Goal: Task Accomplishment & Management: Complete application form

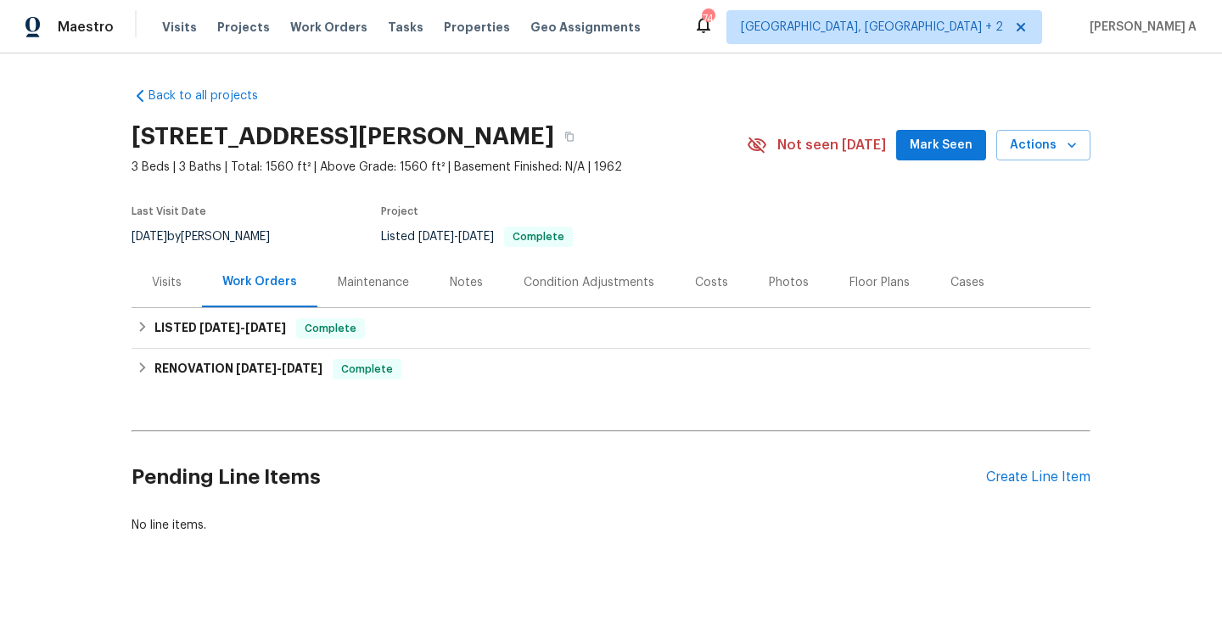
click at [178, 288] on div "Visits" at bounding box center [167, 282] width 30 height 17
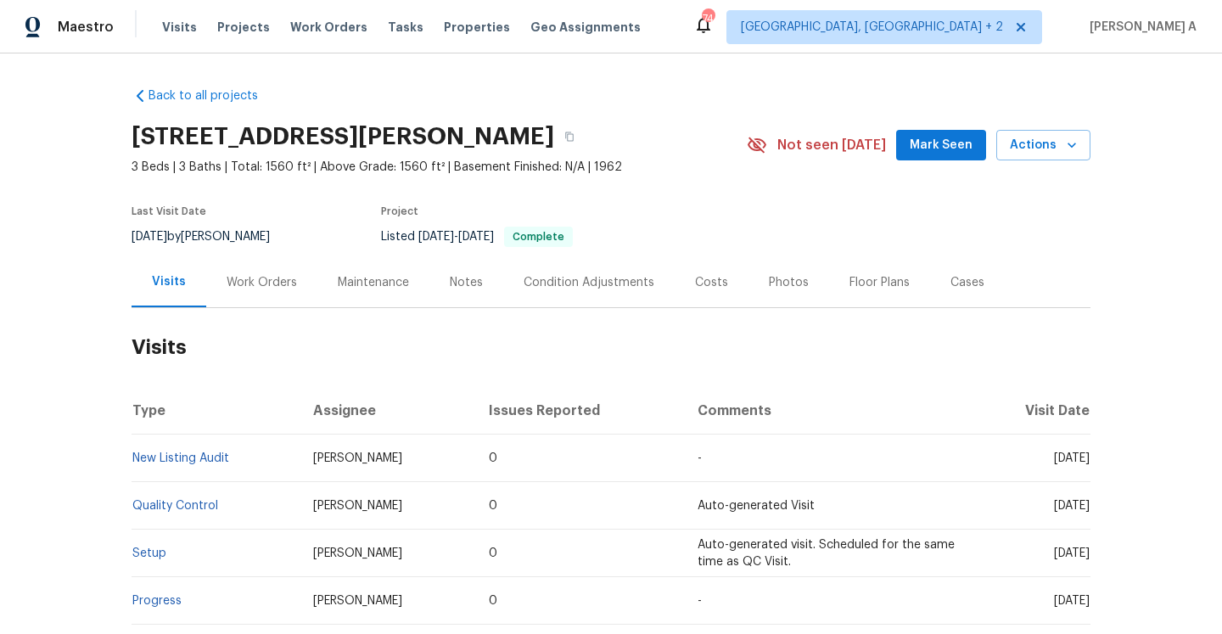
click at [231, 283] on div "Work Orders" at bounding box center [262, 282] width 70 height 17
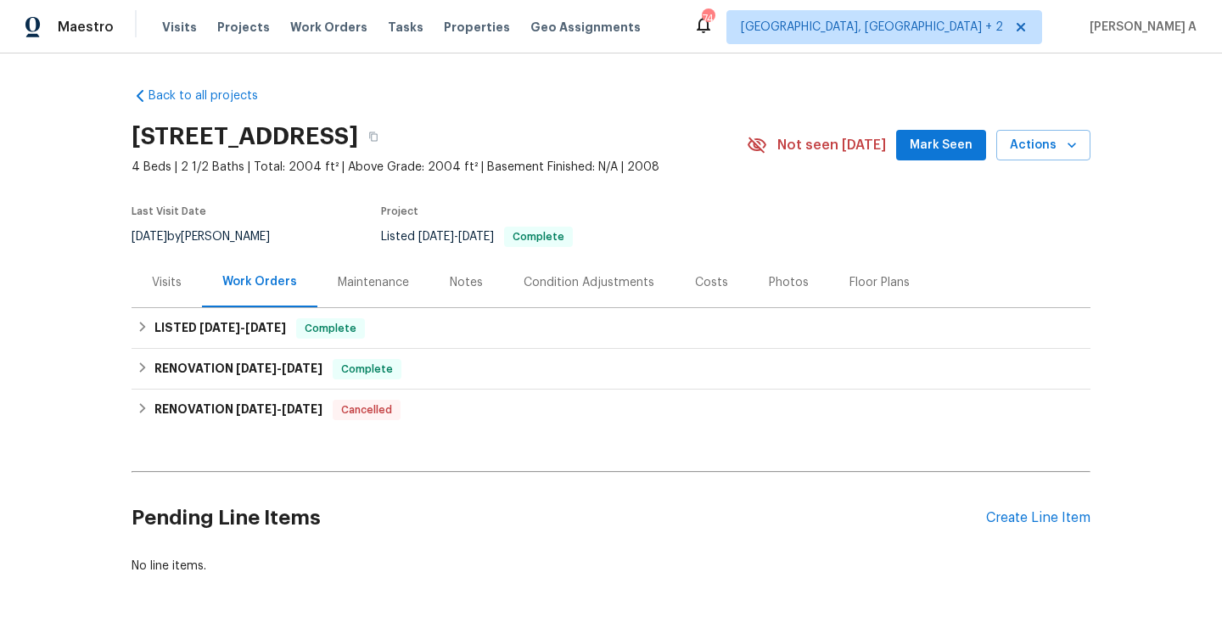
click at [146, 269] on div "Visits" at bounding box center [167, 282] width 70 height 50
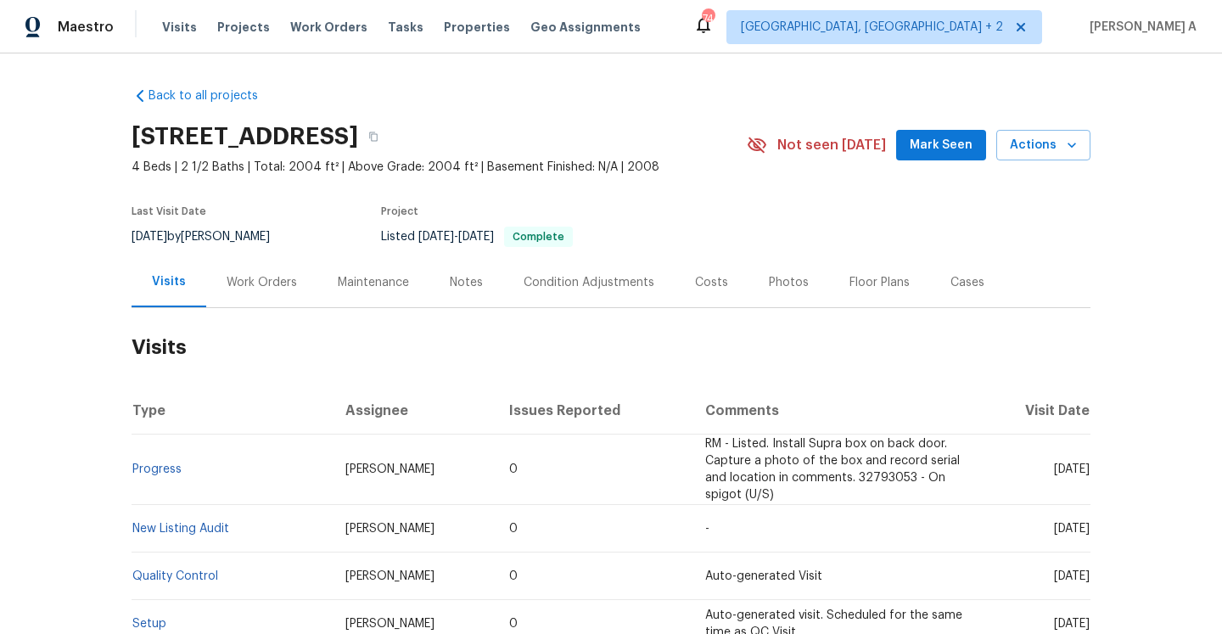
click at [256, 284] on div "Work Orders" at bounding box center [262, 282] width 70 height 17
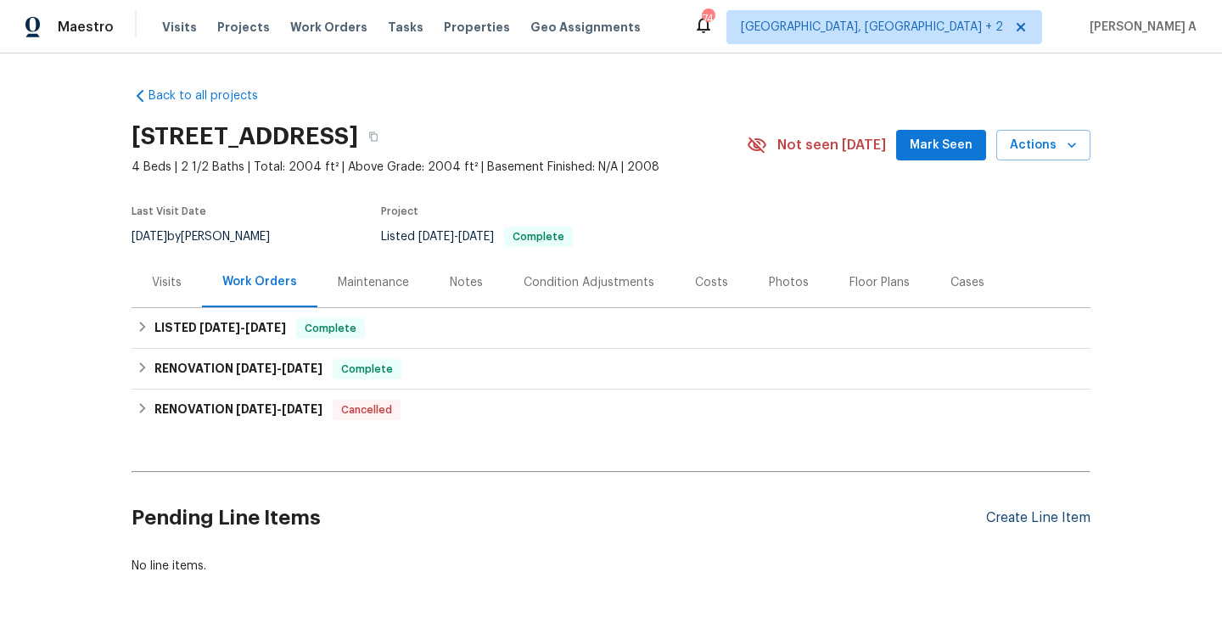
click at [1000, 510] on div "Create Line Item" at bounding box center [1038, 518] width 104 height 16
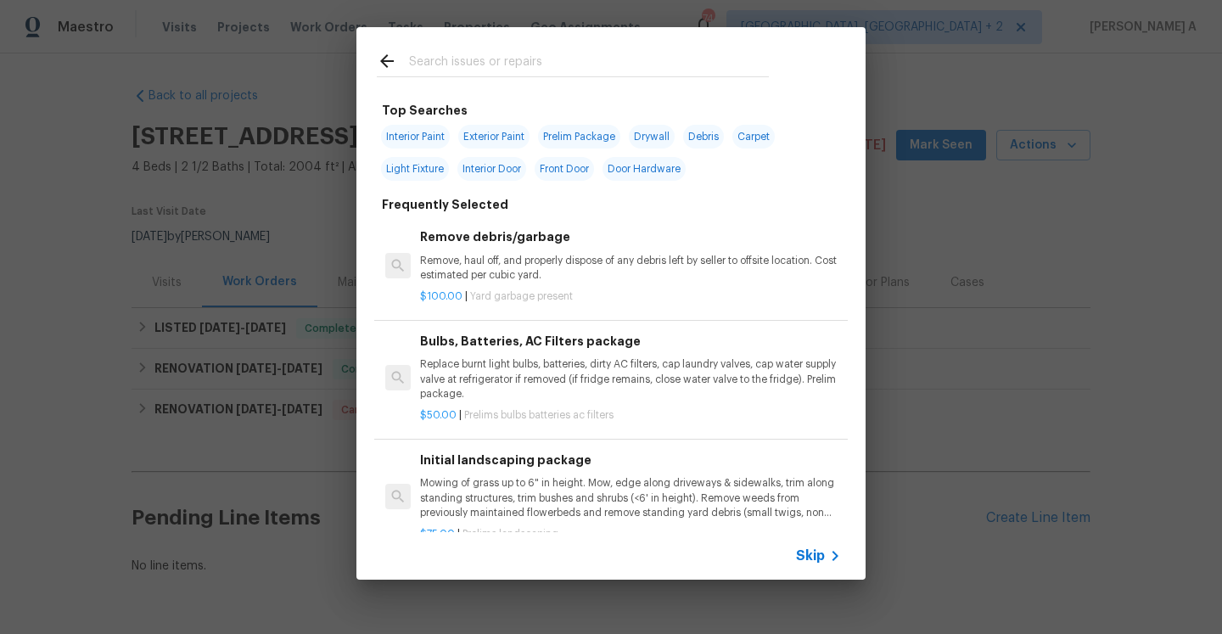
click at [816, 555] on span "Skip" at bounding box center [810, 555] width 29 height 17
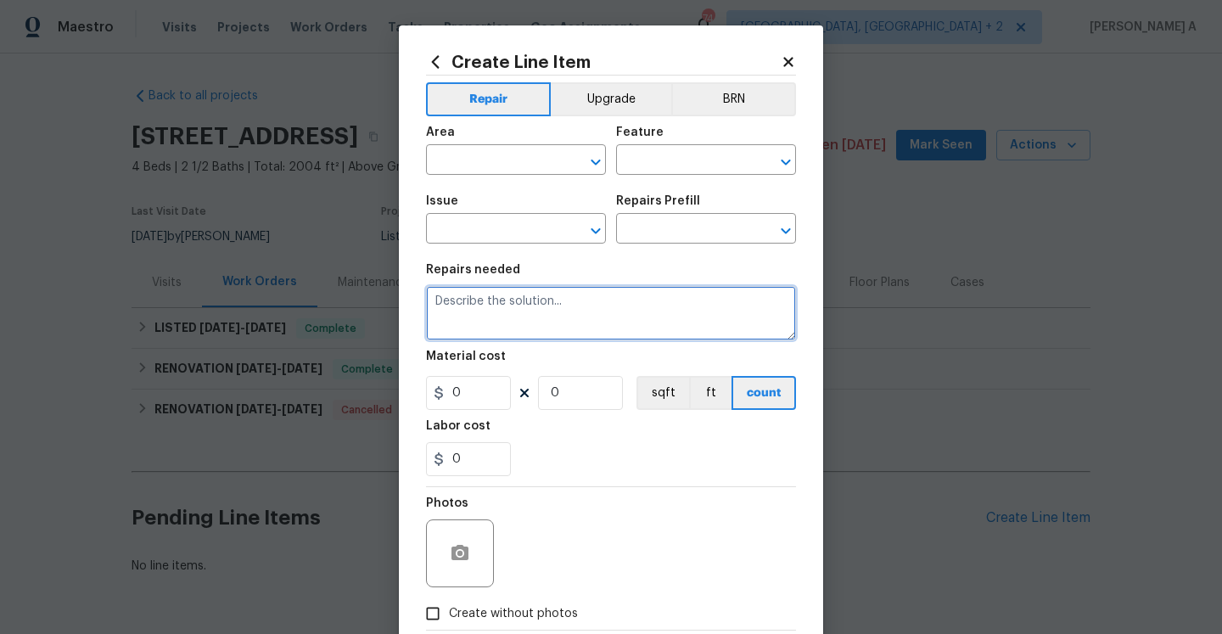
click at [513, 305] on textarea at bounding box center [611, 313] width 370 height 54
paste textarea "Toilet downstairs has water running, leak under bathroom upstairs, master toile…"
click at [707, 322] on textarea "The toilet downstairs has water running, a leak under the bathroom upstairs, ma…" at bounding box center [611, 313] width 370 height 54
drag, startPoint x: 692, startPoint y: 313, endPoint x: 785, endPoint y: 313, distance: 93.3
click at [785, 313] on textarea "The toilet downstairs has water running, a leak under the bathroom upstairs, ma…" at bounding box center [611, 313] width 370 height 54
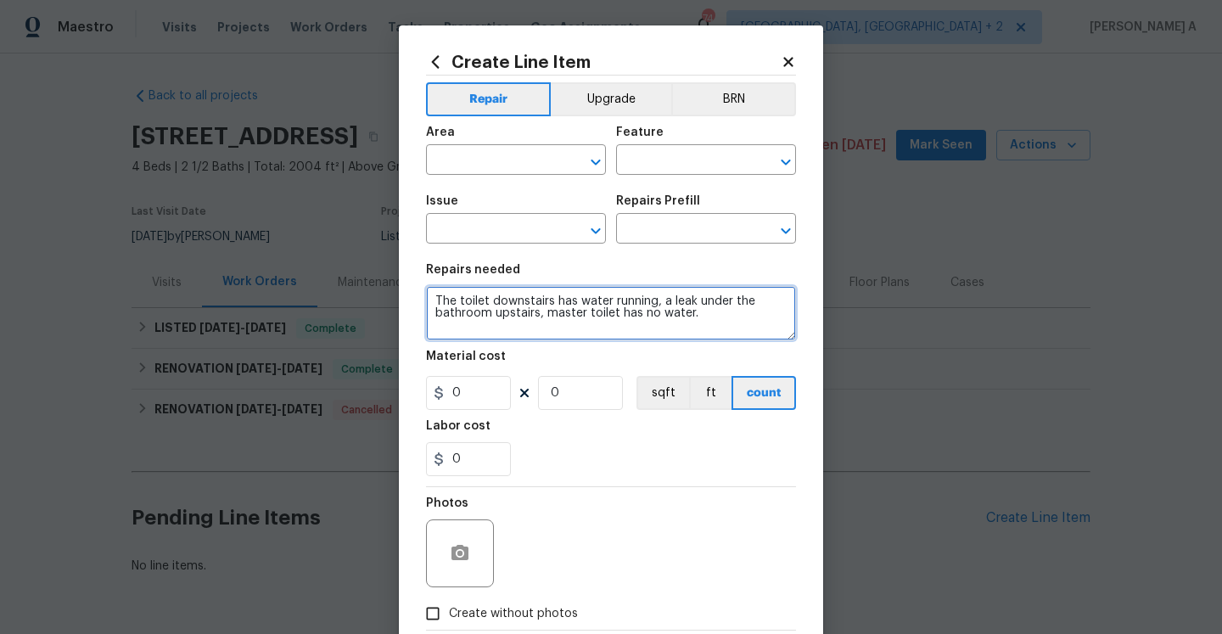
drag, startPoint x: 709, startPoint y: 313, endPoint x: 434, endPoint y: 305, distance: 275.1
click at [434, 305] on textarea "The toilet downstairs has water running, a leak under the bathroom upstairs, ma…" at bounding box center [611, 313] width 370 height 54
click at [732, 322] on textarea "The toilet downstairs has water running, a leak under the bathroom upstairs, ma…" at bounding box center [611, 313] width 370 height 54
type textarea "The toilet downstairs has water running, a leak under the bathroom upstairs, ma…"
click at [718, 305] on textarea "The toilet downstairs has water running, a leak under the bathroom upstairs, ma…" at bounding box center [611, 313] width 370 height 54
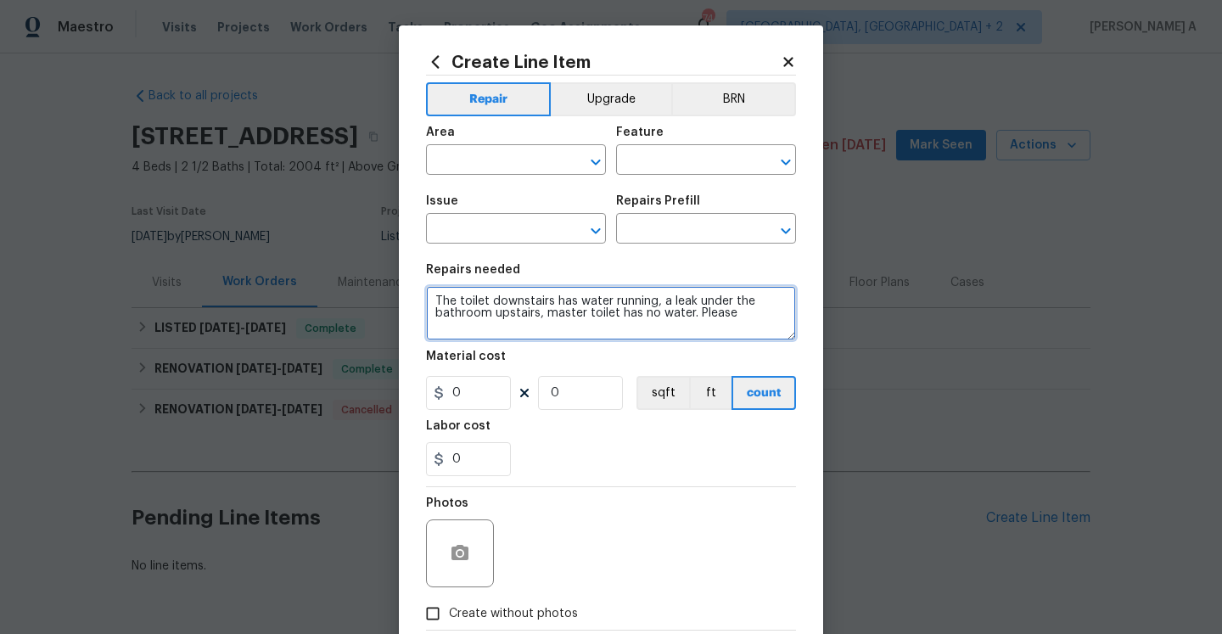
click at [718, 305] on textarea "The toilet downstairs has water running, a leak under the bathroom upstairs, ma…" at bounding box center [611, 313] width 370 height 54
paste textarea "Toilet downstairs has water running, leak under bathroom upstairs, master toile…"
drag, startPoint x: 638, startPoint y: 305, endPoint x: 642, endPoint y: 329, distance: 25.0
click at [642, 329] on textarea "Toilet downstairs has water running, leak under bathroom upstairs, master toile…" at bounding box center [611, 313] width 370 height 54
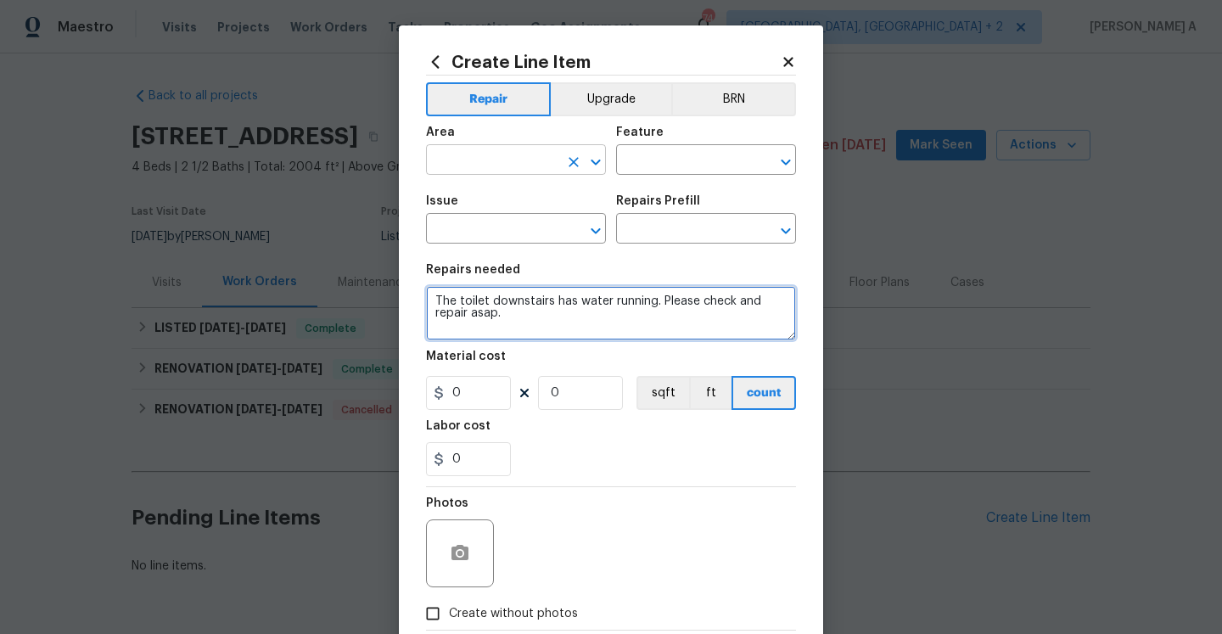
type textarea "The toilet downstairs has water running. Please check and repair asap."
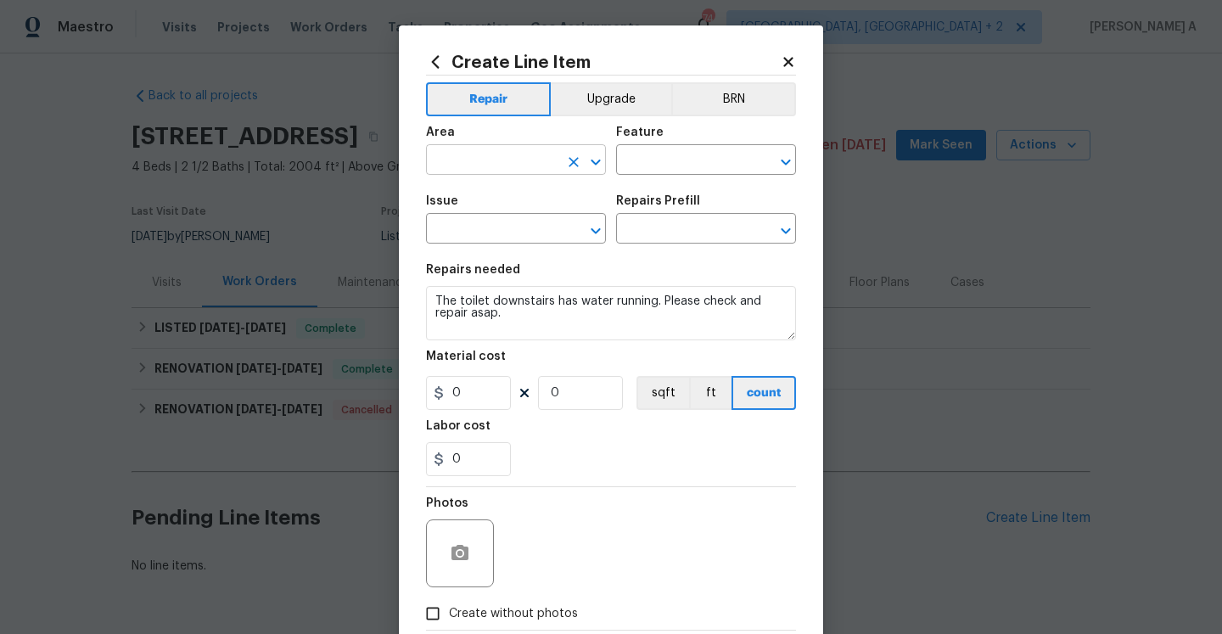
click at [473, 165] on input "text" at bounding box center [492, 162] width 132 height 26
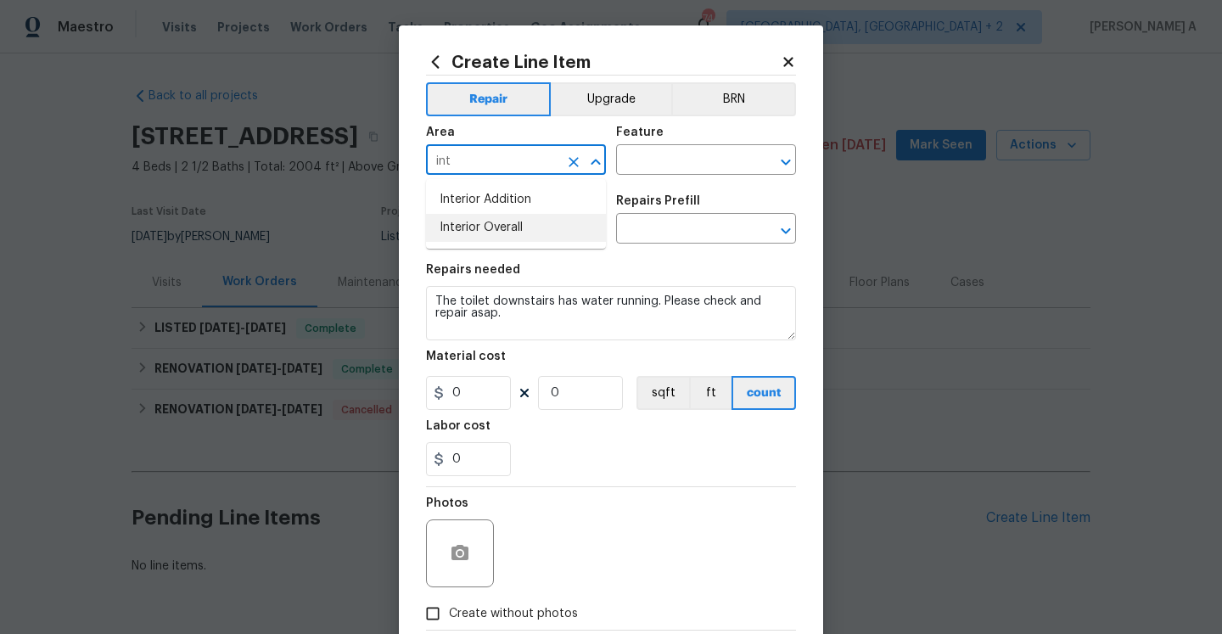
click at [487, 219] on li "Interior Overall" at bounding box center [516, 228] width 180 height 28
type input "Interior Overall"
click at [692, 148] on div "Feature" at bounding box center [706, 137] width 180 height 22
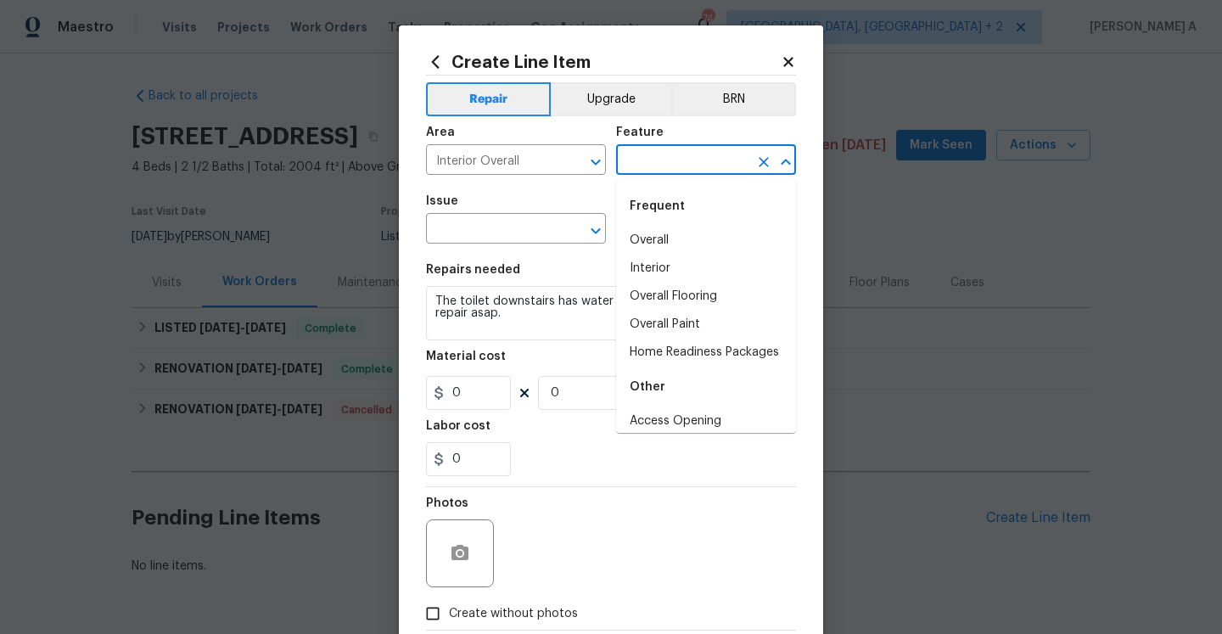
click at [693, 158] on input "text" at bounding box center [682, 162] width 132 height 26
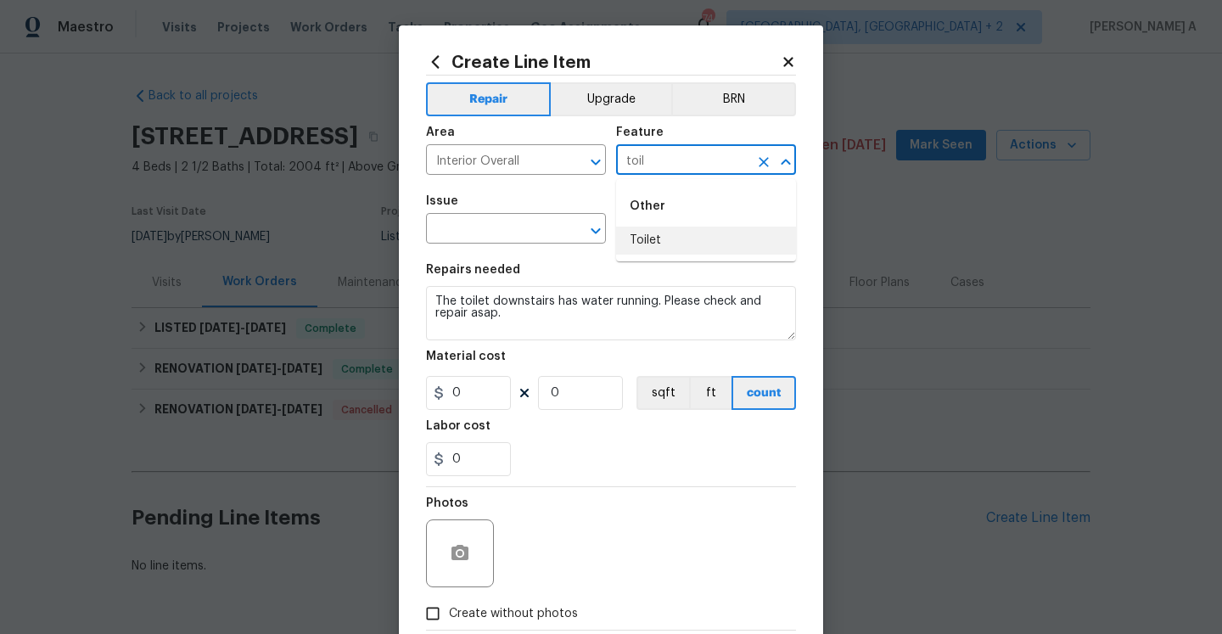
click at [711, 237] on li "Toilet" at bounding box center [706, 241] width 180 height 28
type input "Toilet"
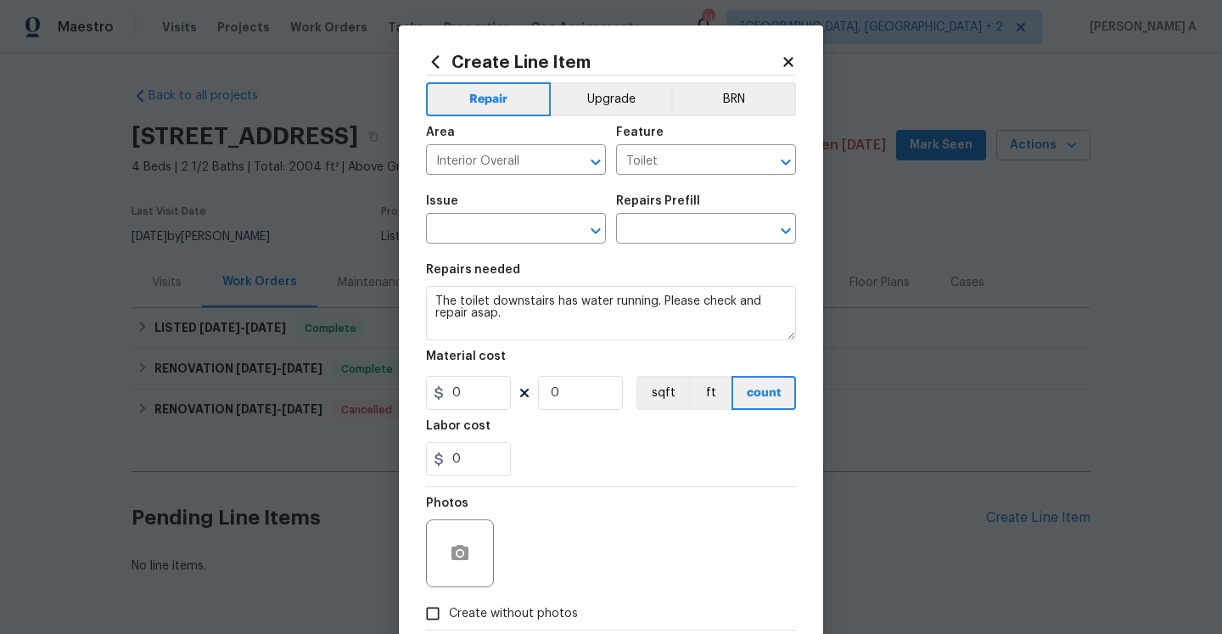
click at [401, 227] on div "Create Line Item Repair Upgrade BRN Area Interior Overall ​ Feature Toilet ​ Is…" at bounding box center [611, 365] width 424 height 680
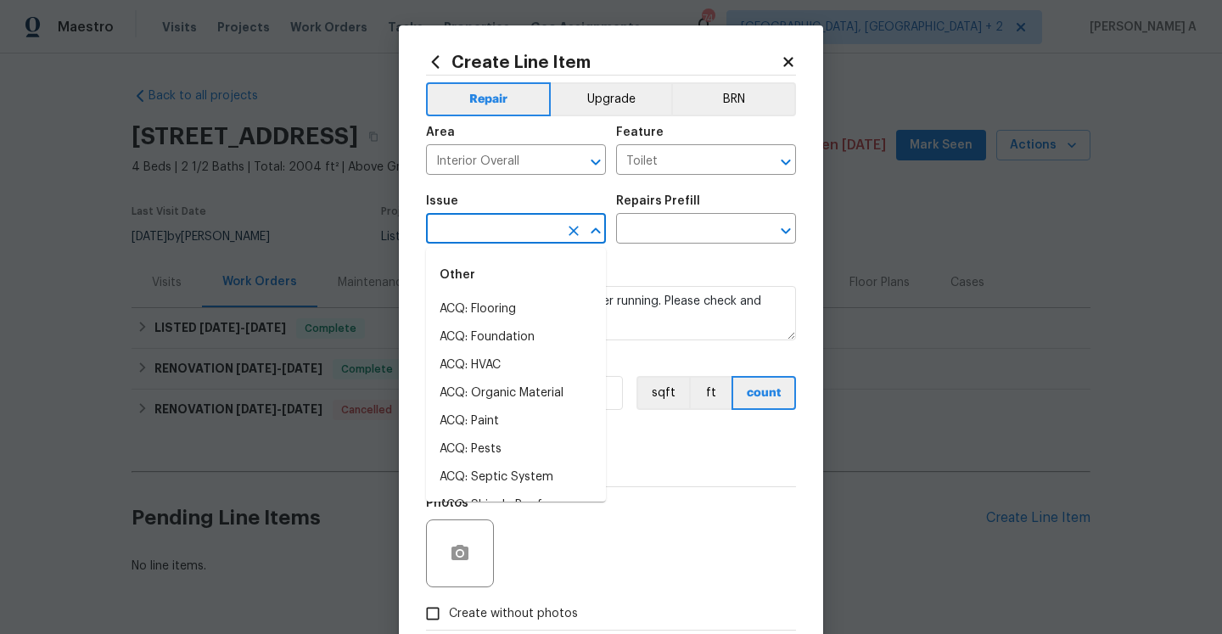
click at [465, 227] on input "text" at bounding box center [492, 230] width 132 height 26
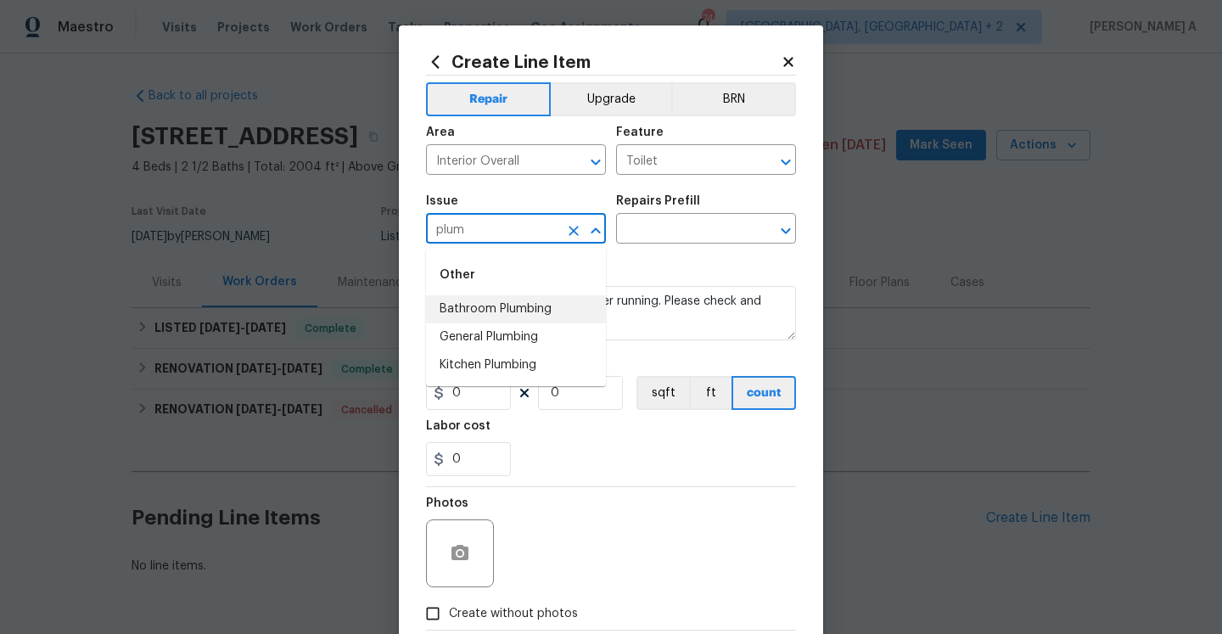
click at [530, 309] on li "Bathroom Plumbing" at bounding box center [516, 309] width 180 height 28
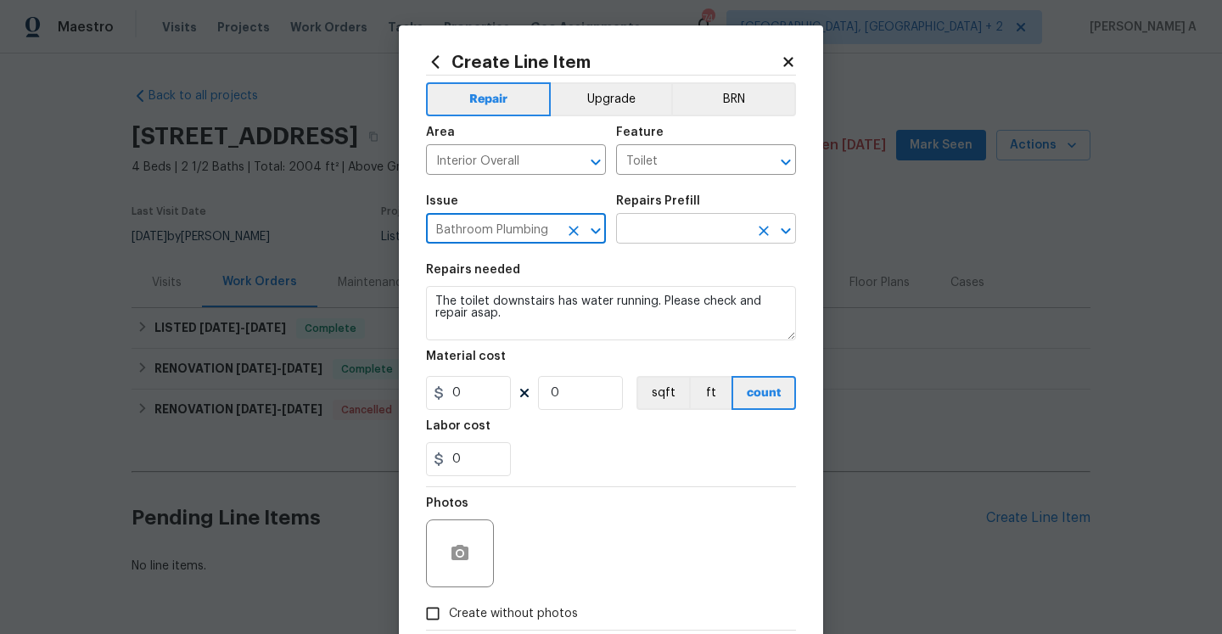
type input "Bathroom Plumbing"
click at [732, 234] on input "text" at bounding box center [682, 230] width 132 height 26
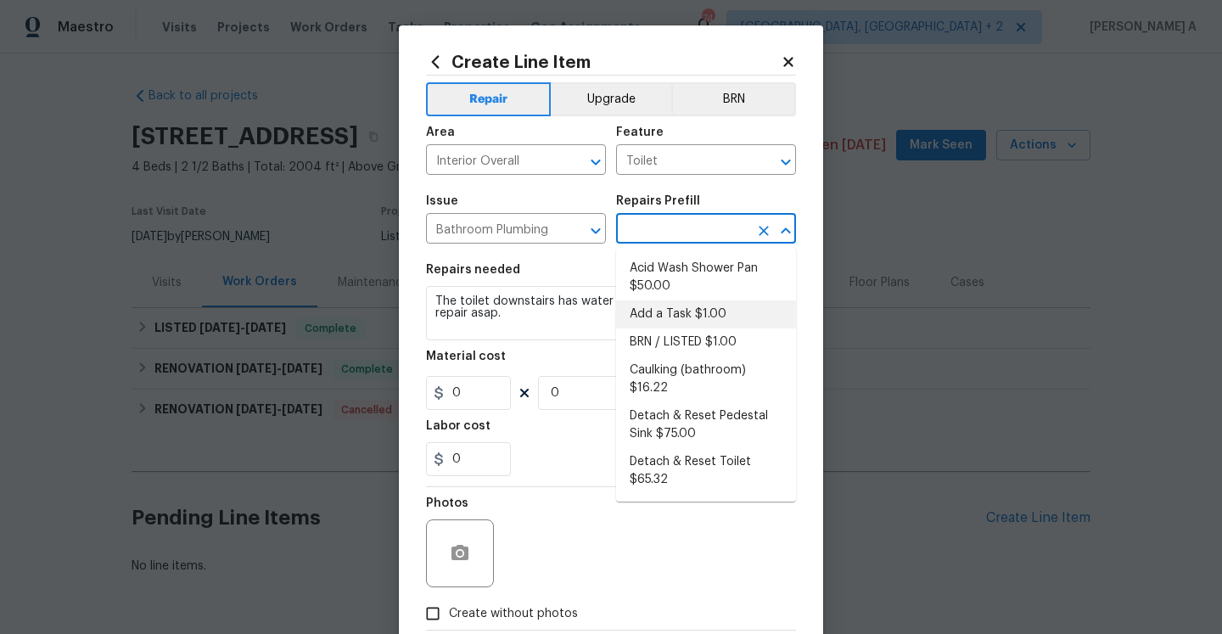
click at [715, 317] on li "Add a Task $1.00" at bounding box center [706, 314] width 180 height 28
type input "Plumbing"
type input "Add a Task $1.00"
type textarea "HPM to detail"
type input "1"
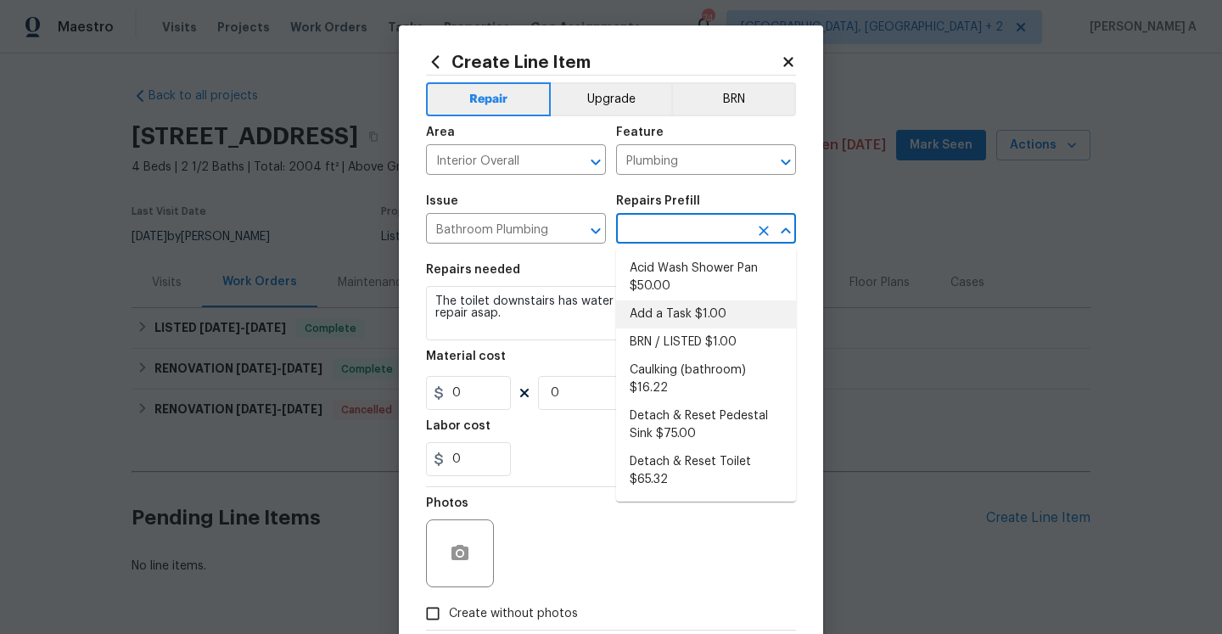
type input "1"
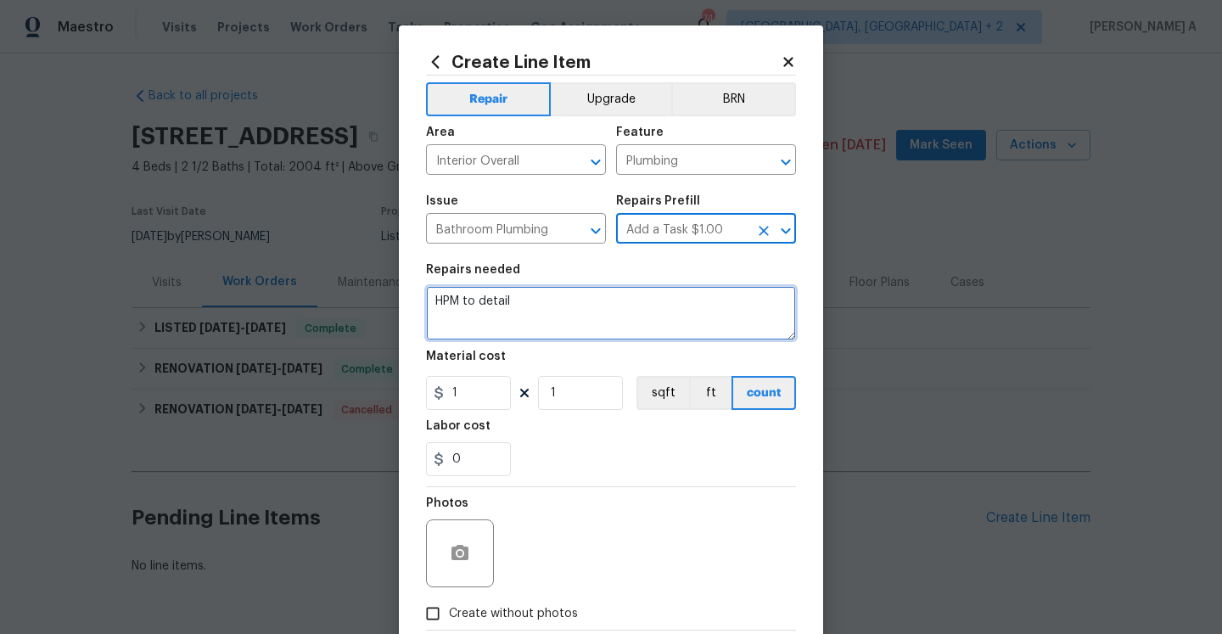
click at [599, 311] on textarea "HPM to detail" at bounding box center [611, 313] width 370 height 54
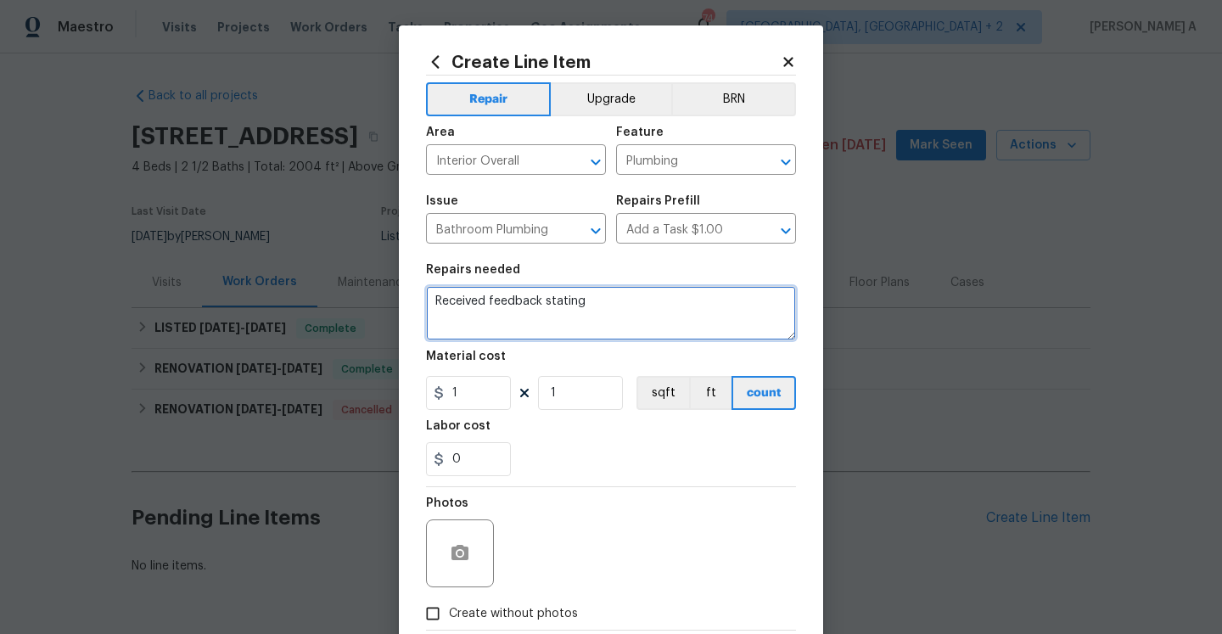
paste textarea "Toilet downstairs has water running"
click at [590, 305] on textarea "Received feedback stating Toilet downstairs has water running" at bounding box center [611, 313] width 370 height 54
click at [551, 304] on textarea "Received feedback stating that the toilet downstairs has water running" at bounding box center [611, 313] width 370 height 54
click at [547, 305] on textarea "Received feedback stating that the toilet downstairs has water running" at bounding box center [611, 313] width 370 height 54
click at [545, 311] on textarea "Received feedback stating that the toilet downstairs has water running" at bounding box center [611, 313] width 370 height 54
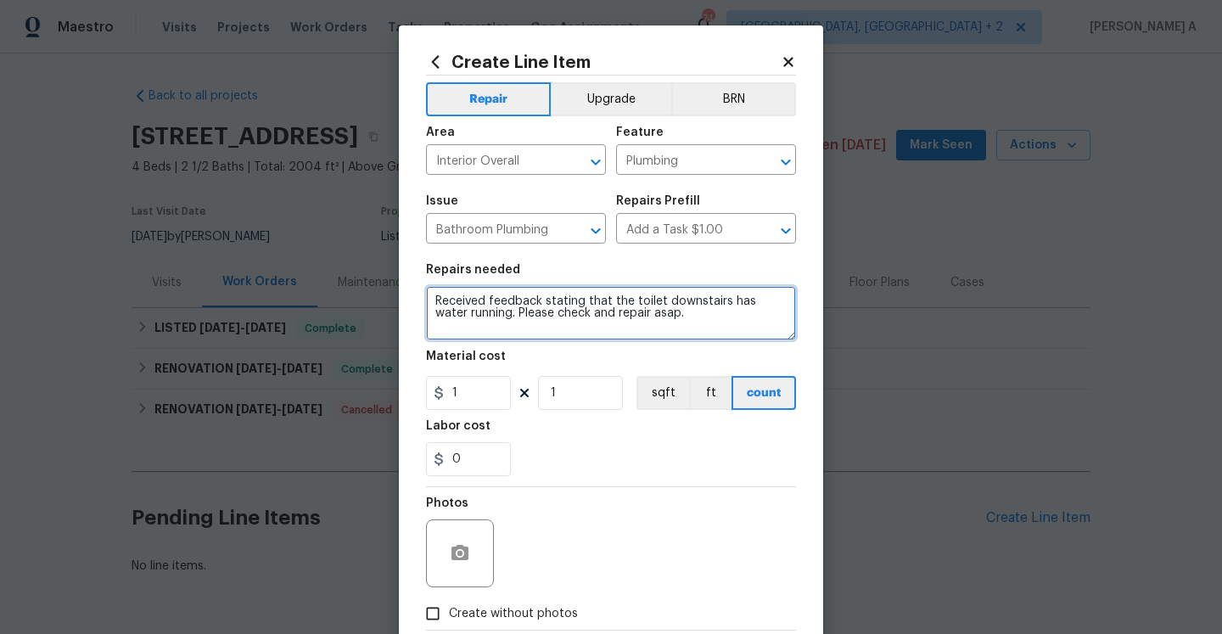
type textarea "Received feedback stating that the toilet downstairs has water running. Please …"
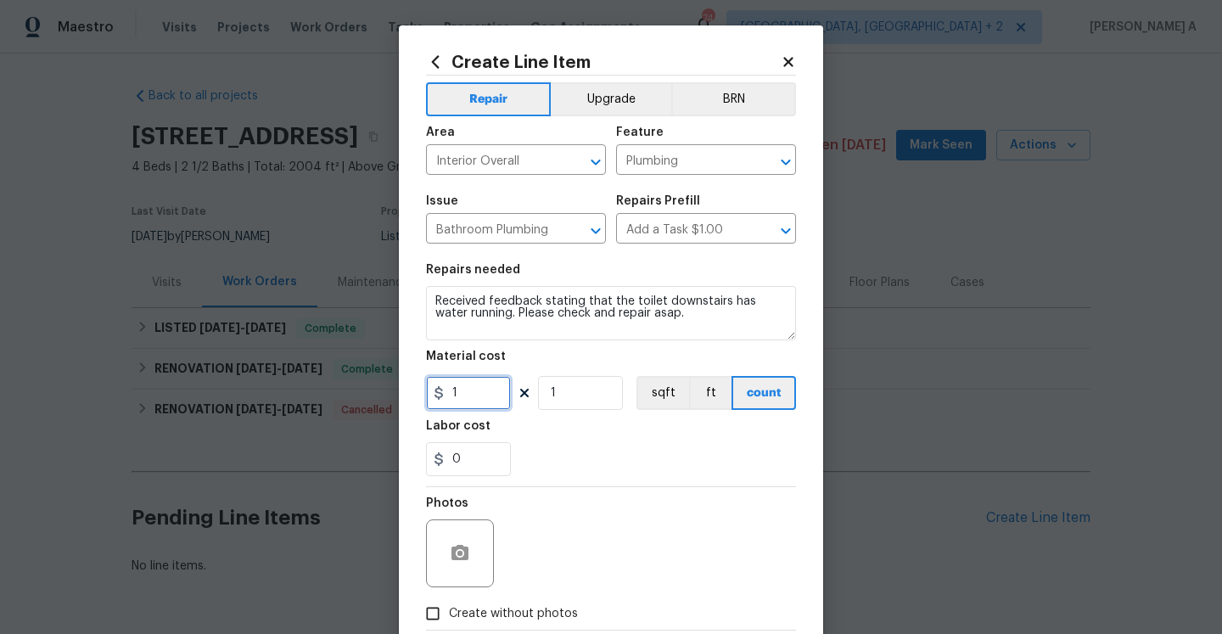
click at [469, 395] on input "1" at bounding box center [468, 393] width 85 height 34
type input "75"
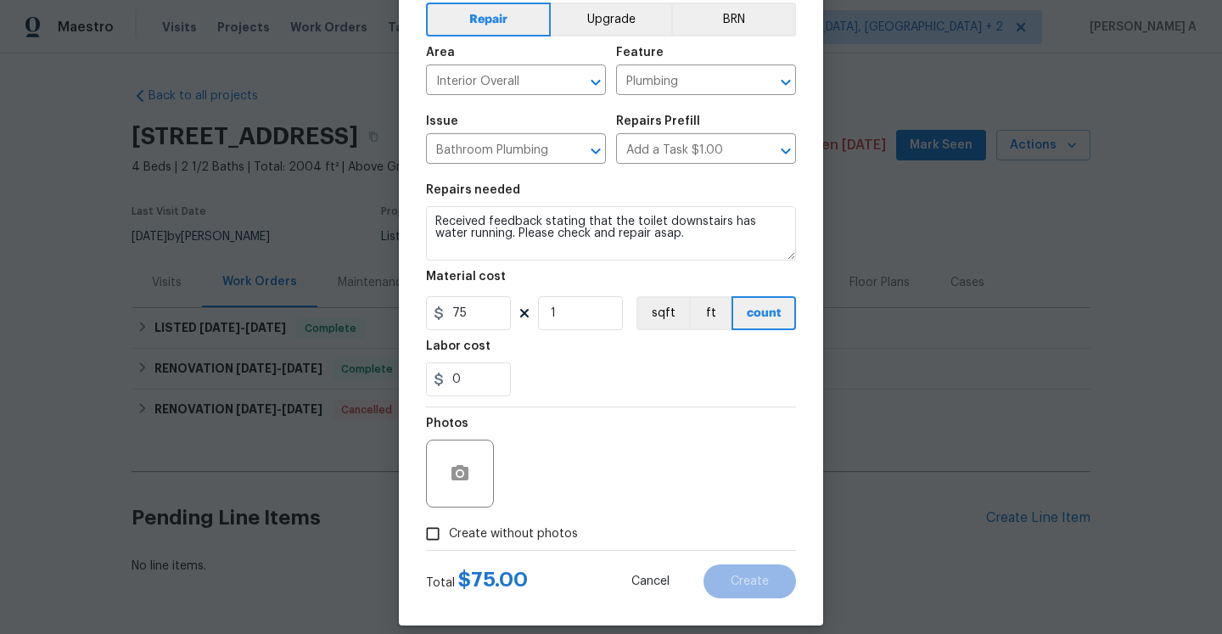
click at [498, 533] on span "Create without photos" at bounding box center [513, 534] width 129 height 18
click at [449, 533] on input "Create without photos" at bounding box center [433, 534] width 32 height 32
checkbox input "true"
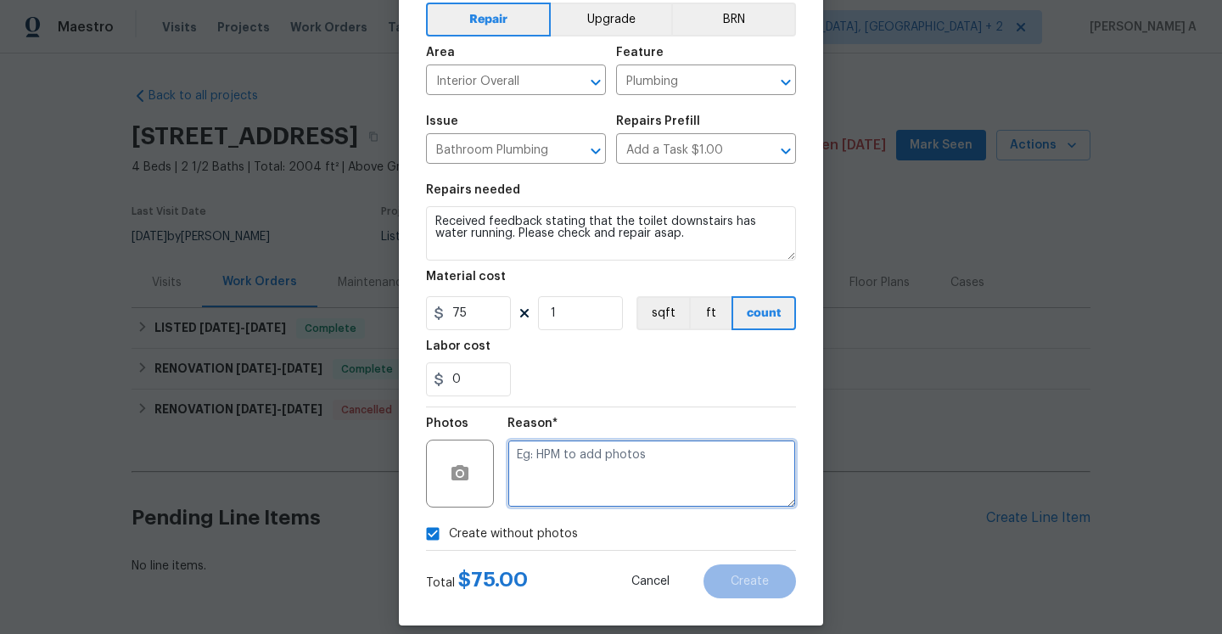
click at [573, 502] on textarea at bounding box center [651, 474] width 289 height 68
type textarea "Na"
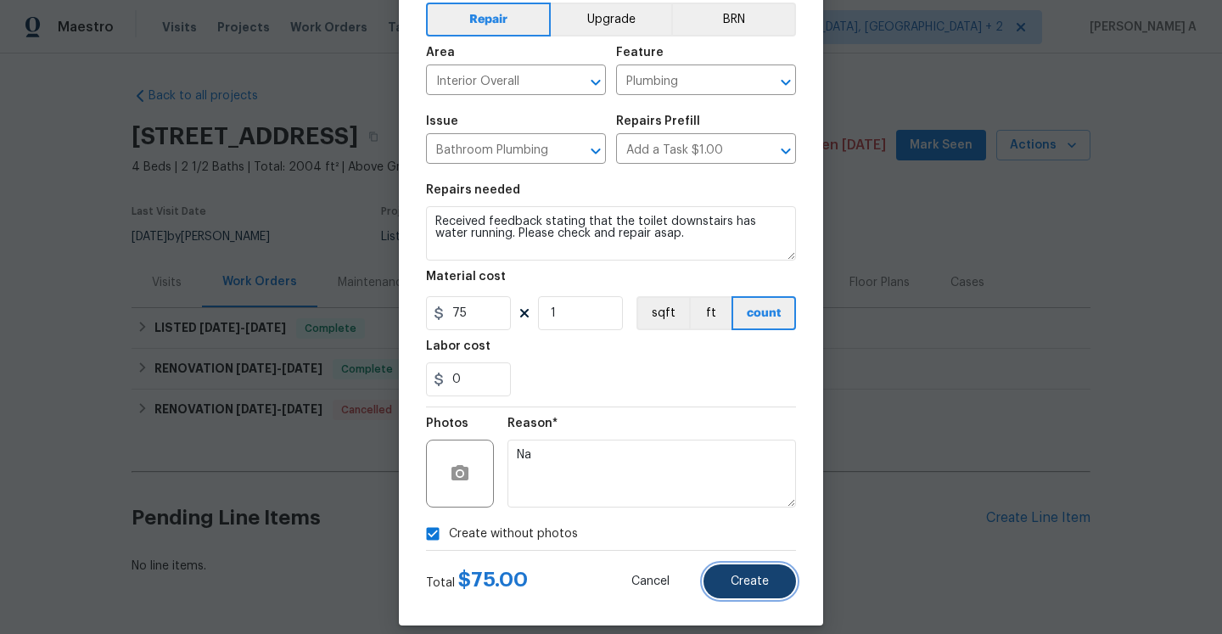
click at [747, 584] on span "Create" at bounding box center [750, 581] width 38 height 13
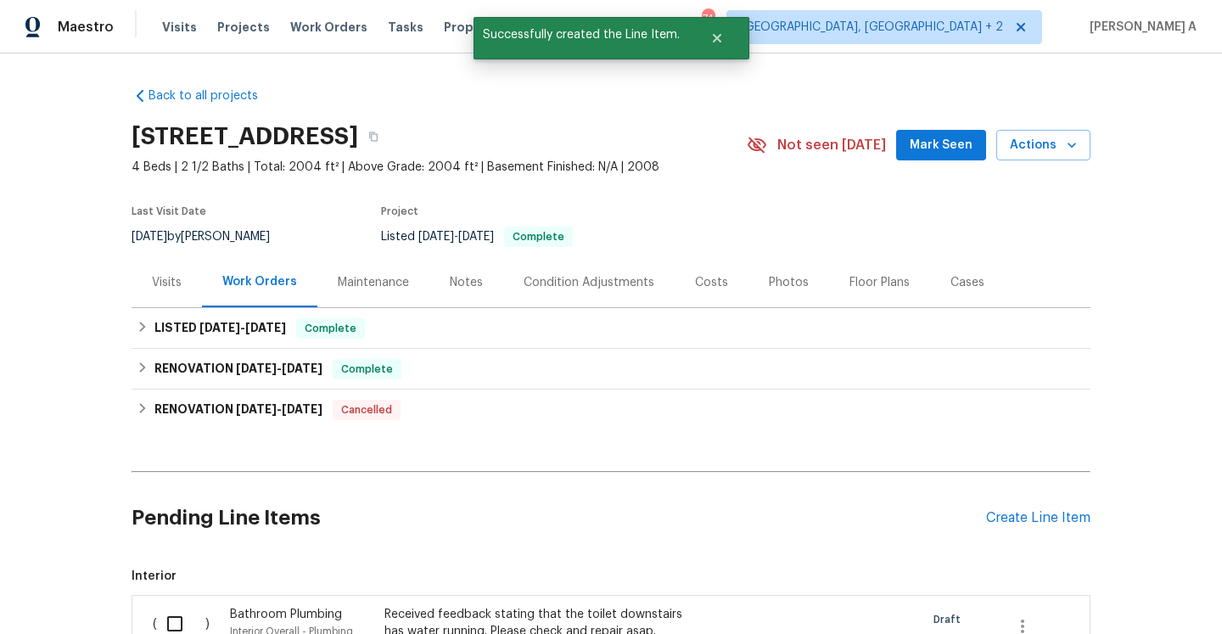
scroll to position [157, 0]
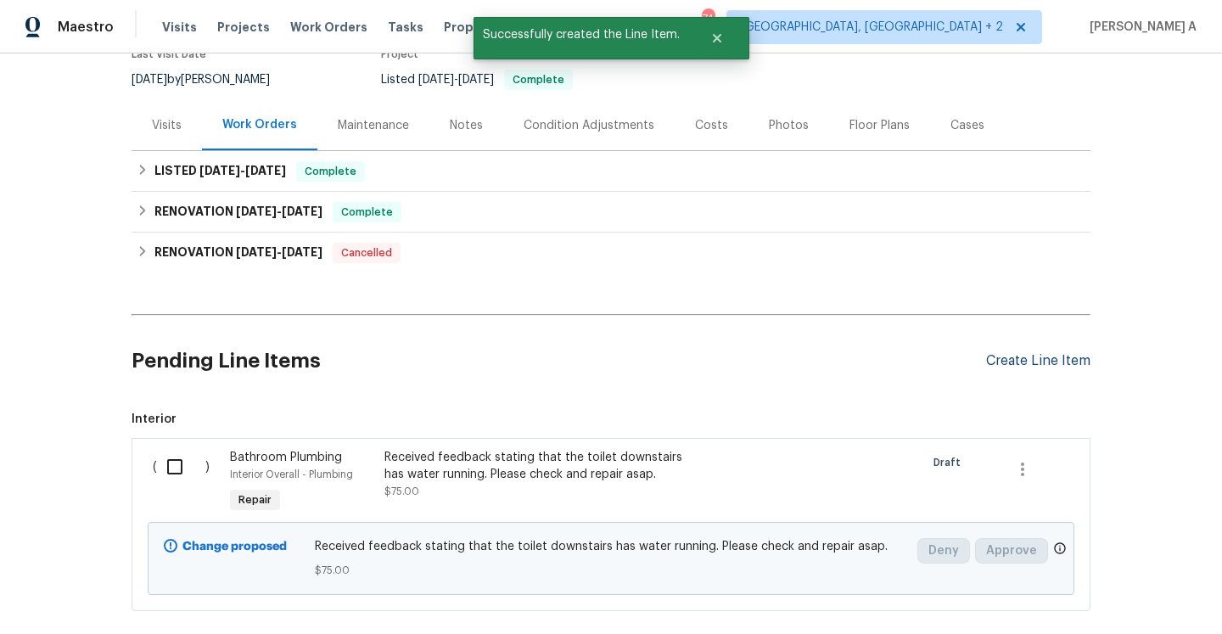
click at [1060, 353] on div "Create Line Item" at bounding box center [1038, 361] width 104 height 16
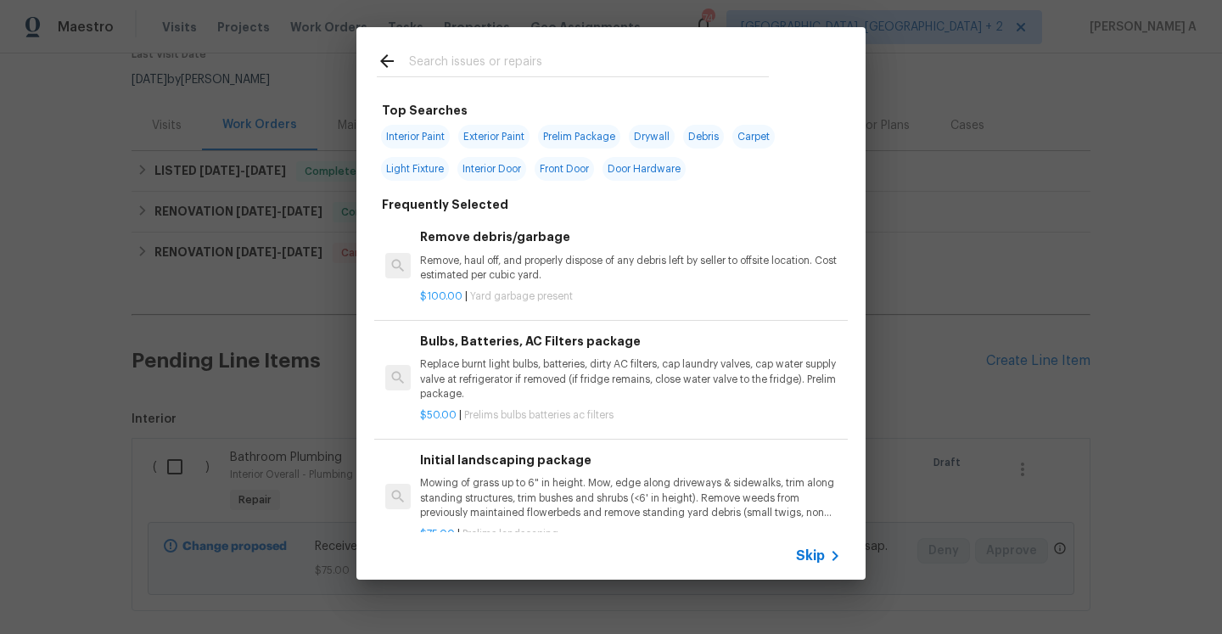
click at [811, 560] on span "Skip" at bounding box center [810, 555] width 29 height 17
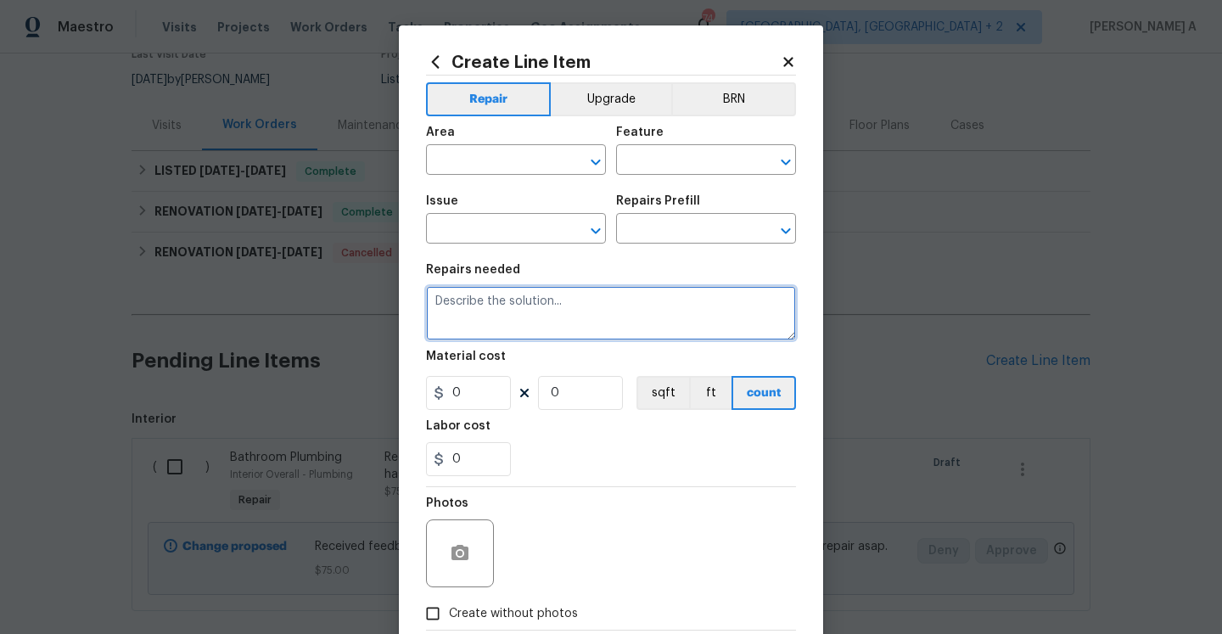
click at [515, 306] on textarea at bounding box center [611, 313] width 370 height 54
paste textarea "leak under bathroom upstairs"
click at [611, 303] on textarea "Received feedback stating that leak under bathroom upstairs" at bounding box center [611, 313] width 370 height 54
click at [488, 322] on textarea "Received feedback stating that the leak under the bathroom upstairs" at bounding box center [611, 313] width 370 height 54
click at [636, 325] on textarea "Received feedback stating that the a leak under the bathroom upstairs." at bounding box center [611, 313] width 370 height 54
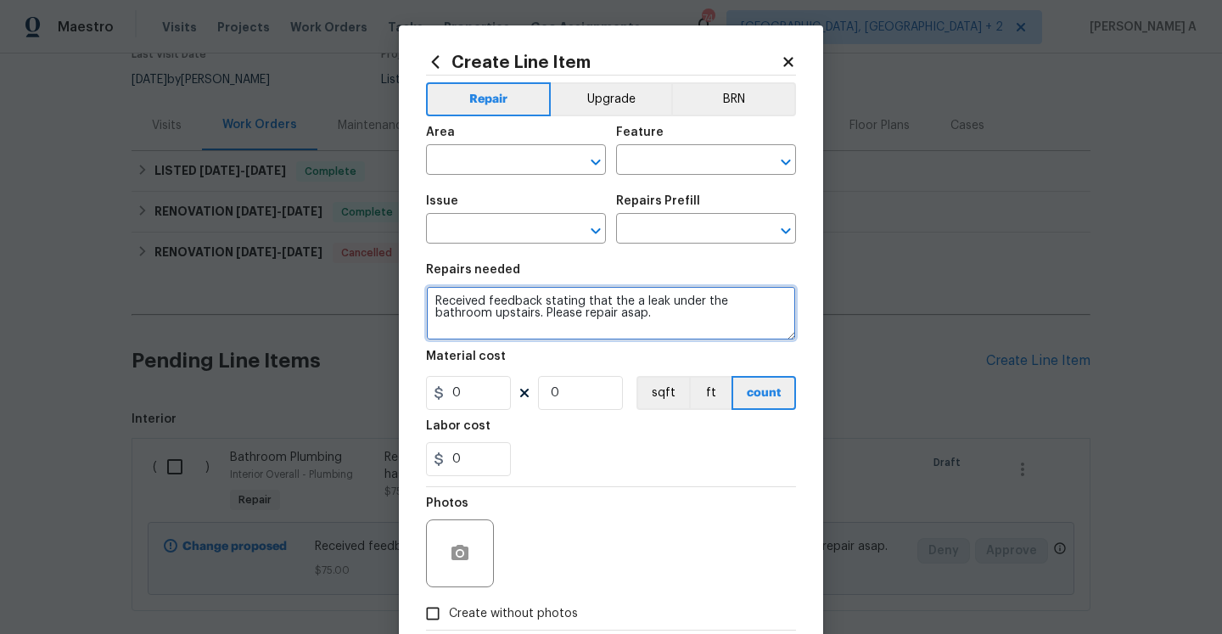
type textarea "Received feedback stating that the a leak under the bathroom upstairs. Please r…"
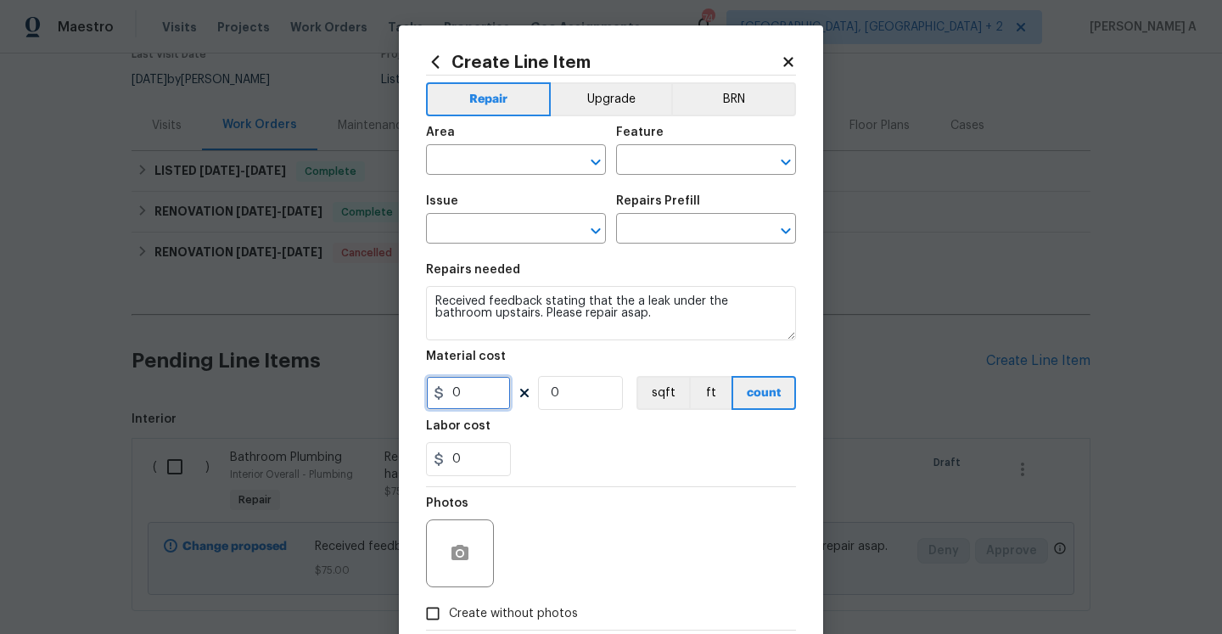
click at [476, 405] on input "0" at bounding box center [468, 393] width 85 height 34
type input "75"
click at [567, 406] on input "0" at bounding box center [580, 393] width 85 height 34
type input "1"
click at [493, 162] on input "text" at bounding box center [492, 162] width 132 height 26
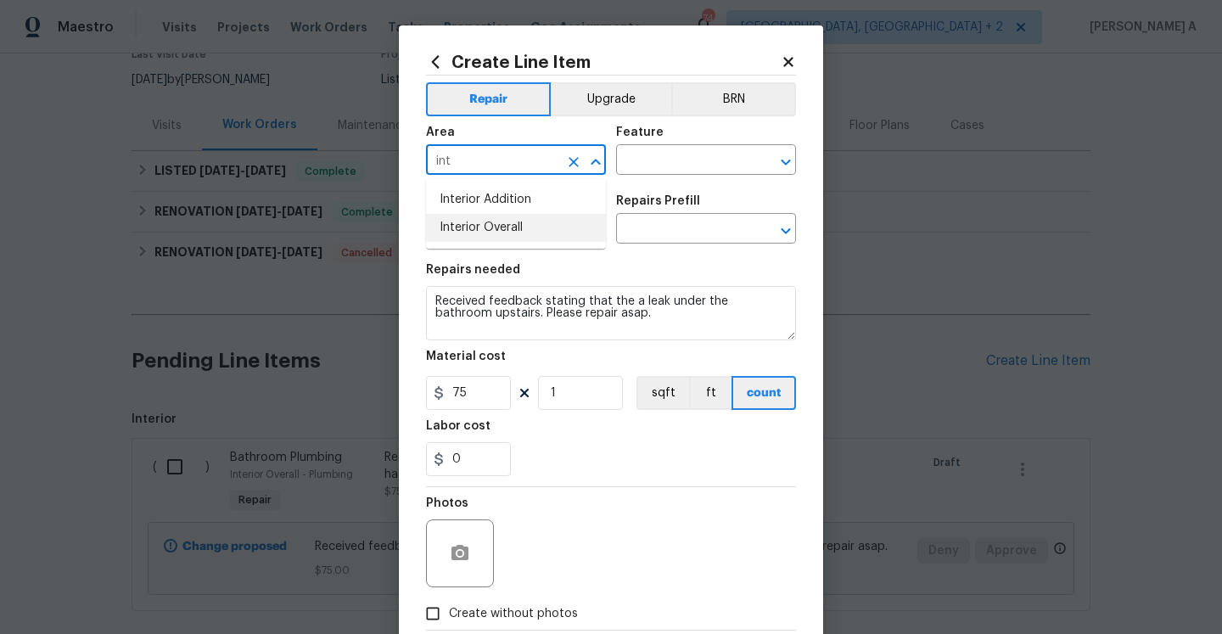
type input "int"
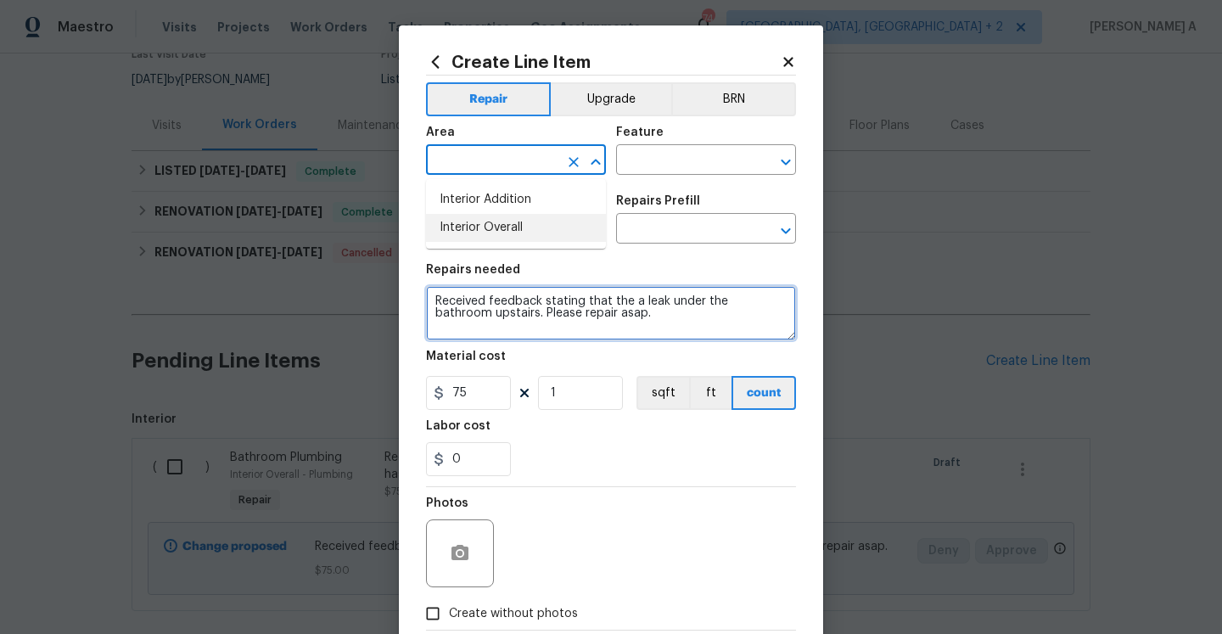
click at [555, 292] on textarea "Received feedback stating that the a leak under the bathroom upstairs. Please r…" at bounding box center [611, 313] width 370 height 54
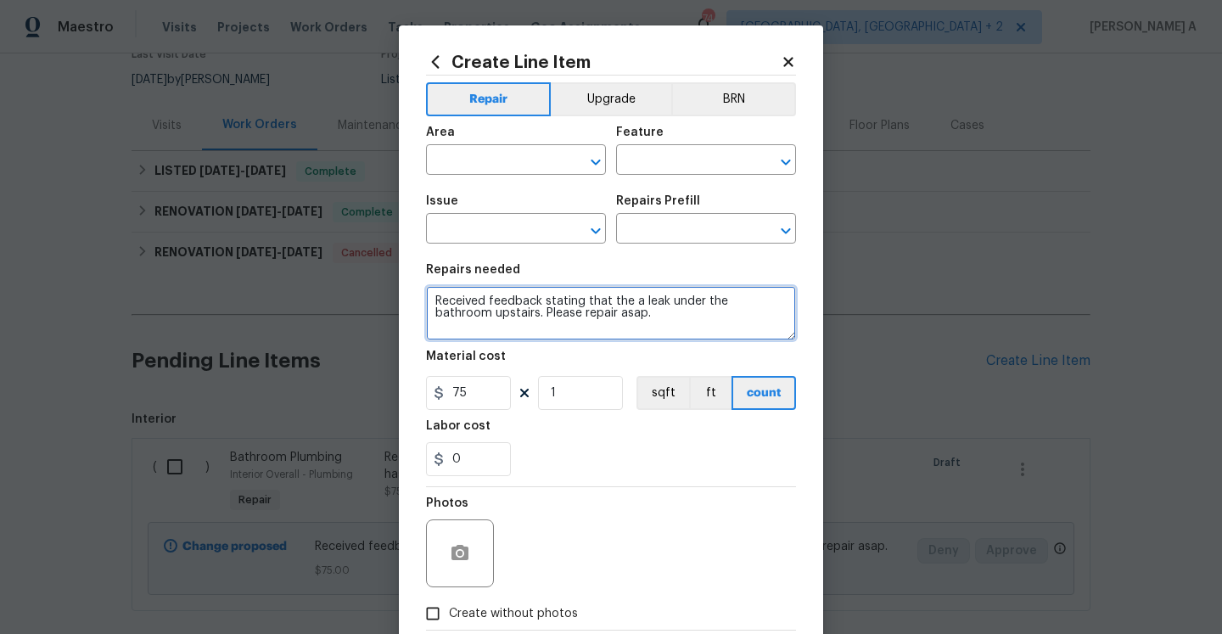
click at [555, 292] on textarea "Received feedback stating that the a leak under the bathroom upstairs. Please r…" at bounding box center [611, 313] width 370 height 54
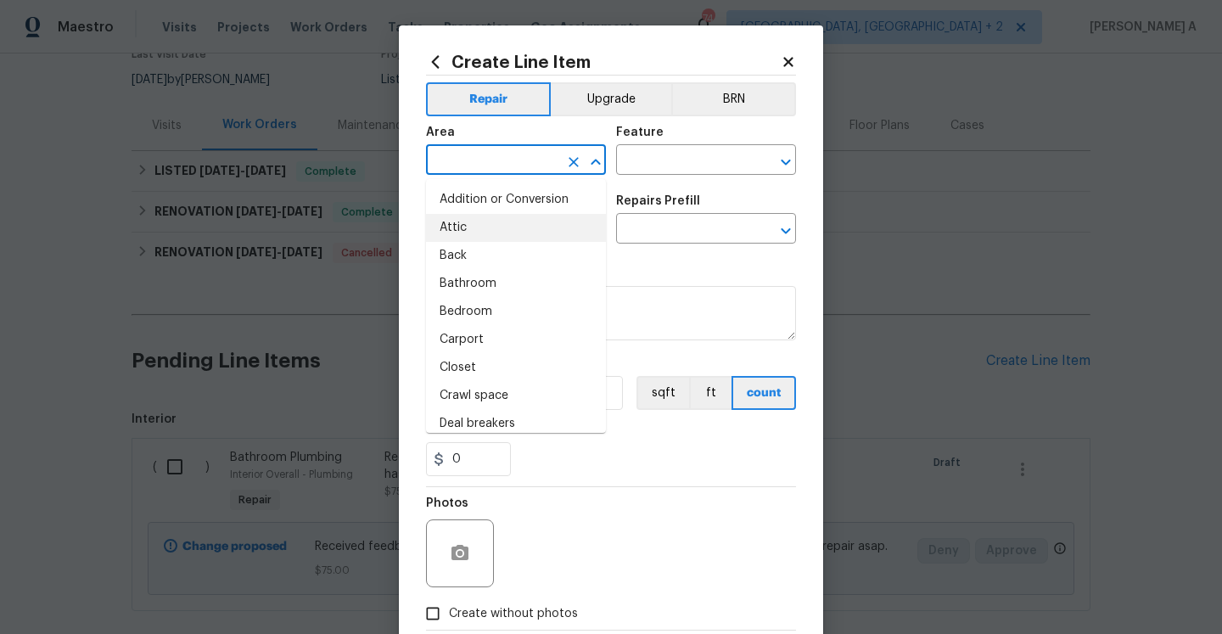
click at [534, 168] on input "text" at bounding box center [492, 162] width 132 height 26
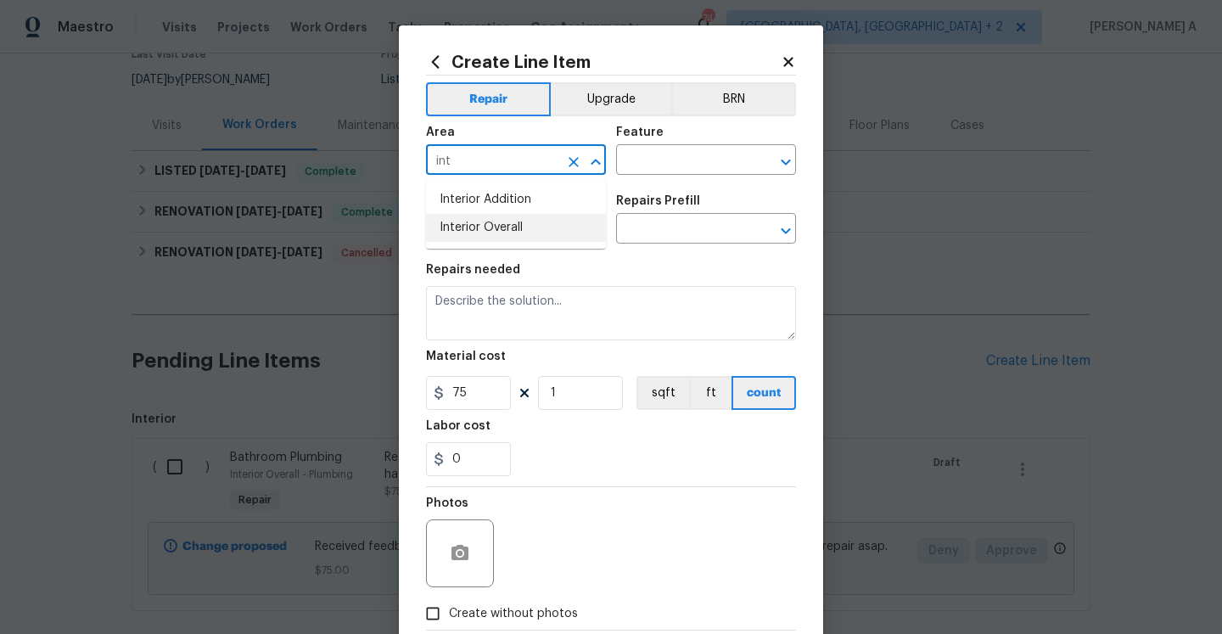
click at [554, 227] on li "Interior Overall" at bounding box center [516, 228] width 180 height 28
type input "Interior Overall"
click at [705, 162] on input "text" at bounding box center [682, 162] width 132 height 26
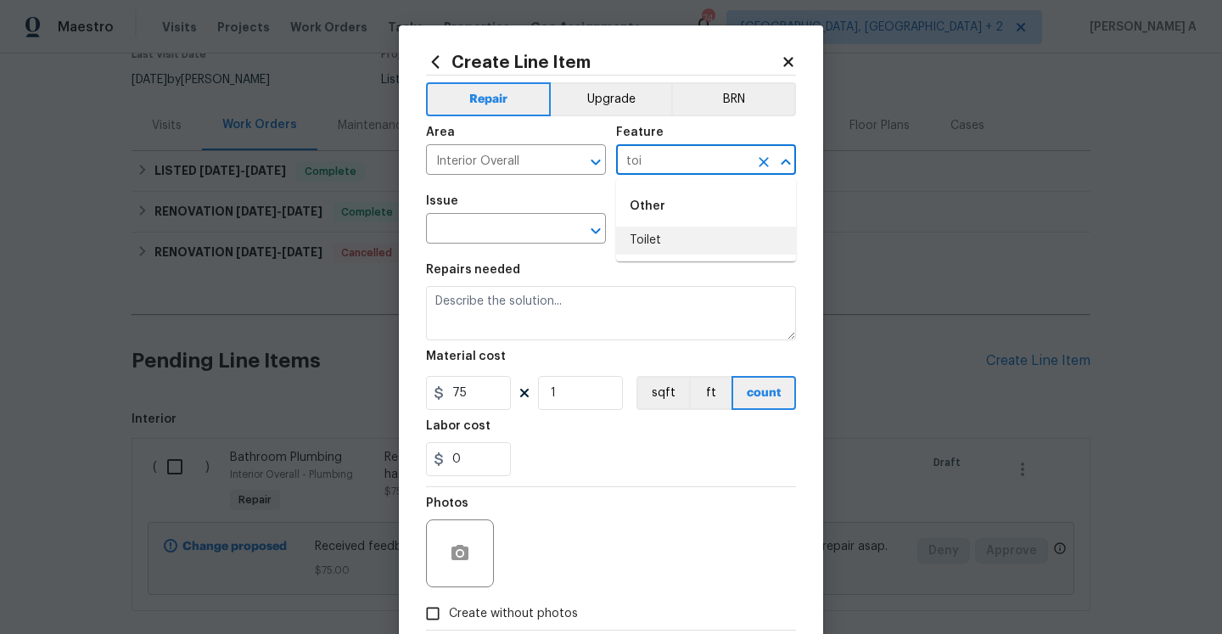
click at [718, 247] on li "Toilet" at bounding box center [706, 241] width 180 height 28
type input "Toilet"
click at [445, 233] on input "text" at bounding box center [492, 230] width 132 height 26
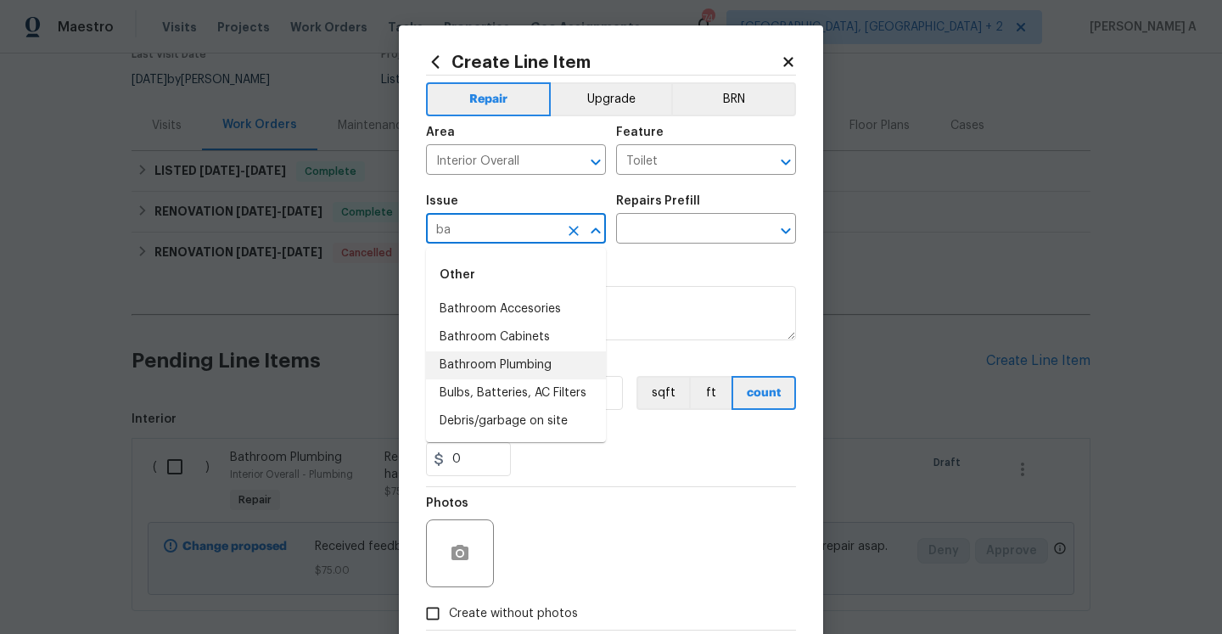
click at [541, 358] on li "Bathroom Plumbing" at bounding box center [516, 365] width 180 height 28
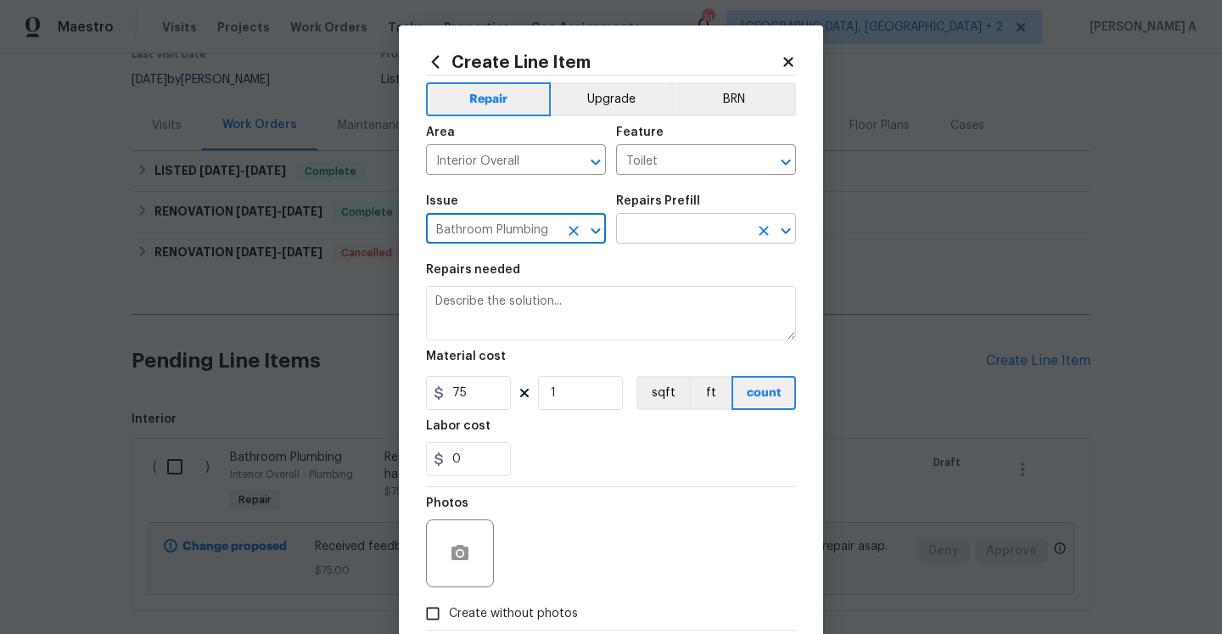
type input "Bathroom Plumbing"
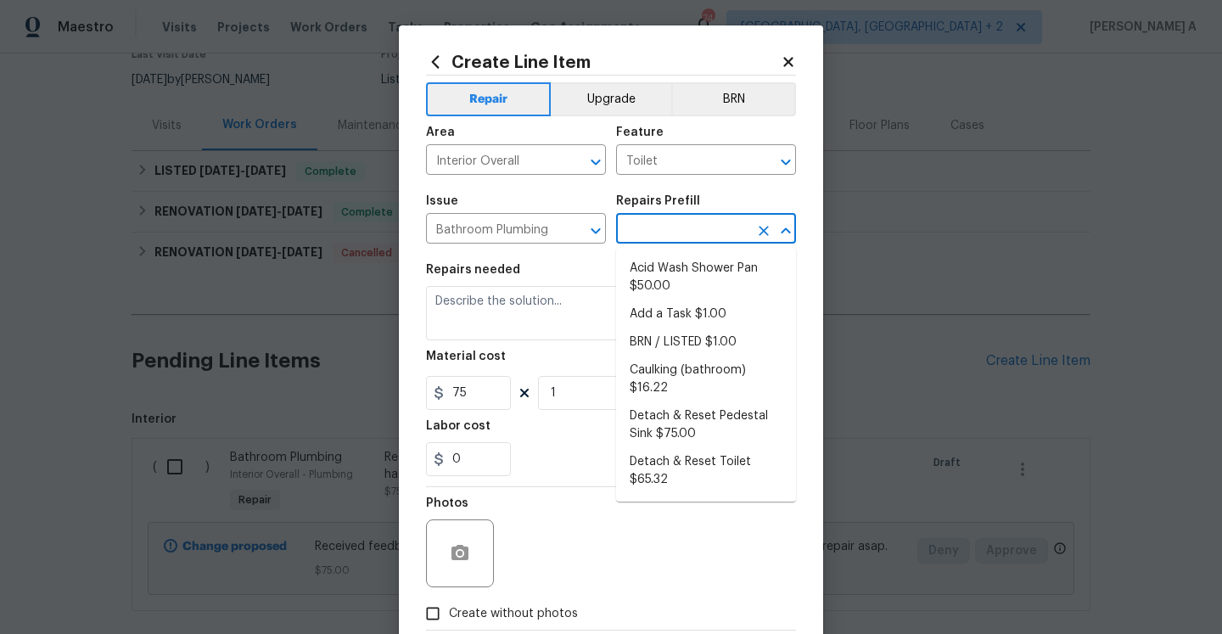
click at [703, 223] on input "text" at bounding box center [682, 230] width 132 height 26
click at [709, 306] on li "Add a Task $1.00" at bounding box center [706, 314] width 180 height 28
type input "Plumbing"
type input "Add a Task $1.00"
type textarea "HPM to detail"
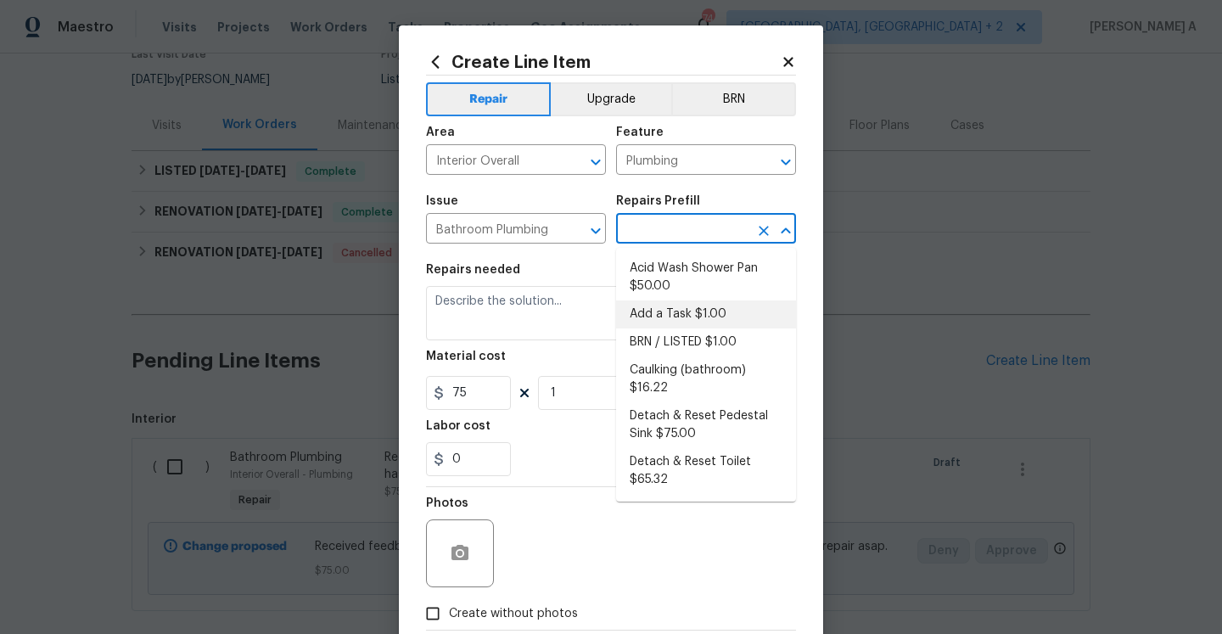
type input "1"
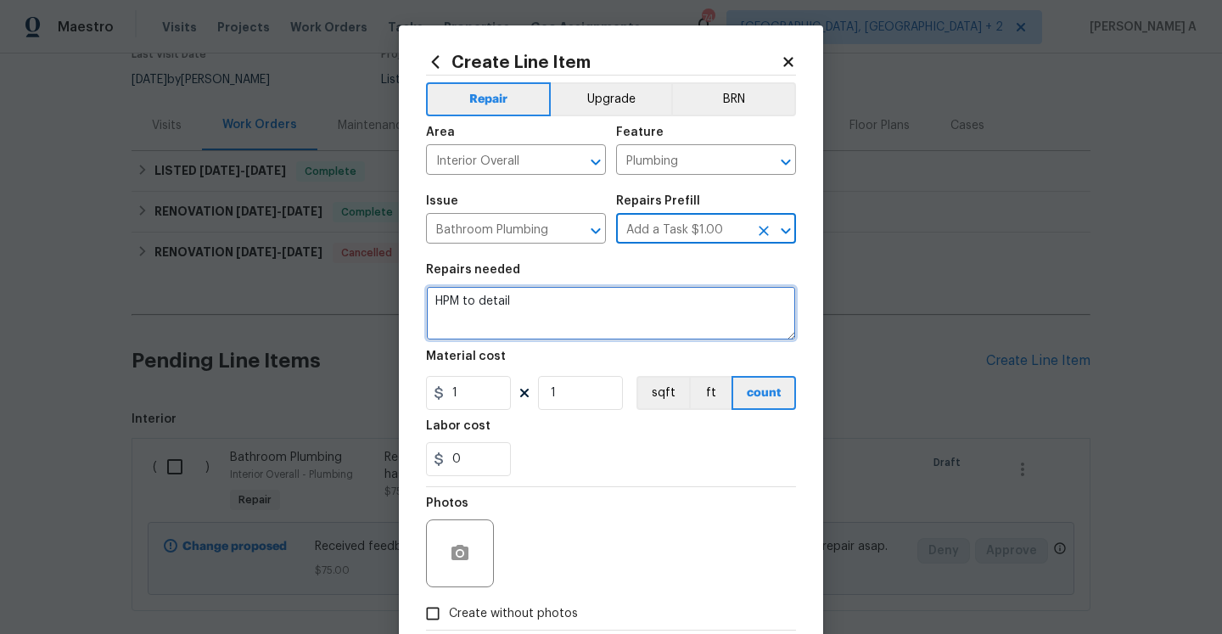
click at [683, 326] on textarea "HPM to detail" at bounding box center [611, 313] width 370 height 54
paste textarea "Received feedback stating that the a leak under the bathroom upstairs. Please r…"
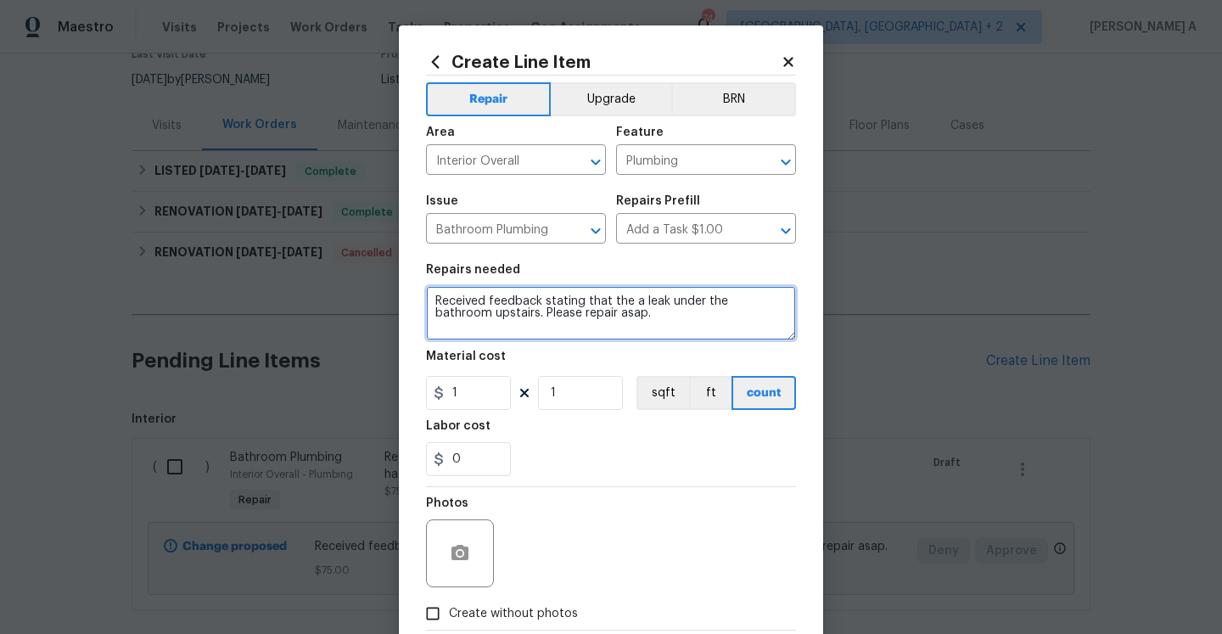
type textarea "Received feedback stating that the a leak under the bathroom upstairs. Please r…"
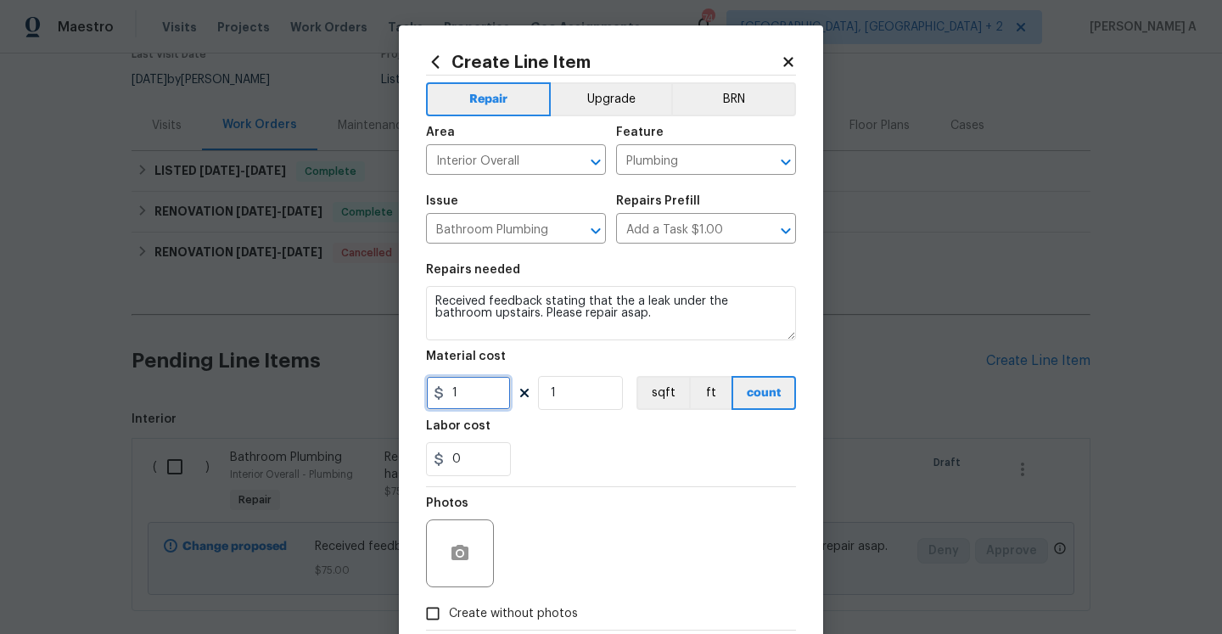
click at [474, 404] on input "1" at bounding box center [468, 393] width 85 height 34
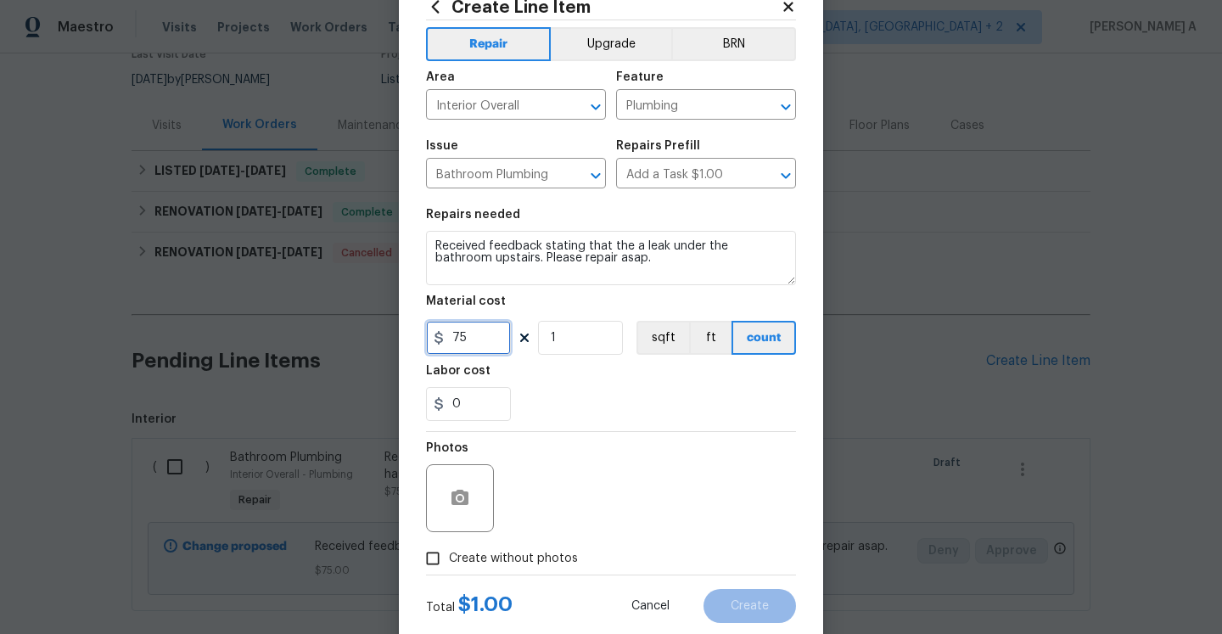
scroll to position [95, 0]
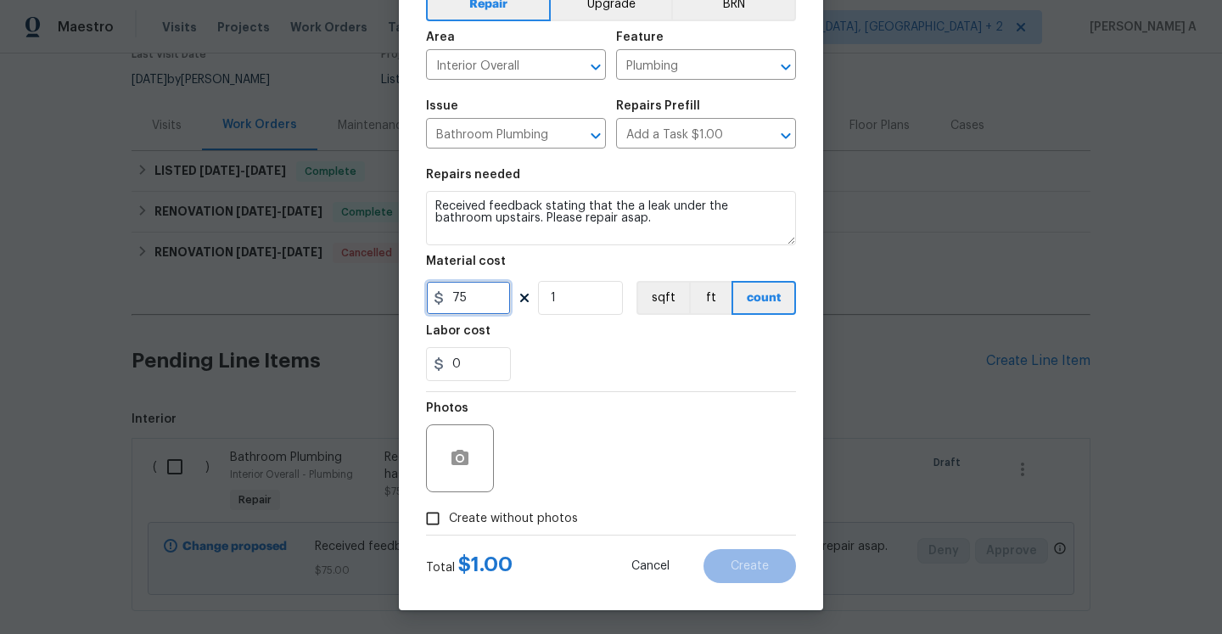
type input "75"
click at [533, 518] on span "Create without photos" at bounding box center [513, 519] width 129 height 18
click at [449, 518] on input "Create without photos" at bounding box center [433, 518] width 32 height 32
checkbox input "true"
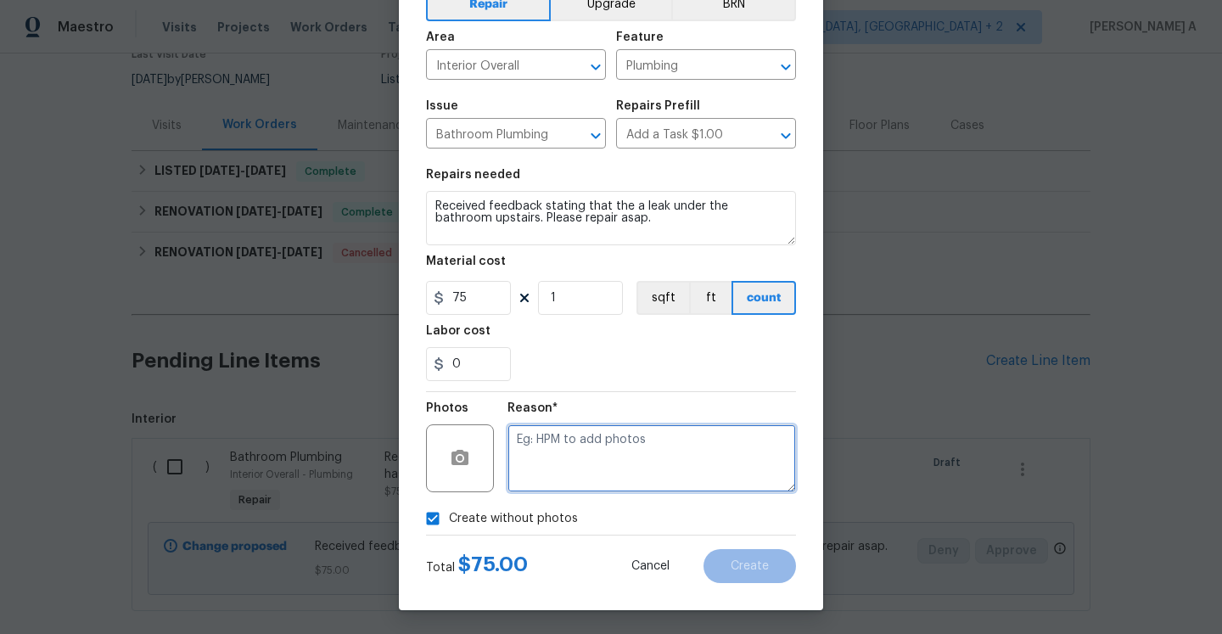
click at [562, 490] on textarea at bounding box center [651, 458] width 289 height 68
type textarea "Na"
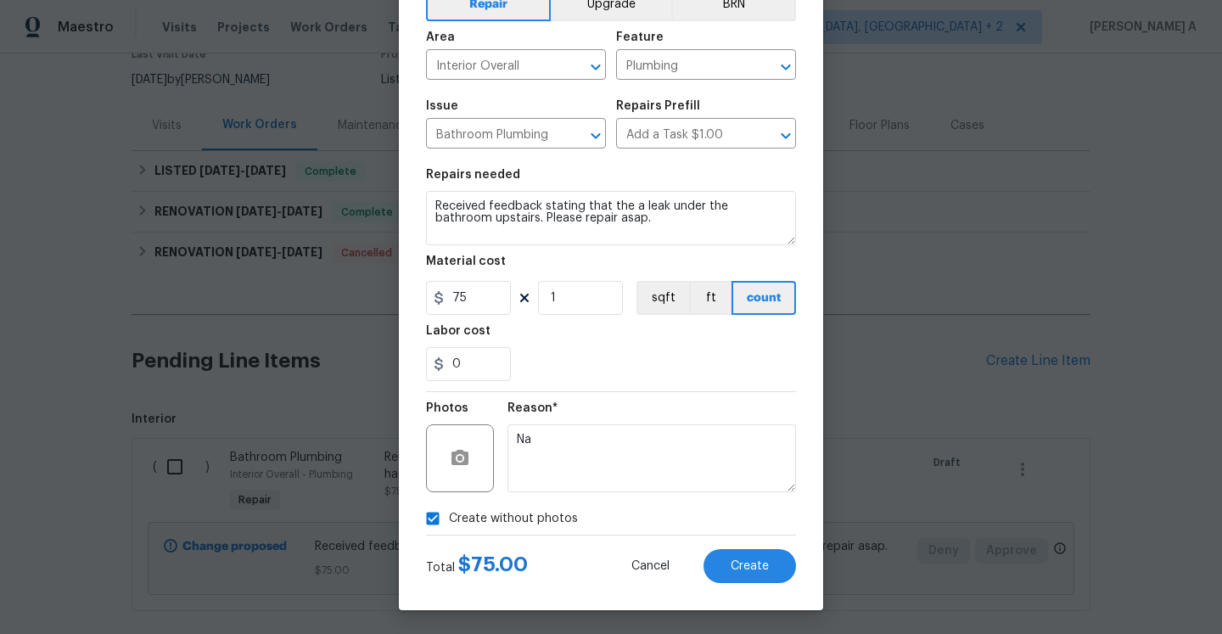
click at [800, 574] on div "Create Line Item Repair Upgrade BRN Area Interior Overall ​ Feature Plumbing ​ …" at bounding box center [611, 270] width 424 height 680
click at [795, 574] on div "Cancel Create" at bounding box center [700, 566] width 192 height 34
click at [787, 569] on button "Create" at bounding box center [749, 566] width 92 height 34
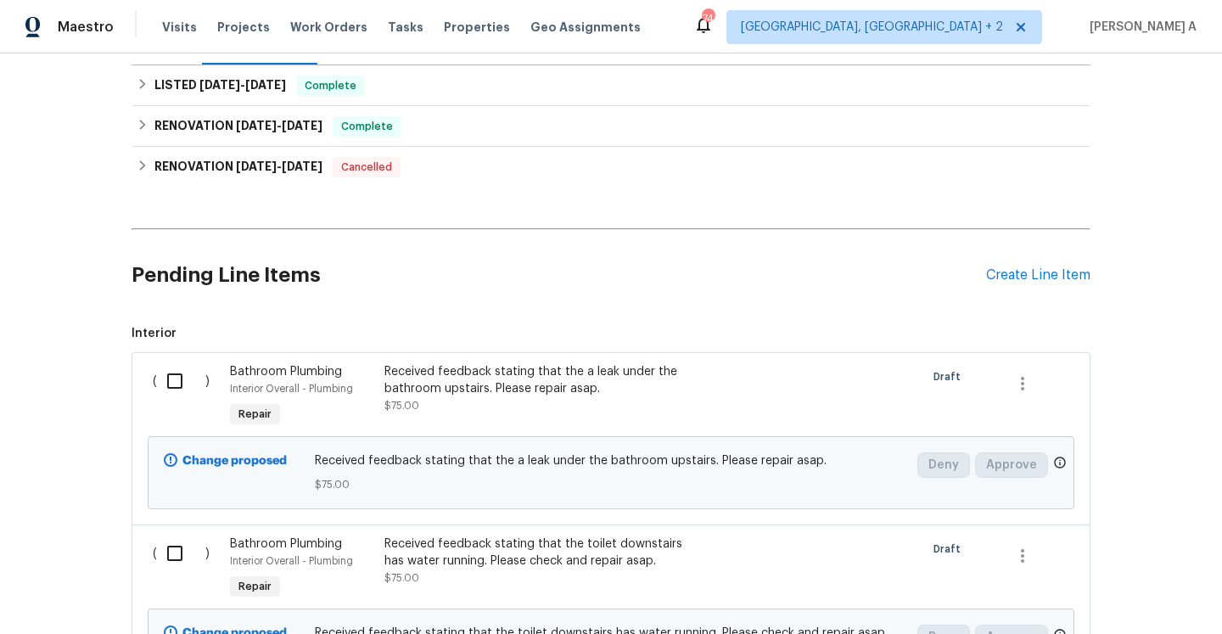
scroll to position [398, 0]
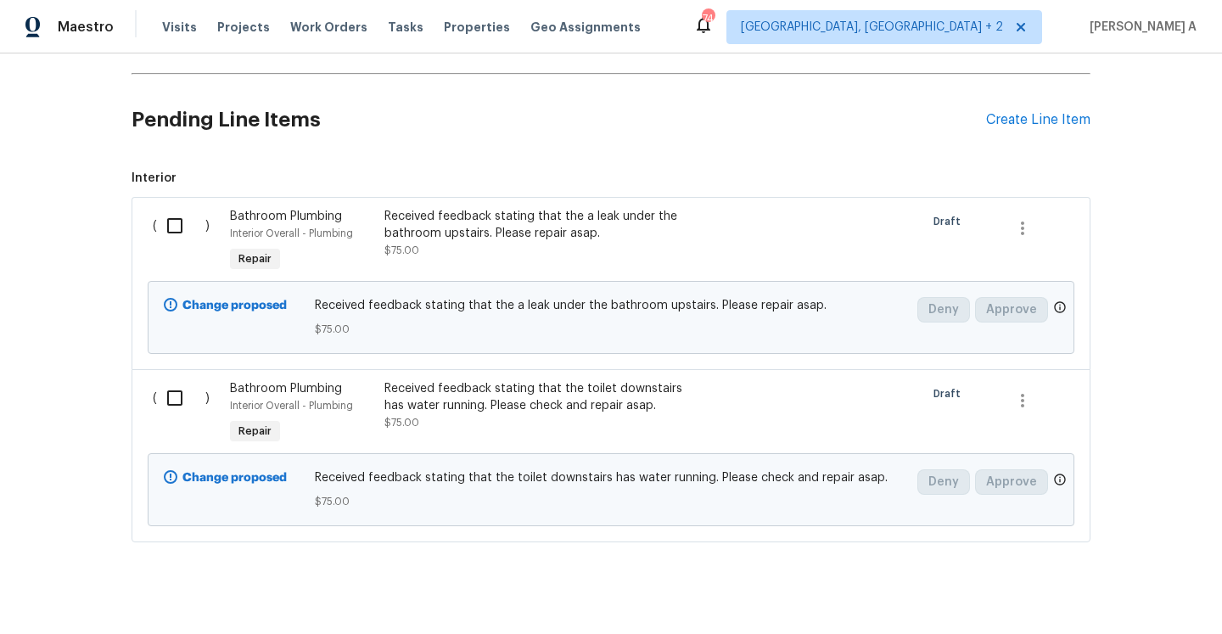
click at [658, 255] on div "Received feedback stating that the a leak under the bathroom upstairs. Please r…" at bounding box center [533, 233] width 299 height 51
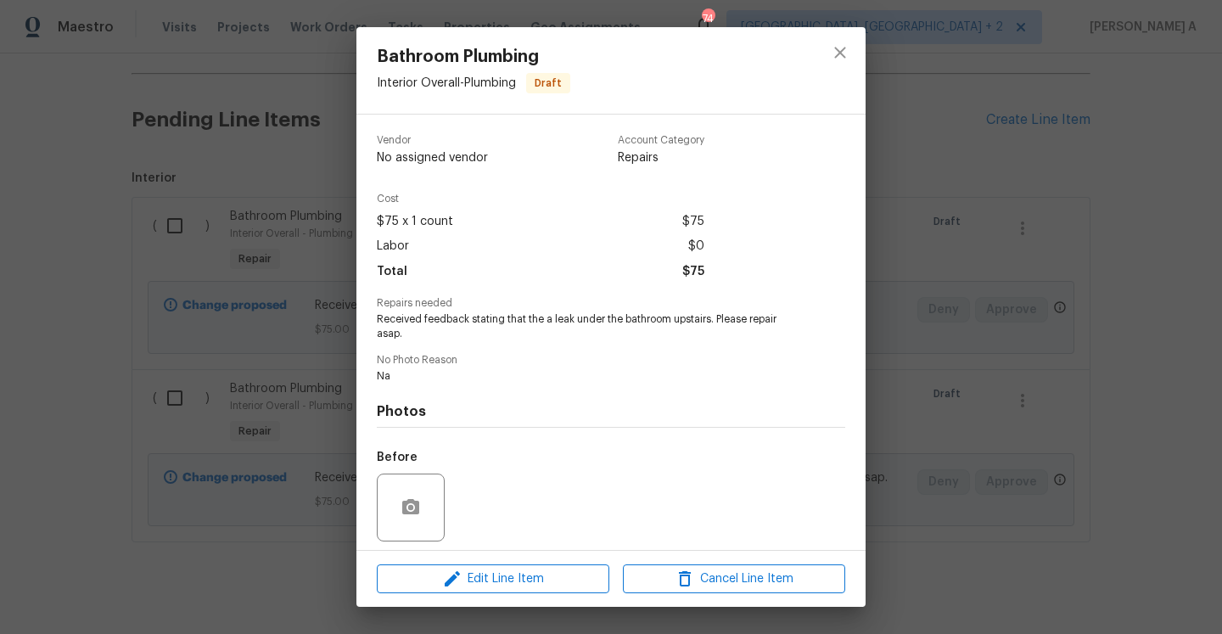
click at [944, 463] on div "Bathroom Plumbing Interior Overall - Plumbing Draft Vendor No assigned vendor A…" at bounding box center [611, 317] width 1222 height 634
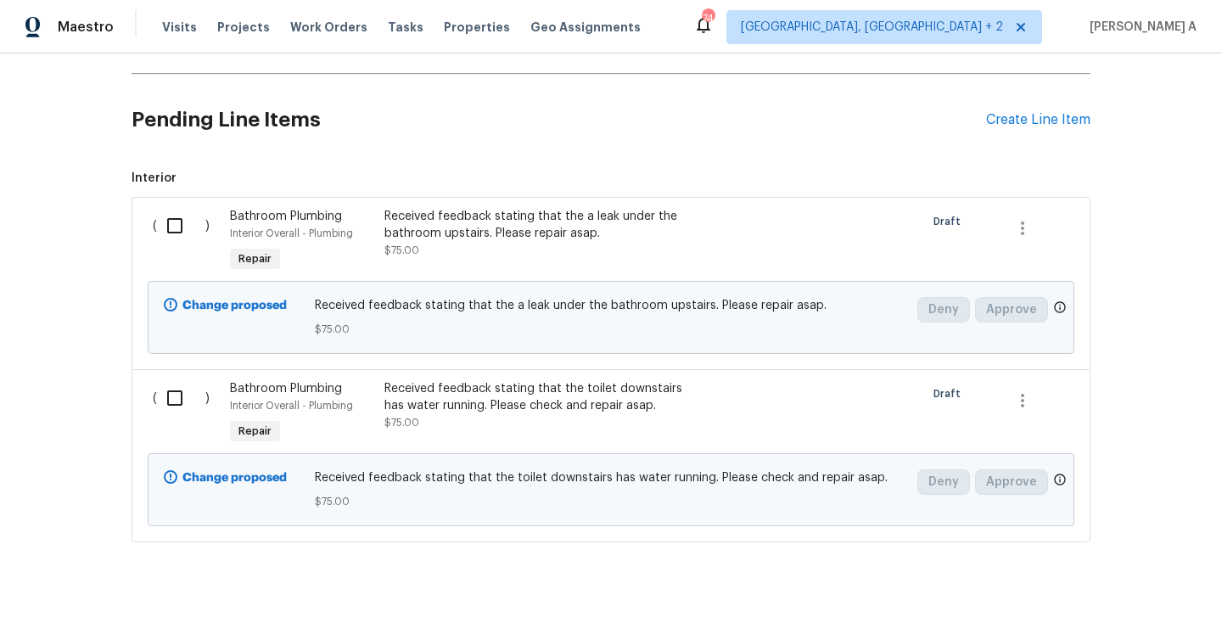
click at [479, 408] on div "Received feedback stating that the toilet downstairs has water running. Please …" at bounding box center [533, 397] width 299 height 34
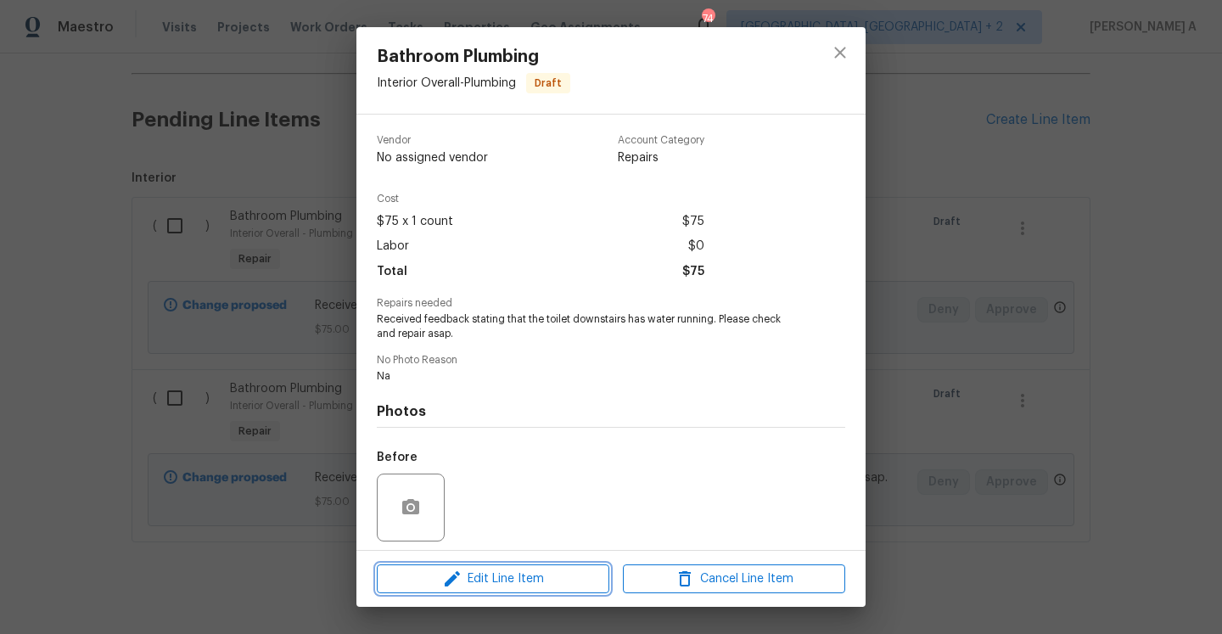
click at [526, 579] on span "Edit Line Item" at bounding box center [493, 579] width 222 height 21
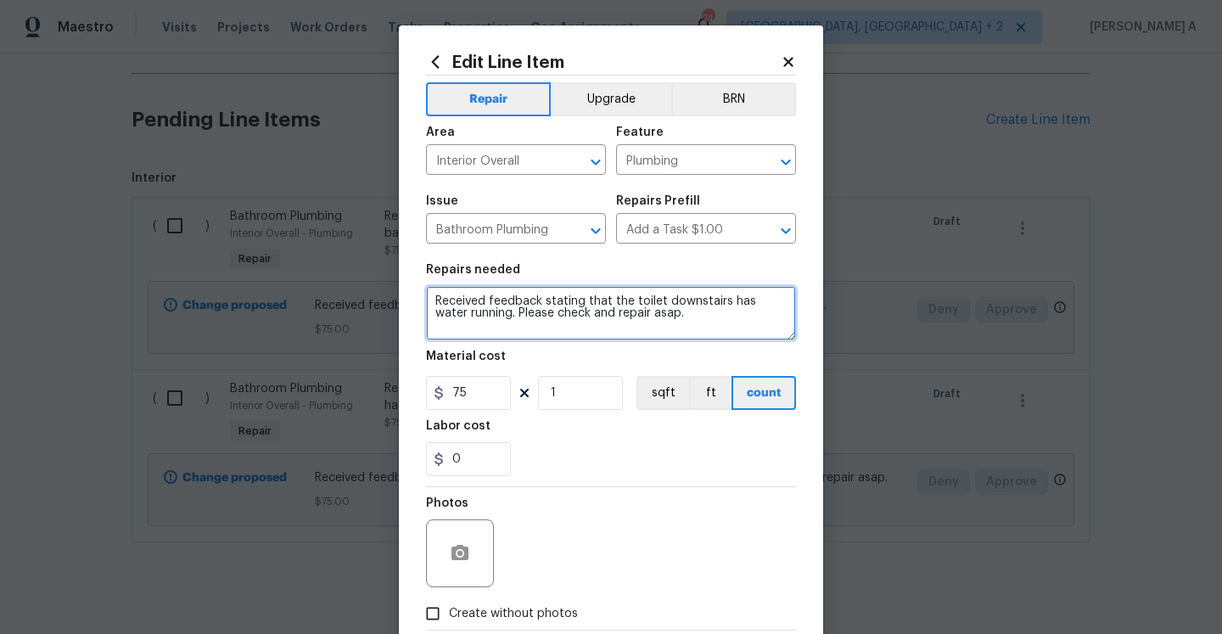
click at [486, 317] on textarea "Received feedback stating that the toilet downstairs has water running. Please …" at bounding box center [611, 313] width 370 height 54
click at [540, 315] on textarea "Received feedback stating that the toilet downstairs has water running. Please …" at bounding box center [611, 313] width 370 height 54
paste textarea "master toilet has no water"
click at [435, 322] on textarea "Received feedback stating that the toilet downstairs has water running. Also, m…" at bounding box center [611, 313] width 370 height 54
click at [574, 332] on textarea "Received feedback stating that the toilet downstairs has water running. Also, t…" at bounding box center [611, 313] width 370 height 54
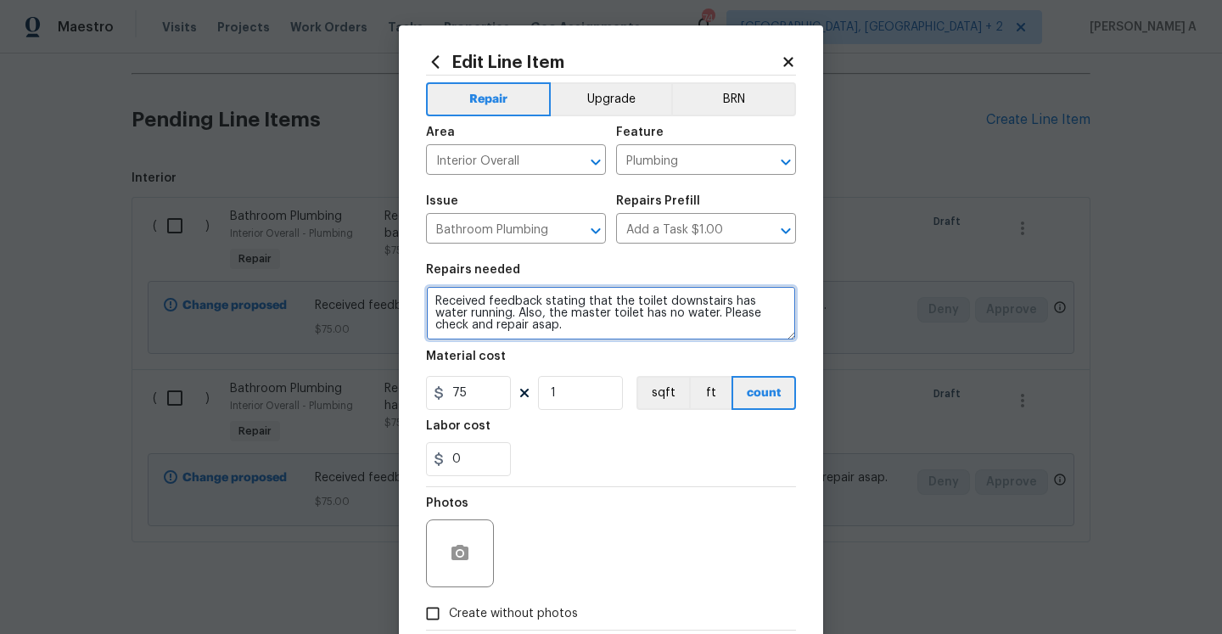
scroll to position [98, 0]
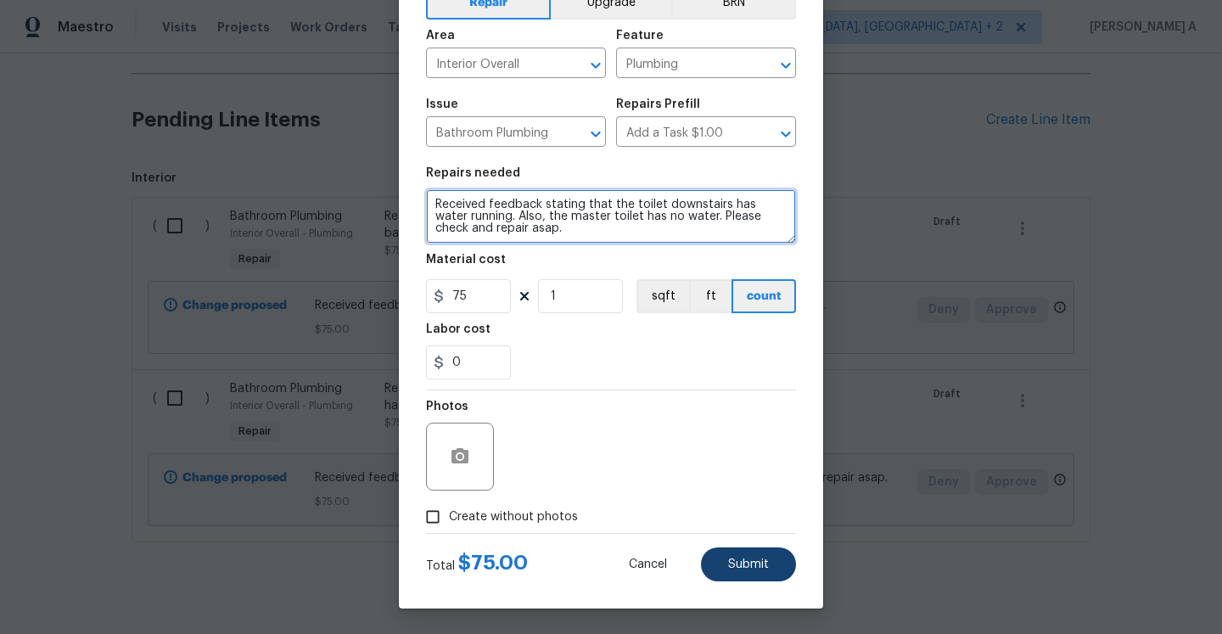
type textarea "Received feedback stating that the toilet downstairs has water running. Also, t…"
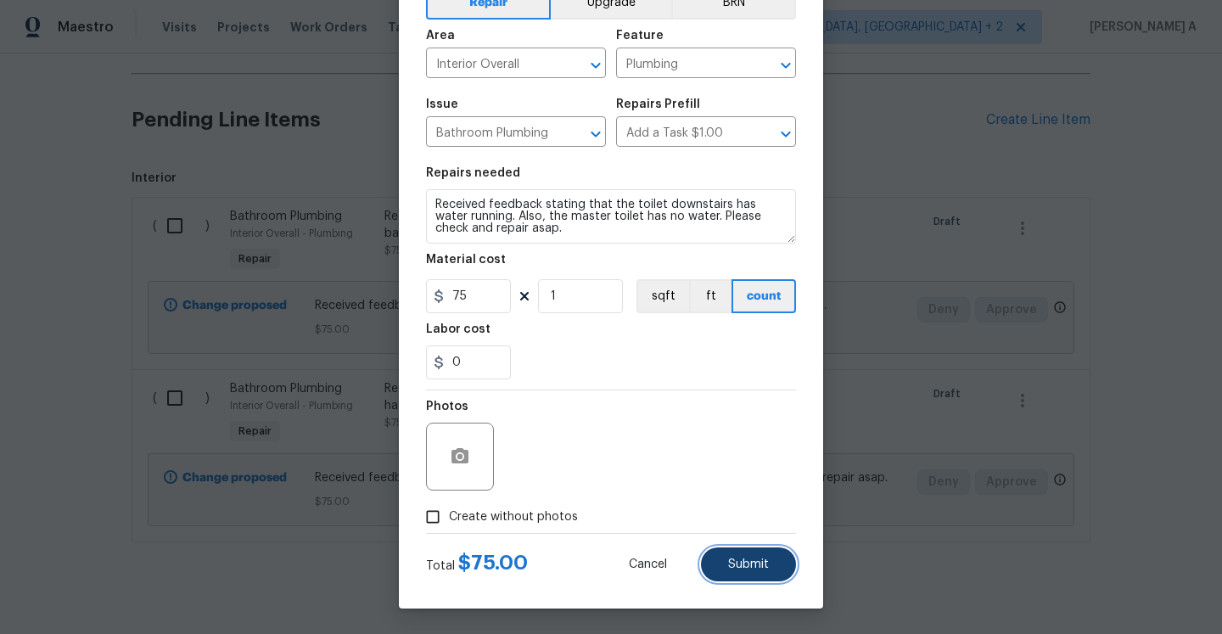
click at [752, 553] on button "Submit" at bounding box center [748, 564] width 95 height 34
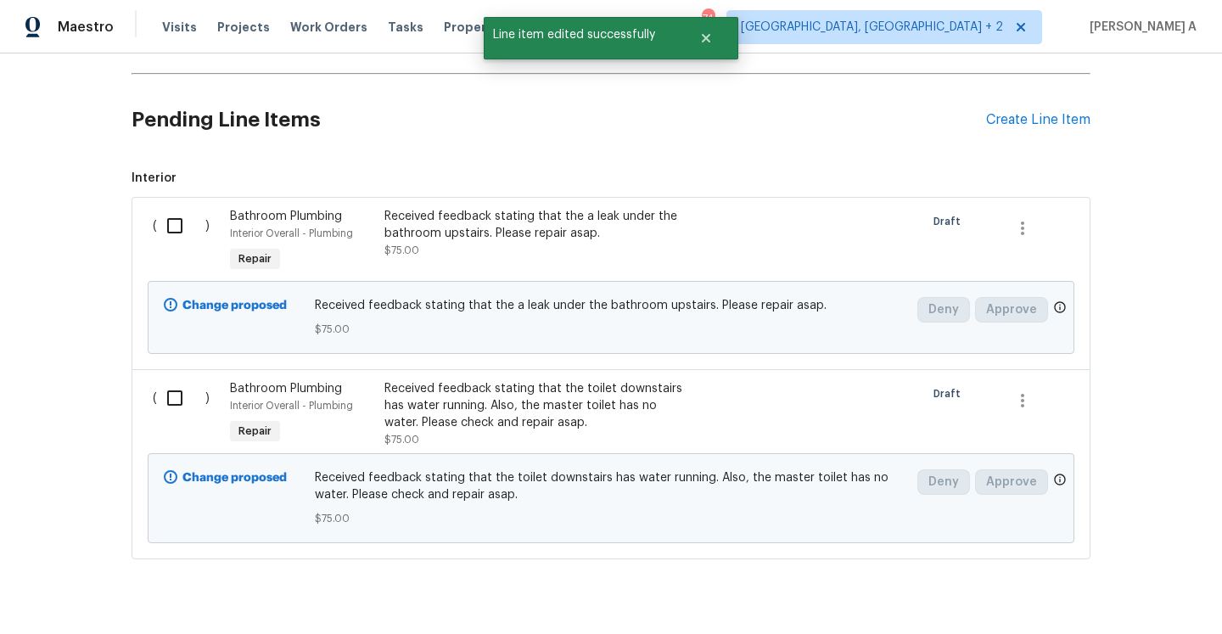
scroll to position [0, 0]
click at [173, 232] on input "checkbox" at bounding box center [181, 226] width 48 height 36
checkbox input "true"
click at [176, 400] on input "checkbox" at bounding box center [181, 398] width 48 height 36
checkbox input "true"
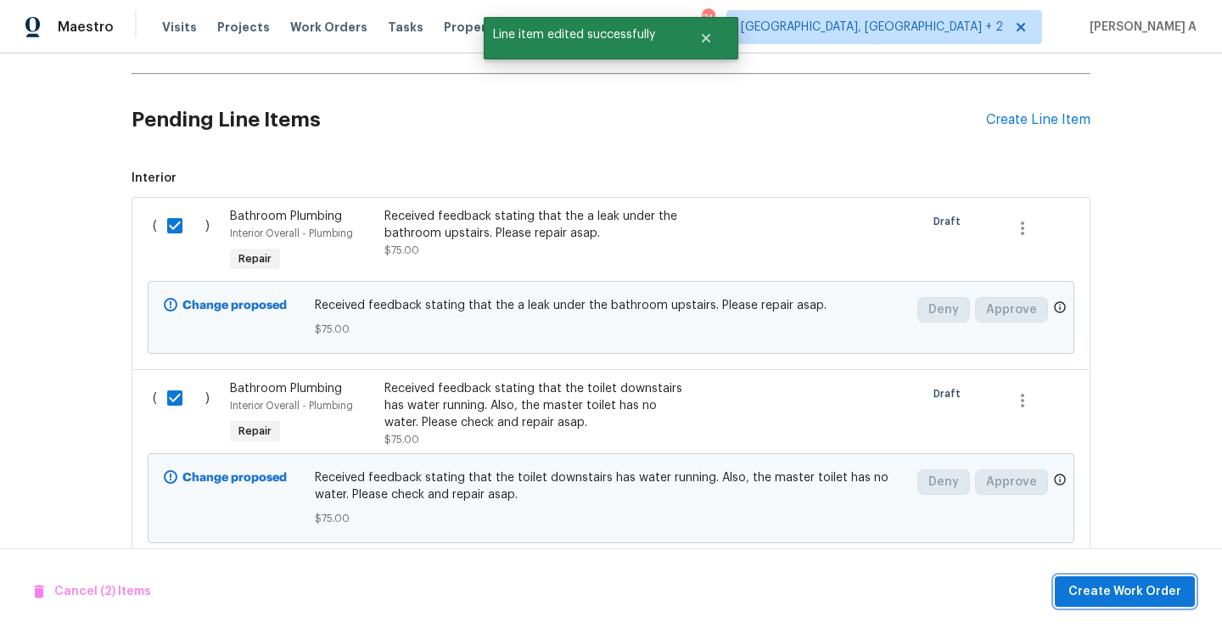
click at [1145, 584] on span "Create Work Order" at bounding box center [1124, 591] width 113 height 21
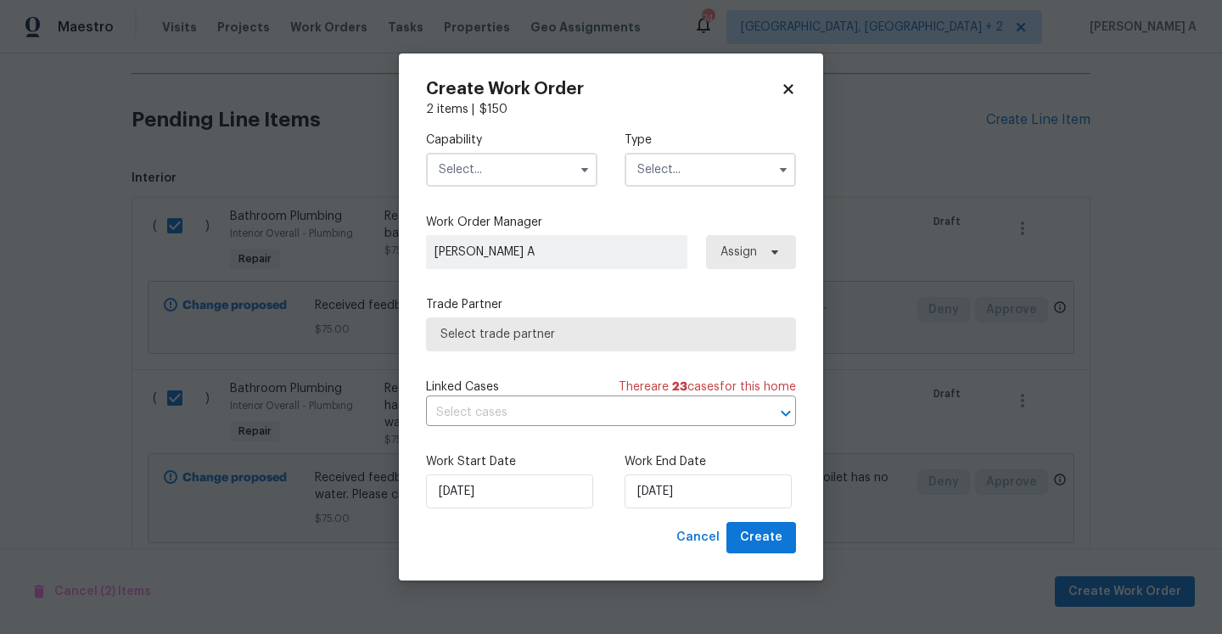
click at [474, 175] on input "text" at bounding box center [511, 170] width 171 height 34
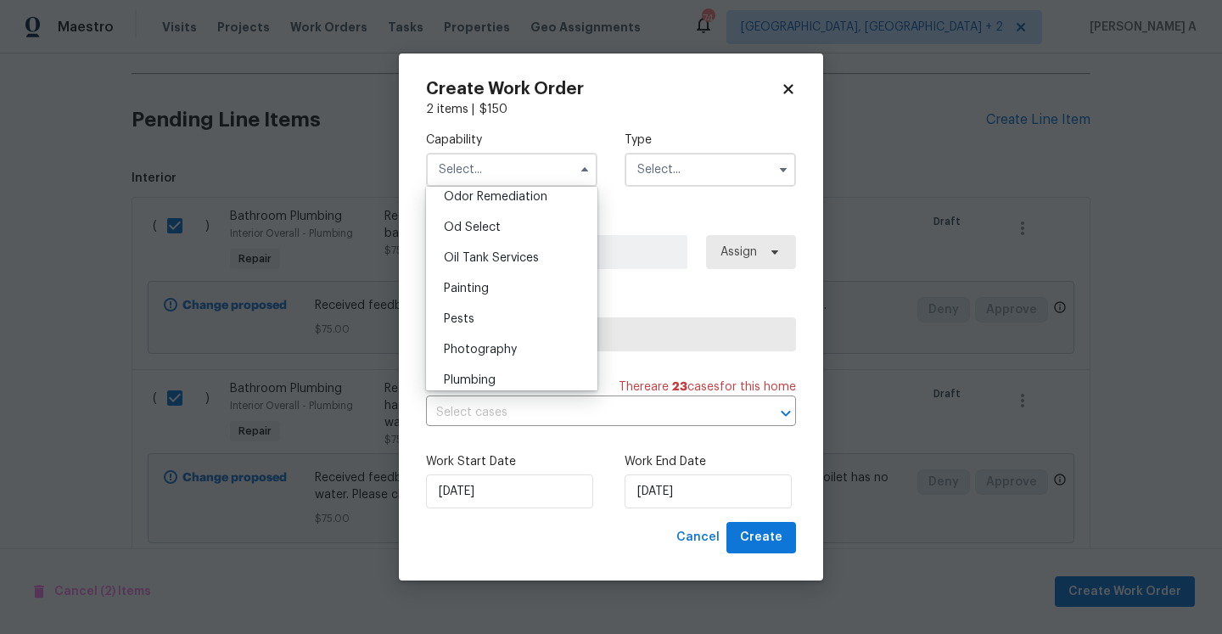
scroll to position [1354, 0]
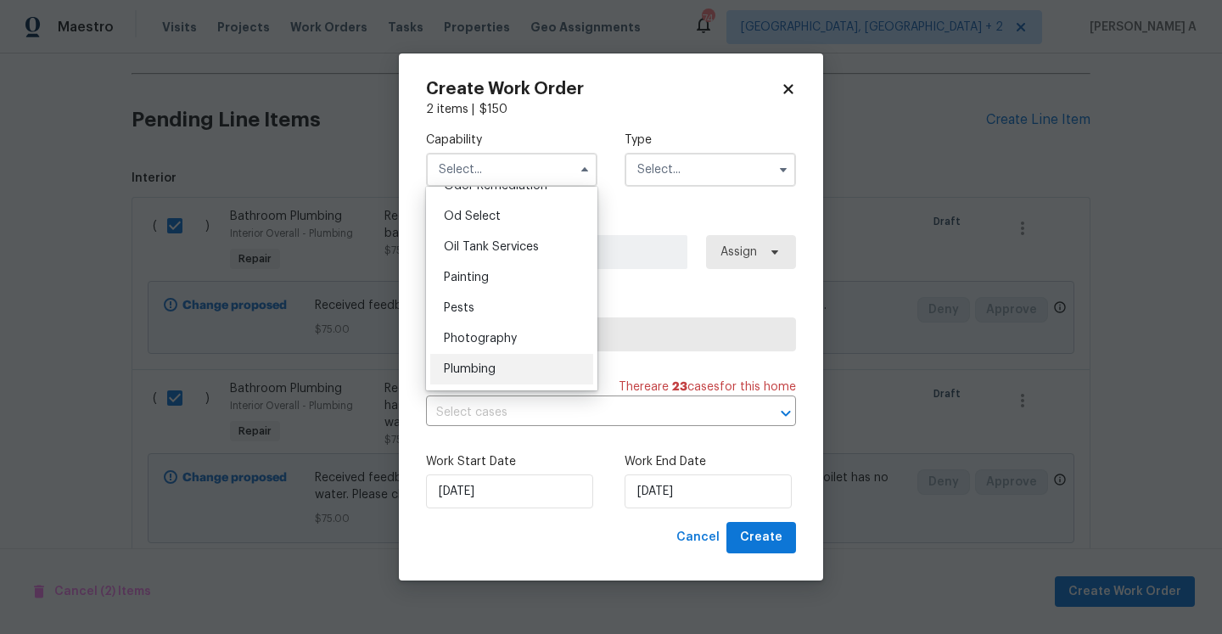
click at [514, 381] on div "Plumbing" at bounding box center [511, 369] width 163 height 31
type input "Plumbing"
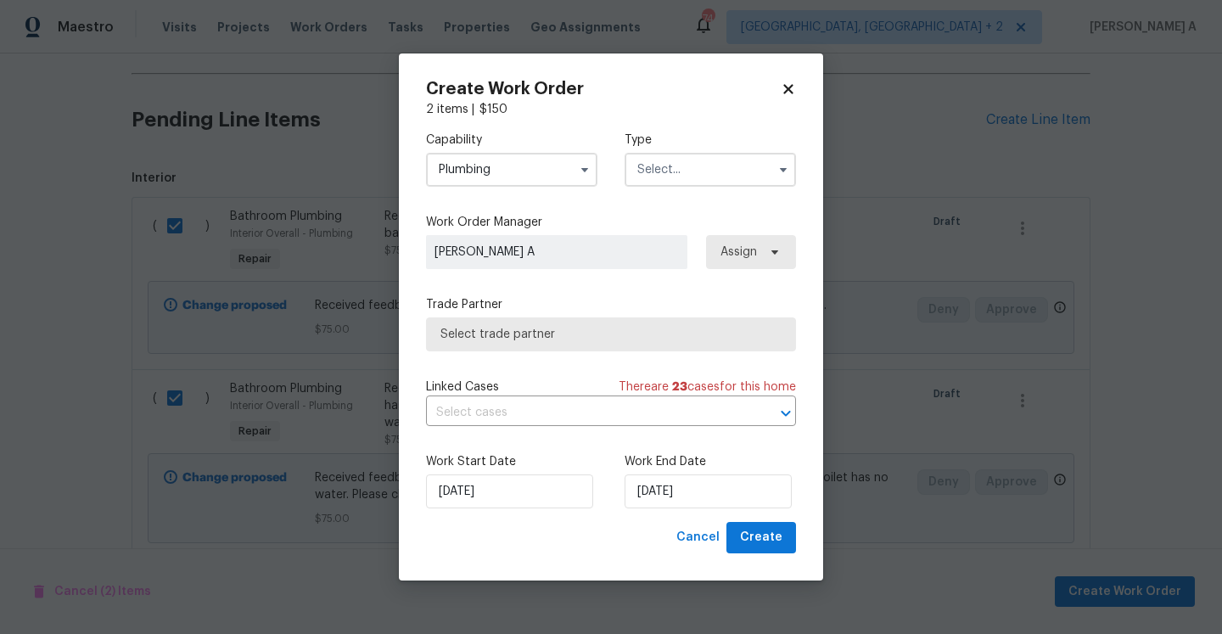
click at [658, 177] on input "text" at bounding box center [710, 170] width 171 height 34
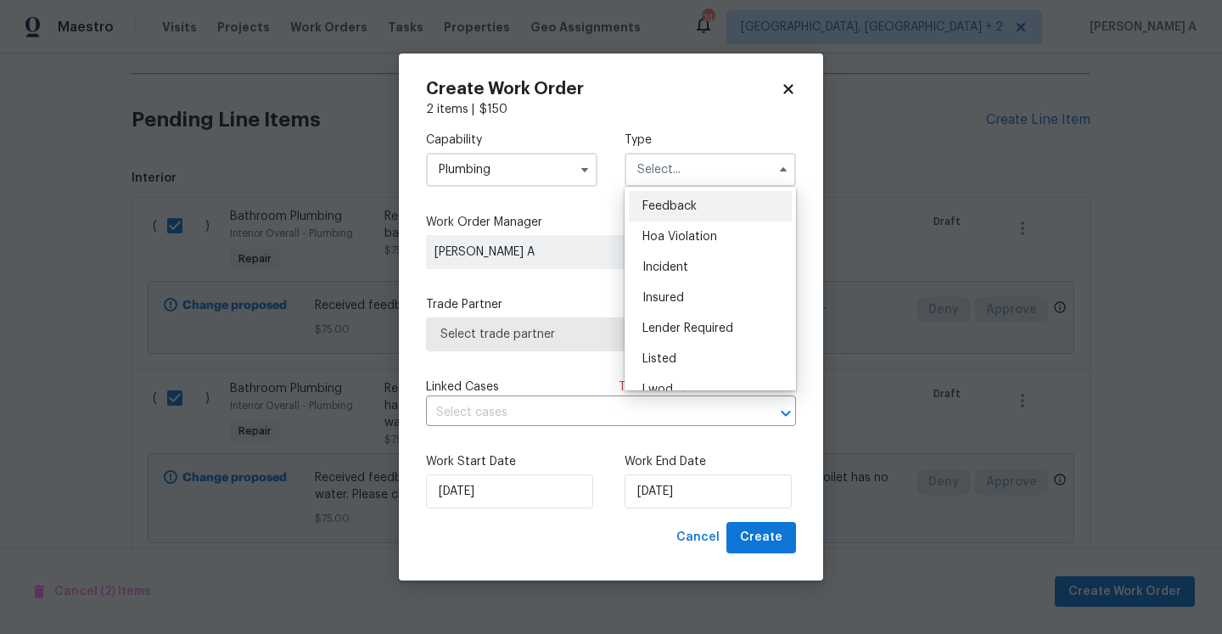
click at [673, 207] on span "Feedback" at bounding box center [669, 206] width 54 height 12
type input "Feedback"
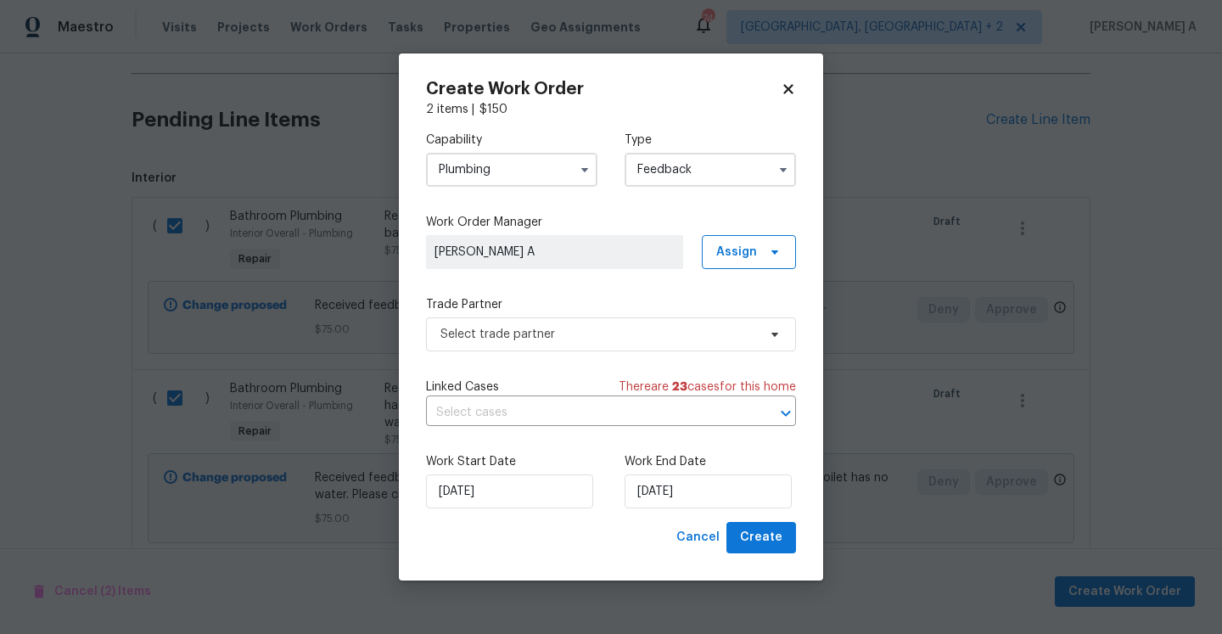
click at [572, 364] on div "Capability Plumbing Type Feedback Work Order Manager Afredi A Assign Trade Part…" at bounding box center [611, 320] width 370 height 404
click at [566, 350] on span "Select trade partner" at bounding box center [611, 334] width 370 height 34
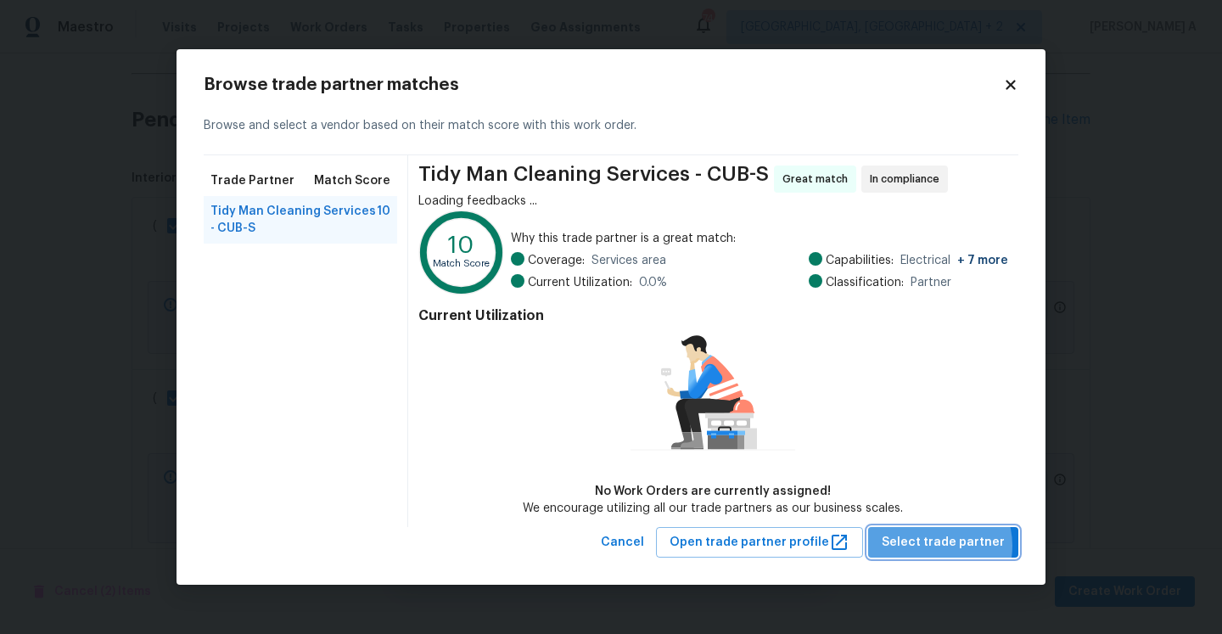
click at [939, 545] on span "Select trade partner" at bounding box center [943, 542] width 123 height 21
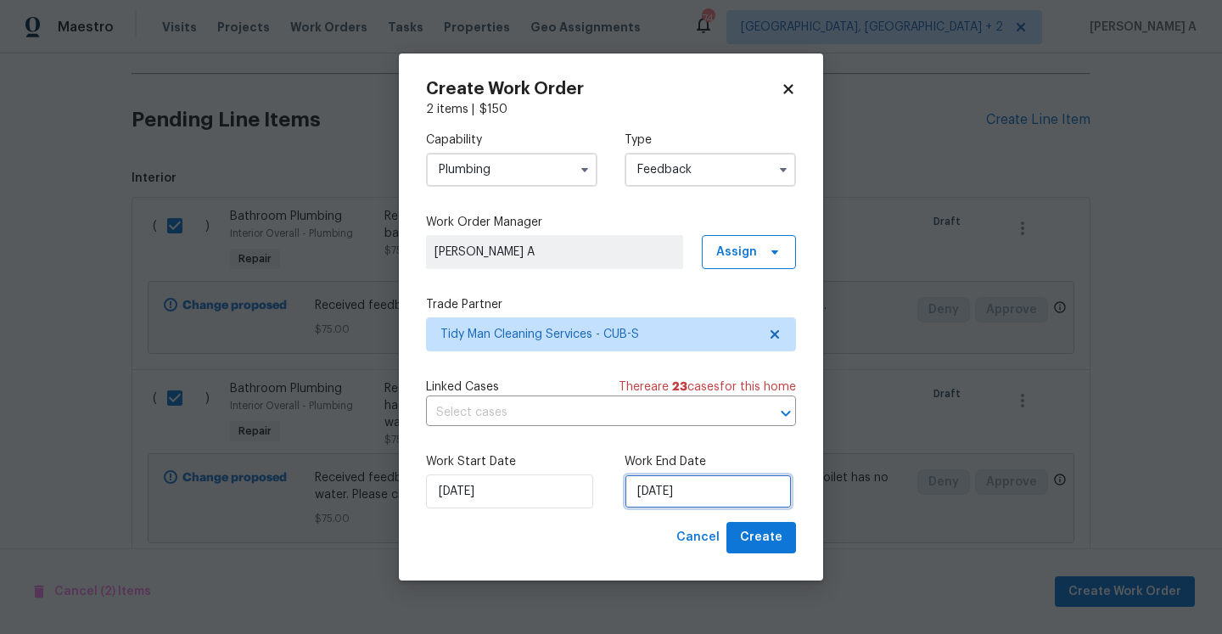
click at [720, 481] on input "[DATE]" at bounding box center [708, 491] width 167 height 34
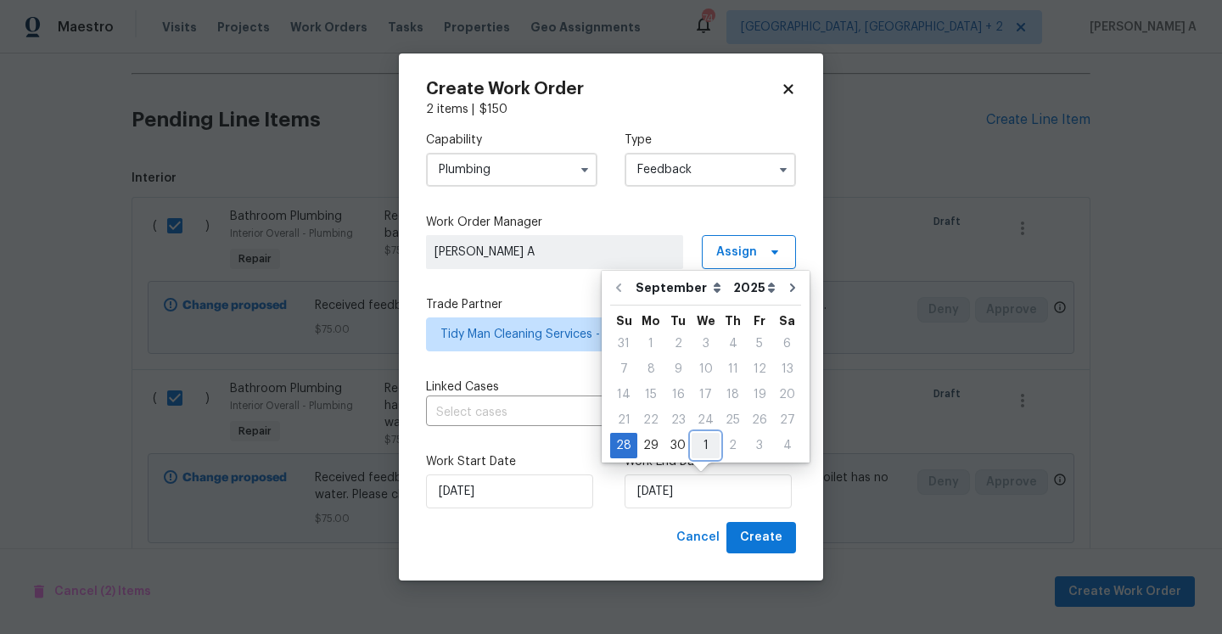
click at [705, 442] on div "1" at bounding box center [706, 446] width 28 height 24
type input "10/1/2025"
select select "9"
click at [692, 423] on div "22" at bounding box center [705, 420] width 27 height 24
type input "10/22/2025"
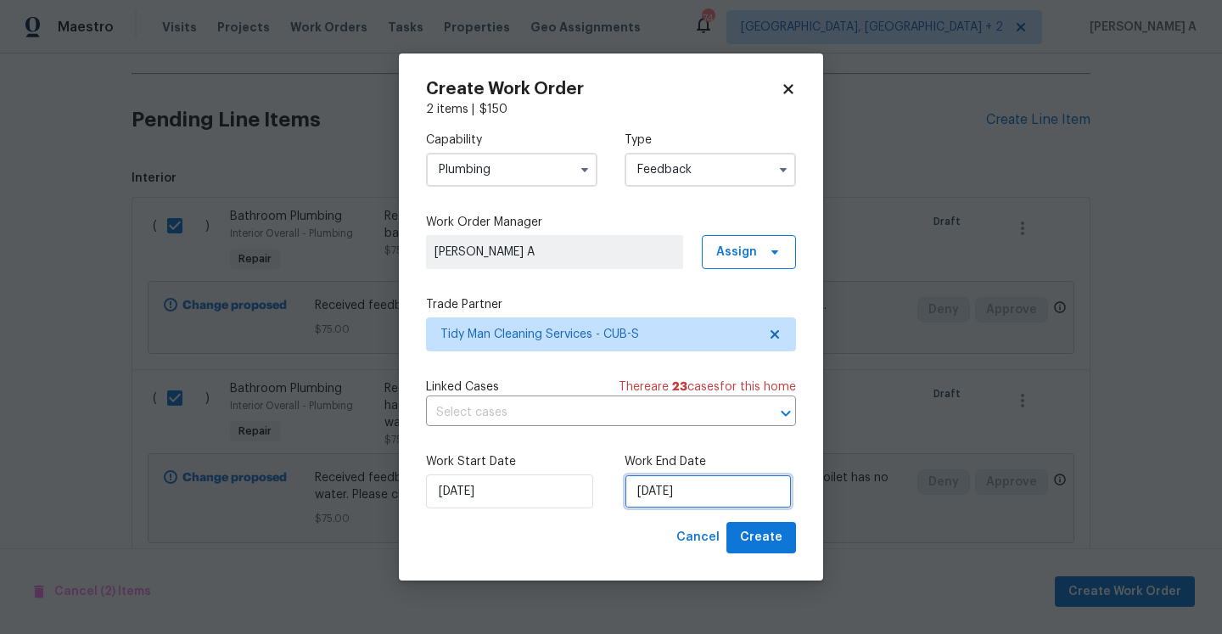
click at [698, 488] on input "10/22/2025" at bounding box center [708, 491] width 167 height 34
select select "9"
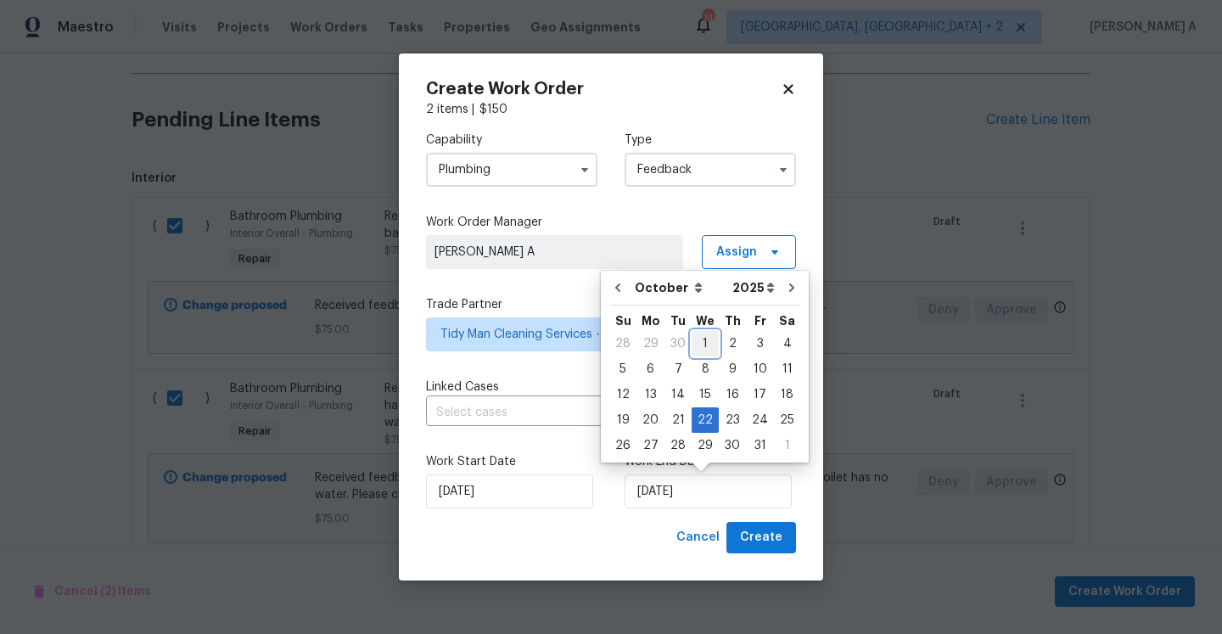
click at [692, 336] on div "1" at bounding box center [705, 344] width 27 height 24
type input "10/1/2025"
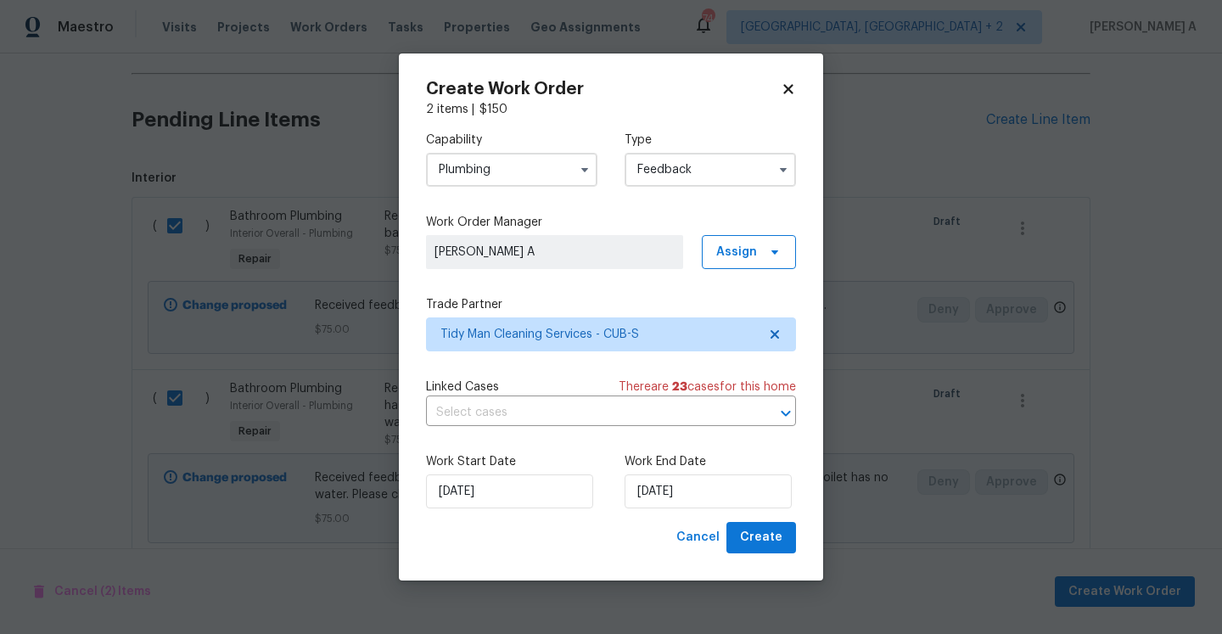
click at [674, 398] on div "Linked Cases There are 23 case s for this home ​" at bounding box center [611, 402] width 370 height 48
click at [675, 404] on input "text" at bounding box center [587, 413] width 322 height 26
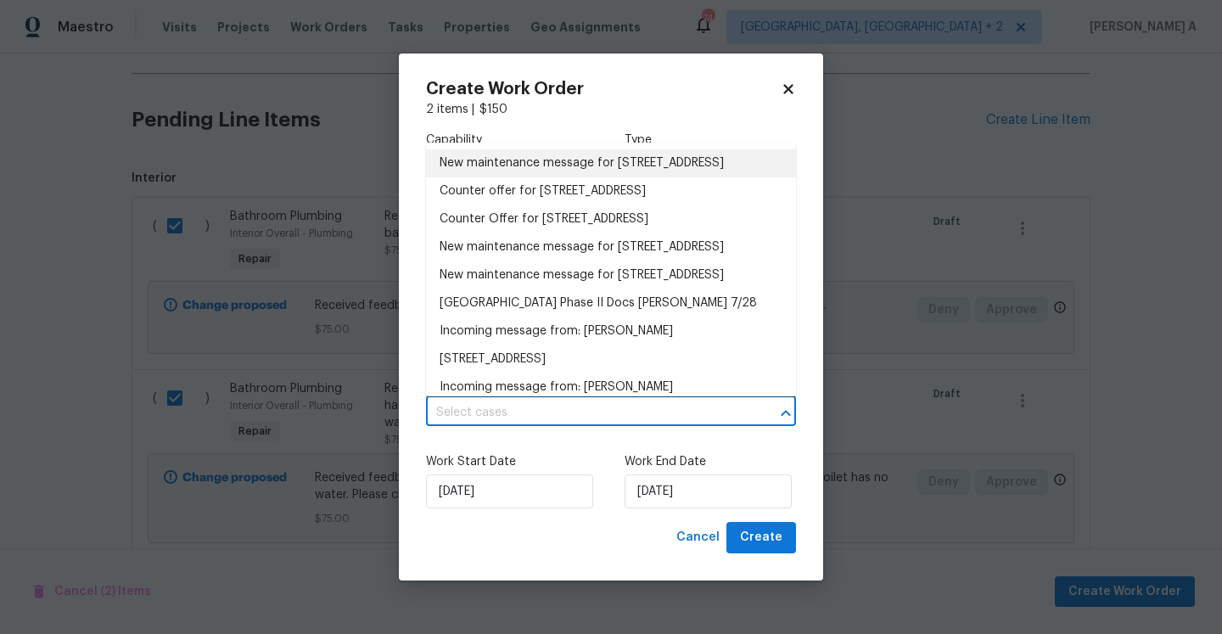
click at [608, 177] on li "New maintenance message for 400 Grand National Ln , Elgin, SC 29045" at bounding box center [611, 163] width 370 height 28
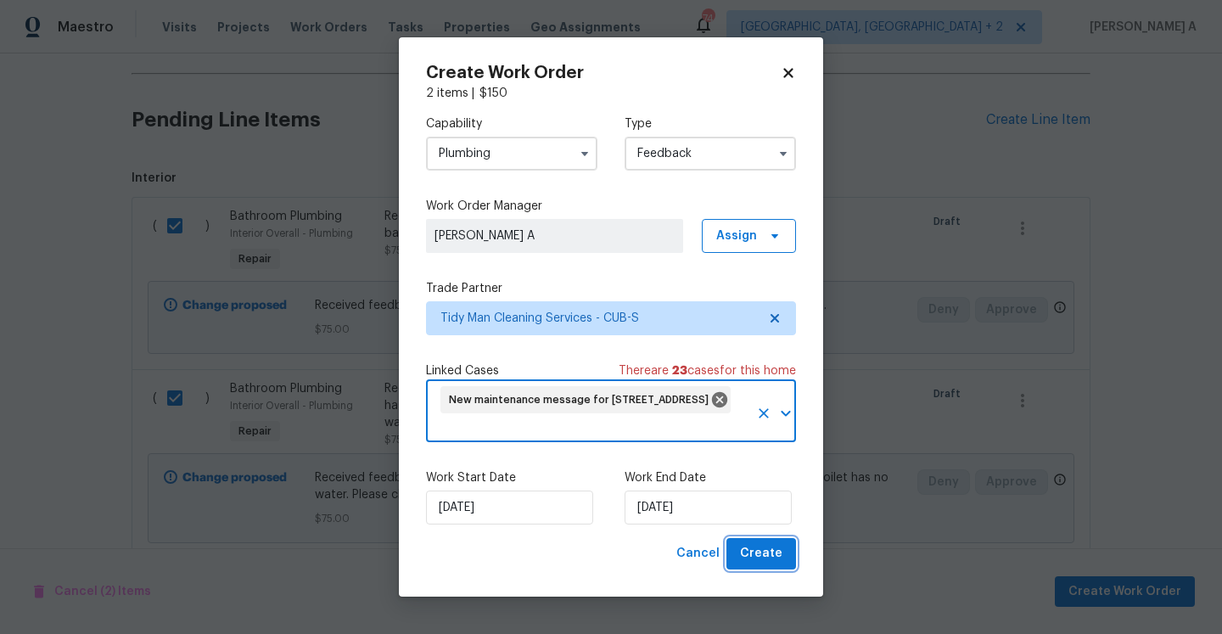
click at [765, 560] on span "Create" at bounding box center [761, 553] width 42 height 21
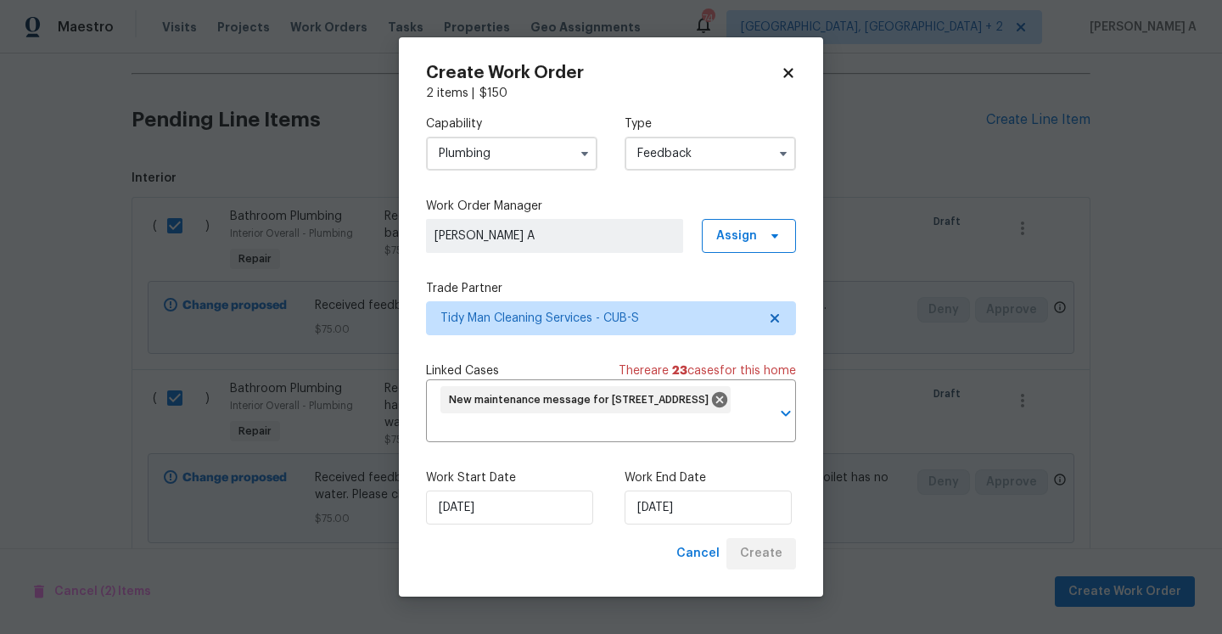
checkbox input "false"
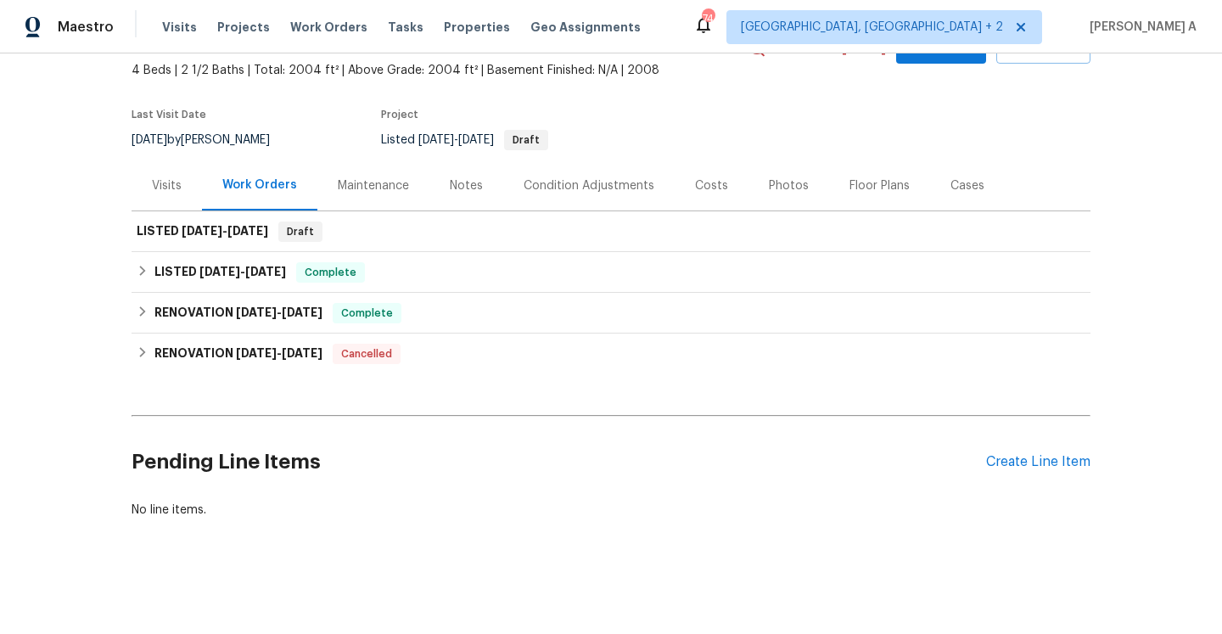
scroll to position [97, 0]
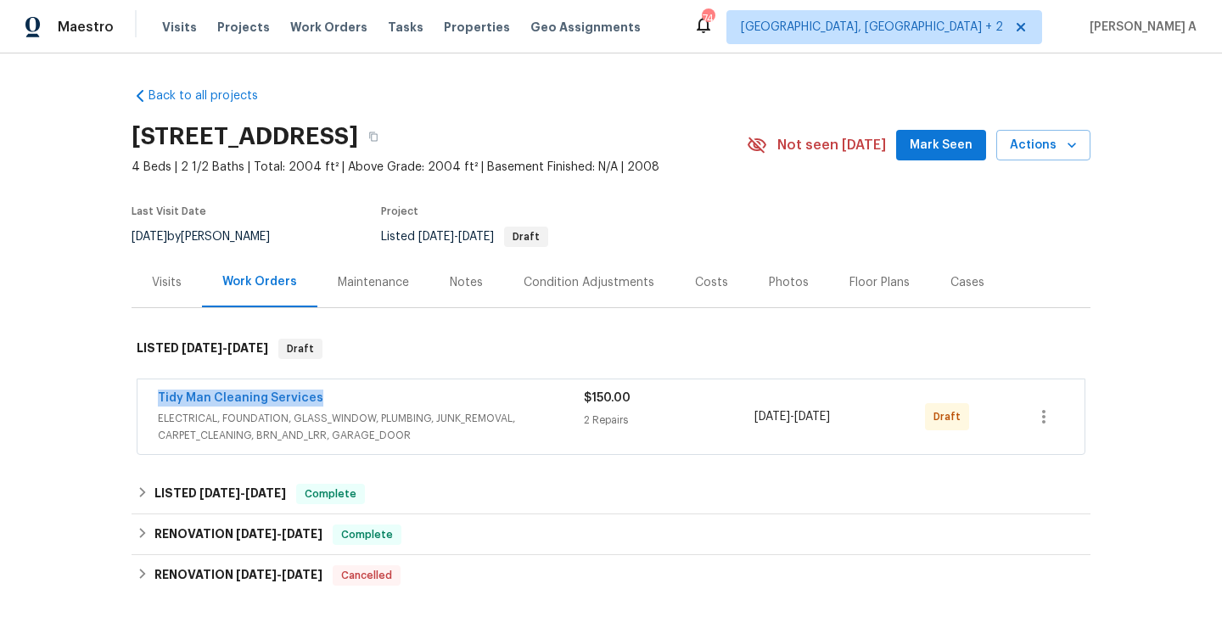
drag, startPoint x: 153, startPoint y: 402, endPoint x: 314, endPoint y: 395, distance: 161.4
click at [314, 395] on div "Tidy Man Cleaning Services ELECTRICAL, FOUNDATION, GLASS_WINDOW, PLUMBING, JUNK…" at bounding box center [610, 416] width 947 height 75
copy link "Tidy Man Cleaning Services"
click at [1057, 418] on button "button" at bounding box center [1043, 416] width 41 height 41
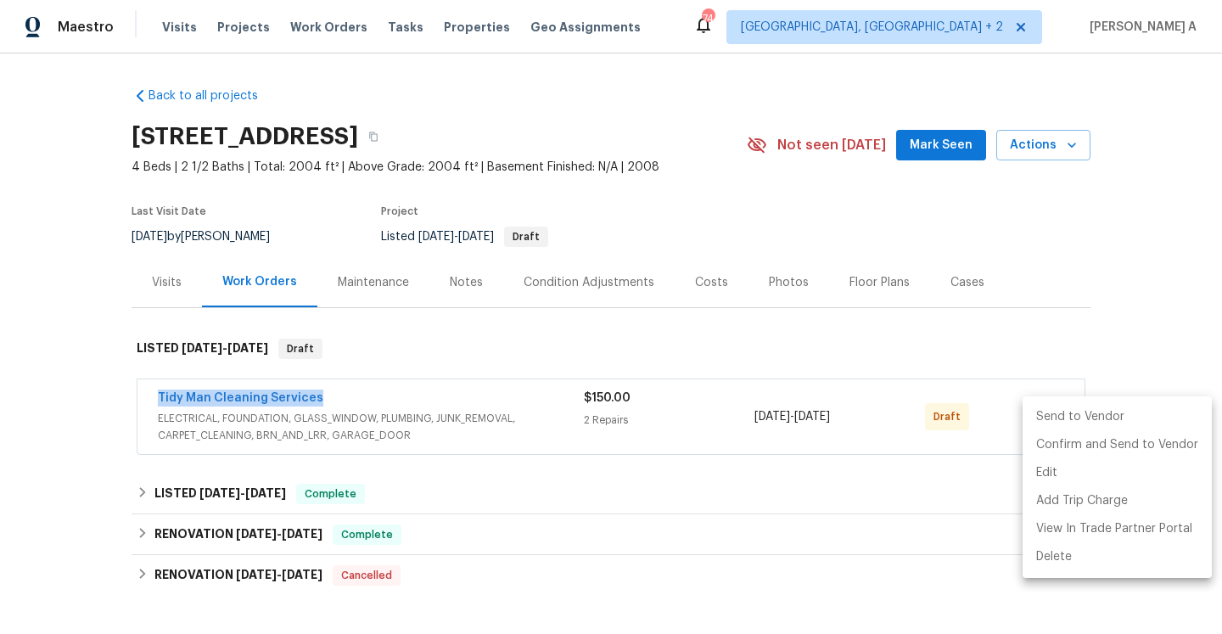
click at [1053, 409] on li "Send to Vendor" at bounding box center [1117, 417] width 189 height 28
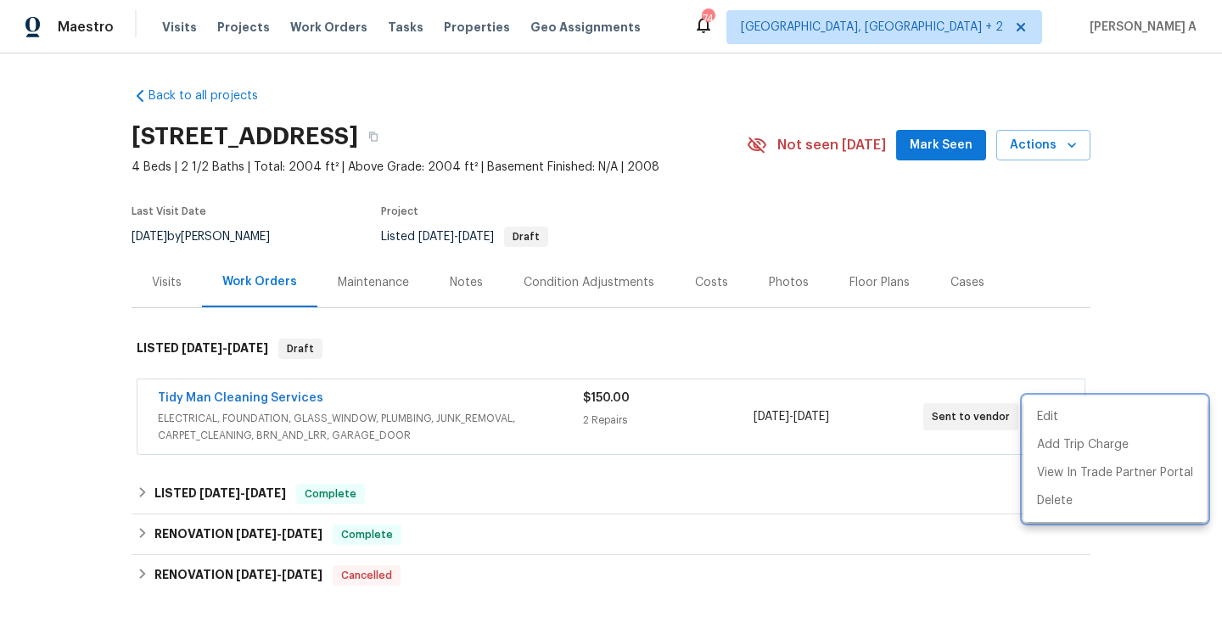
click at [598, 143] on div at bounding box center [611, 317] width 1222 height 634
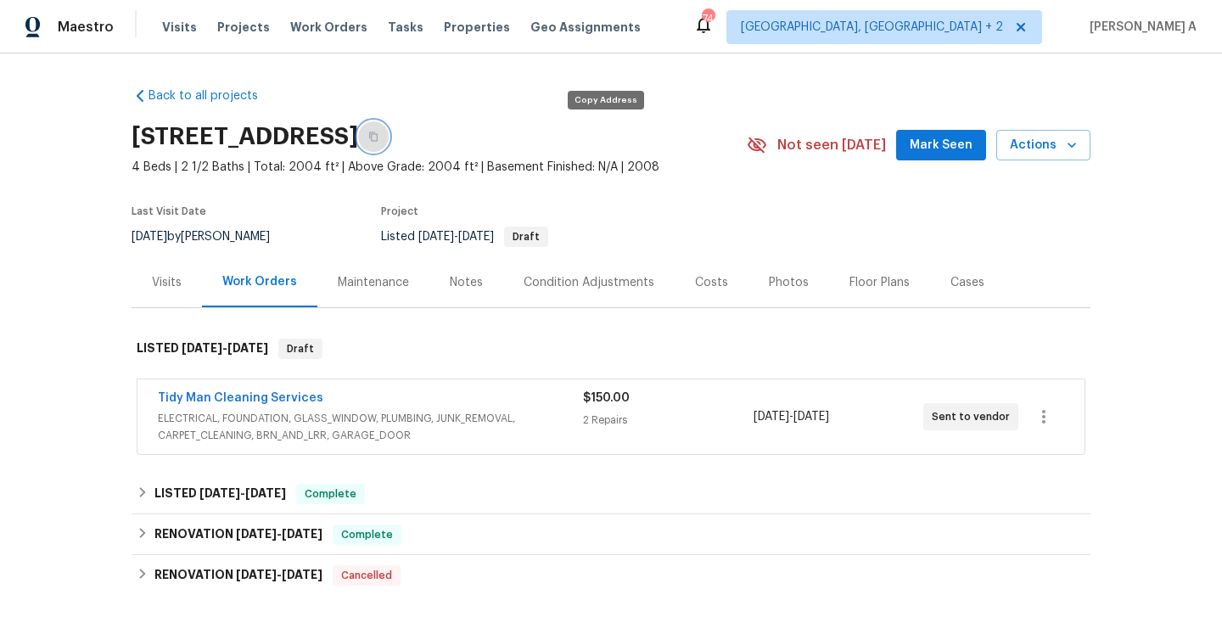
click at [389, 142] on button "button" at bounding box center [373, 136] width 31 height 31
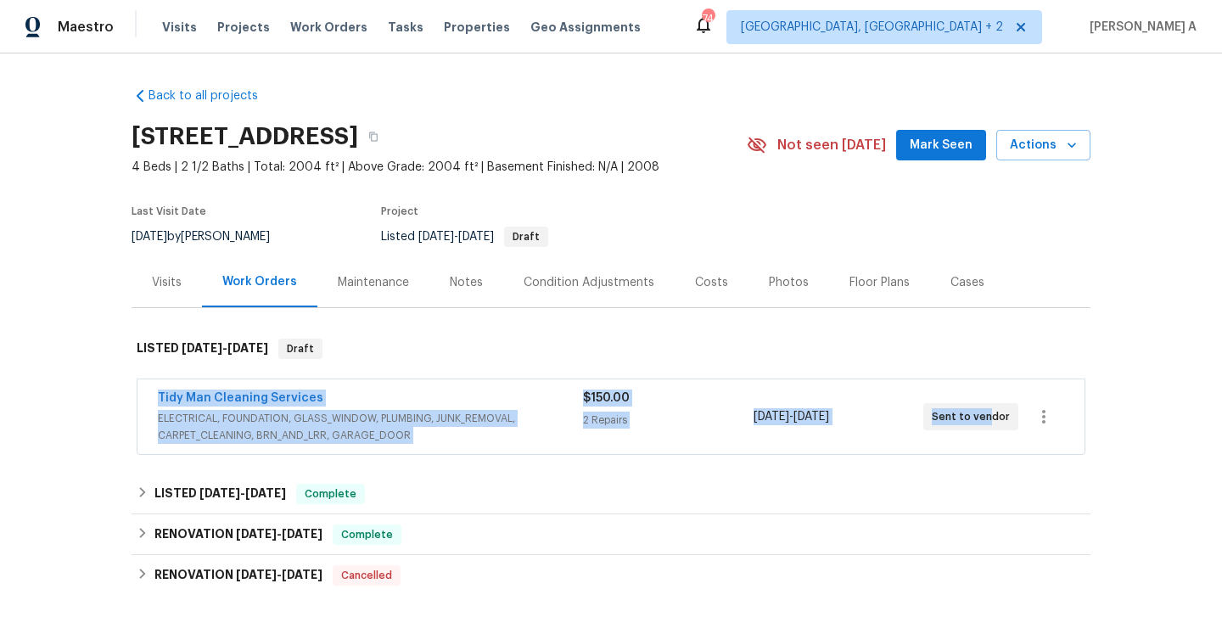
drag, startPoint x: 154, startPoint y: 396, endPoint x: 984, endPoint y: 418, distance: 830.2
click at [984, 418] on div "Tidy Man Cleaning Services ELECTRICAL, FOUNDATION, GLASS_WINDOW, PLUMBING, JUNK…" at bounding box center [610, 416] width 947 height 75
copy div "Tidy Man Cleaning Services ELECTRICAL, FOUNDATION, GLASS_WINDOW, PLUMBING, JUNK…"
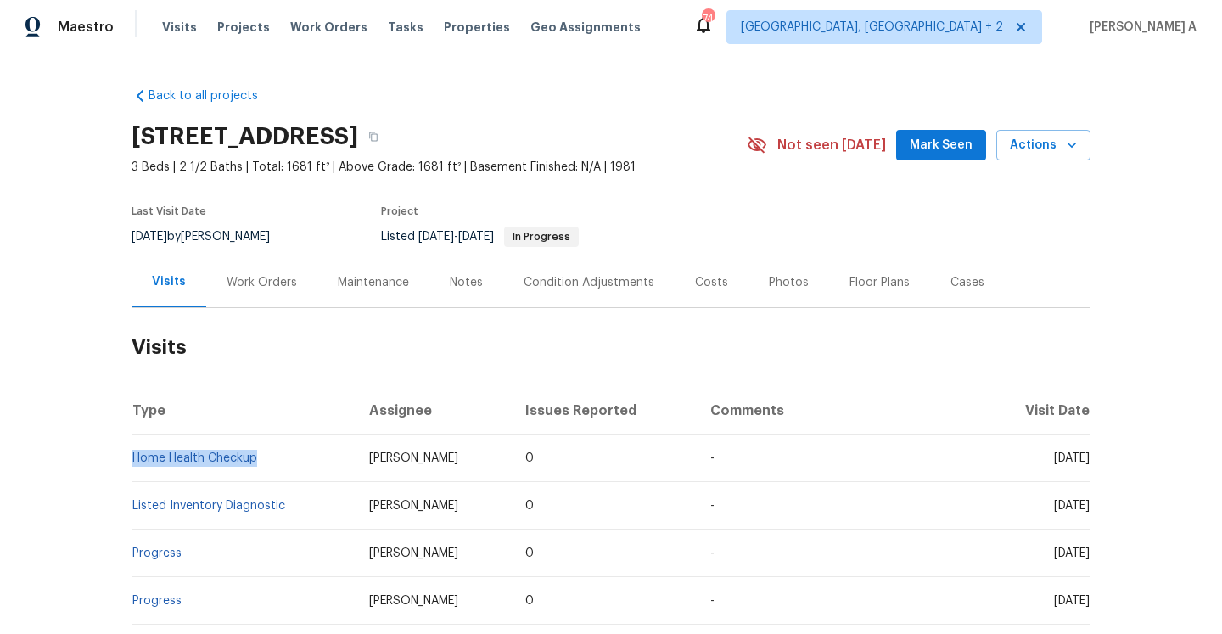
drag, startPoint x: 271, startPoint y: 459, endPoint x: 134, endPoint y: 458, distance: 136.6
click at [134, 458] on td "Home Health Checkup" at bounding box center [244, 458] width 224 height 48
copy link "Home Health Checkup"
click at [244, 287] on div "Work Orders" at bounding box center [262, 282] width 70 height 17
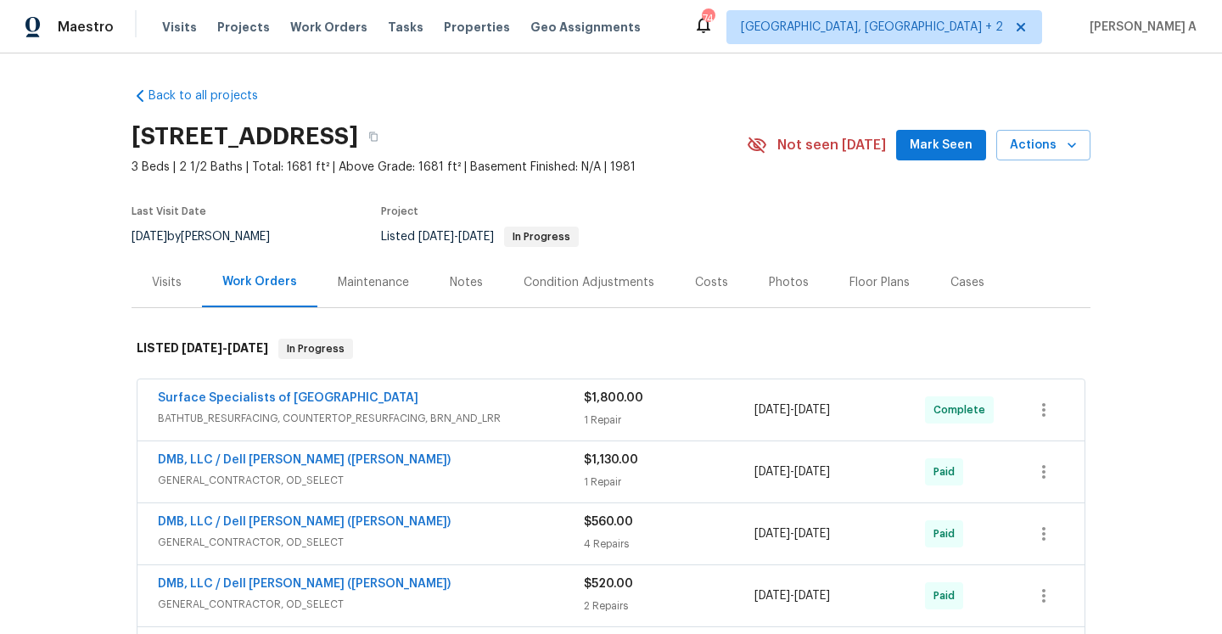
click at [182, 290] on div "Visits" at bounding box center [167, 282] width 70 height 50
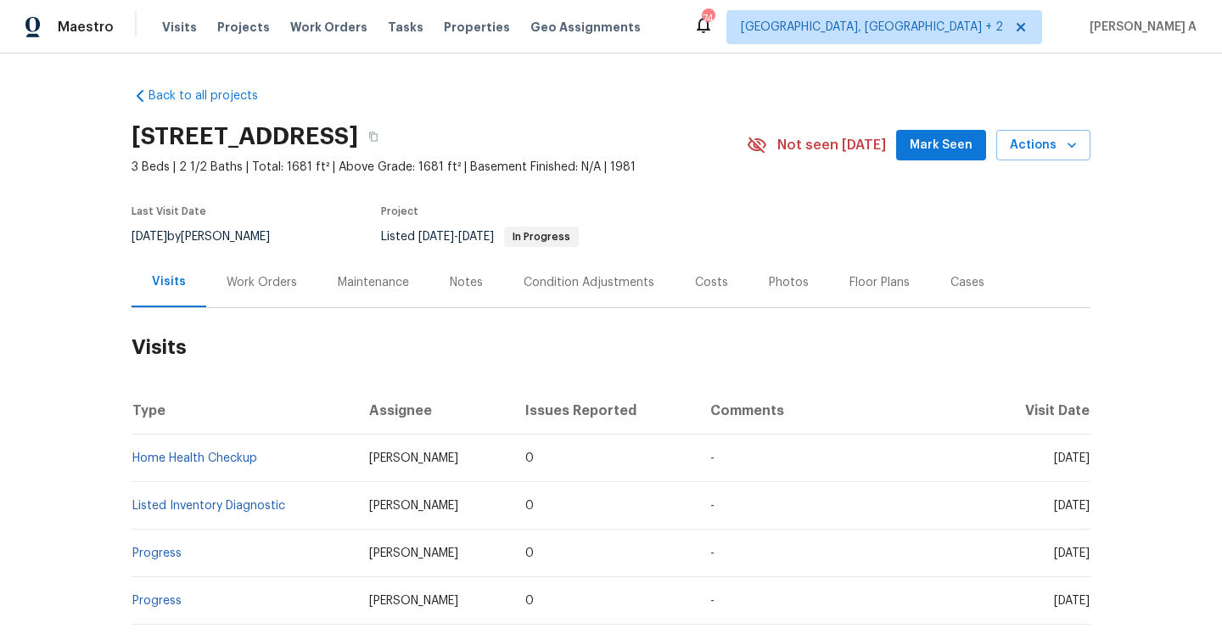
click at [238, 287] on div "Work Orders" at bounding box center [262, 282] width 70 height 17
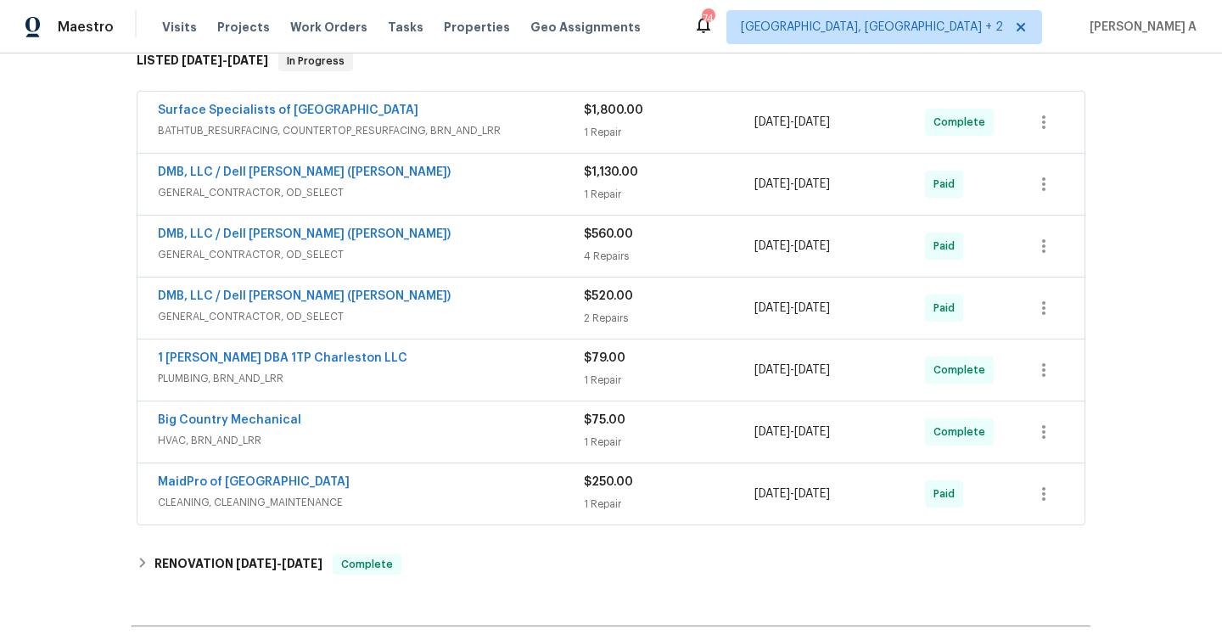
scroll to position [285, 0]
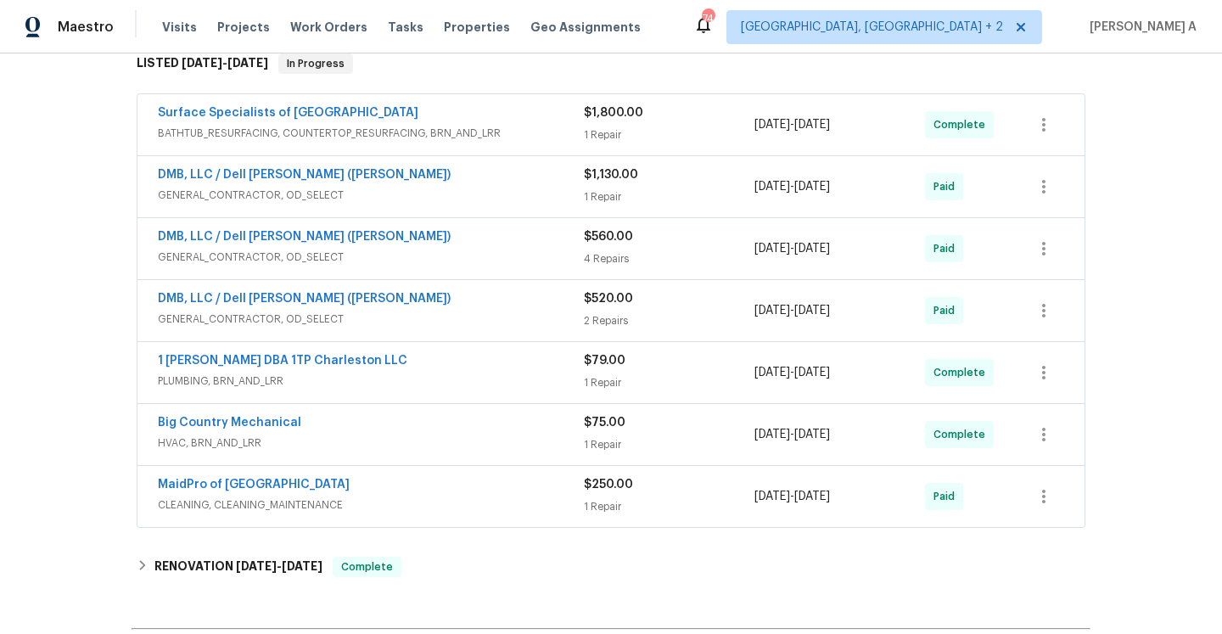
click at [354, 311] on span "GENERAL_CONTRACTOR, OD_SELECT" at bounding box center [371, 319] width 426 height 17
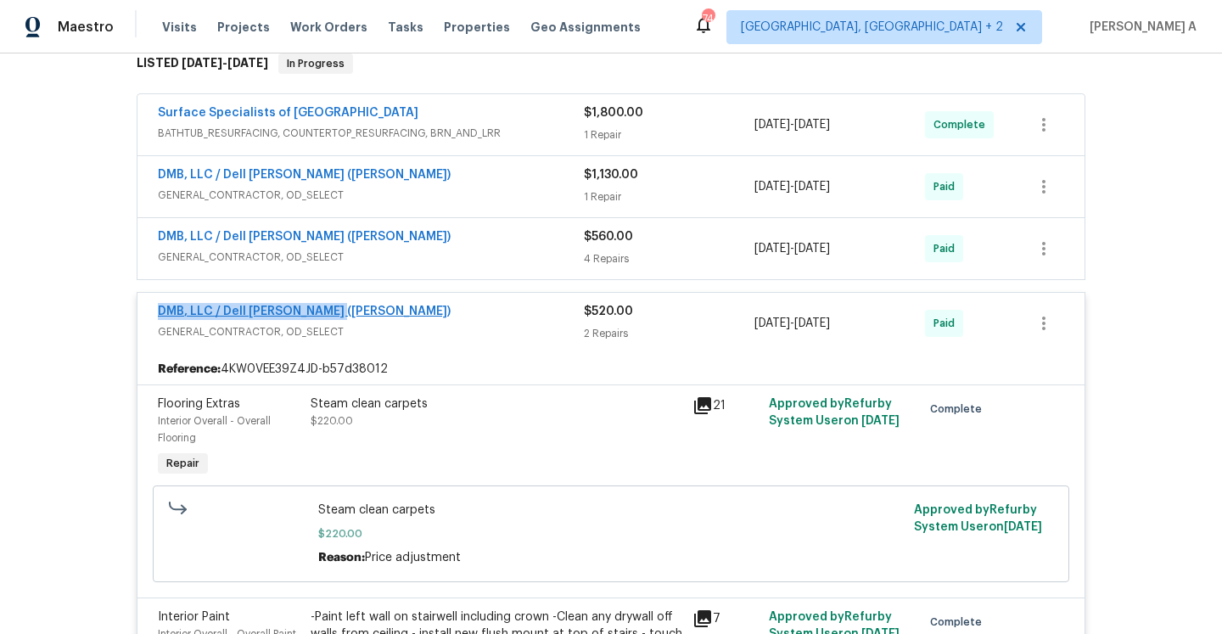
drag, startPoint x: 352, startPoint y: 311, endPoint x: 159, endPoint y: 314, distance: 193.5
click at [159, 314] on div "DMB, LLC / Dell Bryson (Heise)" at bounding box center [371, 313] width 426 height 20
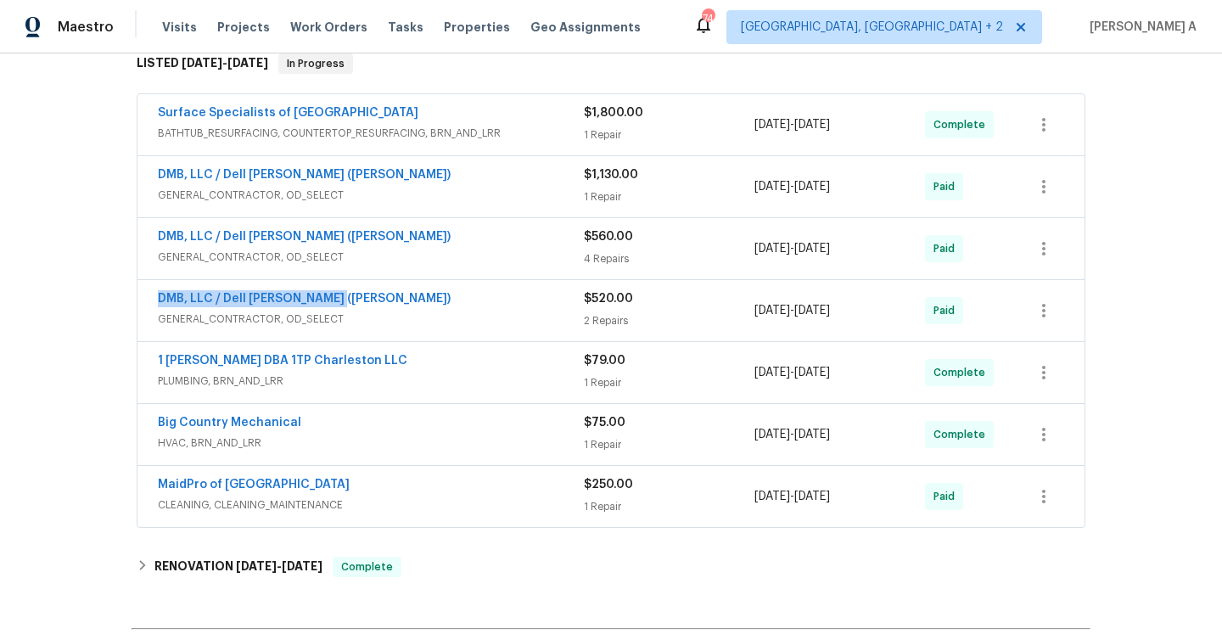
copy link "DMB, LLC / Dell Bryson (Heise)"
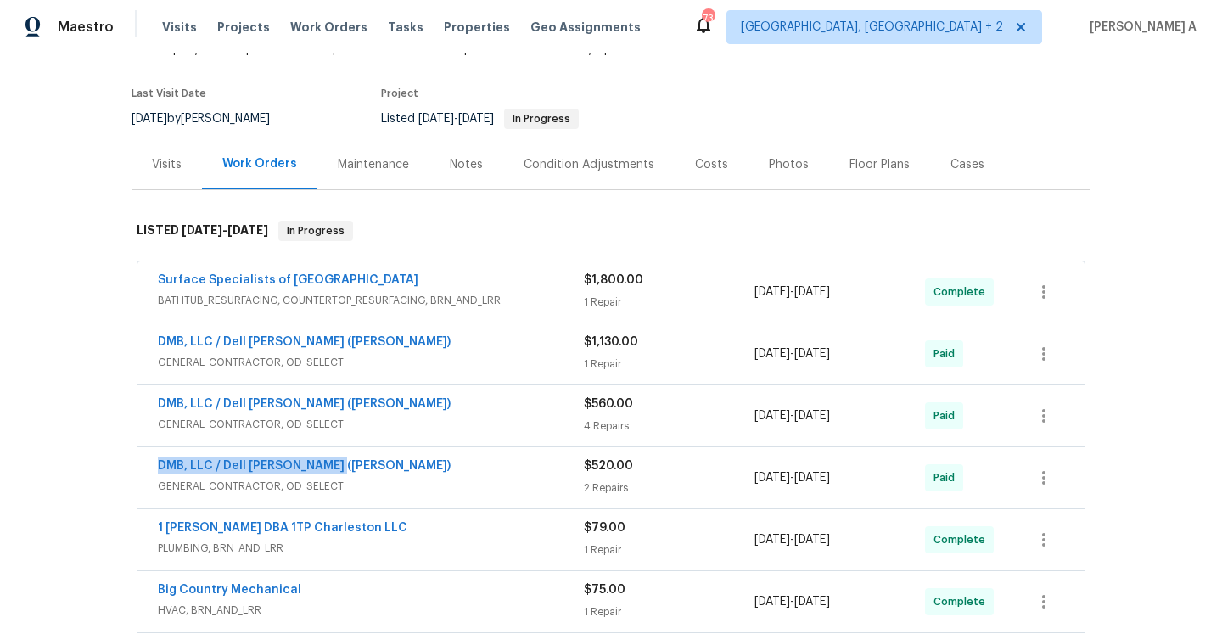
scroll to position [0, 0]
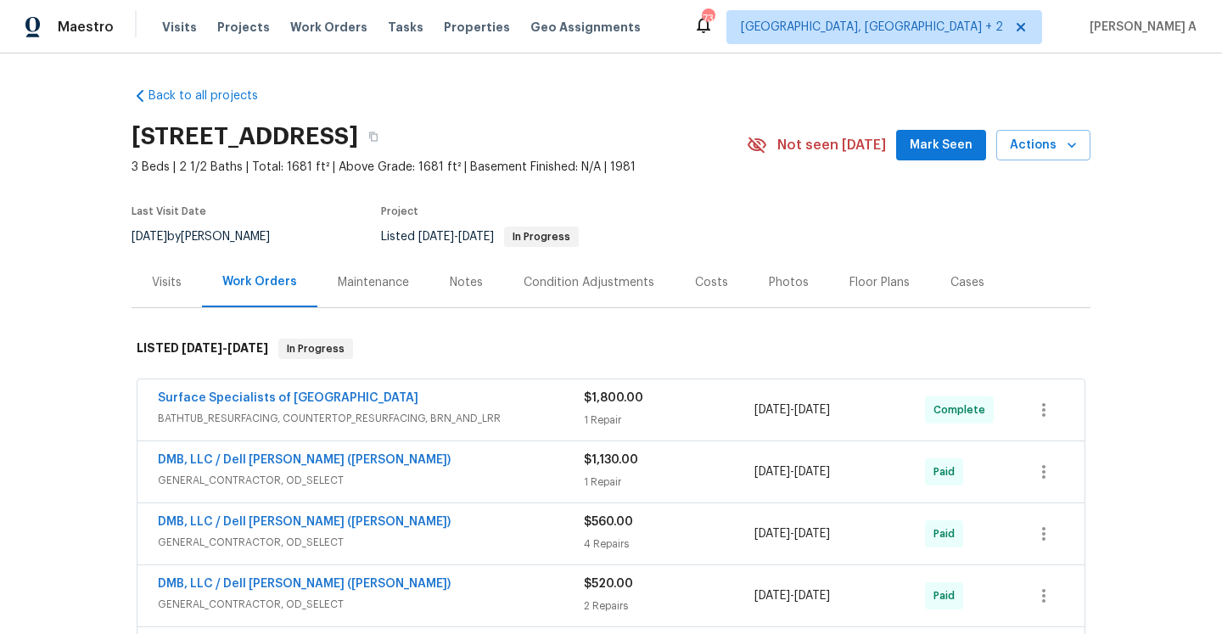
click at [180, 283] on div "Visits" at bounding box center [167, 282] width 30 height 17
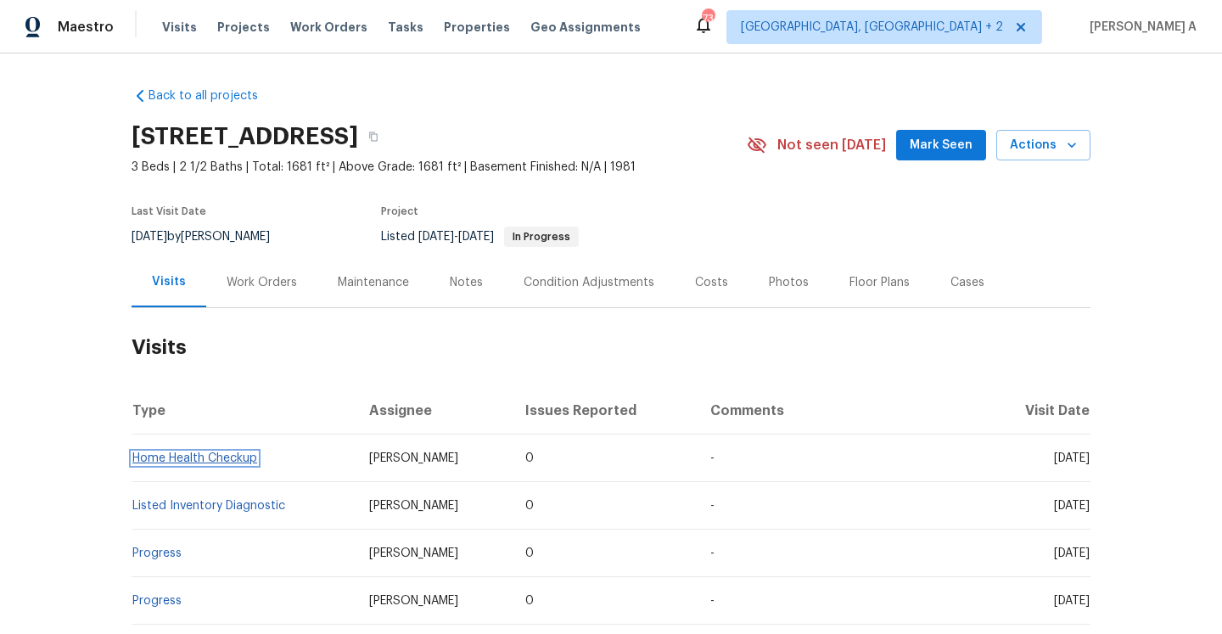
click at [227, 455] on link "Home Health Checkup" at bounding box center [194, 458] width 125 height 12
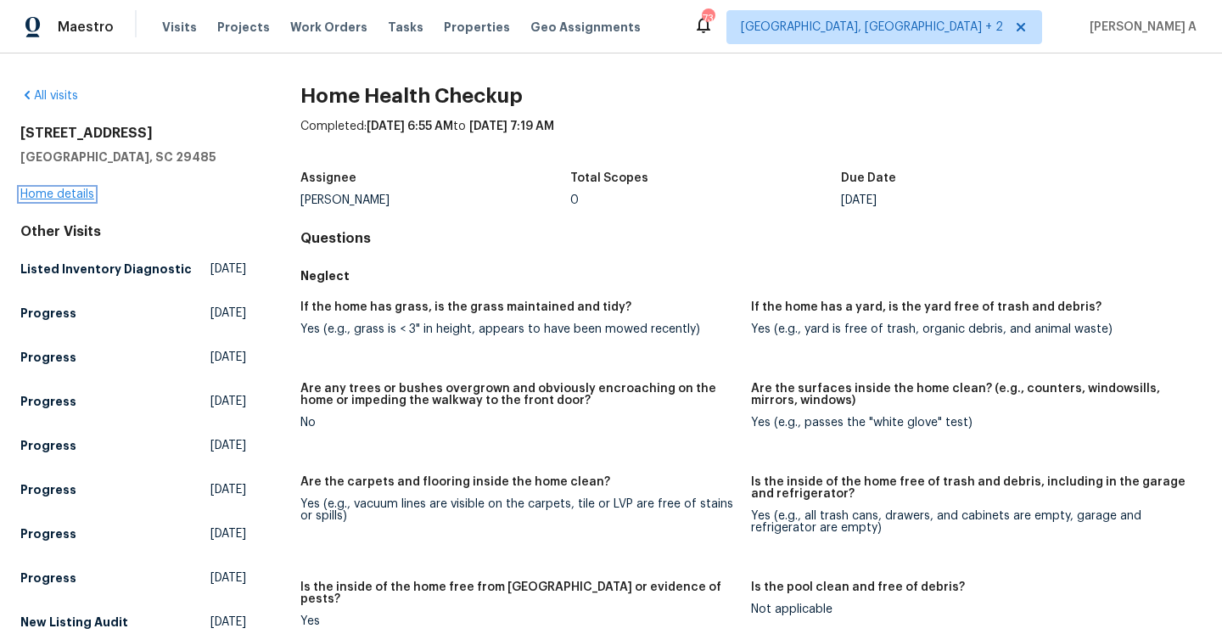
click at [67, 193] on link "Home details" at bounding box center [57, 194] width 74 height 12
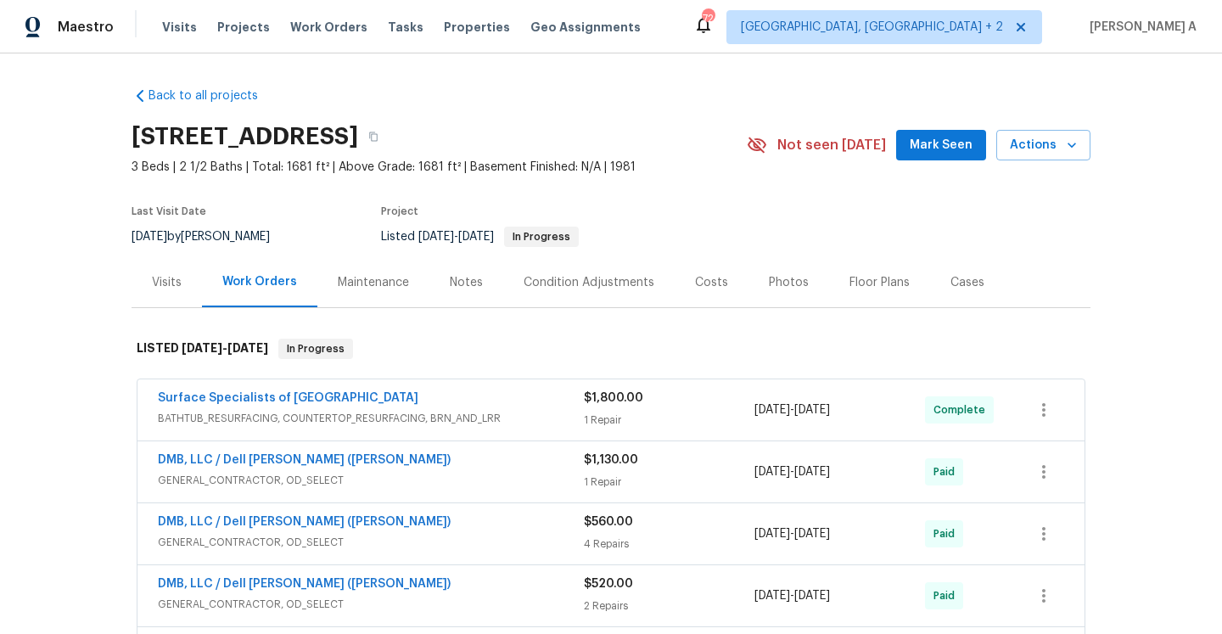
click at [170, 265] on div "Visits" at bounding box center [167, 282] width 70 height 50
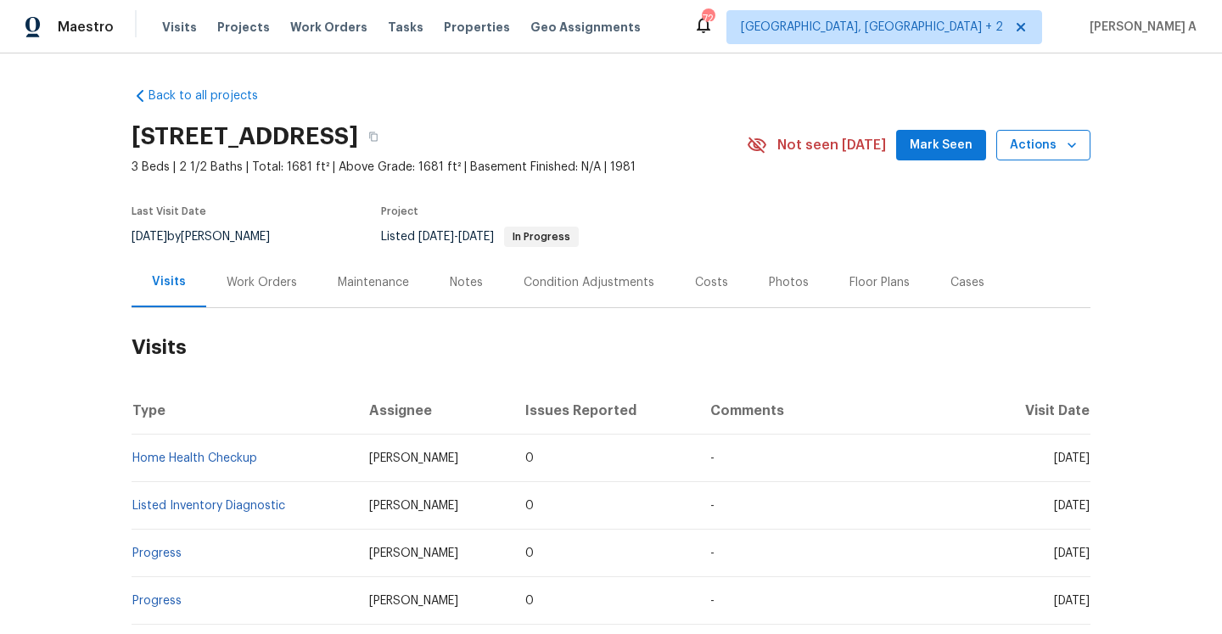
click at [1046, 150] on span "Actions" at bounding box center [1043, 145] width 67 height 21
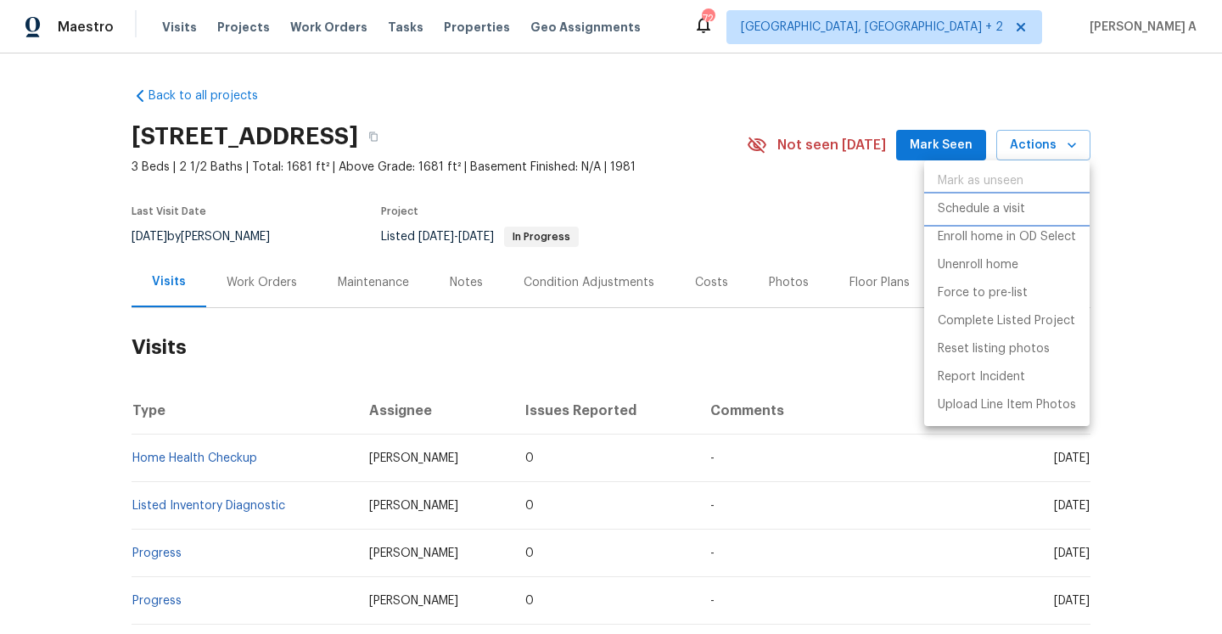
click at [1022, 200] on p "Schedule a visit" at bounding box center [981, 209] width 87 height 18
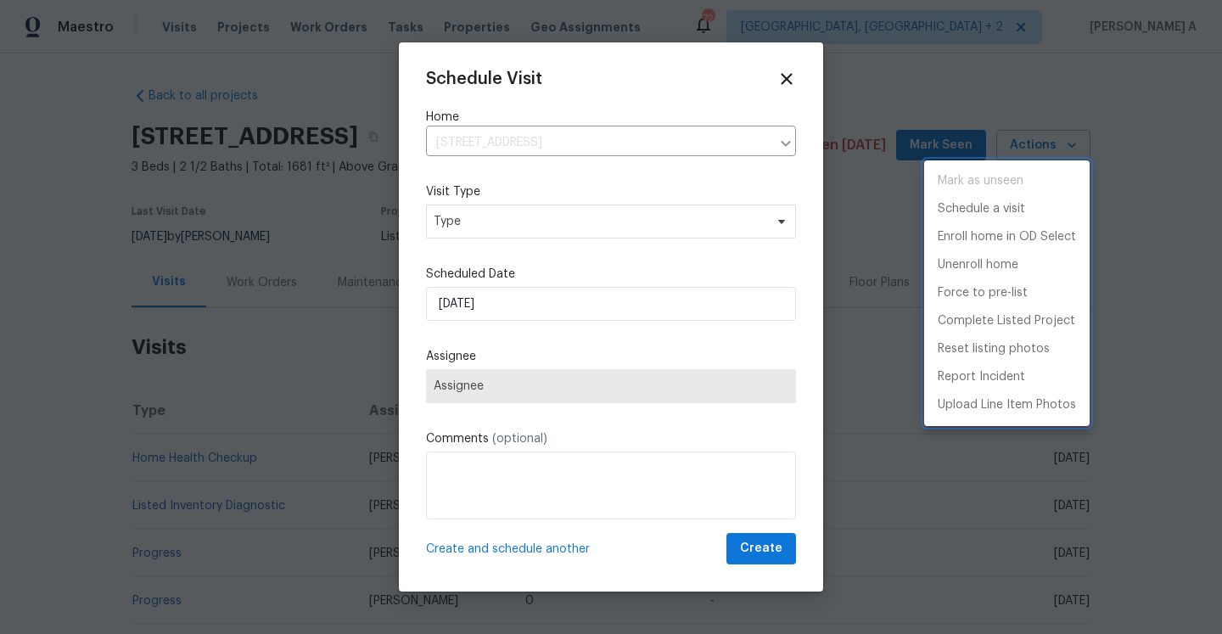
click at [698, 224] on div at bounding box center [611, 317] width 1222 height 634
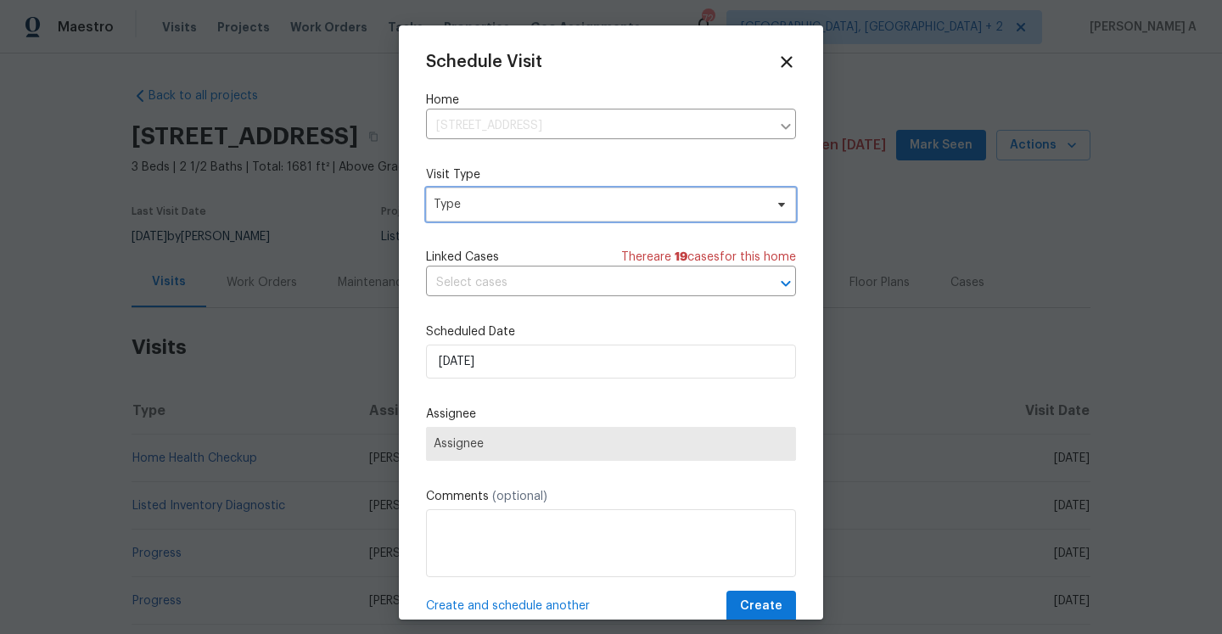
click at [677, 207] on span "Type" at bounding box center [599, 204] width 330 height 17
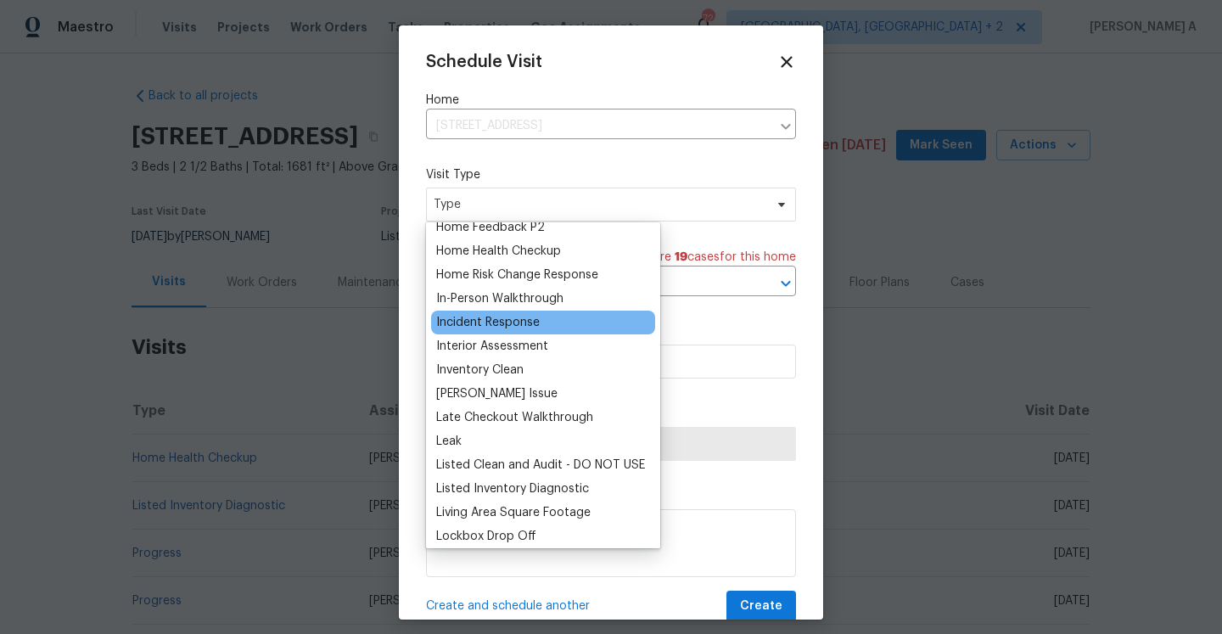
scroll to position [412, 0]
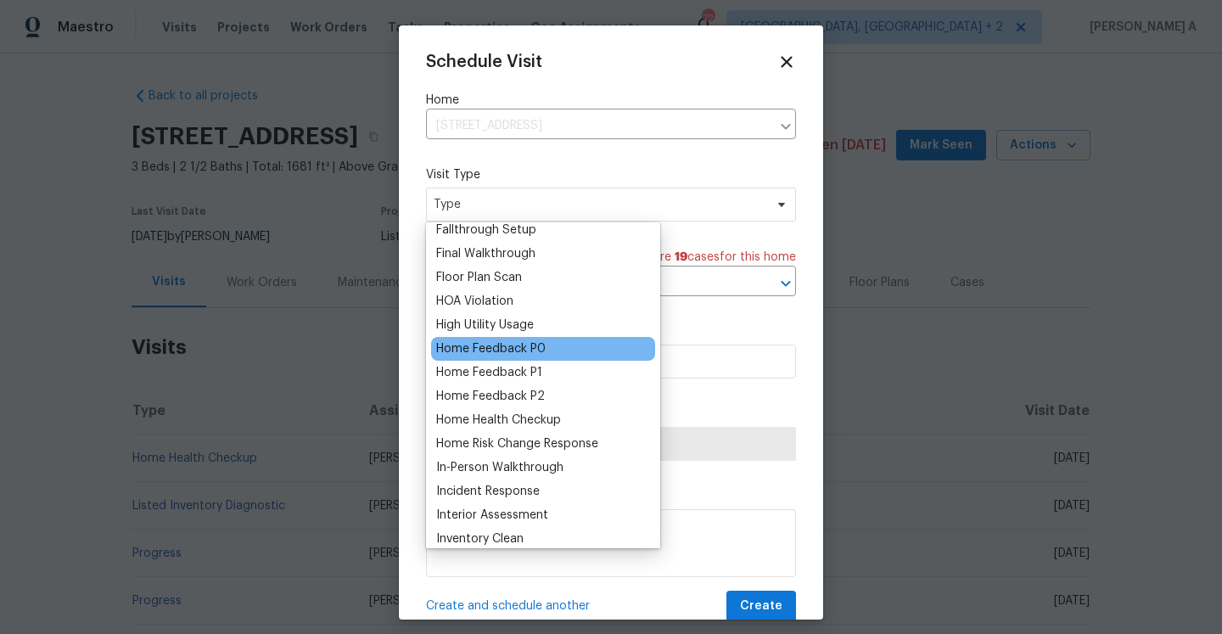
click at [530, 356] on div "Home Feedback P0" at bounding box center [490, 348] width 109 height 17
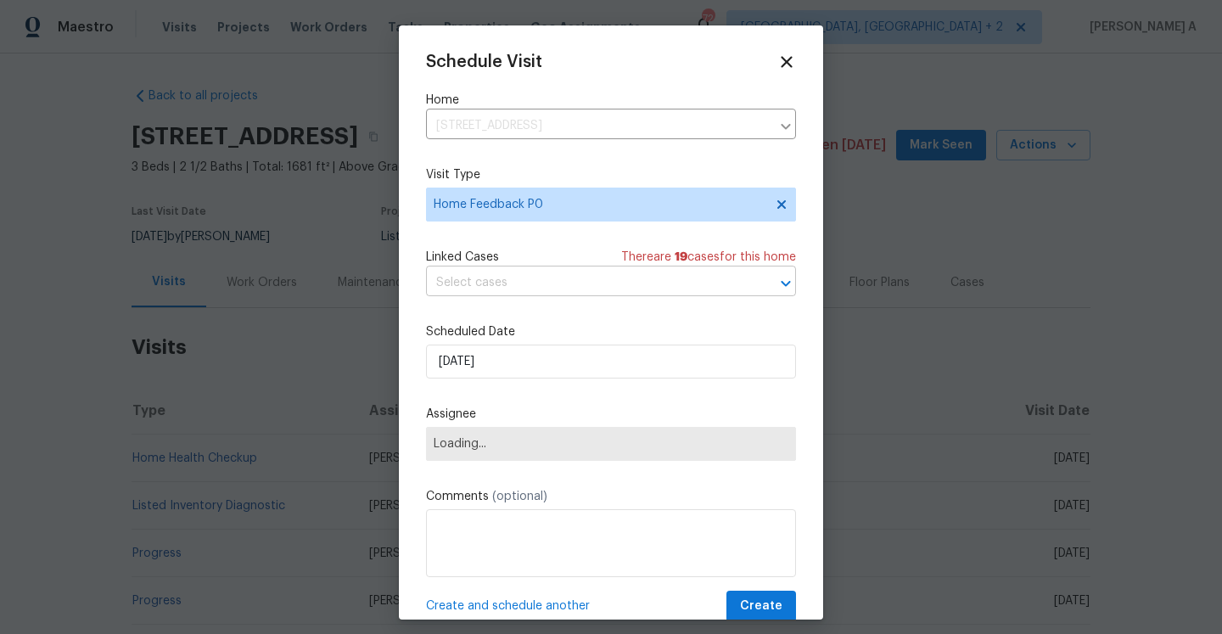
click at [528, 288] on input "text" at bounding box center [587, 283] width 322 height 26
click at [233, 209] on div at bounding box center [611, 317] width 1222 height 634
click at [775, 68] on div "Schedule Visit" at bounding box center [611, 62] width 370 height 19
click at [779, 68] on icon at bounding box center [786, 62] width 20 height 20
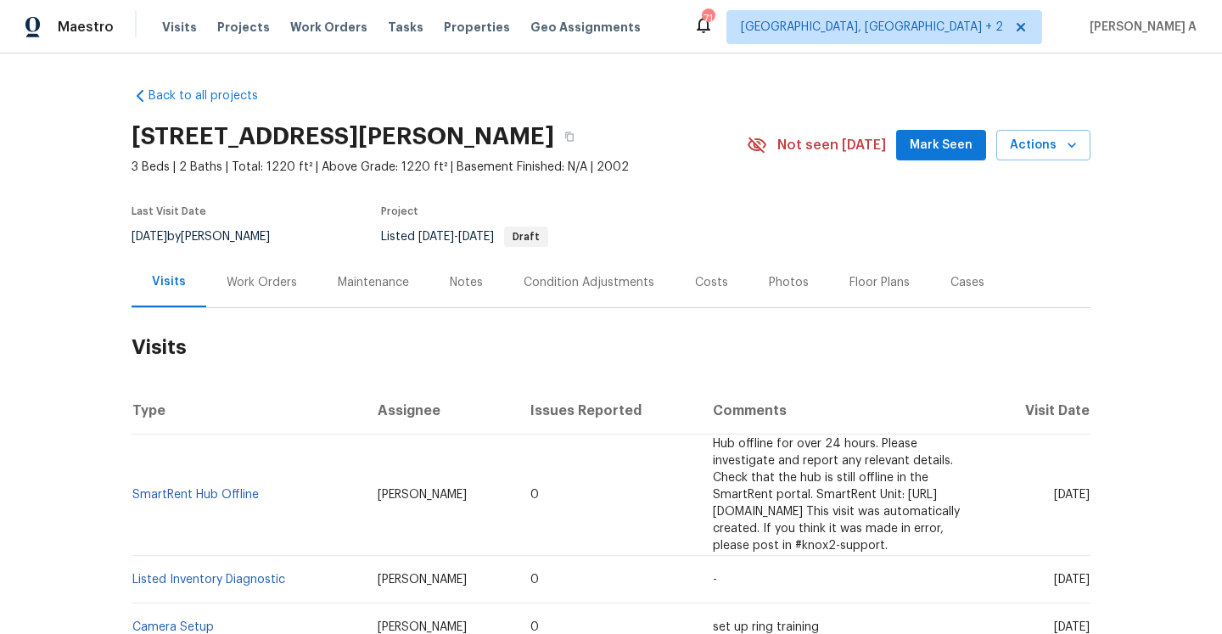
click at [264, 271] on div "Work Orders" at bounding box center [261, 282] width 111 height 50
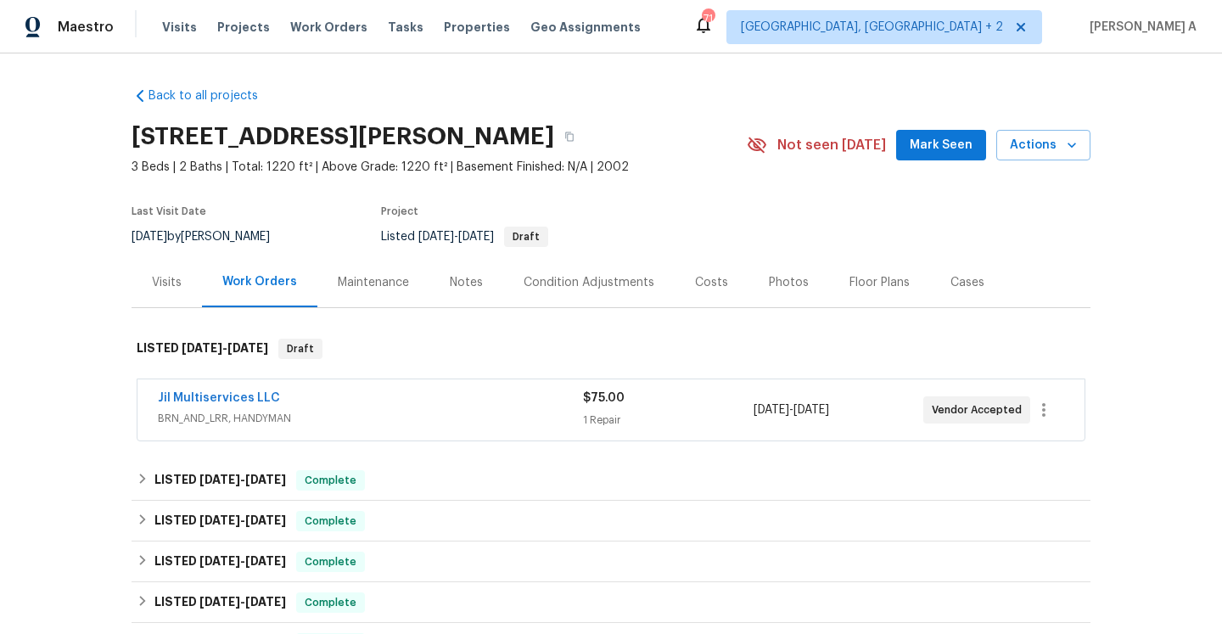
click at [416, 432] on div "Jil Multiservices LLC BRN_AND_LRR, HANDYMAN $75.00 1 Repair 9/24/2025 - 9/26/20…" at bounding box center [610, 409] width 947 height 61
click at [406, 394] on div "Jil Multiservices LLC" at bounding box center [370, 400] width 425 height 20
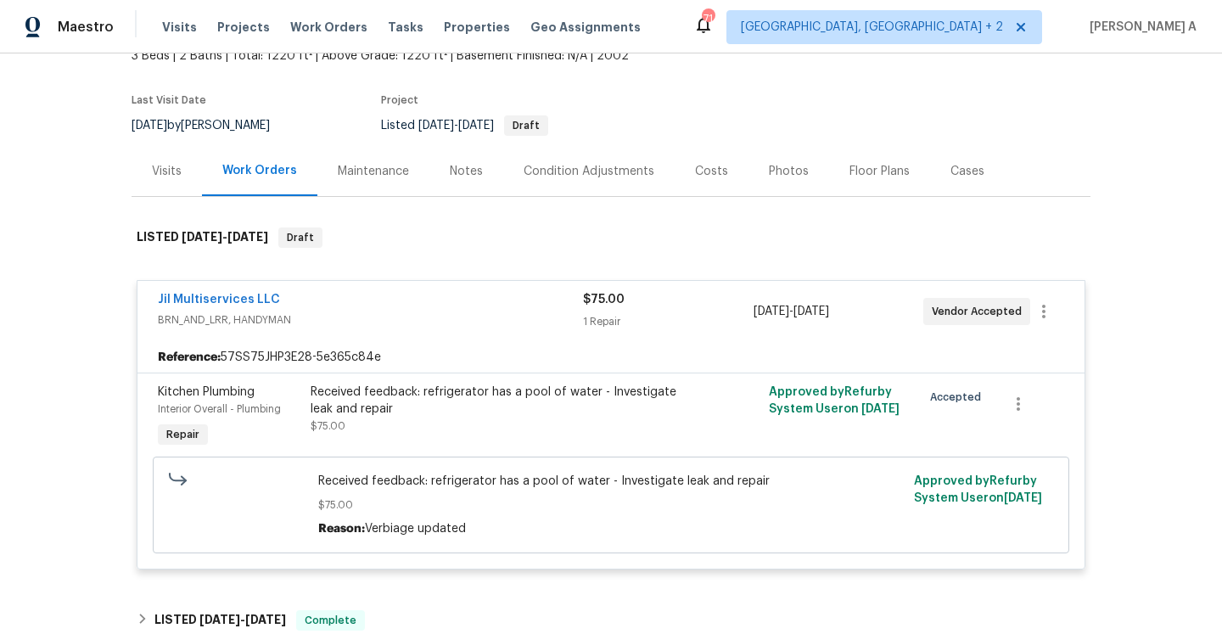
scroll to position [115, 0]
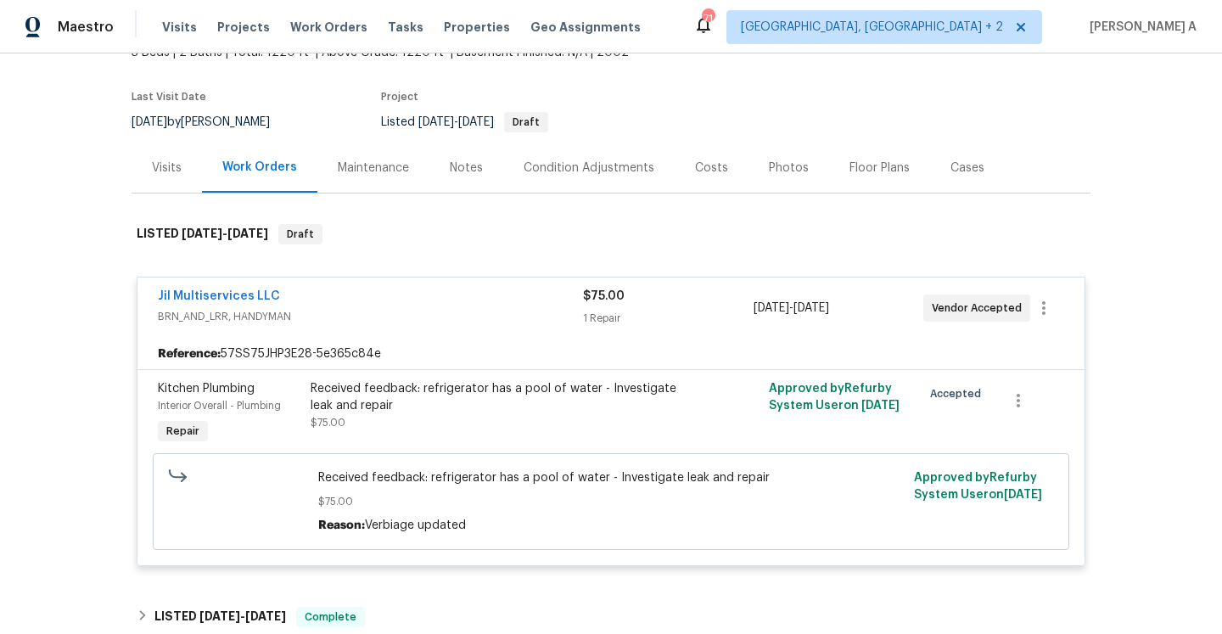
click at [173, 175] on div "Visits" at bounding box center [167, 168] width 30 height 17
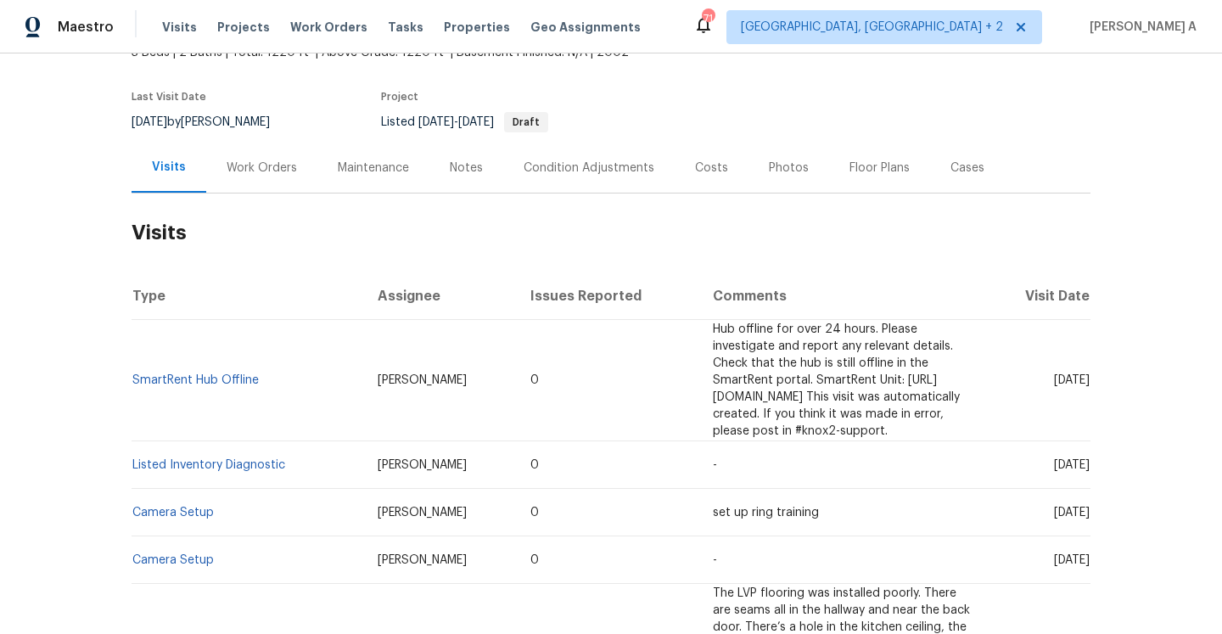
click at [210, 362] on td "SmartRent Hub Offline" at bounding box center [248, 380] width 233 height 121
click at [211, 374] on link "SmartRent Hub Offline" at bounding box center [195, 380] width 126 height 12
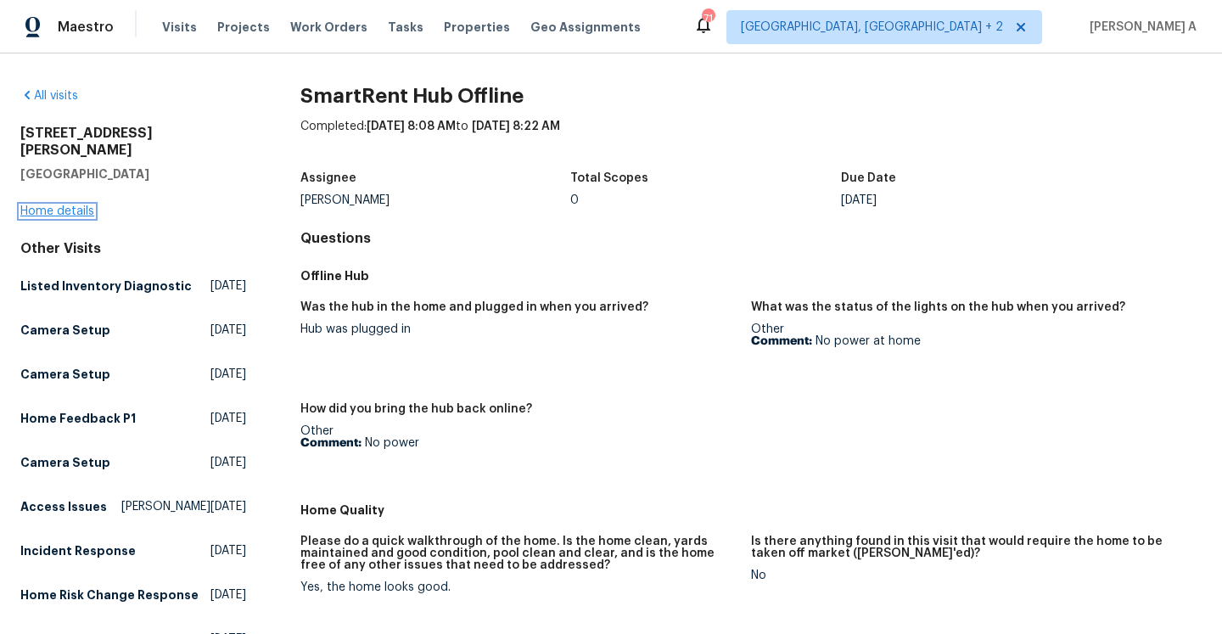
click at [82, 205] on link "Home details" at bounding box center [57, 211] width 74 height 12
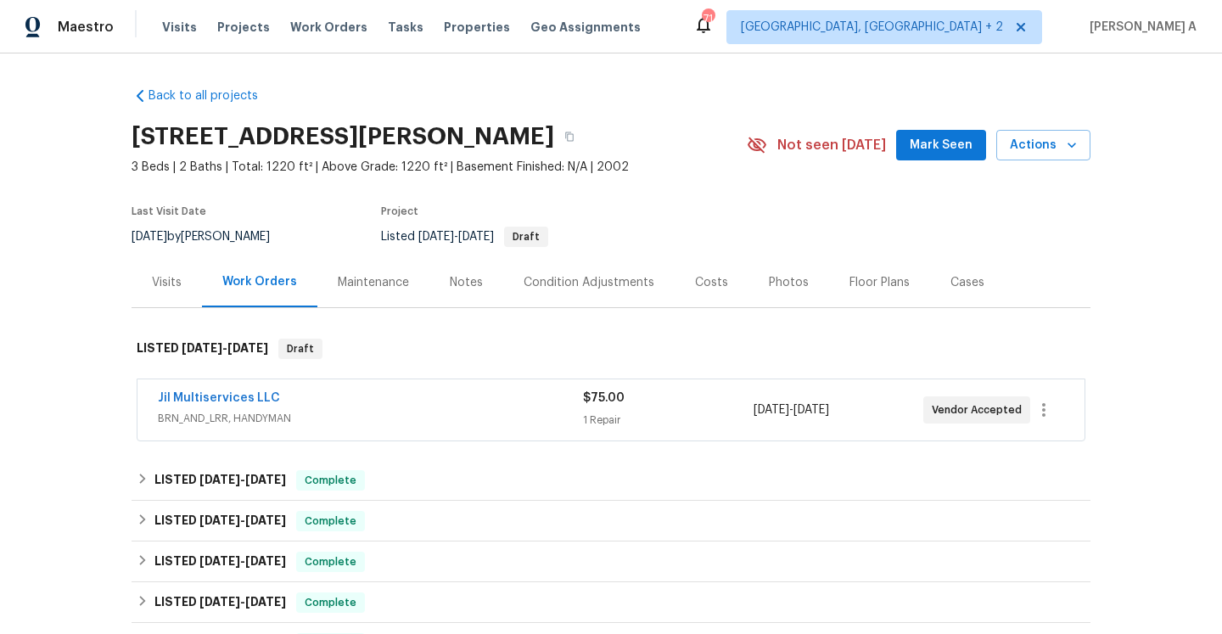
click at [179, 266] on div "Visits" at bounding box center [167, 282] width 70 height 50
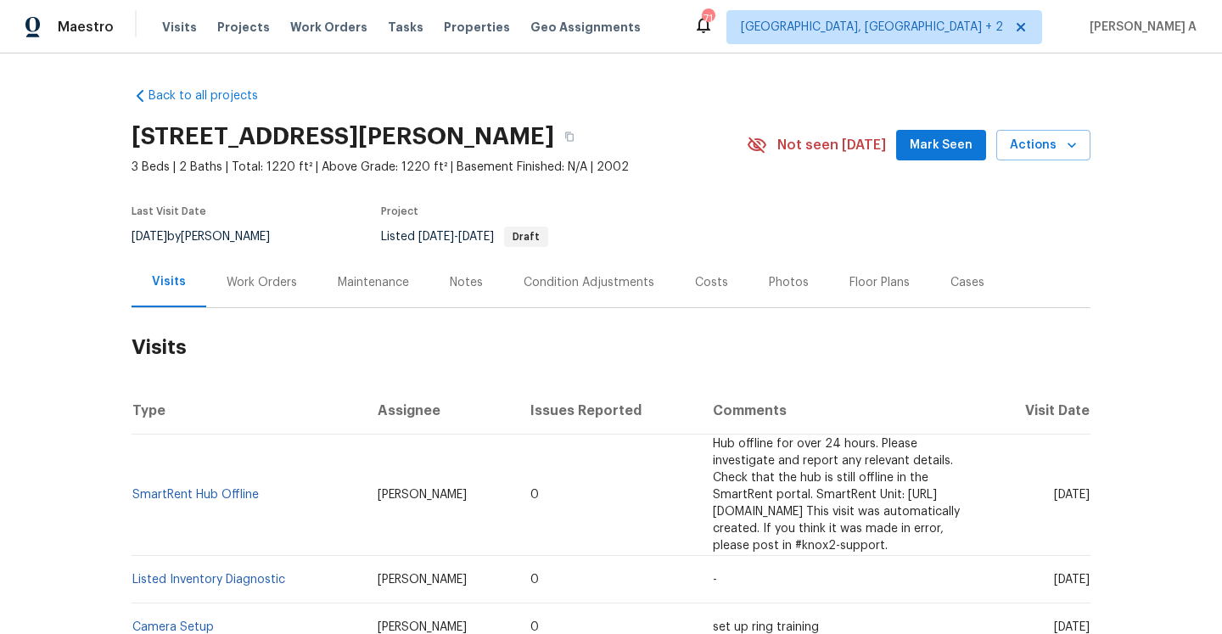
click at [1026, 177] on section "504 Meredith St, High Point, NC 27260 3 Beds | 2 Baths | Total: 1220 ft² | Abov…" at bounding box center [611, 186] width 959 height 143
click at [1026, 148] on span "Actions" at bounding box center [1043, 145] width 67 height 21
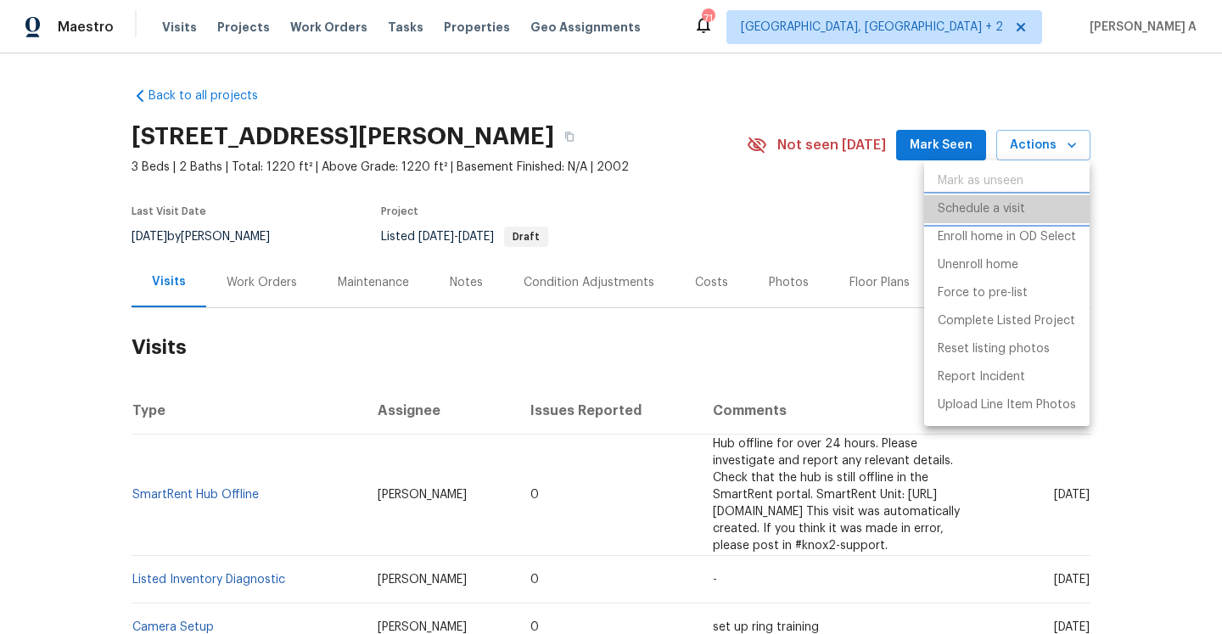
click at [952, 204] on p "Schedule a visit" at bounding box center [981, 209] width 87 height 18
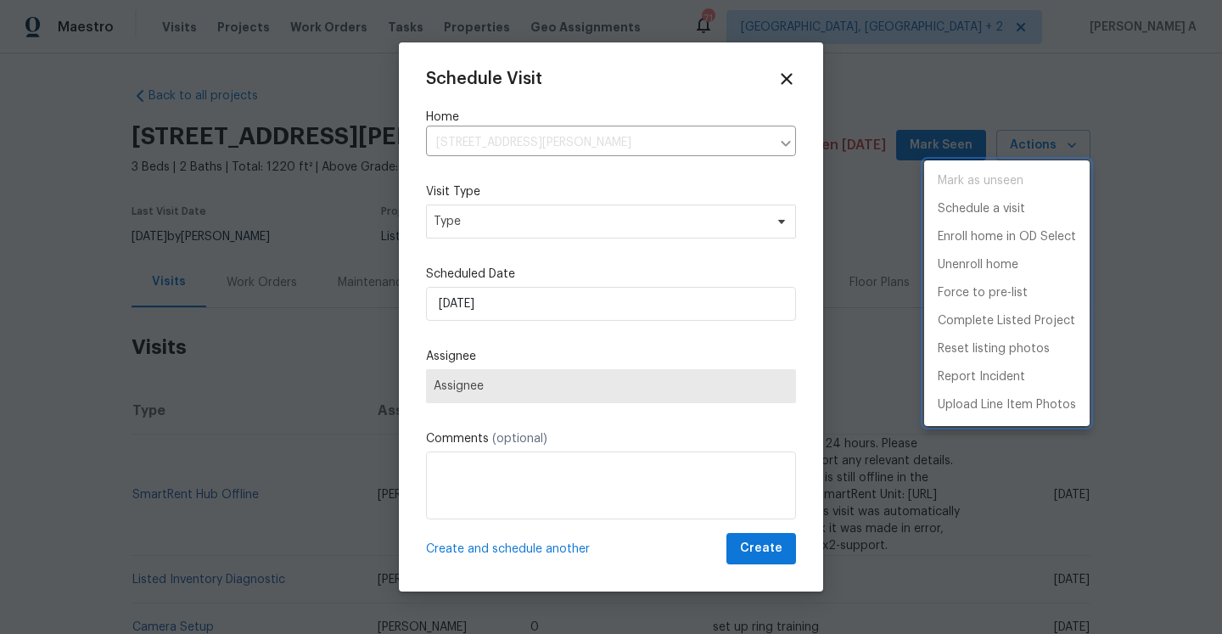
click at [547, 227] on div at bounding box center [611, 317] width 1222 height 634
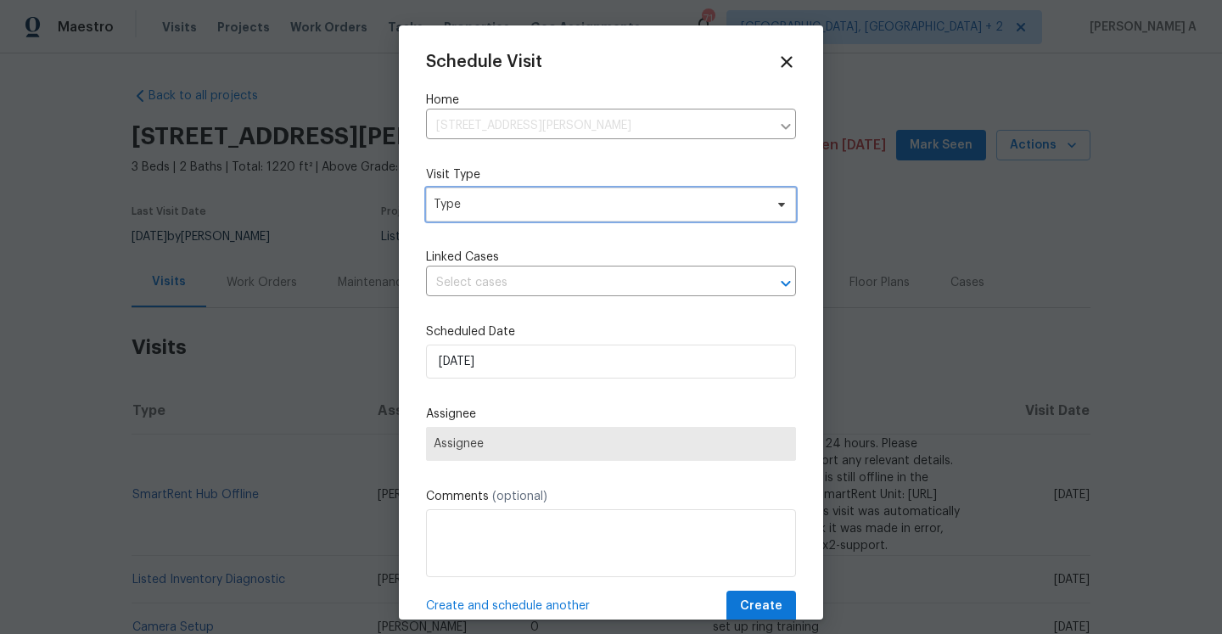
click at [535, 210] on span "Type" at bounding box center [599, 204] width 330 height 17
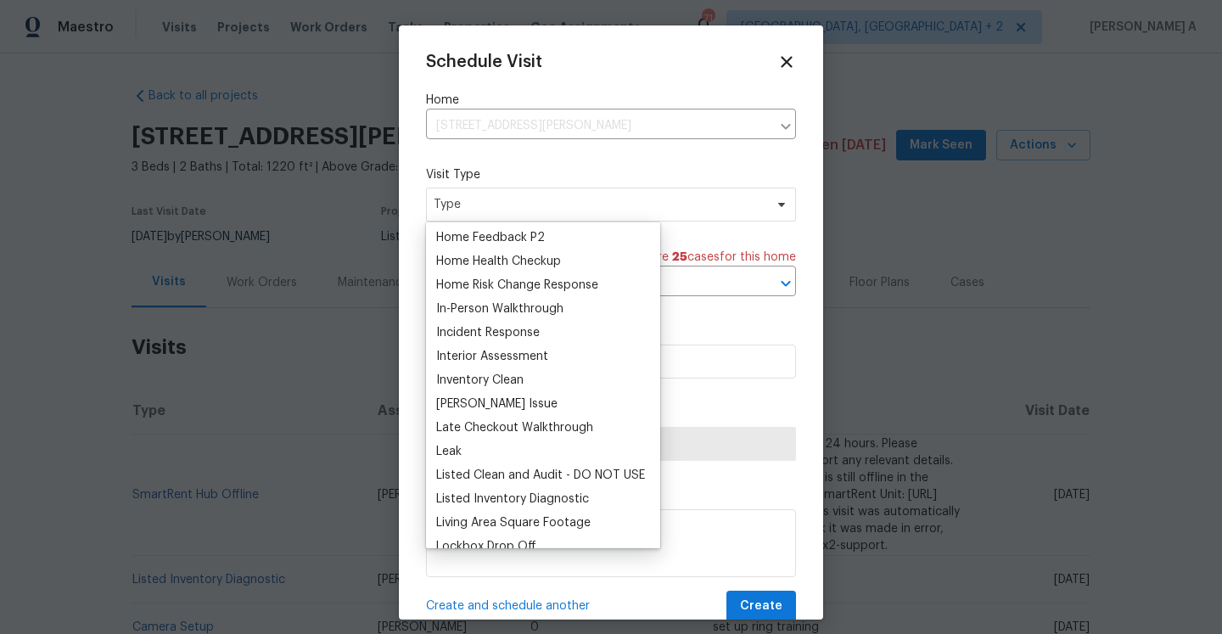
scroll to position [442, 0]
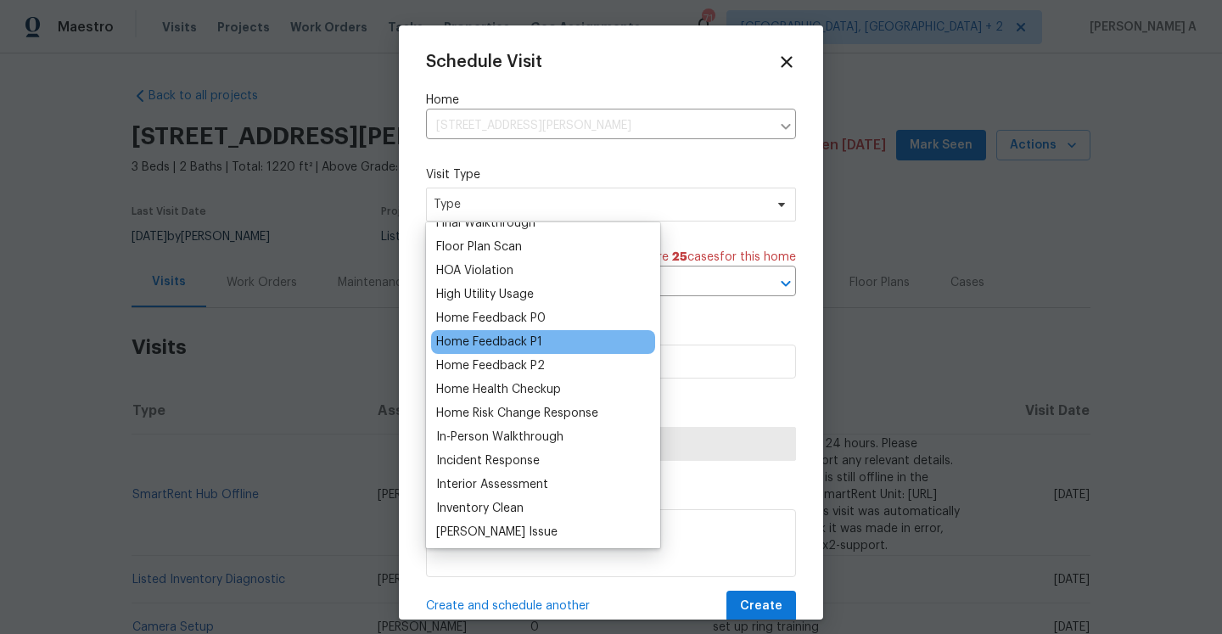
click at [525, 337] on div "Home Feedback P1" at bounding box center [489, 341] width 106 height 17
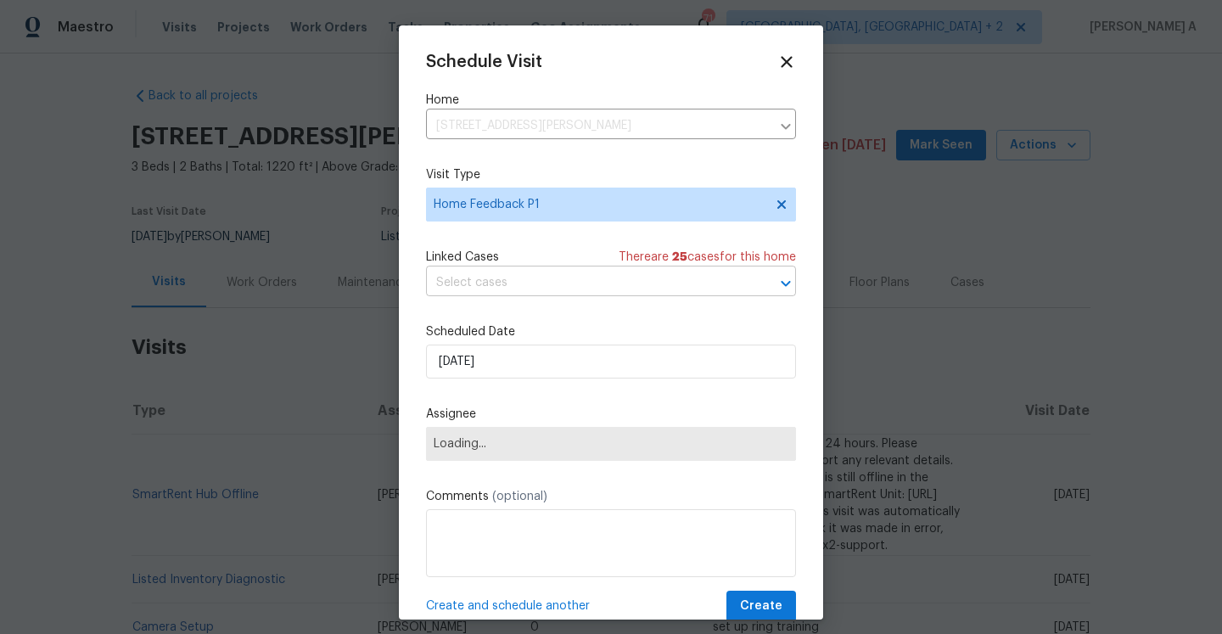
click at [510, 288] on input "text" at bounding box center [587, 283] width 322 height 26
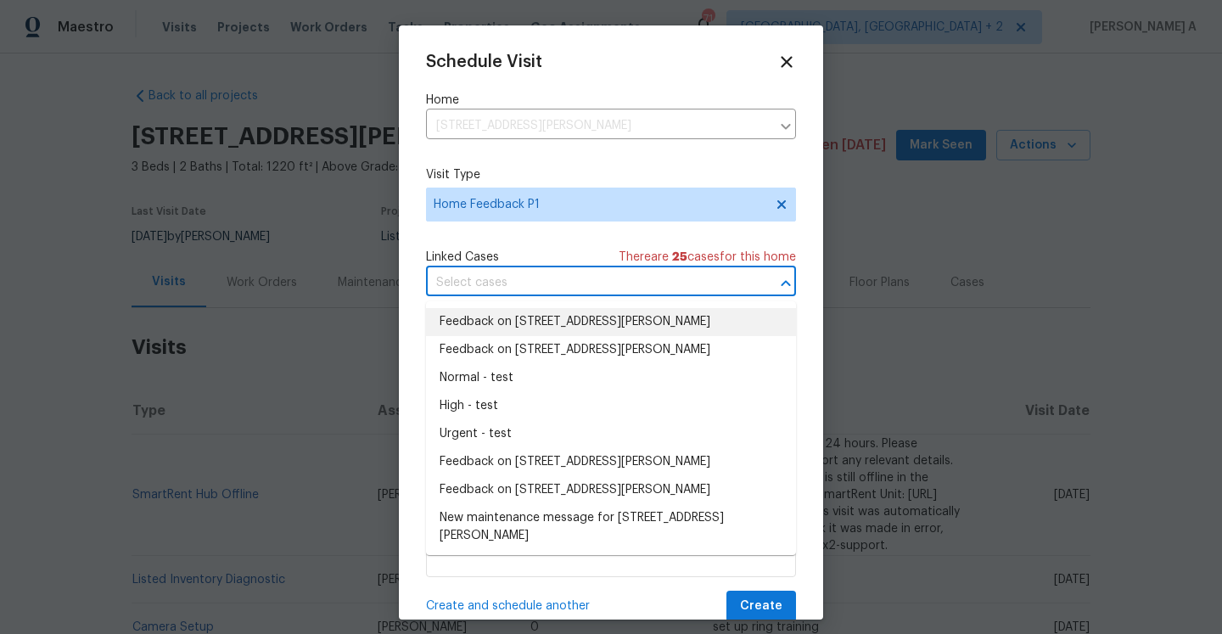
click at [521, 315] on li "Feedback on 504 Meredith St, High Point, NC 27260" at bounding box center [611, 322] width 370 height 28
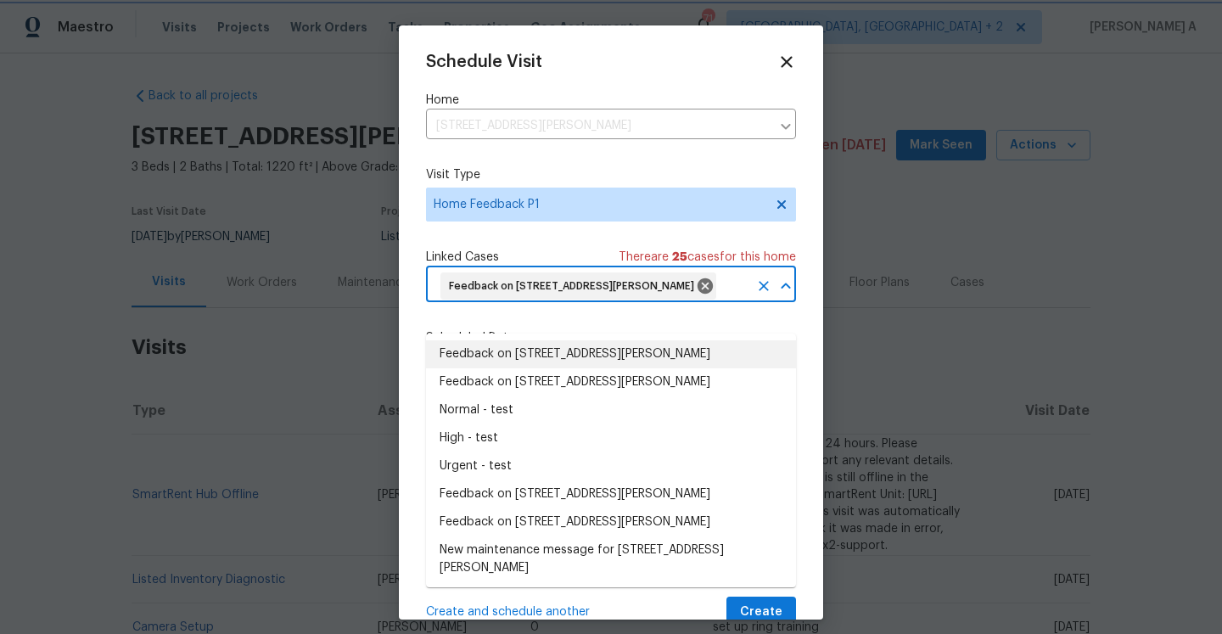
click at [296, 395] on div at bounding box center [611, 317] width 1222 height 634
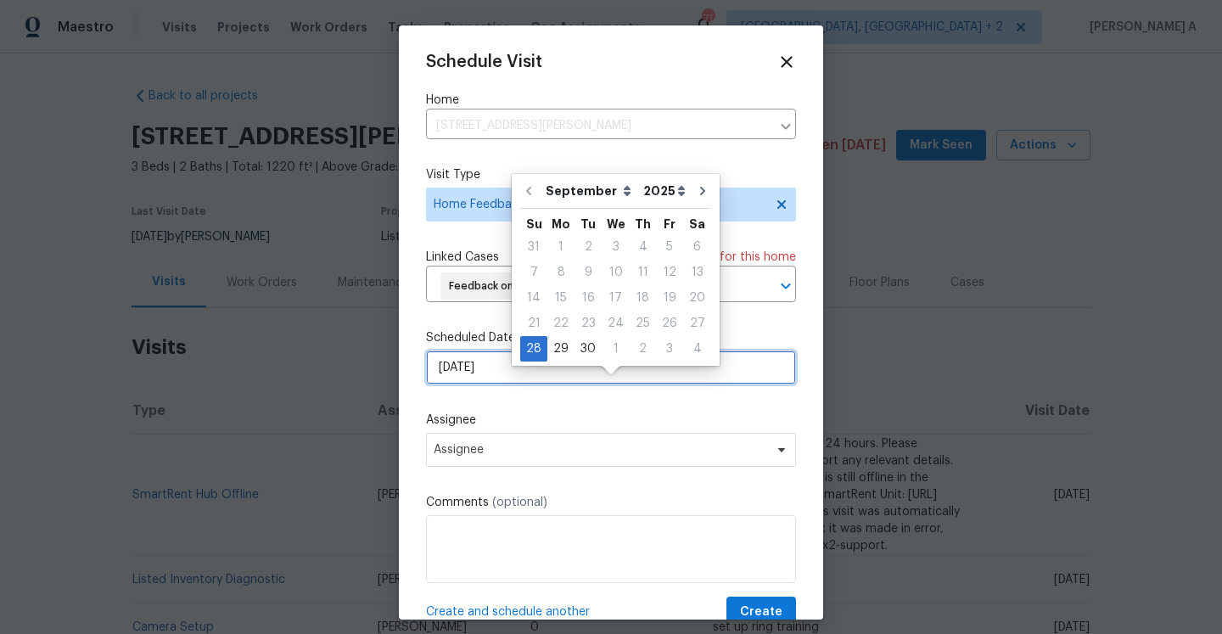
click at [490, 384] on input "[DATE]" at bounding box center [611, 367] width 370 height 34
click at [551, 345] on div "29" at bounding box center [560, 349] width 27 height 24
type input "9/29/2025"
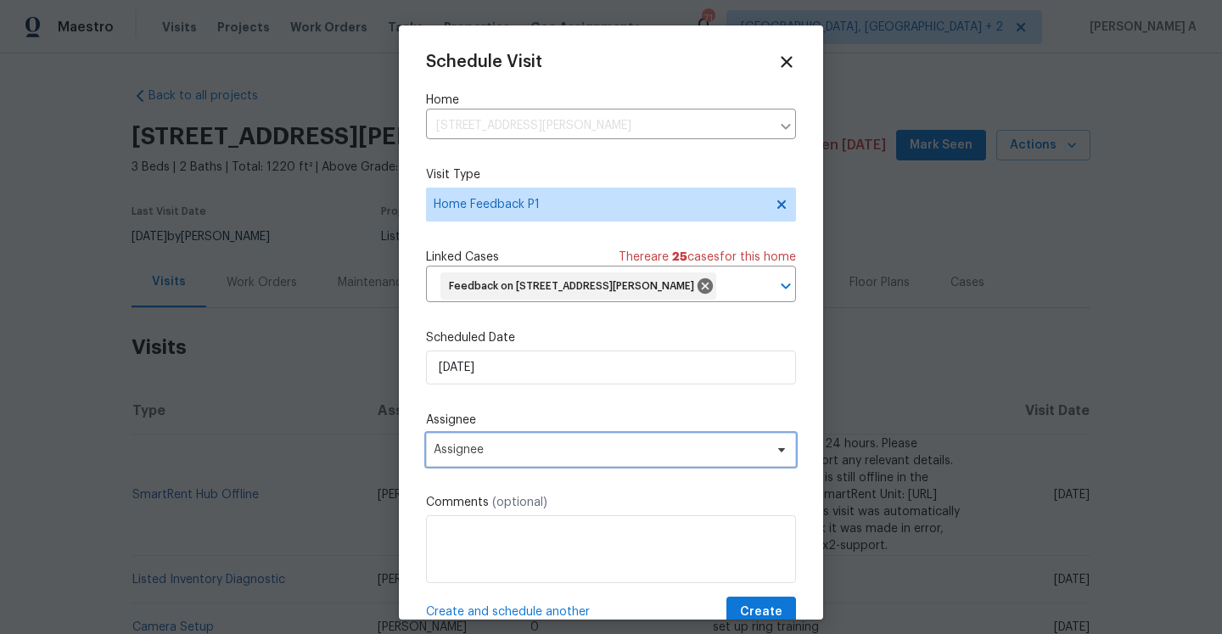
click at [516, 467] on span "Assignee" at bounding box center [611, 450] width 370 height 34
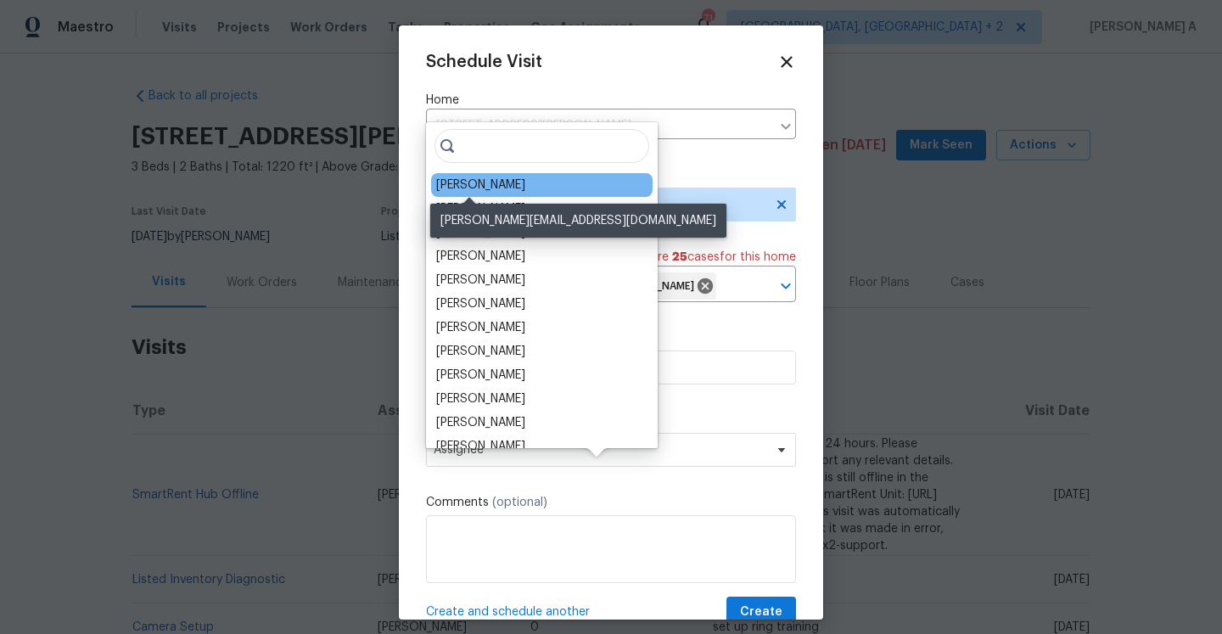
click at [467, 187] on div "Ken Romain" at bounding box center [480, 185] width 89 height 17
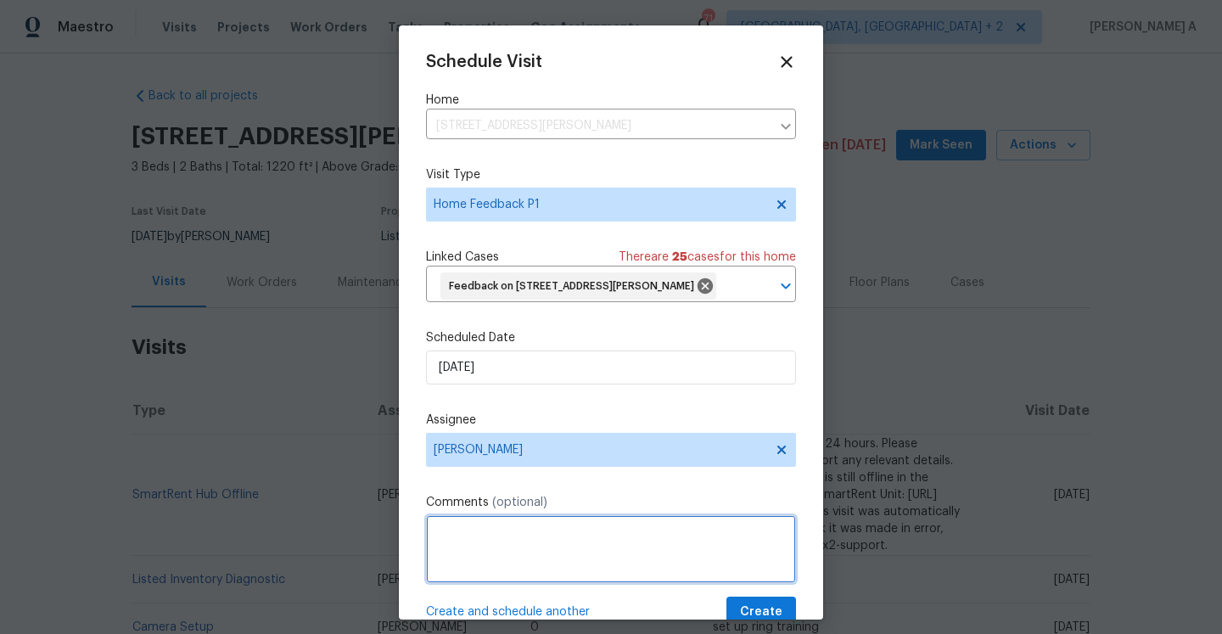
click at [559, 568] on textarea at bounding box center [611, 549] width 370 height 68
paste textarea "there is a strong odor in the home, most likely from the new carpet."
click at [440, 560] on textarea "there is a strong odor in the home, most likely from the new carpet." at bounding box center [611, 549] width 370 height 68
click at [507, 572] on textarea "There is a strong odor in the home, most likely from the new carpet." at bounding box center [611, 549] width 370 height 68
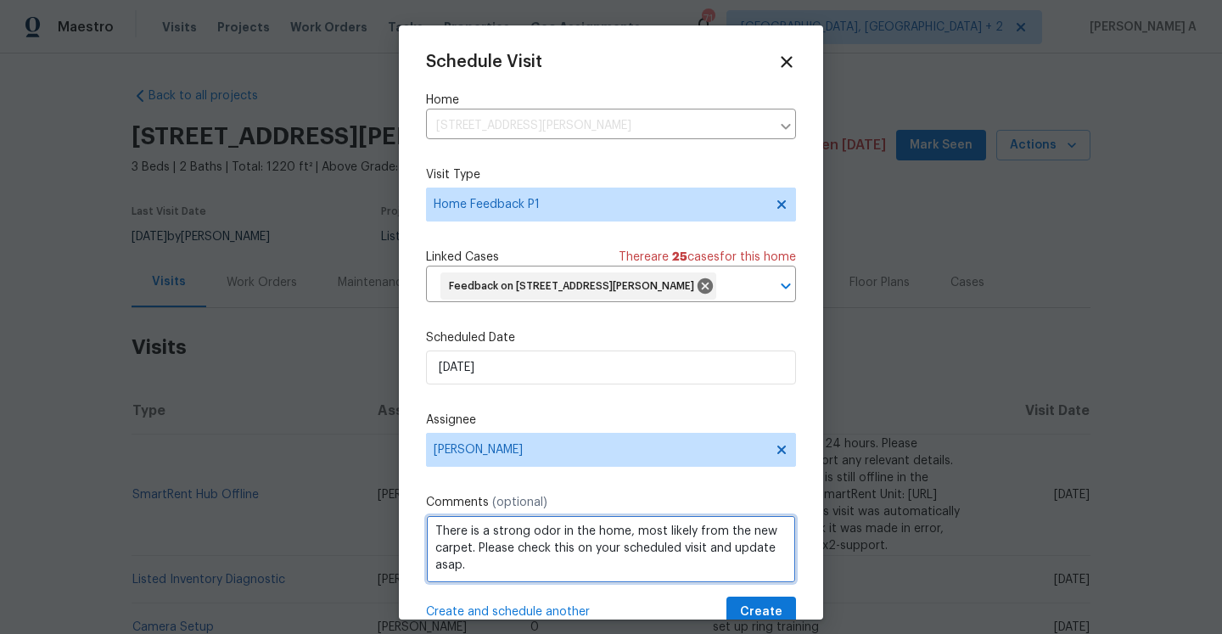
scroll to position [63, 0]
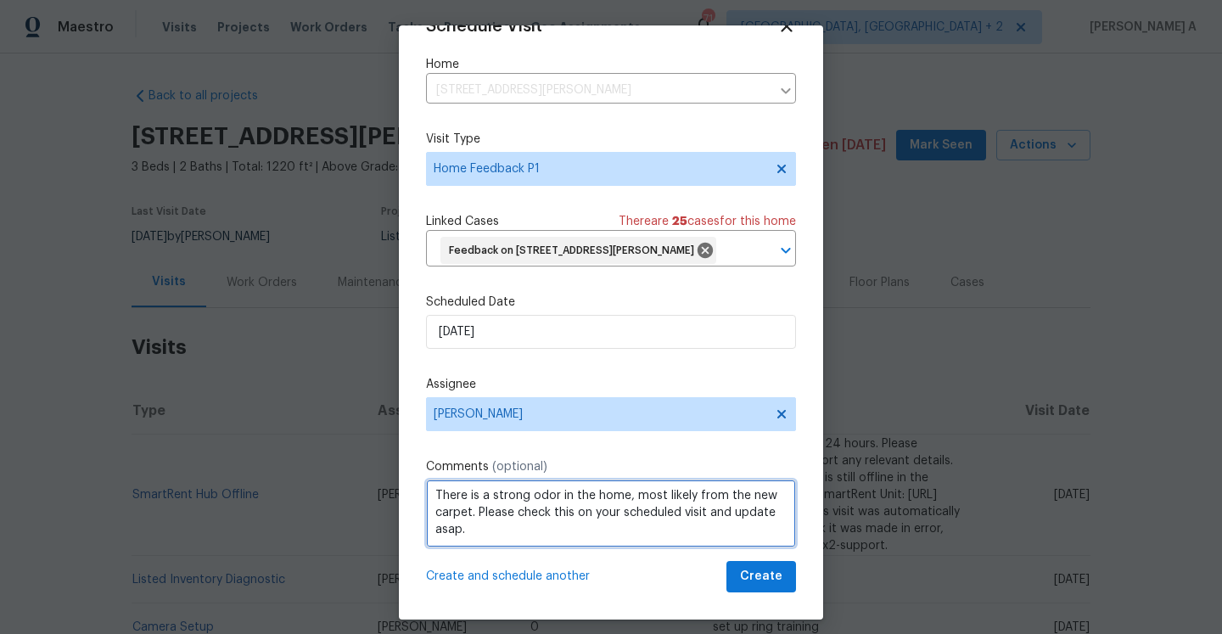
type textarea "There is a strong odor in the home, most likely from the new carpet. Please che…"
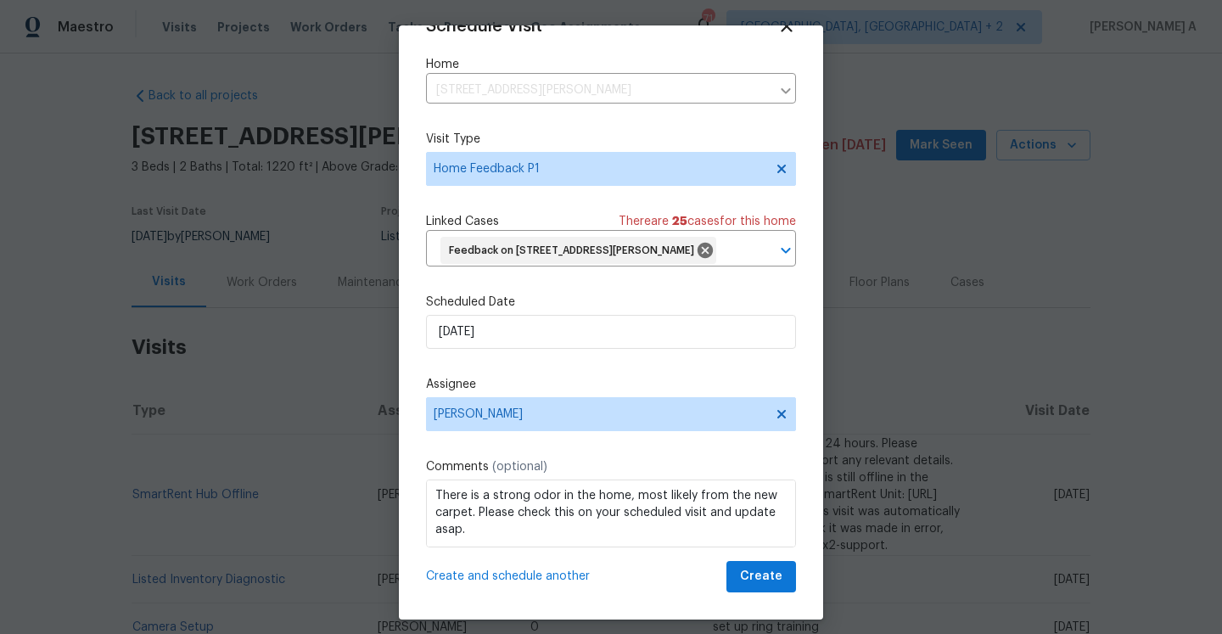
click at [762, 595] on div "Schedule Visit Home 504 Meredith St, High Point, NC 27260 ​ Visit Type Home Fee…" at bounding box center [611, 322] width 424 height 594
click at [762, 589] on button "Create" at bounding box center [761, 576] width 70 height 31
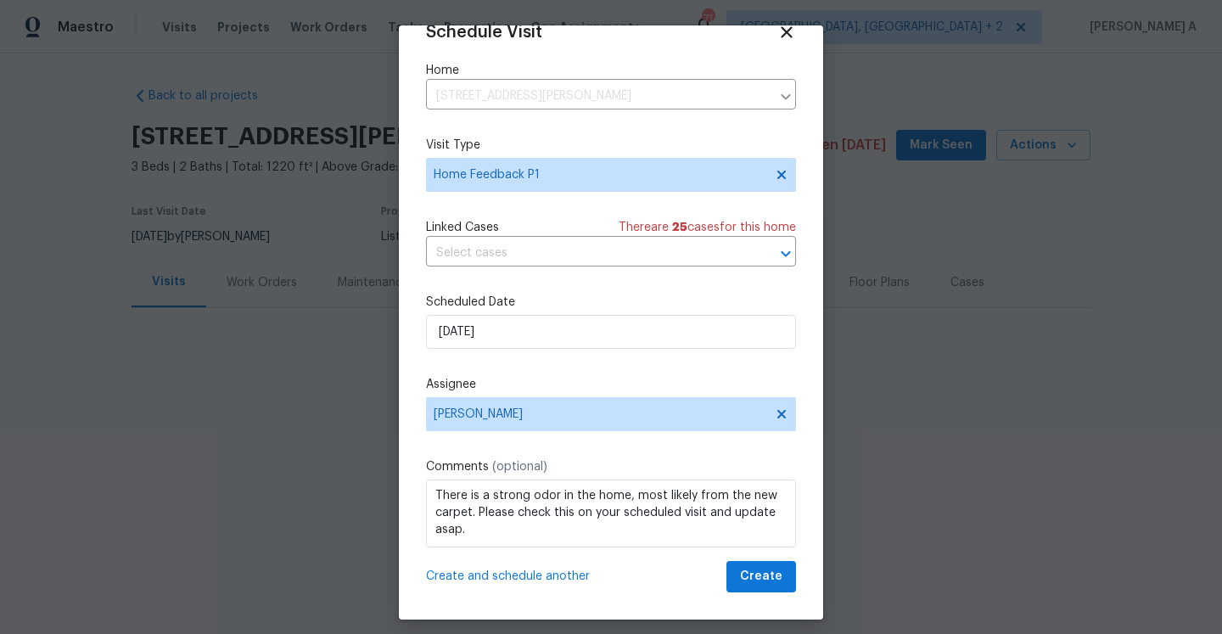
scroll to position [31, 0]
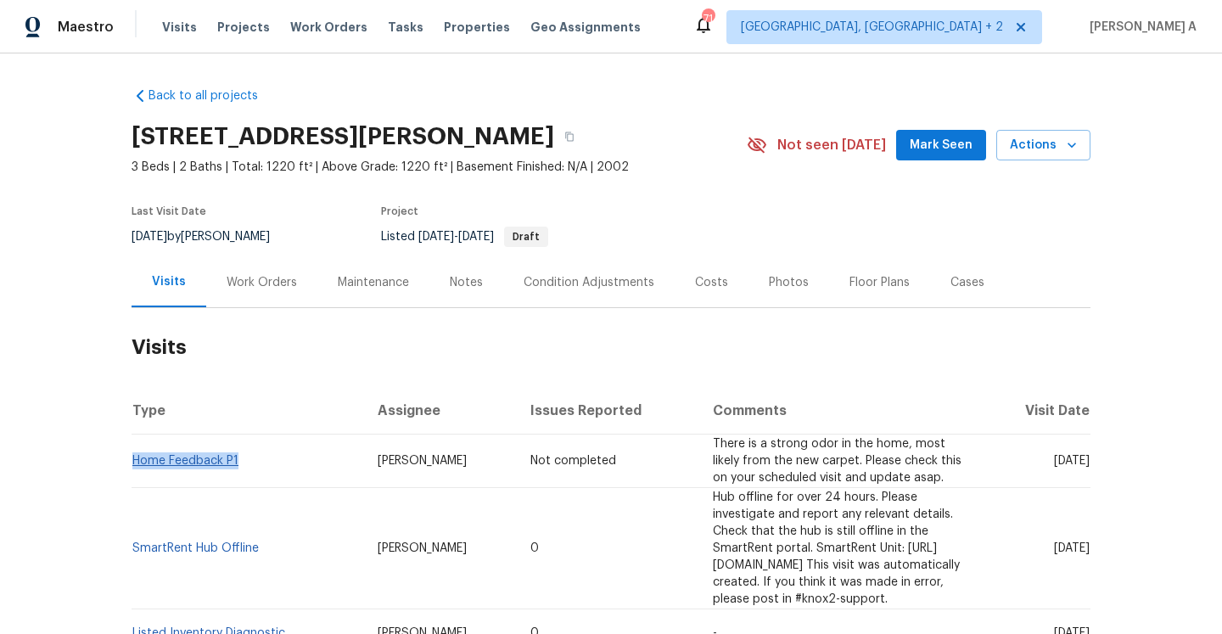
drag, startPoint x: 243, startPoint y: 464, endPoint x: 133, endPoint y: 462, distance: 109.5
click at [133, 461] on td "Home Feedback P1" at bounding box center [248, 460] width 233 height 53
copy link "Home Feedback P1"
click at [261, 281] on div "Work Orders" at bounding box center [262, 282] width 70 height 17
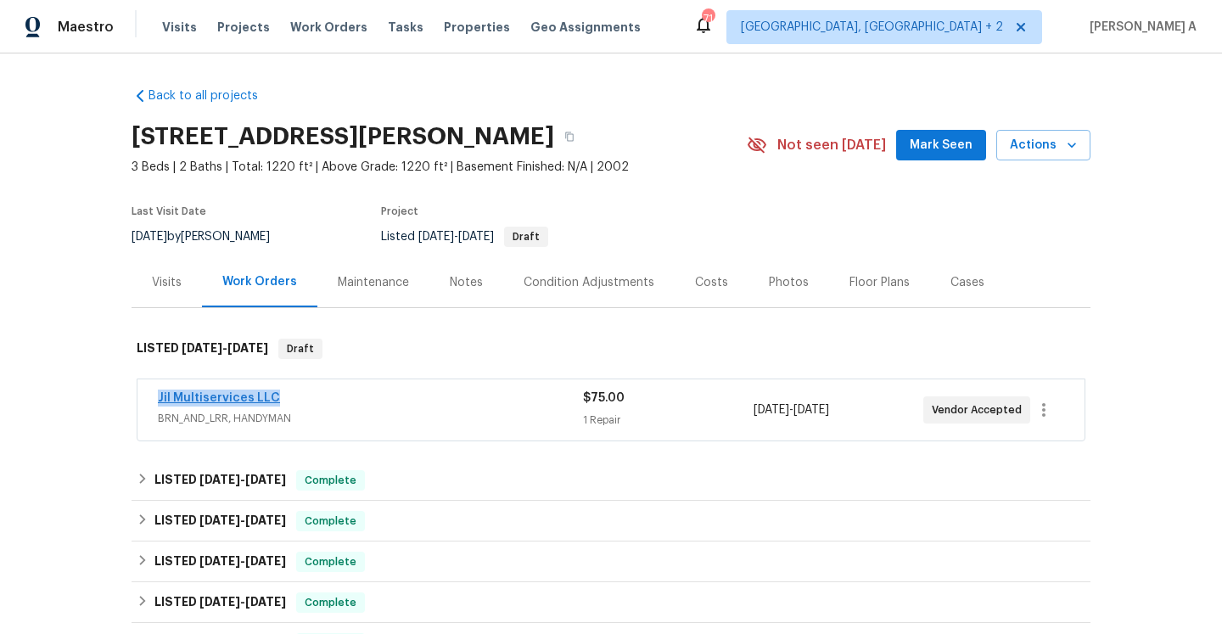
drag, startPoint x: 290, startPoint y: 401, endPoint x: 157, endPoint y: 401, distance: 133.2
click at [158, 401] on div "Jil Multiservices LLC" at bounding box center [370, 400] width 425 height 20
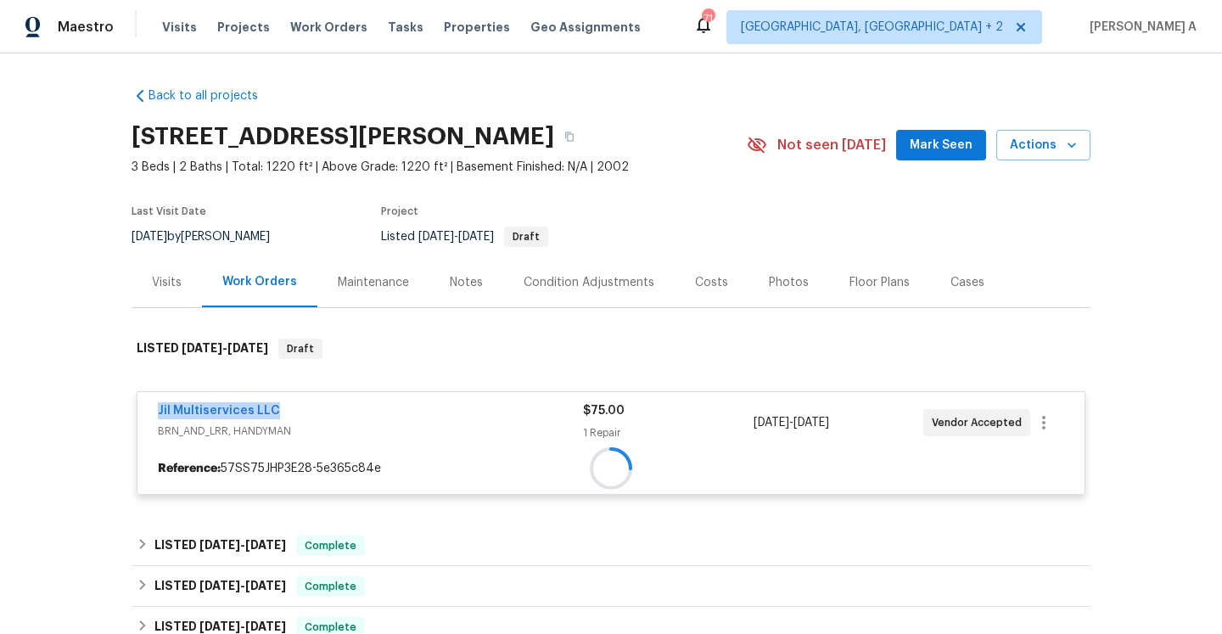
copy link "Jil Multiservices LLC"
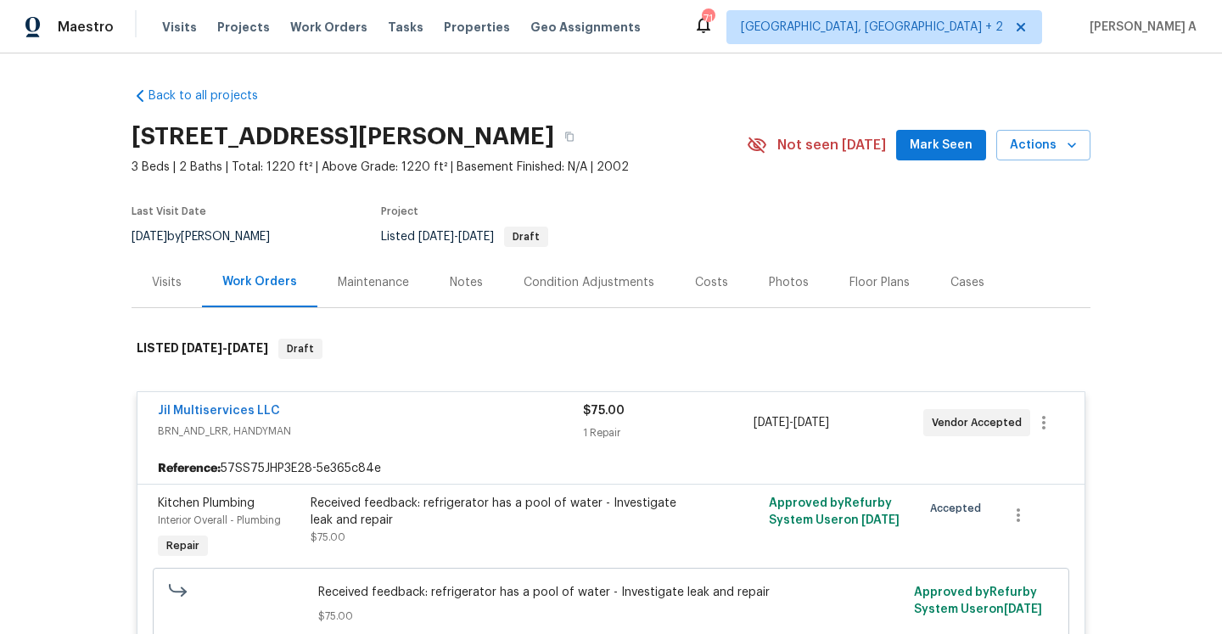
click at [179, 285] on div "Visits" at bounding box center [167, 282] width 30 height 17
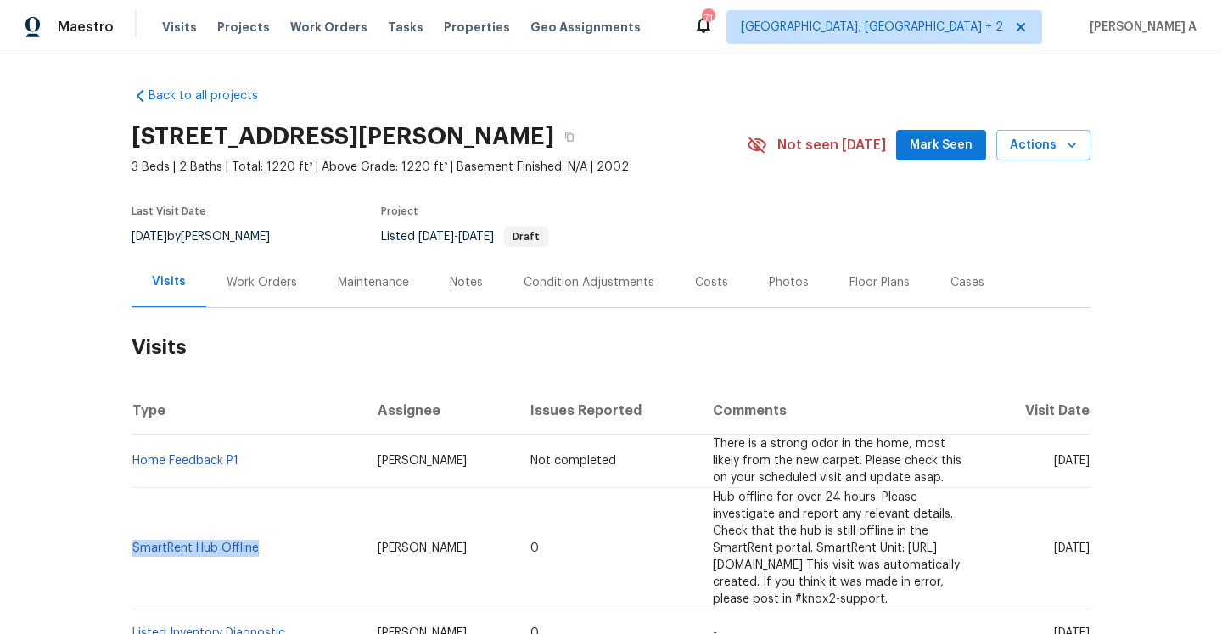
drag, startPoint x: 268, startPoint y: 546, endPoint x: 136, endPoint y: 541, distance: 132.4
click at [136, 541] on td "SmartRent Hub Offline" at bounding box center [248, 548] width 233 height 121
copy link "SmartRent Hub Offline"
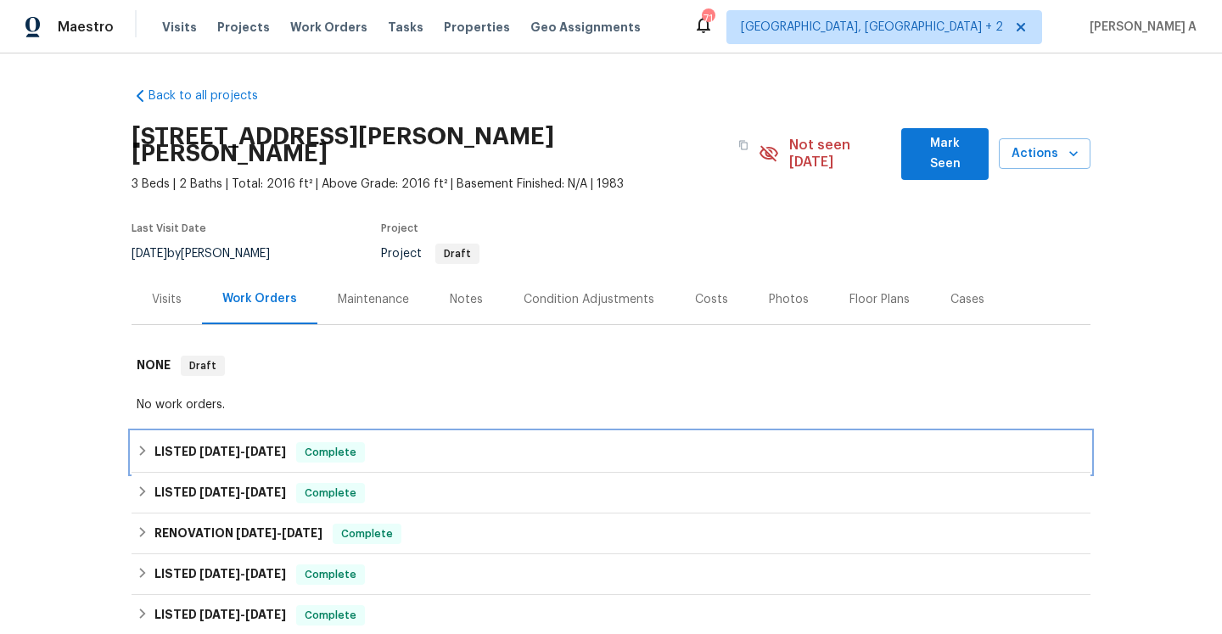
click at [286, 442] on h6 "LISTED [DATE] - [DATE]" at bounding box center [220, 452] width 132 height 20
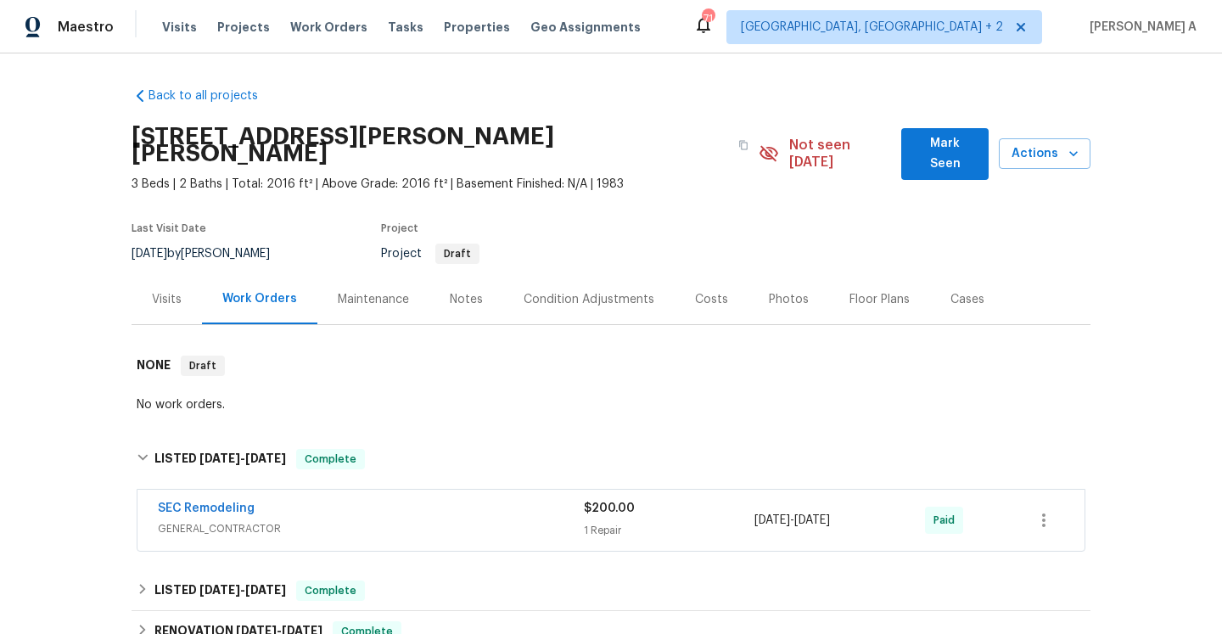
click at [406, 500] on div "SEC Remodeling" at bounding box center [371, 510] width 426 height 20
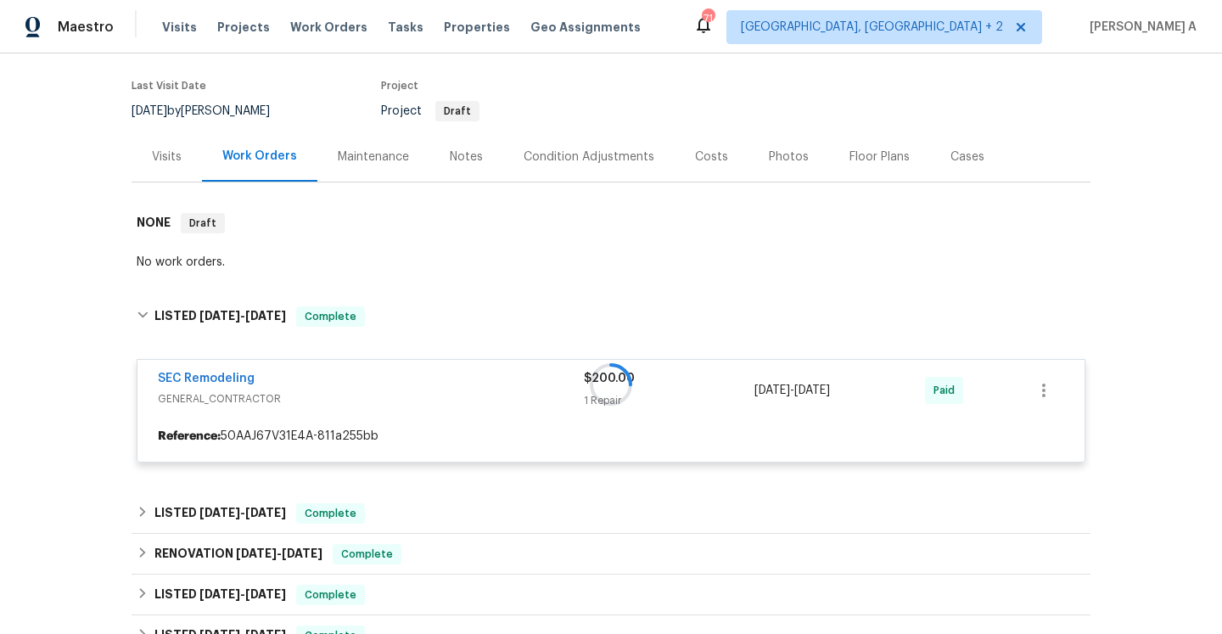
scroll to position [171, 0]
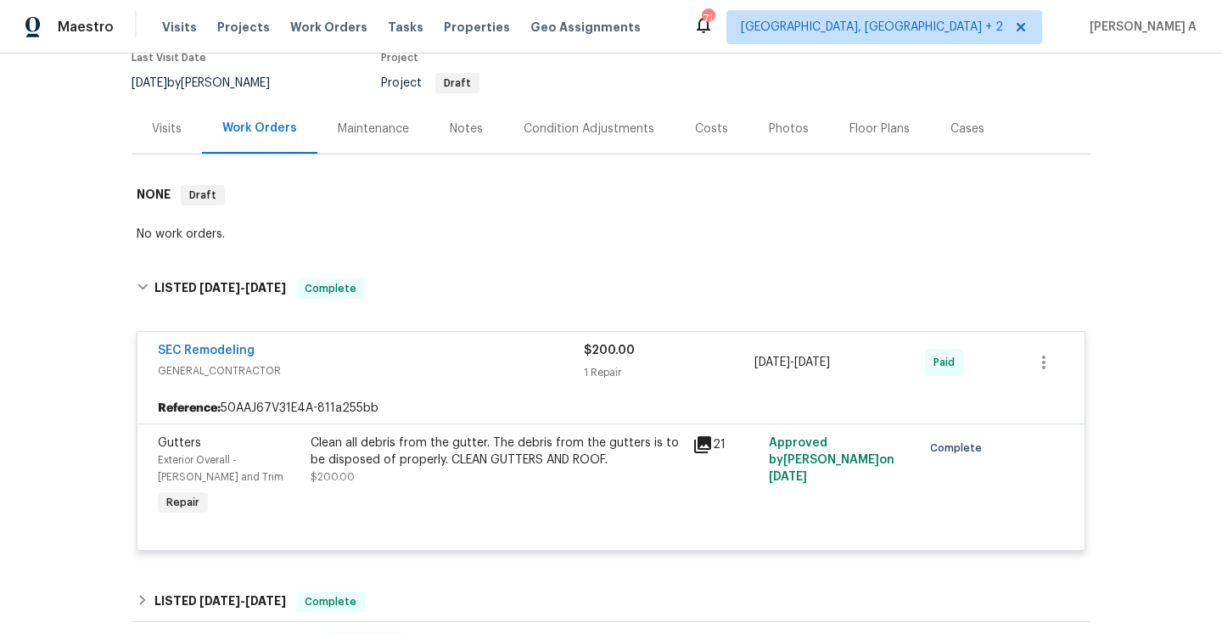
click at [402, 362] on span "GENERAL_CONTRACTOR" at bounding box center [371, 370] width 426 height 17
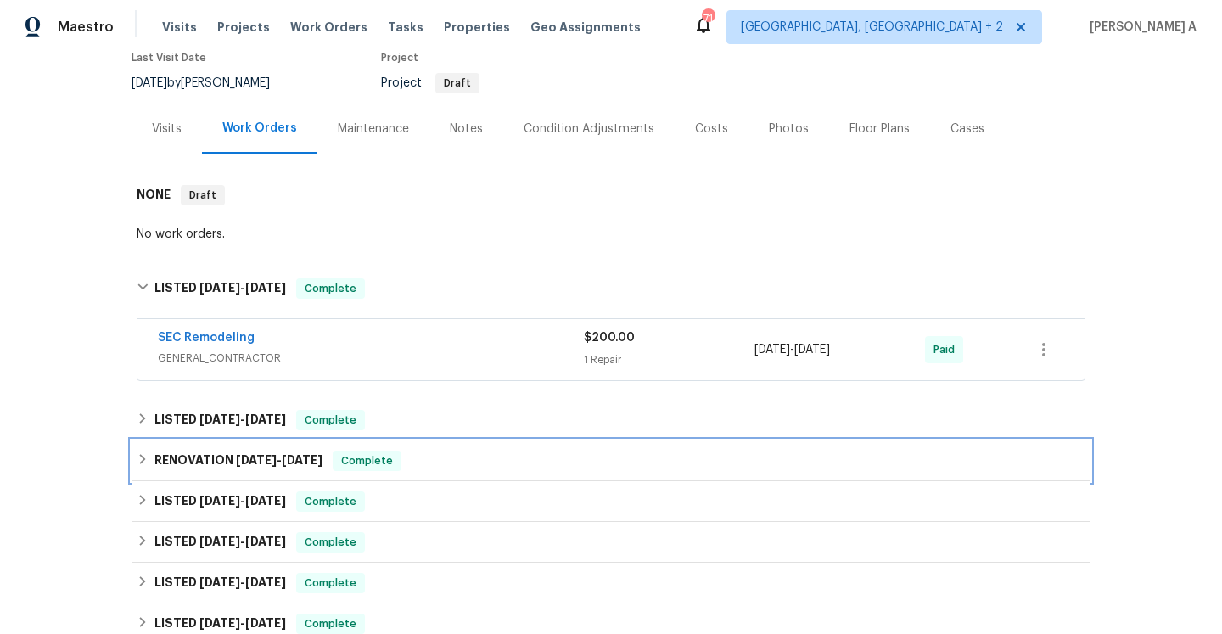
click at [418, 440] on div "RENOVATION [DATE] - [DATE] Complete" at bounding box center [611, 460] width 959 height 41
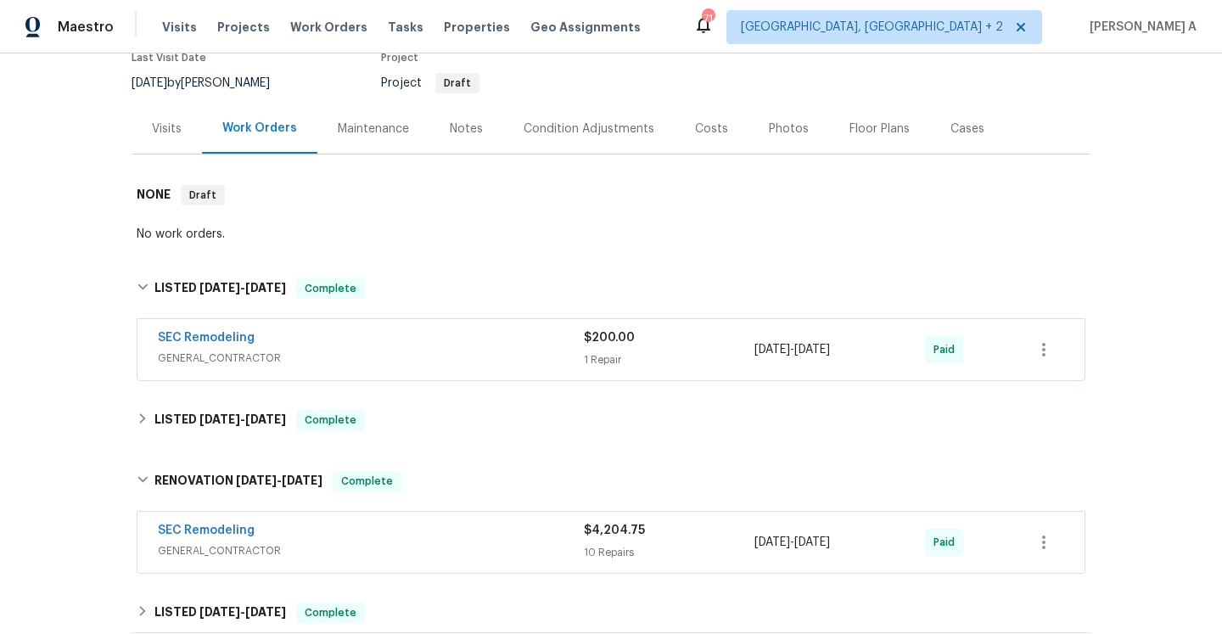
click at [446, 522] on div "SEC Remodeling" at bounding box center [371, 532] width 426 height 20
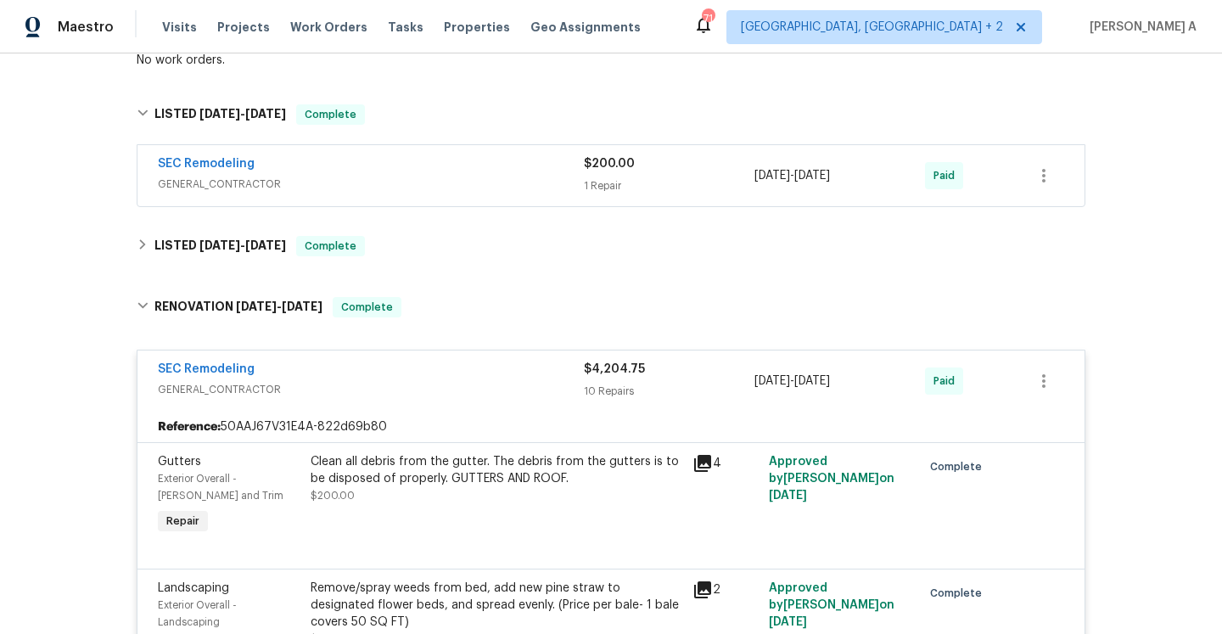
scroll to position [303, 0]
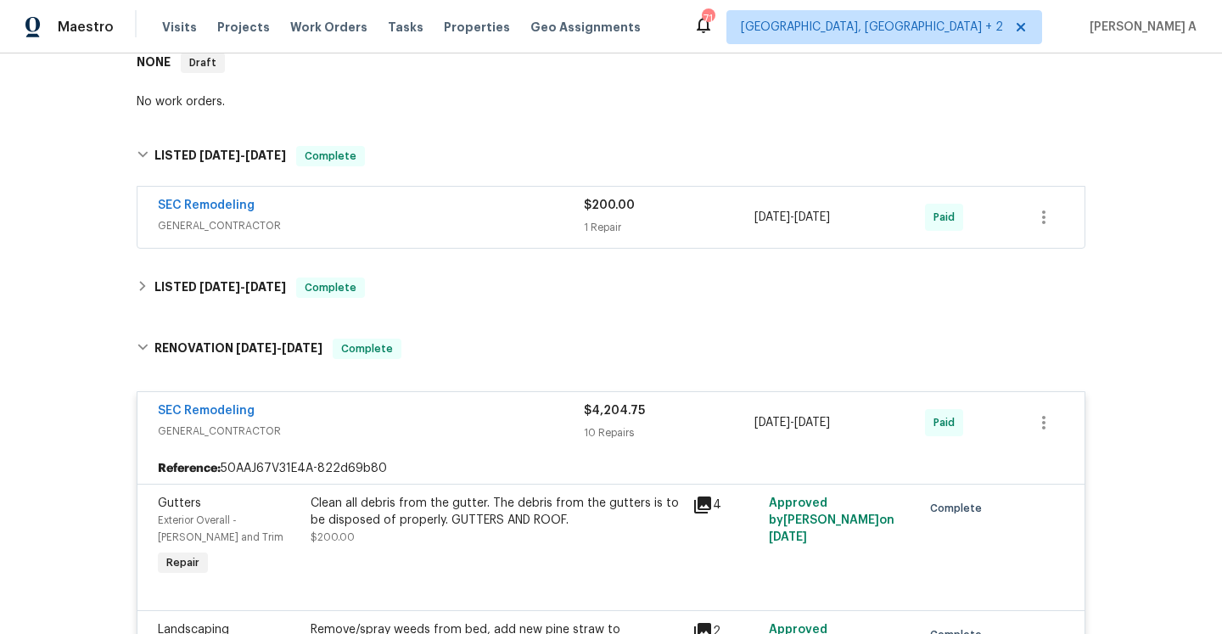
click at [449, 423] on span "GENERAL_CONTRACTOR" at bounding box center [371, 431] width 426 height 17
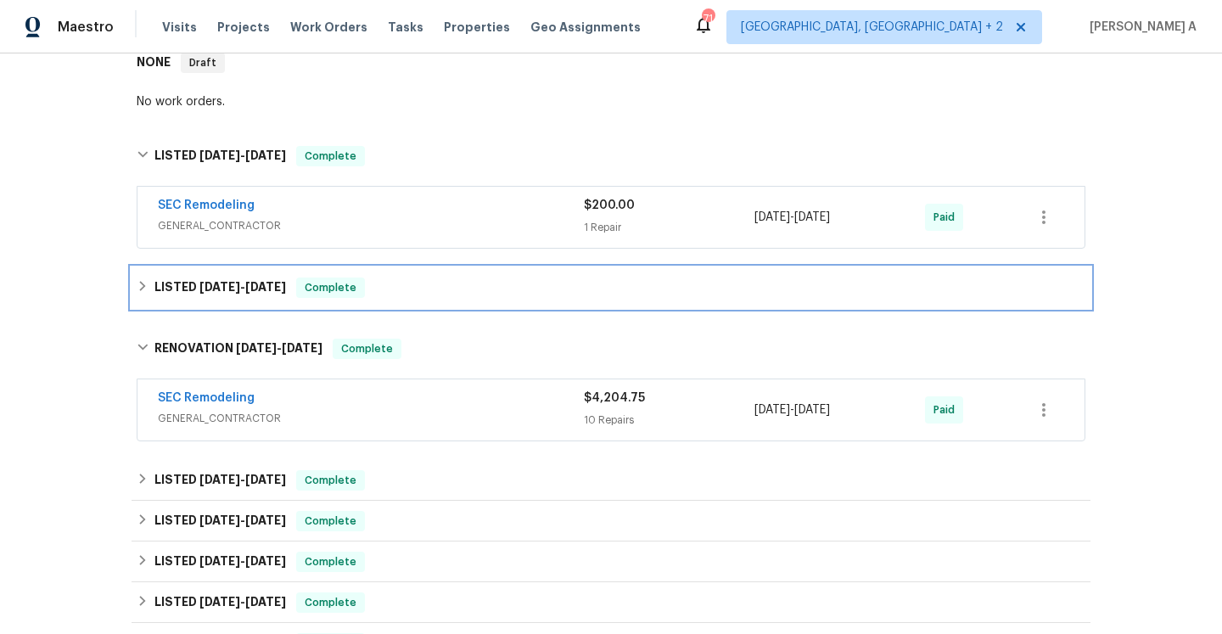
click at [429, 277] on div "LISTED [DATE] - [DATE] Complete" at bounding box center [611, 287] width 949 height 20
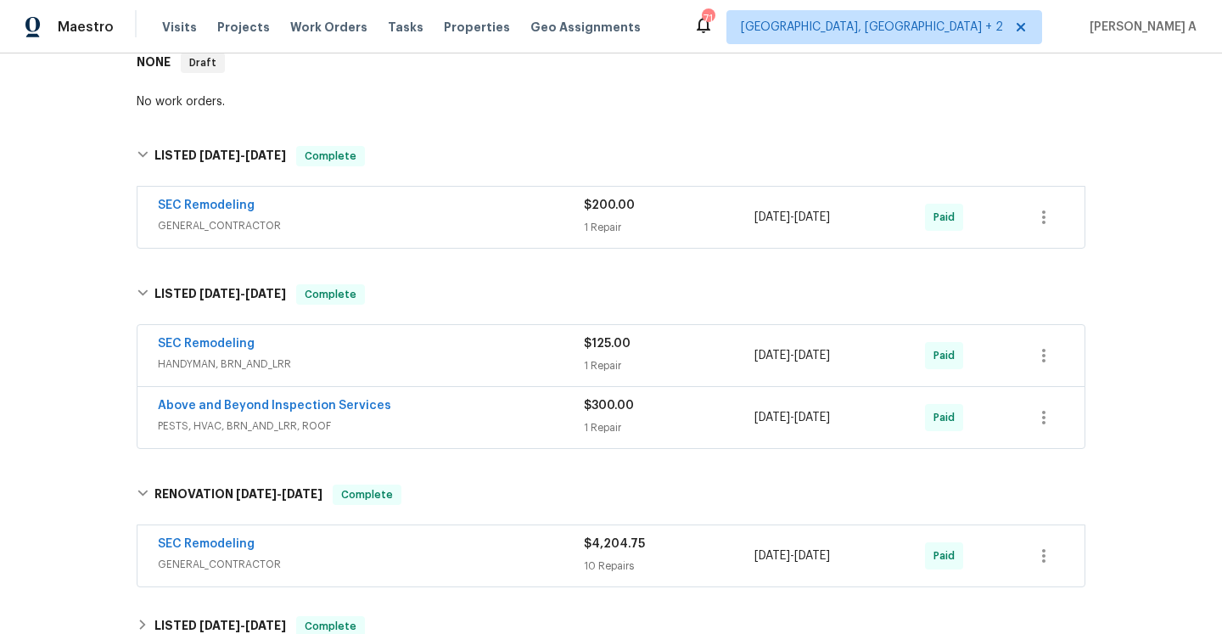
click at [445, 337] on div "SEC Remodeling" at bounding box center [371, 345] width 426 height 20
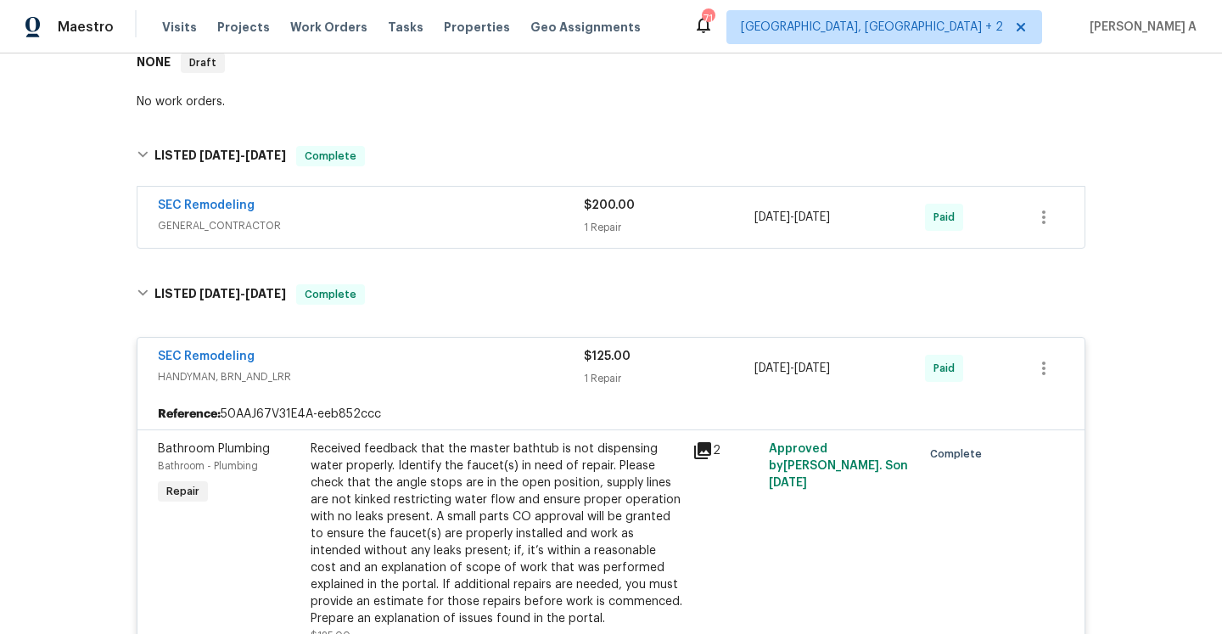
click at [445, 348] on div "SEC Remodeling" at bounding box center [371, 358] width 426 height 20
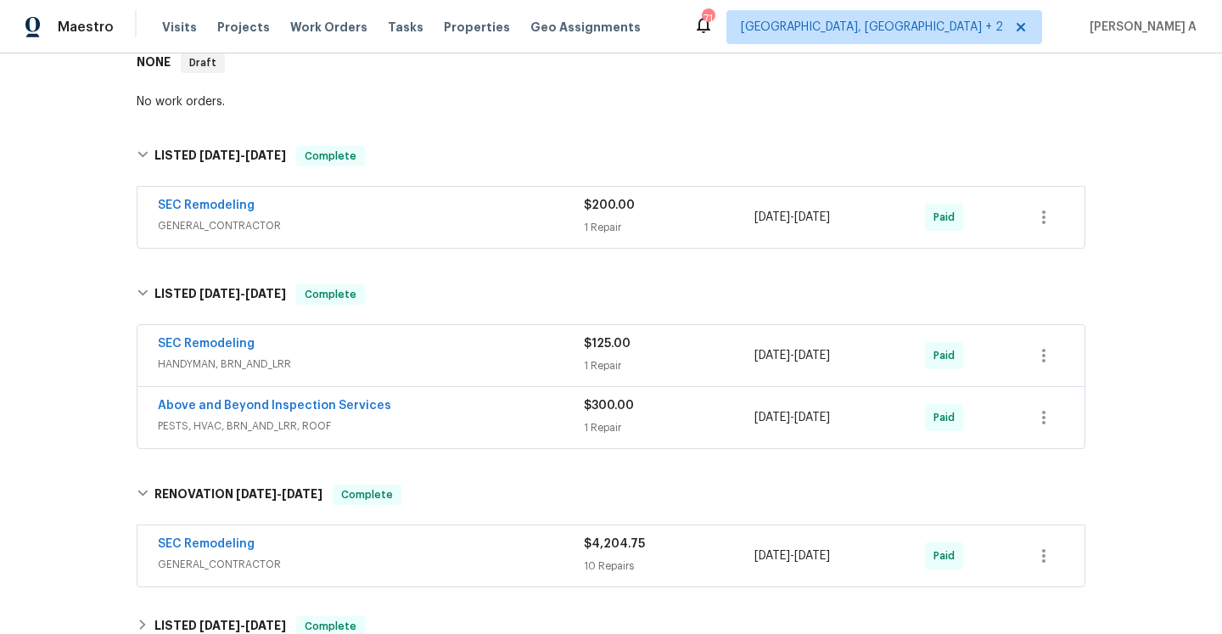
click at [442, 425] on div "Above and Beyond Inspection Services PESTS, HVAC, BRN_AND_LRR, ROOF $300.00 1 R…" at bounding box center [610, 417] width 947 height 61
click at [445, 418] on div "Above and Beyond Inspection Services PESTS, HVAC, BRN_AND_LRR, ROOF" at bounding box center [371, 417] width 426 height 41
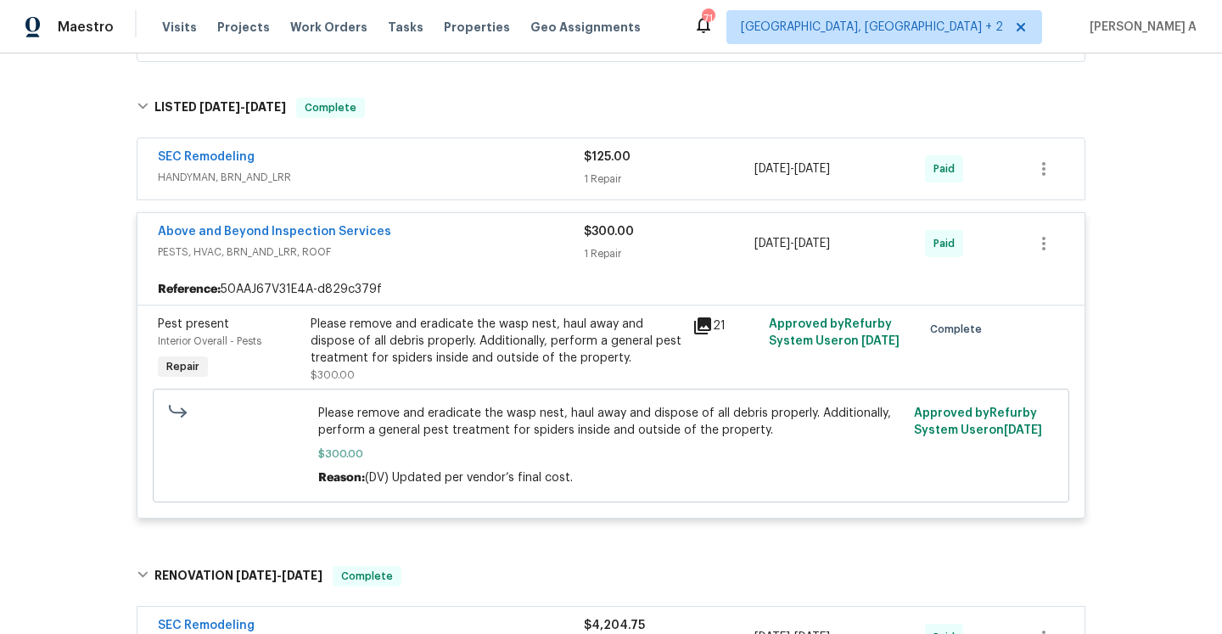
scroll to position [493, 0]
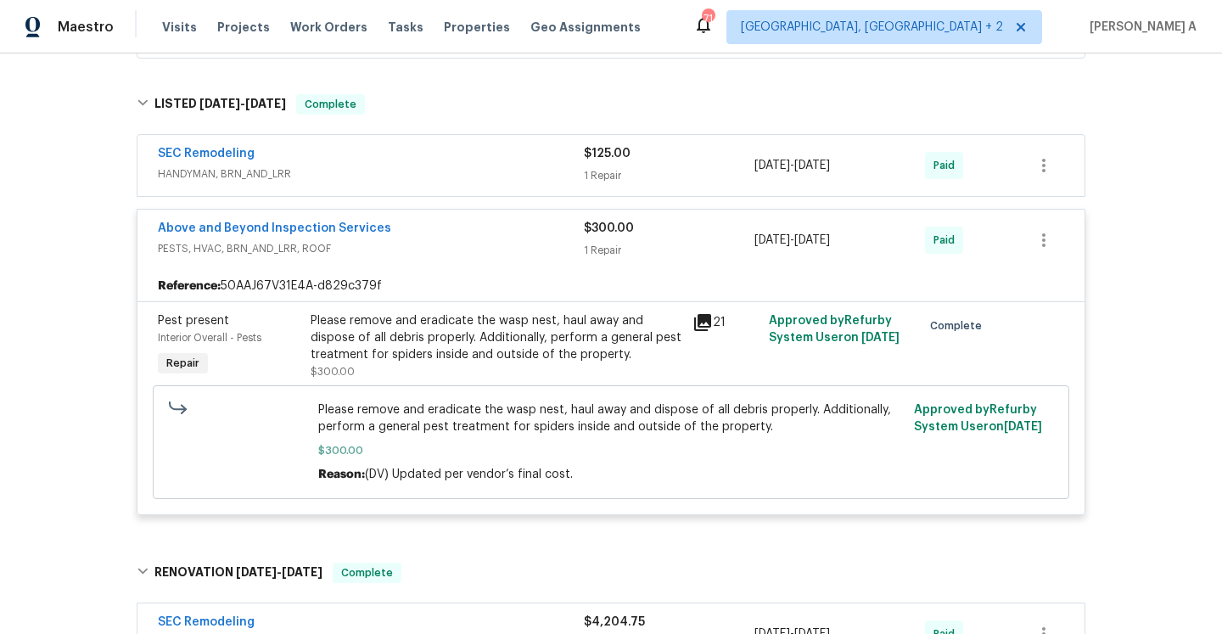
click at [437, 240] on span "PESTS, HVAC, BRN_AND_LRR, ROOF" at bounding box center [371, 248] width 426 height 17
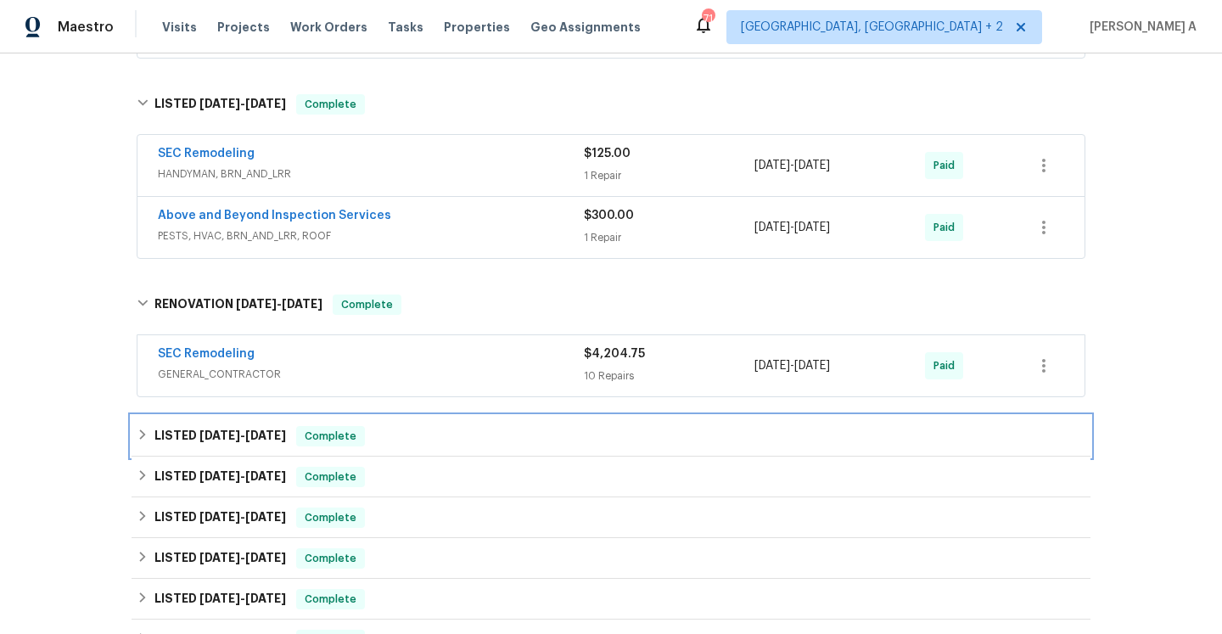
click at [454, 416] on div "LISTED 5/13/25 - 6/20/25 Complete" at bounding box center [611, 436] width 959 height 41
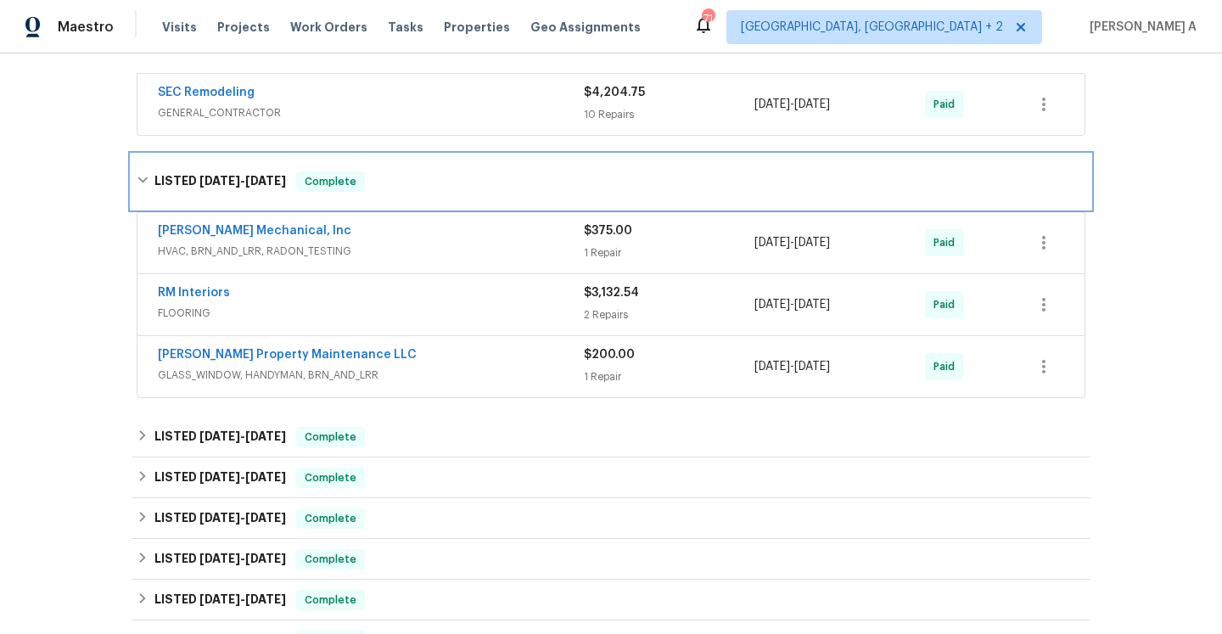
scroll to position [830, 0]
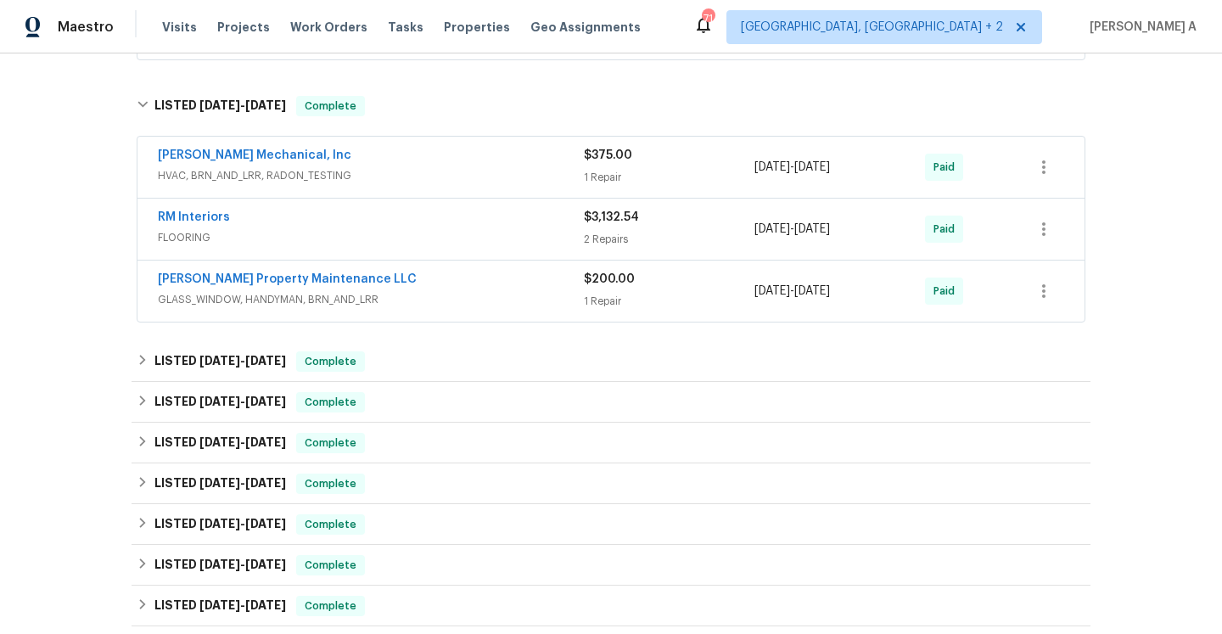
click at [454, 291] on span "GLASS_WINDOW, HANDYMAN, BRN_AND_LRR" at bounding box center [371, 299] width 426 height 17
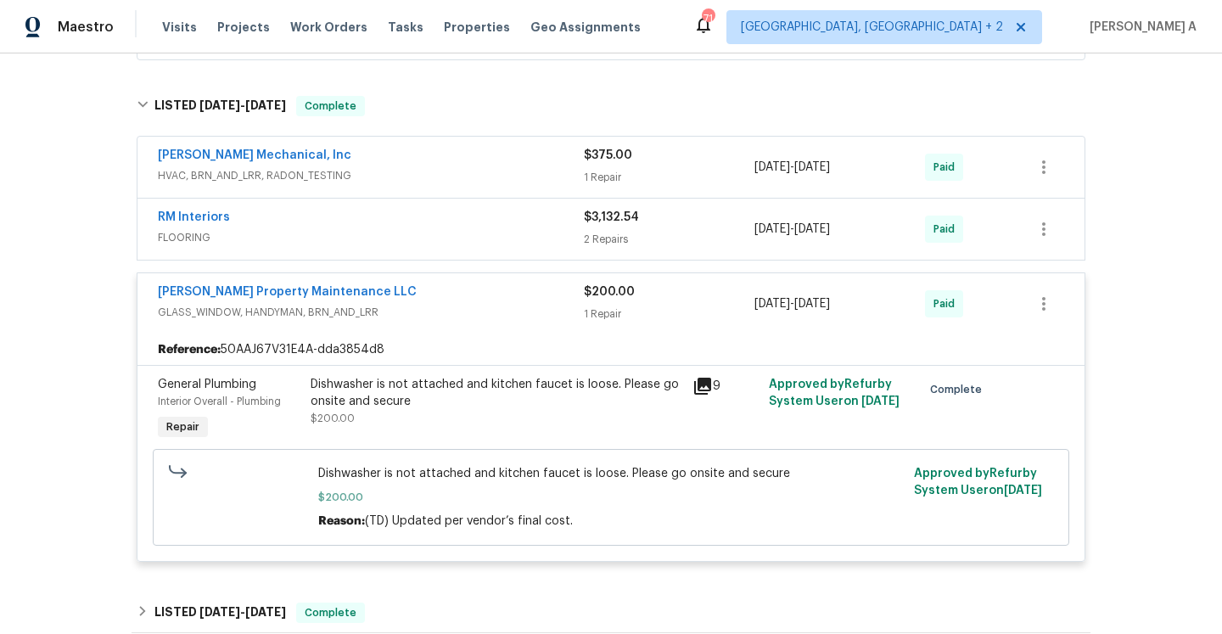
click at [454, 283] on div "Glen Property Maintenance LLC" at bounding box center [371, 293] width 426 height 20
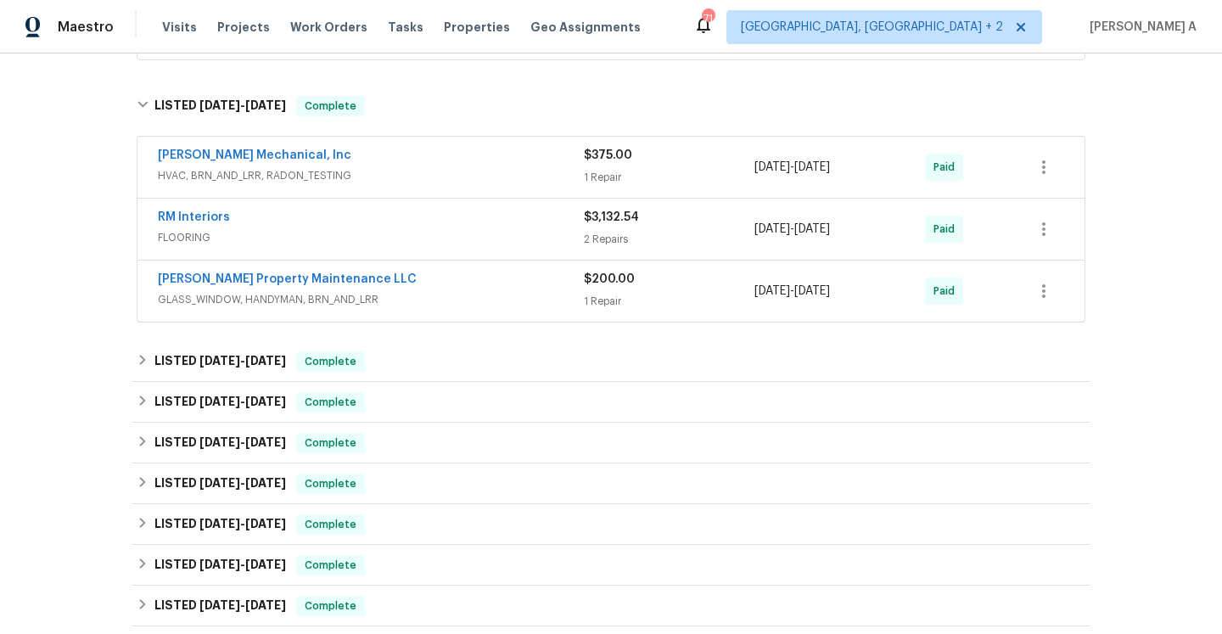
click at [436, 209] on div "RM Interiors" at bounding box center [371, 219] width 426 height 20
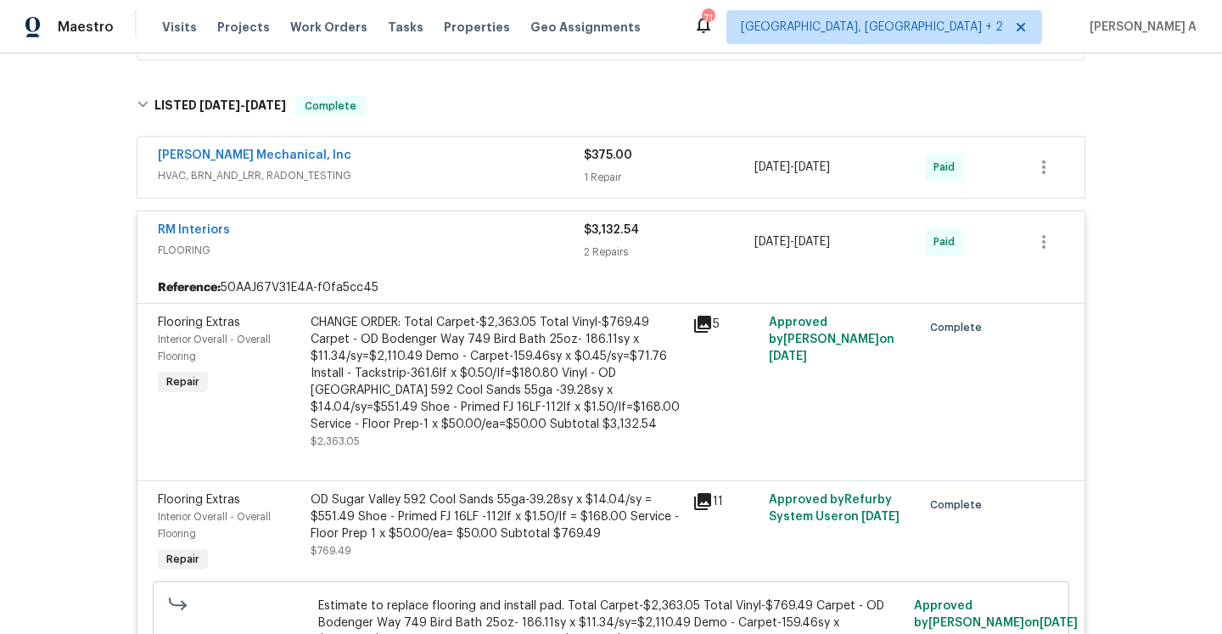
click at [439, 211] on div "RM Interiors FLOORING $3,132.54 2 Repairs 5/13/2025 - 5/16/2025 Paid" at bounding box center [610, 241] width 947 height 61
click at [457, 221] on div "RM Interiors" at bounding box center [371, 231] width 426 height 20
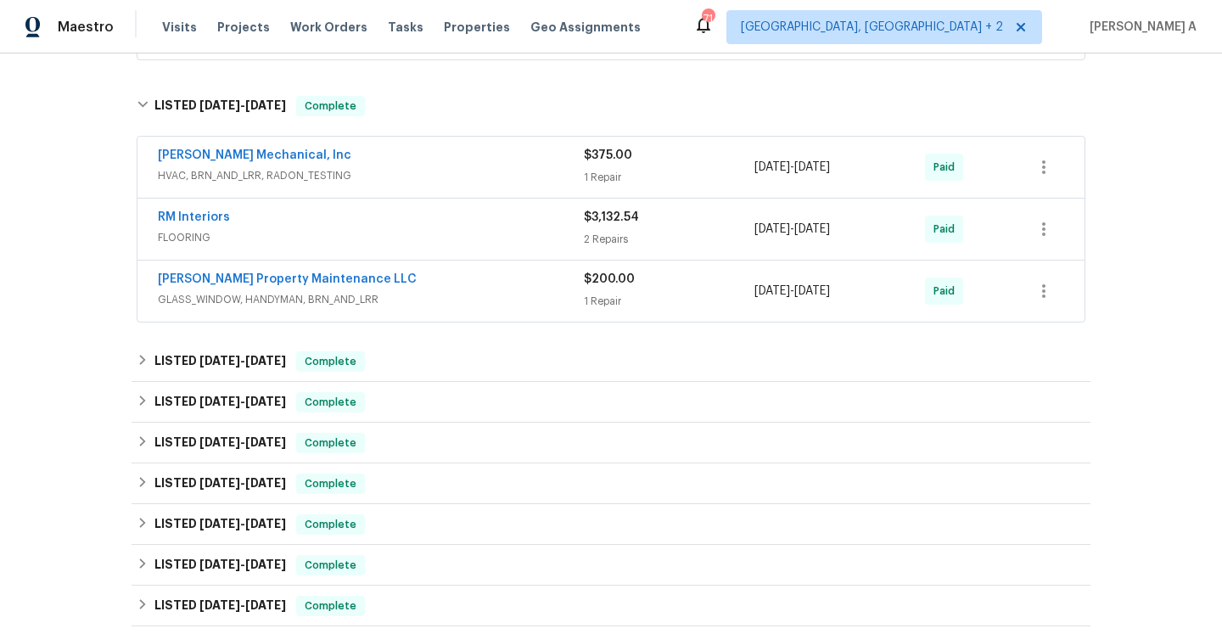
click at [457, 167] on span "HVAC, BRN_AND_LRR, RADON_TESTING" at bounding box center [371, 175] width 426 height 17
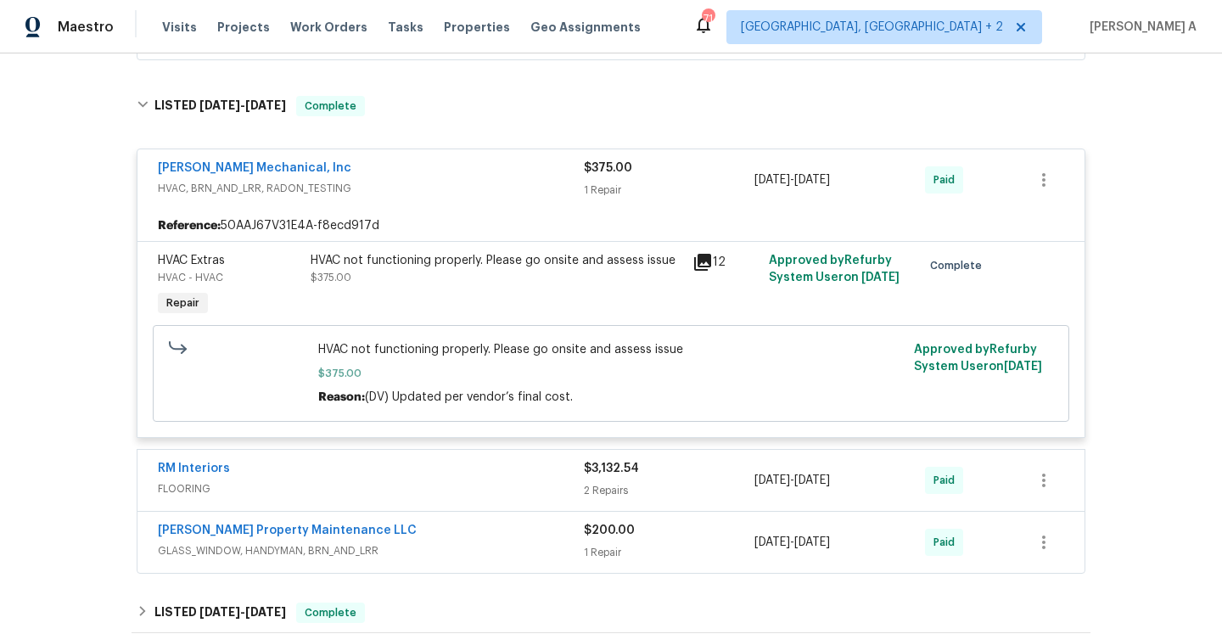
click at [457, 160] on div "JH Martin Mechanical, Inc" at bounding box center [371, 170] width 426 height 20
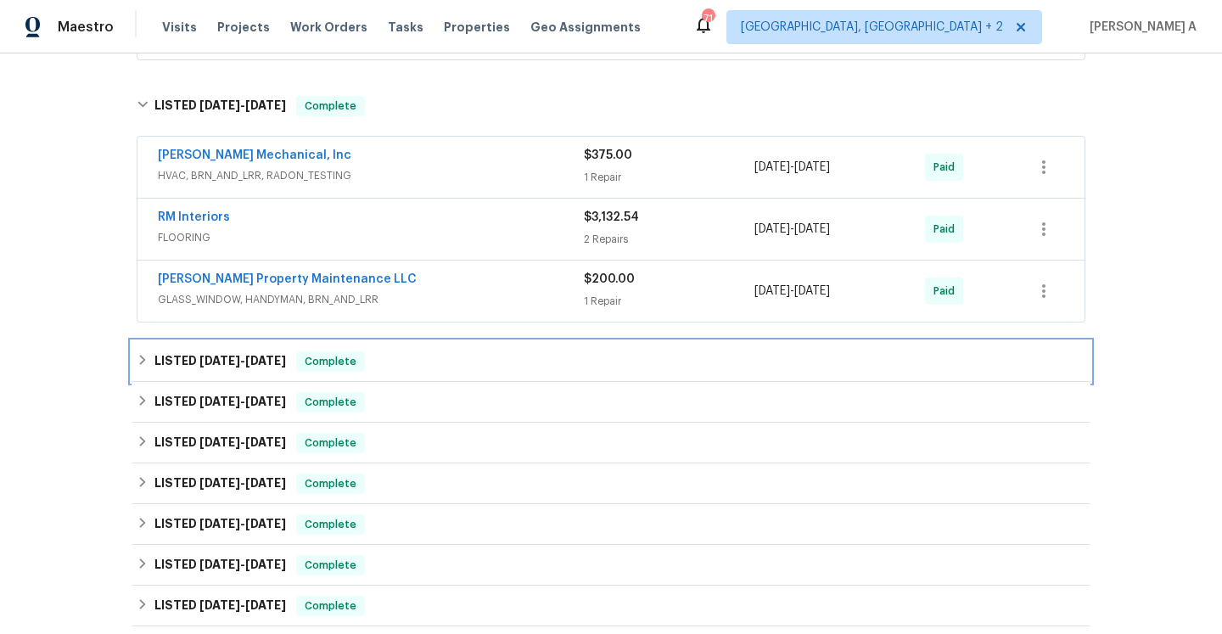
click at [432, 351] on div "LISTED 3/6/25 - 3/7/25 Complete" at bounding box center [611, 361] width 949 height 20
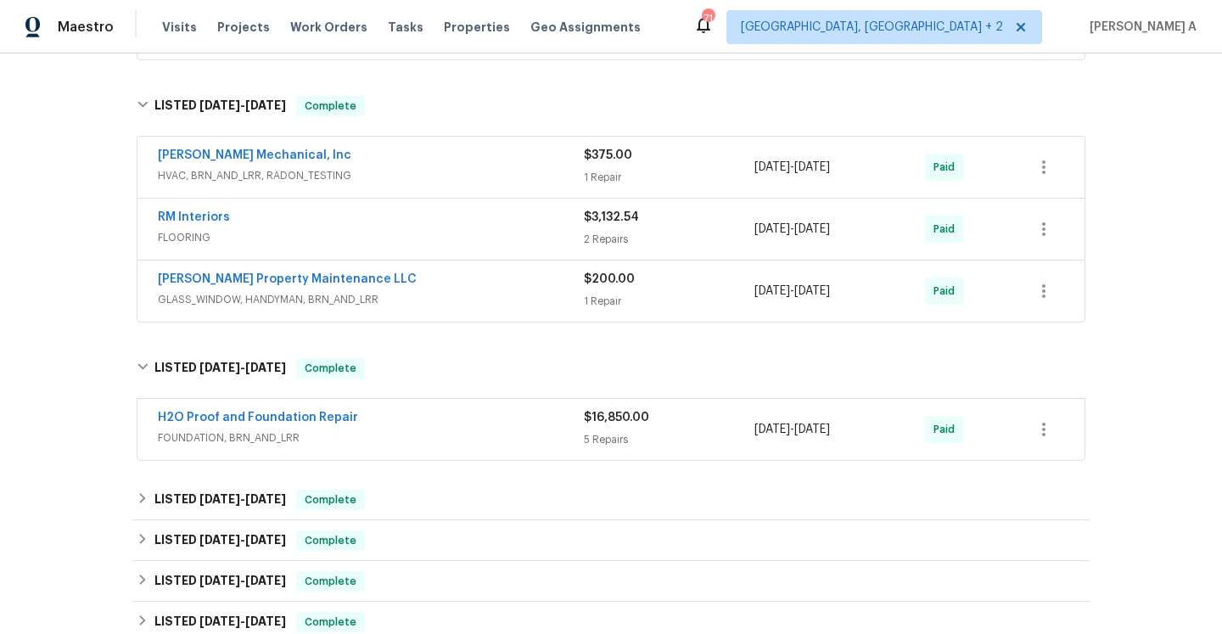
click at [457, 429] on span "FOUNDATION, BRN_AND_LRR" at bounding box center [371, 437] width 426 height 17
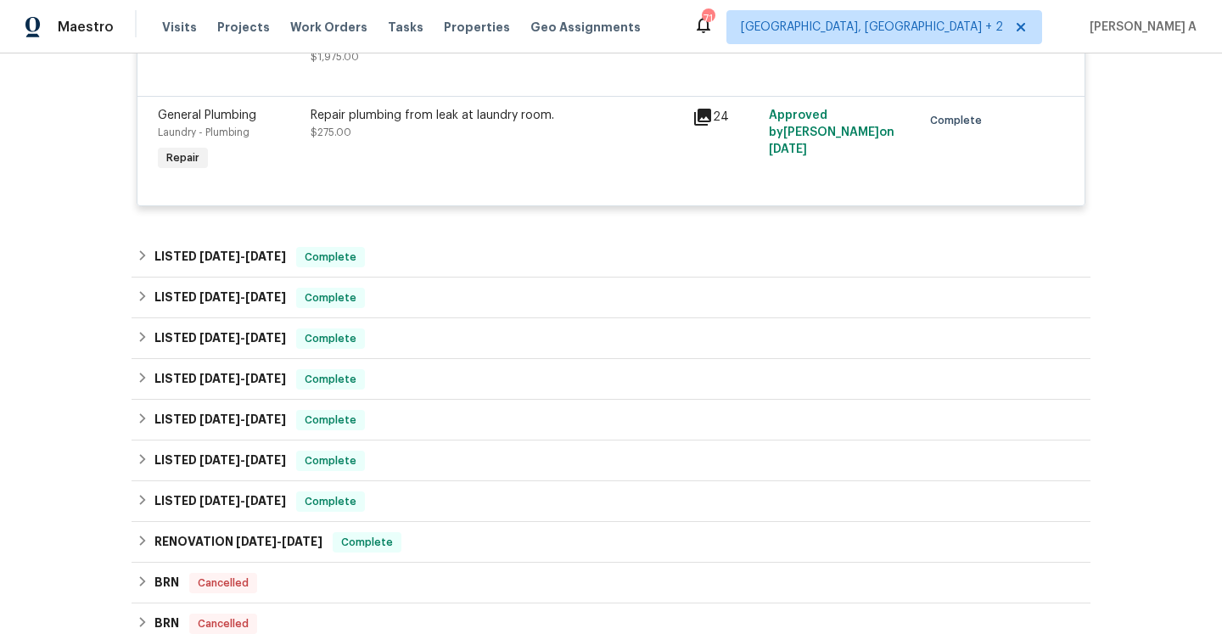
scroll to position [2091, 0]
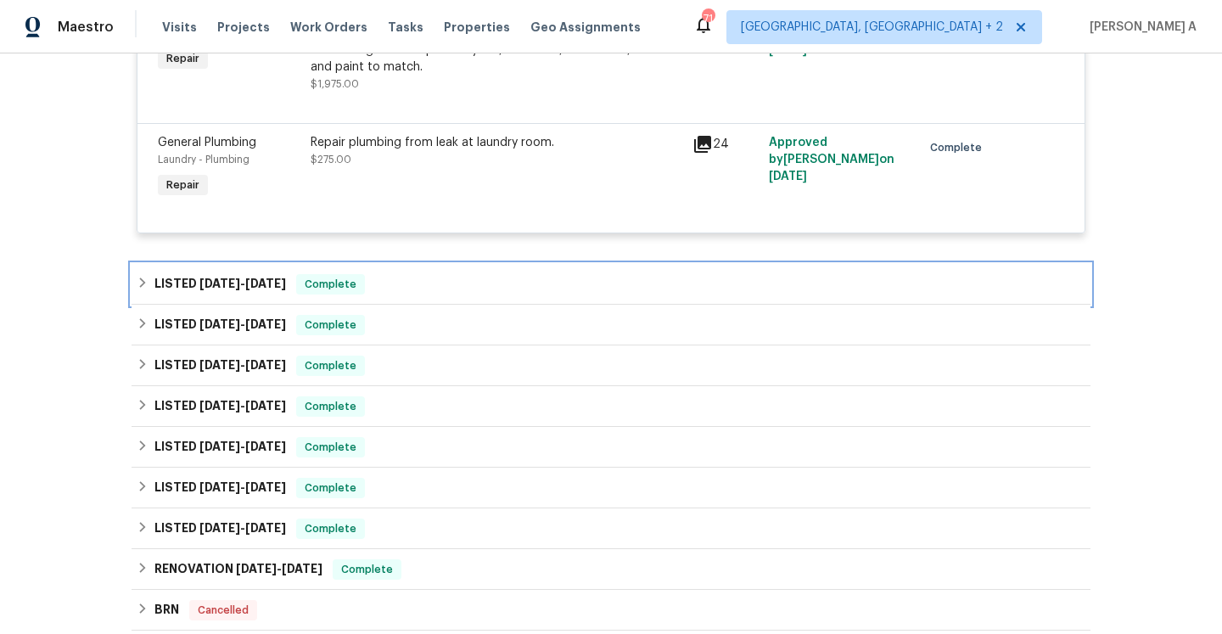
click at [500, 264] on div "LISTED 12/10/24 - 3/4/25 Complete" at bounding box center [611, 284] width 959 height 41
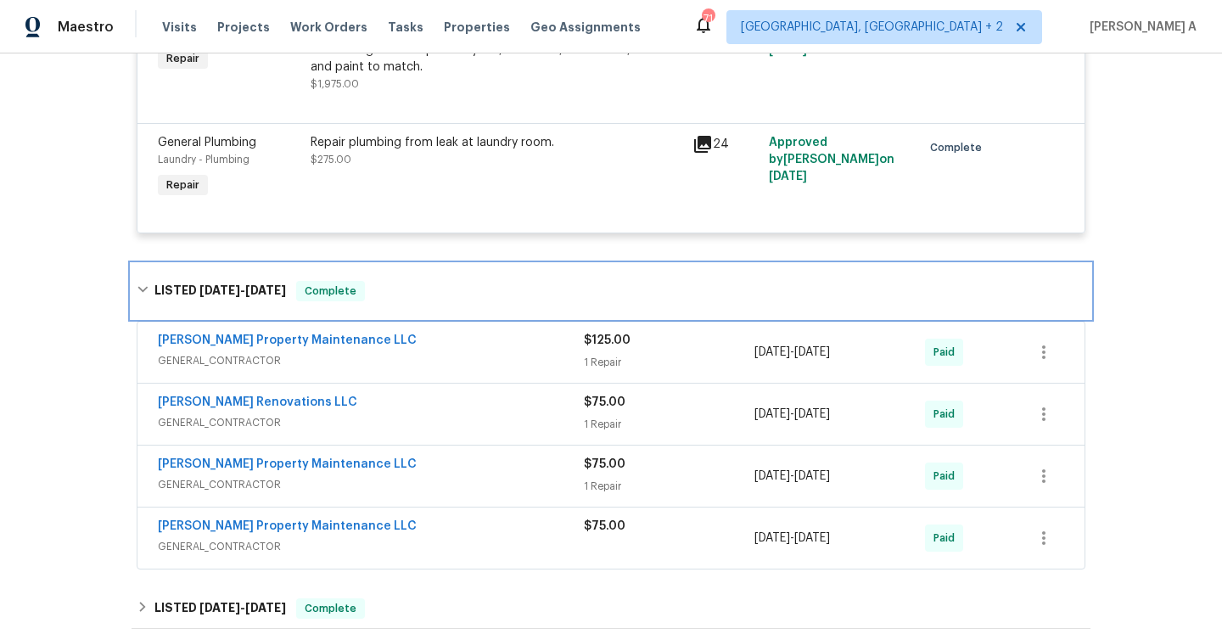
click at [506, 270] on div "LISTED 12/10/24 - 3/4/25 Complete" at bounding box center [611, 291] width 959 height 54
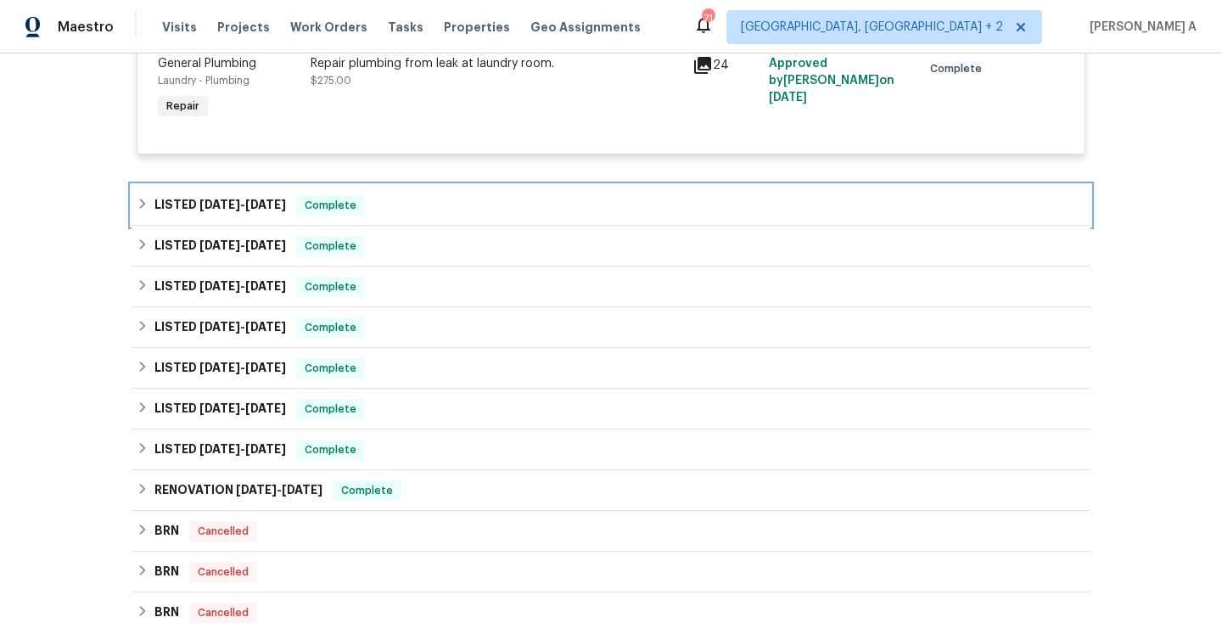
scroll to position [2295, 0]
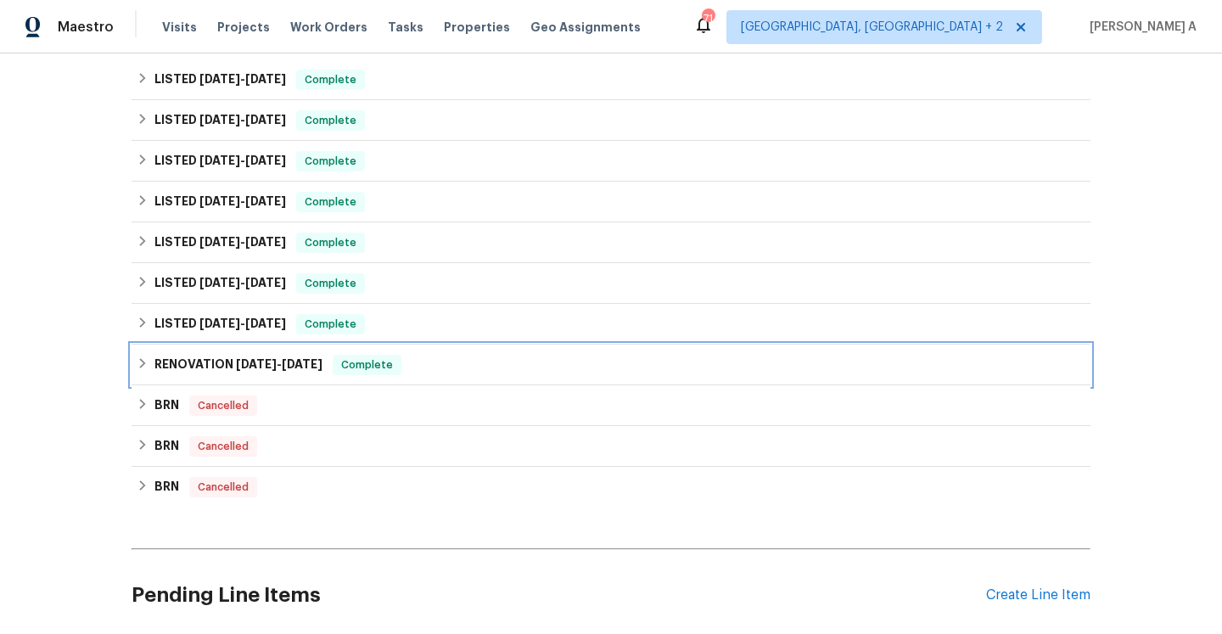
click at [455, 345] on div "RENOVATION 1/29/24 - 2/22/24 Complete" at bounding box center [611, 365] width 959 height 41
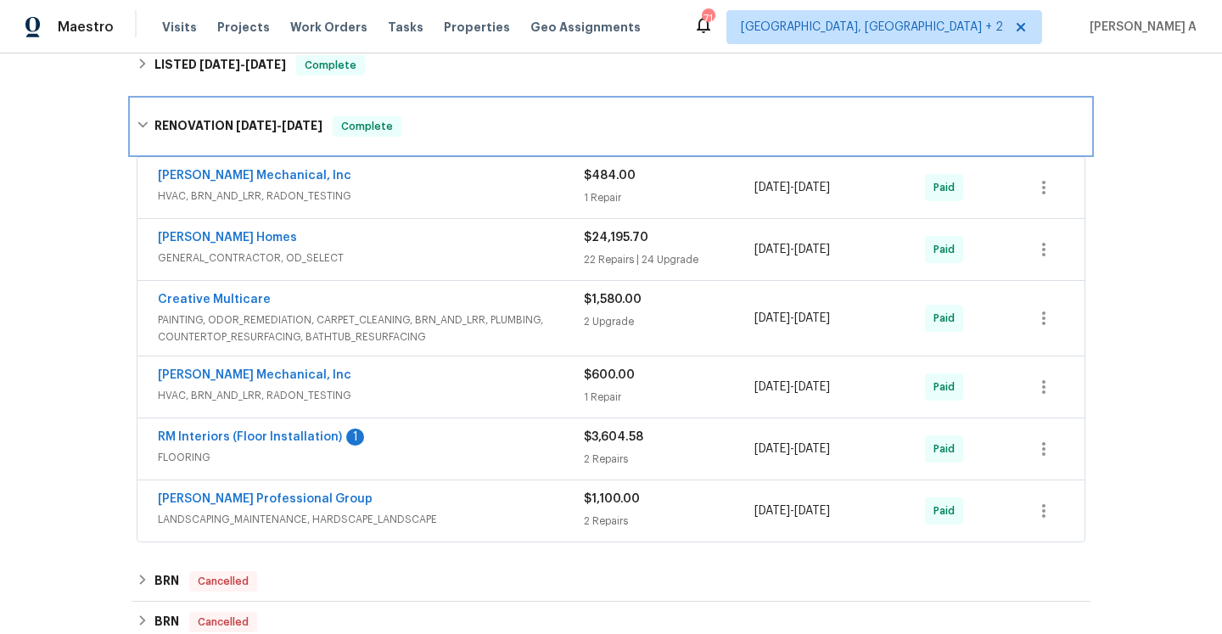
scroll to position [2559, 0]
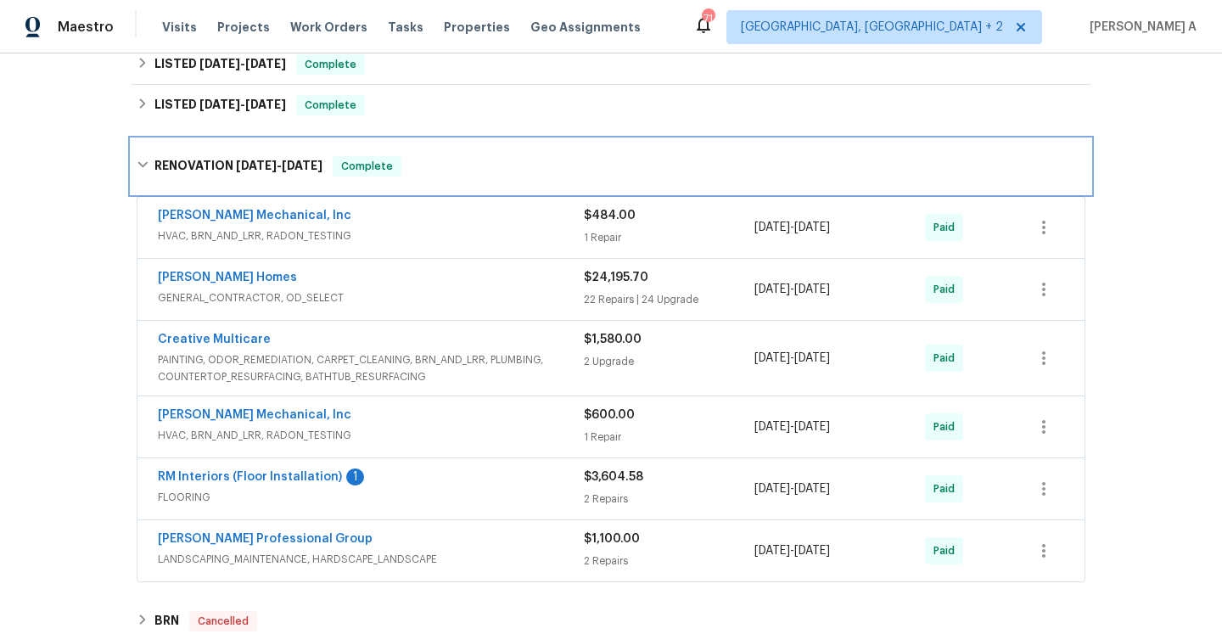
click at [440, 157] on div "RENOVATION 1/29/24 - 2/22/24 Complete" at bounding box center [611, 166] width 959 height 54
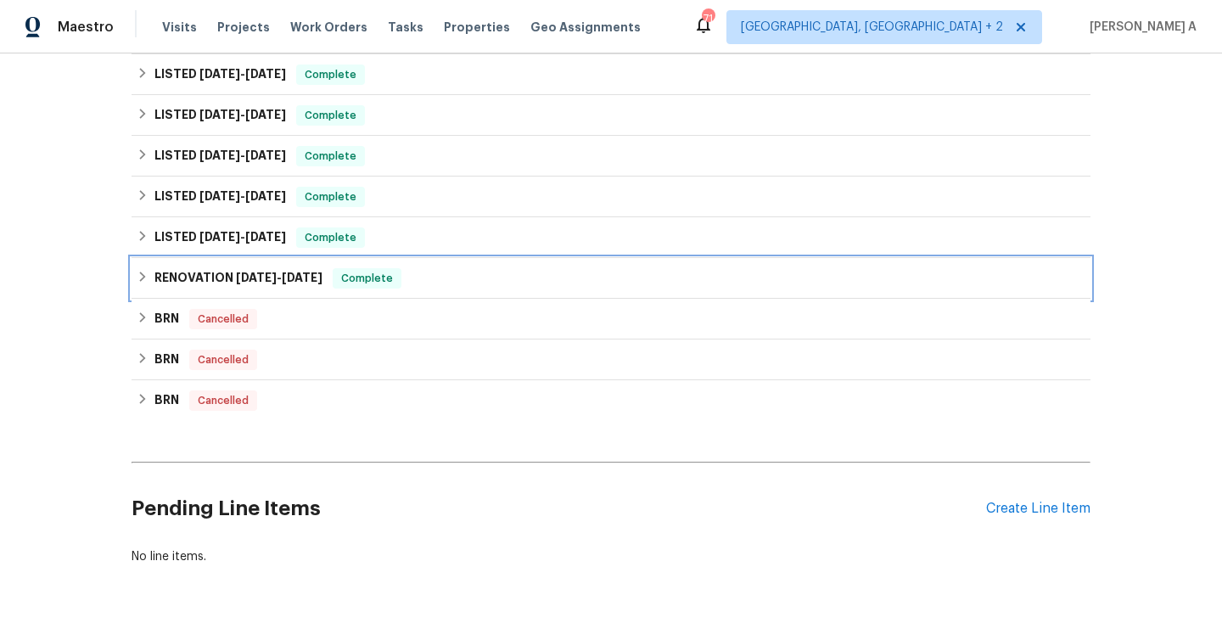
scroll to position [2374, 0]
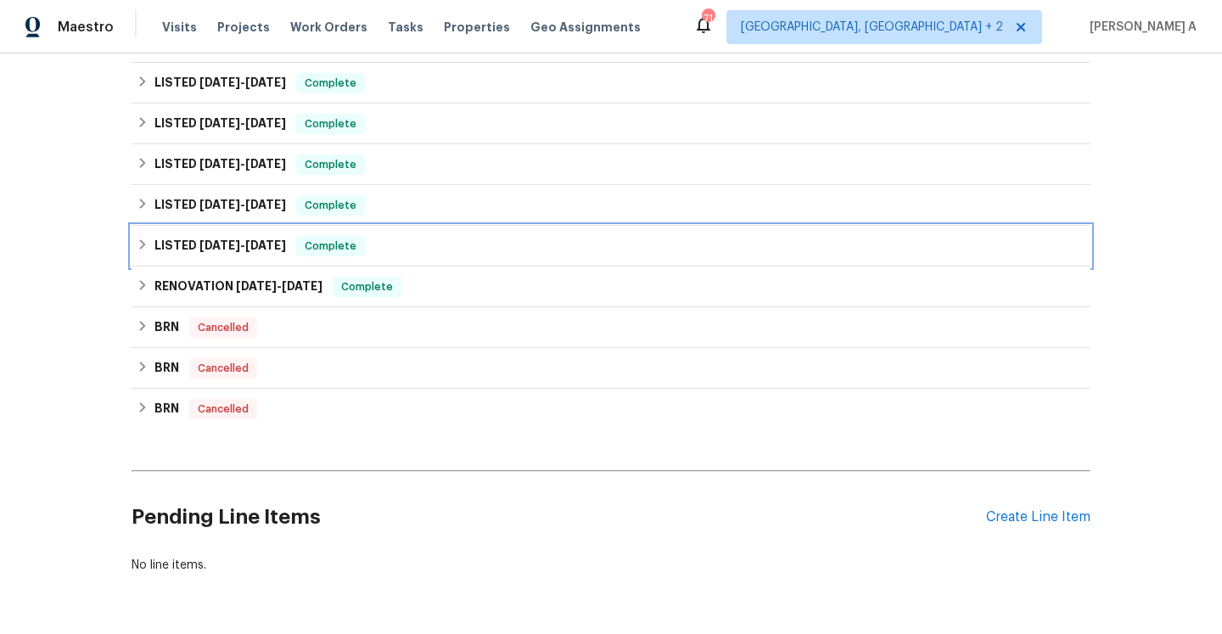
click at [442, 236] on div "LISTED 3/8/24 - 3/9/24 Complete" at bounding box center [611, 246] width 949 height 20
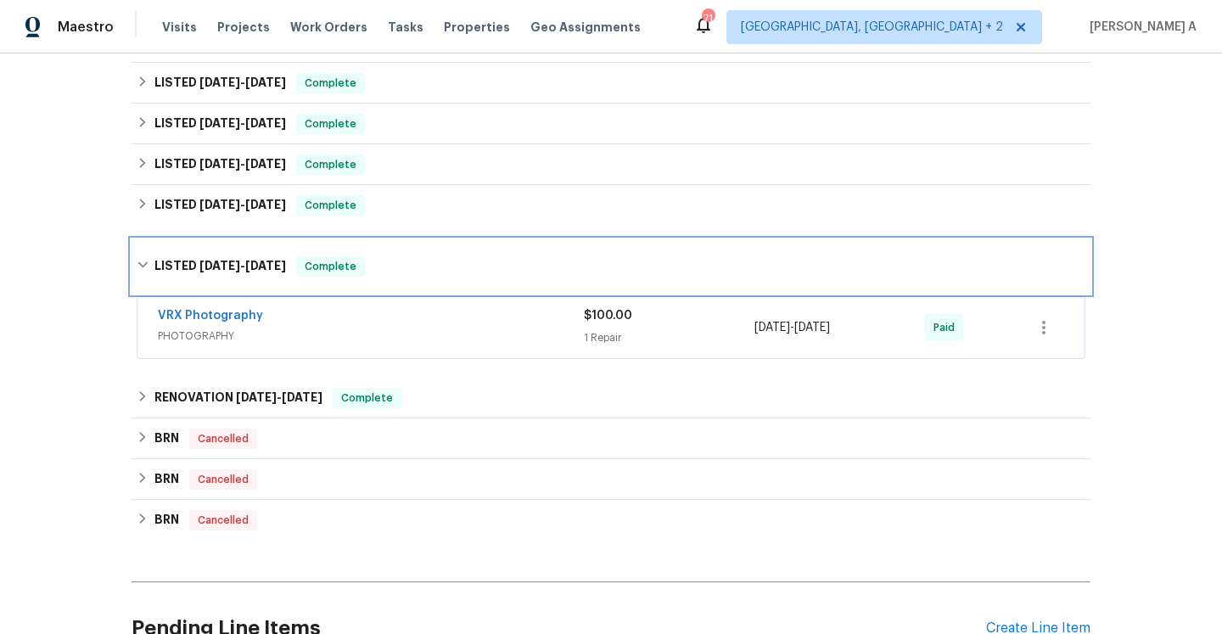
click at [442, 239] on div "LISTED 3/8/24 - 3/9/24 Complete" at bounding box center [611, 266] width 959 height 54
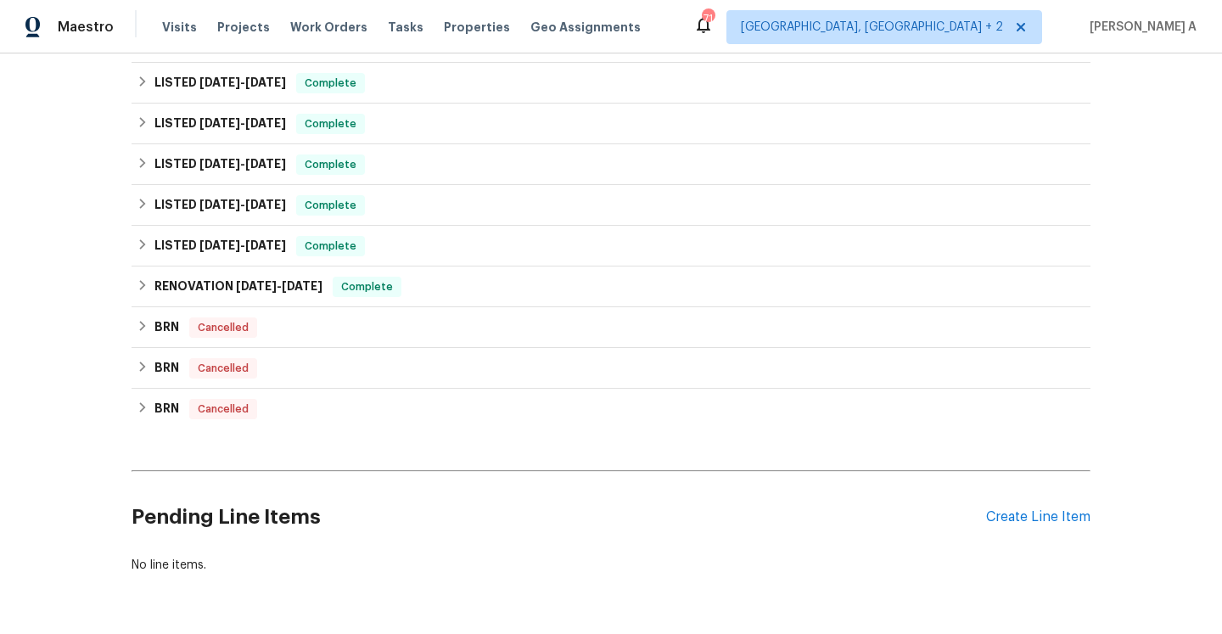
click at [442, 226] on div "LISTED 3/8/24 - 3/9/24 Complete VRX Photography PHOTOGRAPHY $100.00 1 Repair 3/…" at bounding box center [611, 246] width 959 height 41
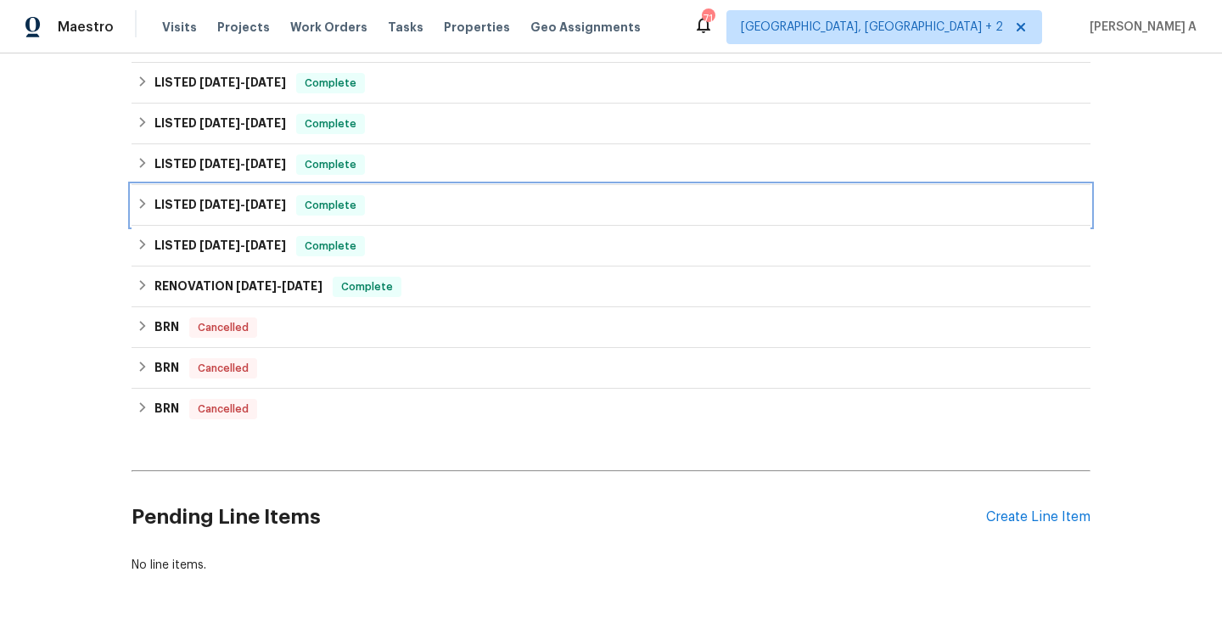
click at [441, 195] on div "LISTED 5/1/24 - 5/4/24 Complete" at bounding box center [611, 205] width 949 height 20
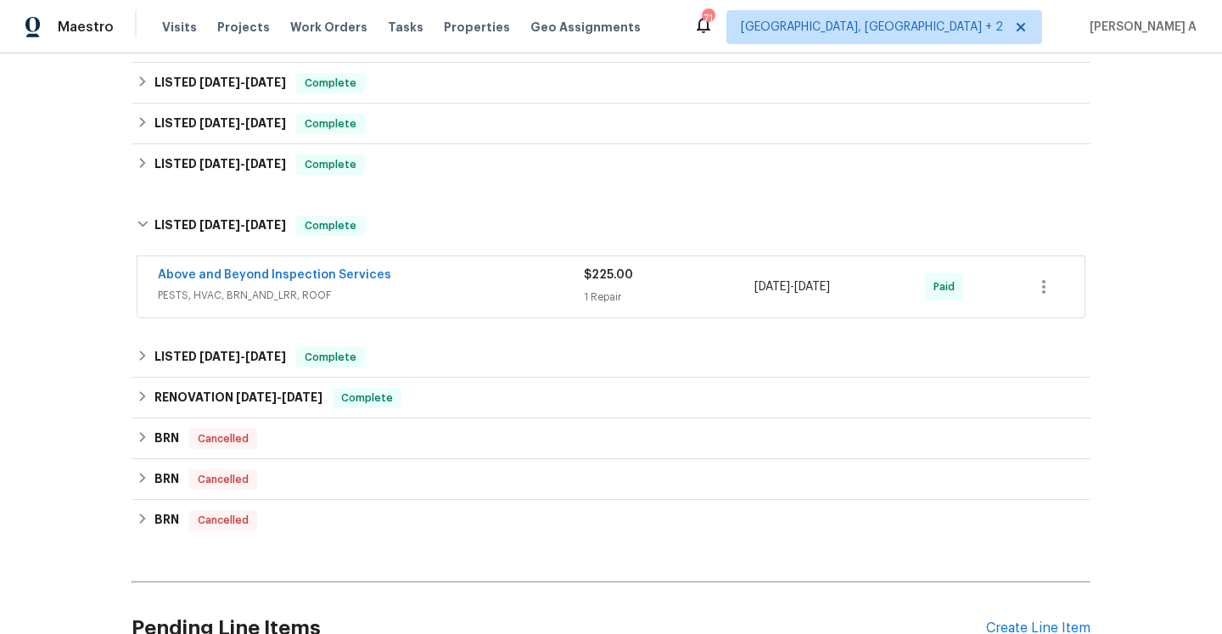
click at [472, 266] on div "Above and Beyond Inspection Services" at bounding box center [371, 276] width 426 height 20
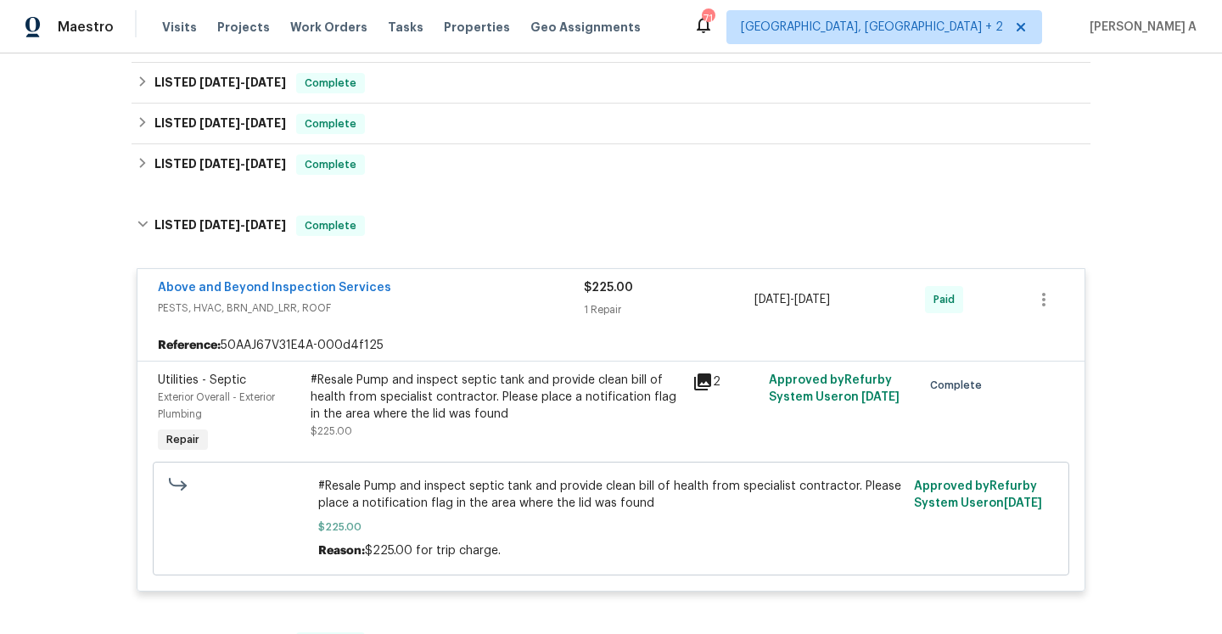
click at [472, 269] on div "Above and Beyond Inspection Services PESTS, HVAC, BRN_AND_LRR, ROOF $225.00 1 R…" at bounding box center [610, 299] width 947 height 61
click at [481, 300] on span "PESTS, HVAC, BRN_AND_LRR, ROOF" at bounding box center [371, 308] width 426 height 17
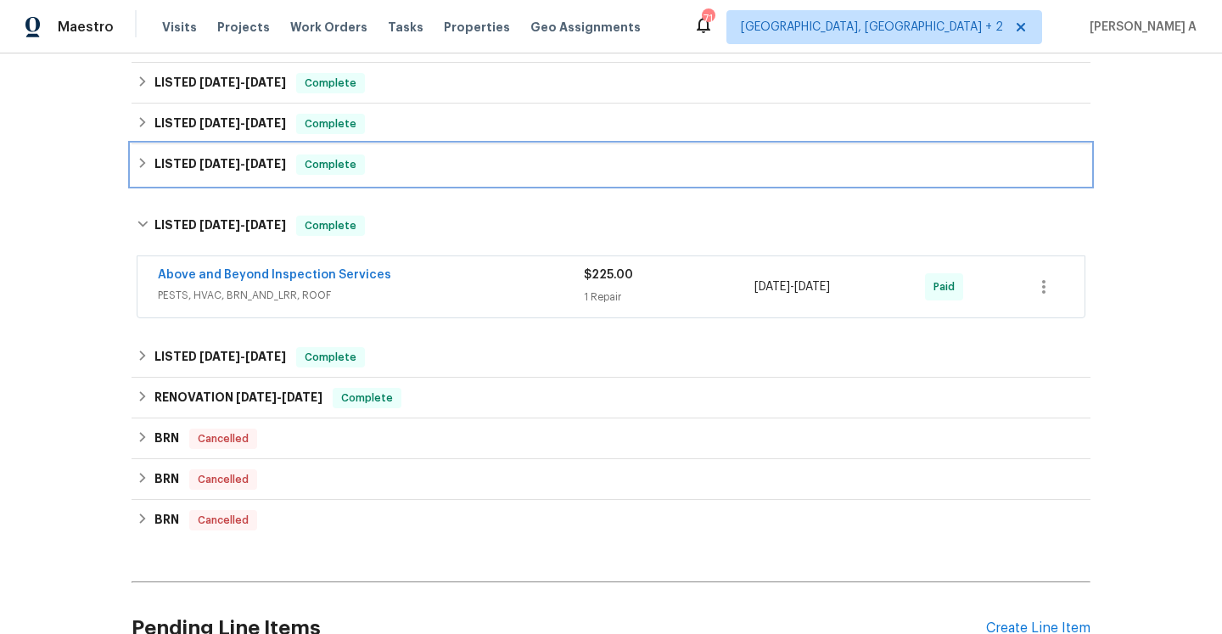
click at [439, 152] on div "LISTED 7/16/24 - 7/24/24 Complete" at bounding box center [611, 164] width 959 height 41
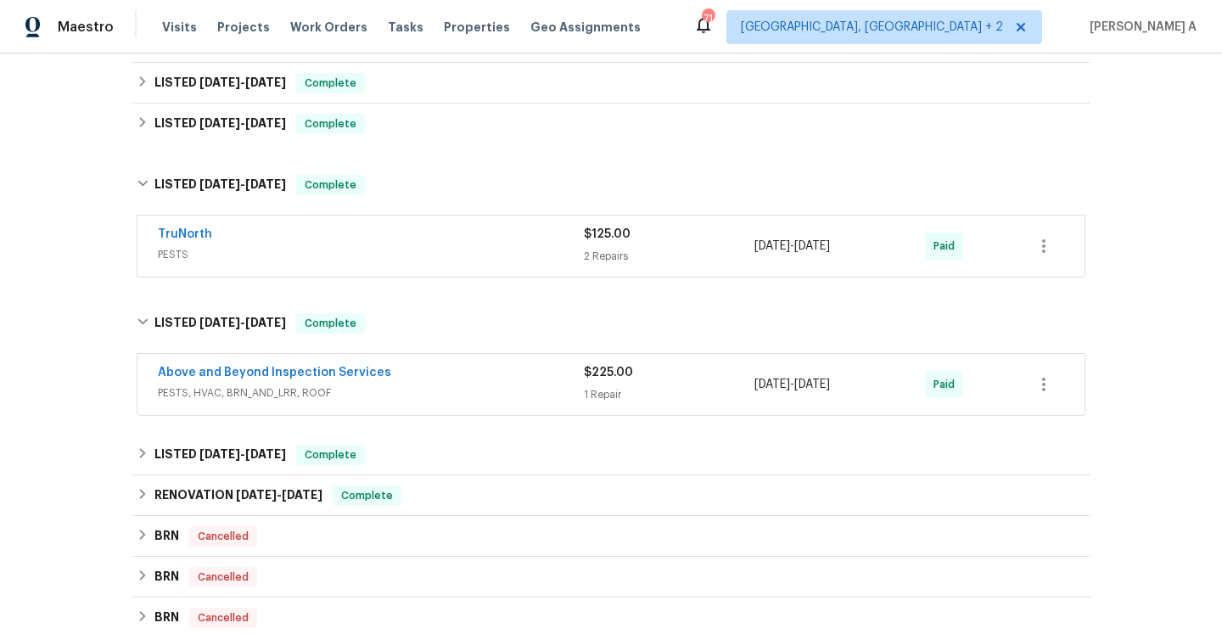
click at [452, 216] on div "TruNorth PESTS $125.00 2 Repairs 7/22/2024 - 7/24/2024 Paid" at bounding box center [610, 246] width 947 height 61
click at [455, 226] on div "TruNorth" at bounding box center [371, 236] width 426 height 20
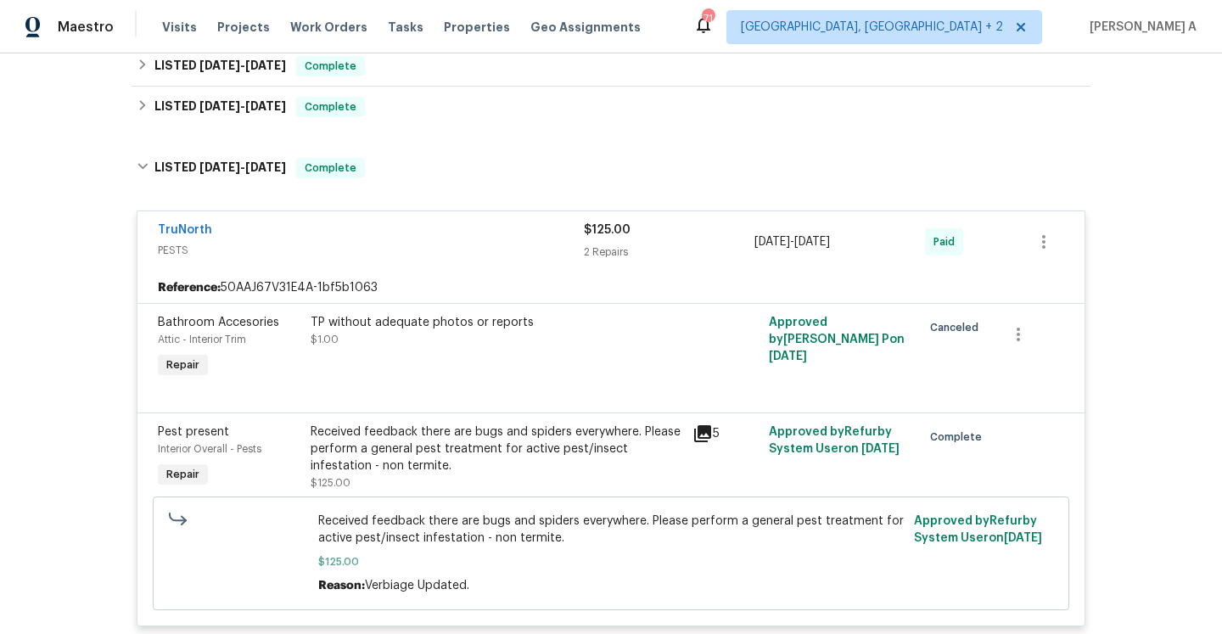
scroll to position [2340, 0]
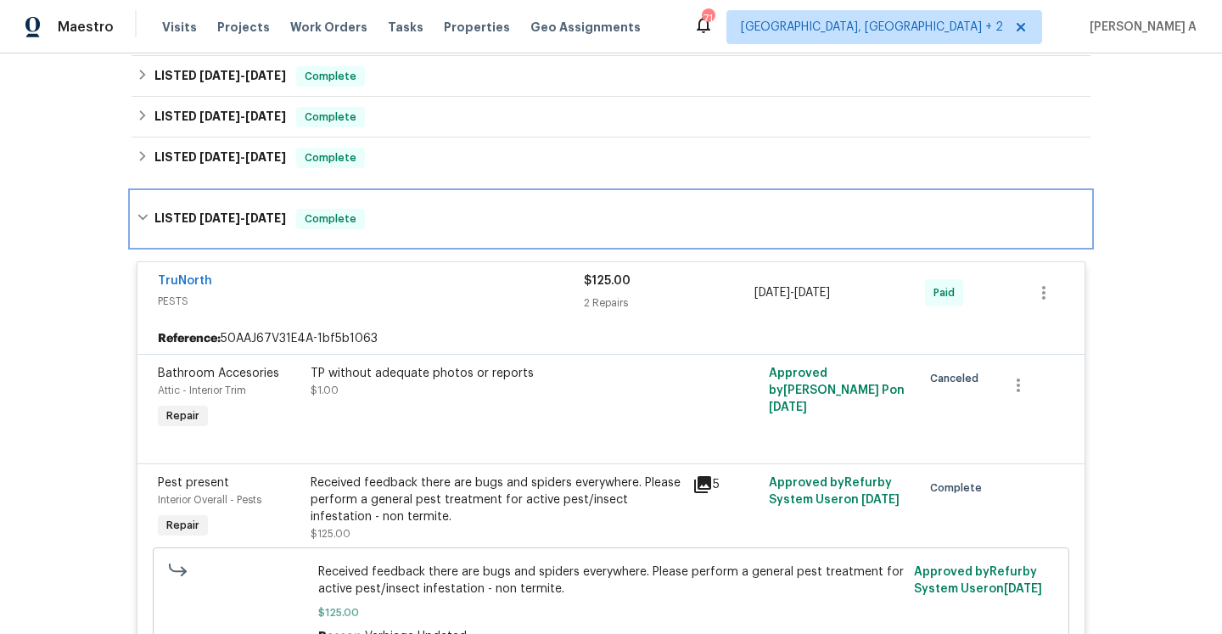
click at [448, 209] on div "LISTED 7/16/24 - 7/24/24 Complete" at bounding box center [611, 219] width 949 height 20
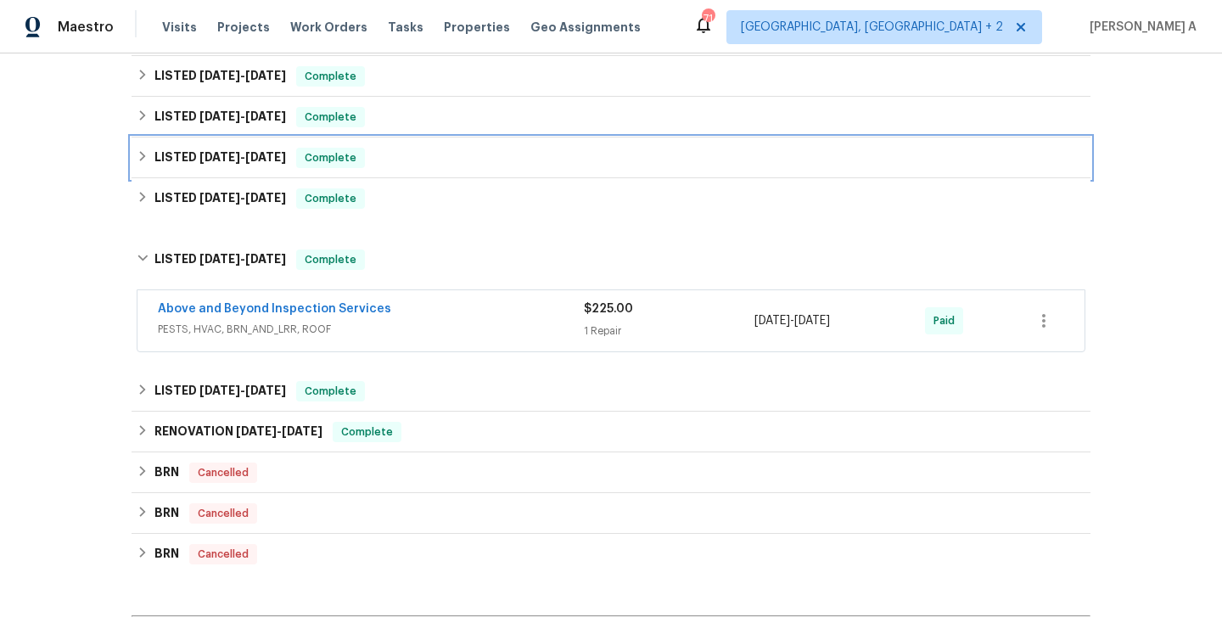
click at [430, 148] on div "LISTED 7/16/24 - 7/23/24 Complete" at bounding box center [611, 158] width 949 height 20
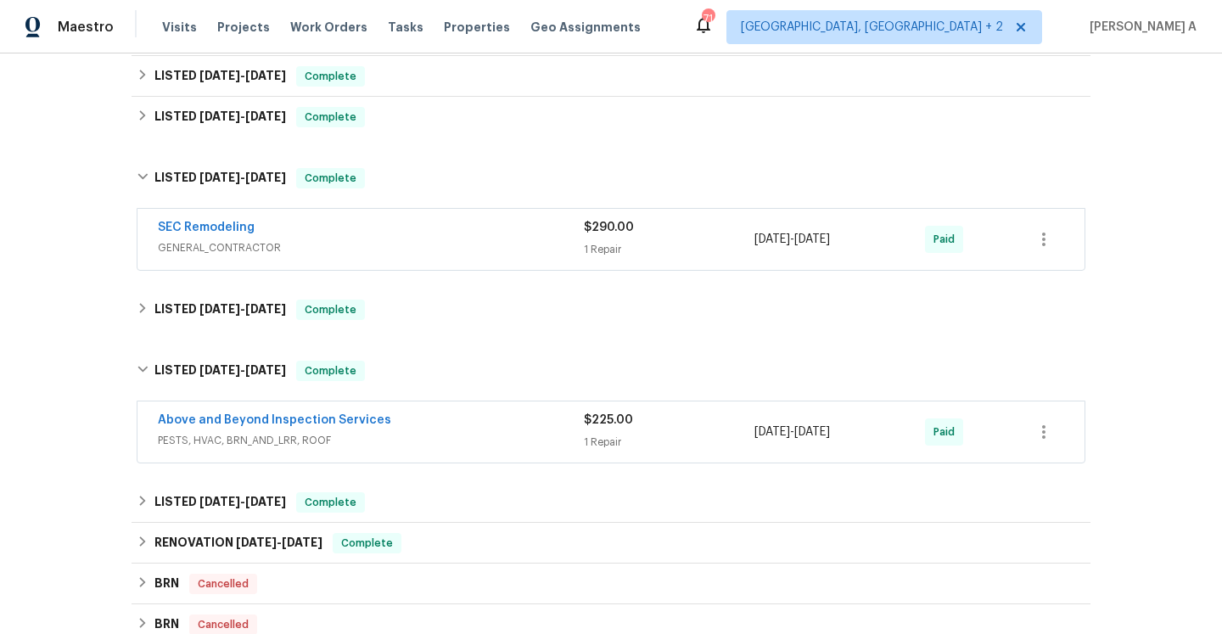
click at [459, 239] on span "GENERAL_CONTRACTOR" at bounding box center [371, 247] width 426 height 17
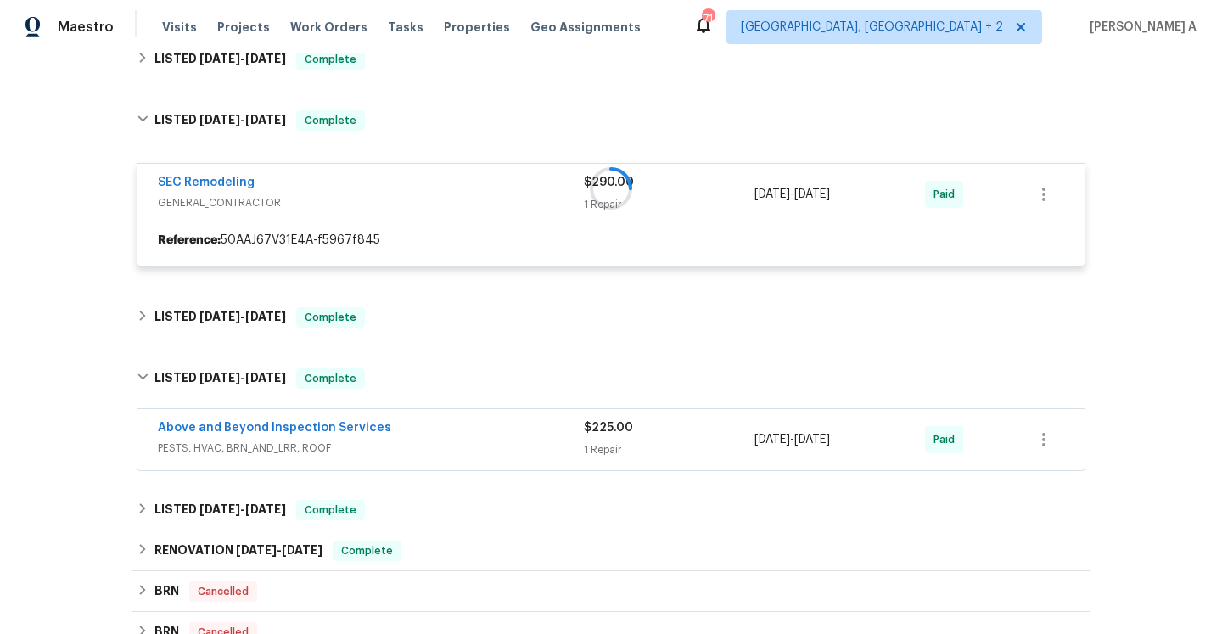
scroll to position [2401, 0]
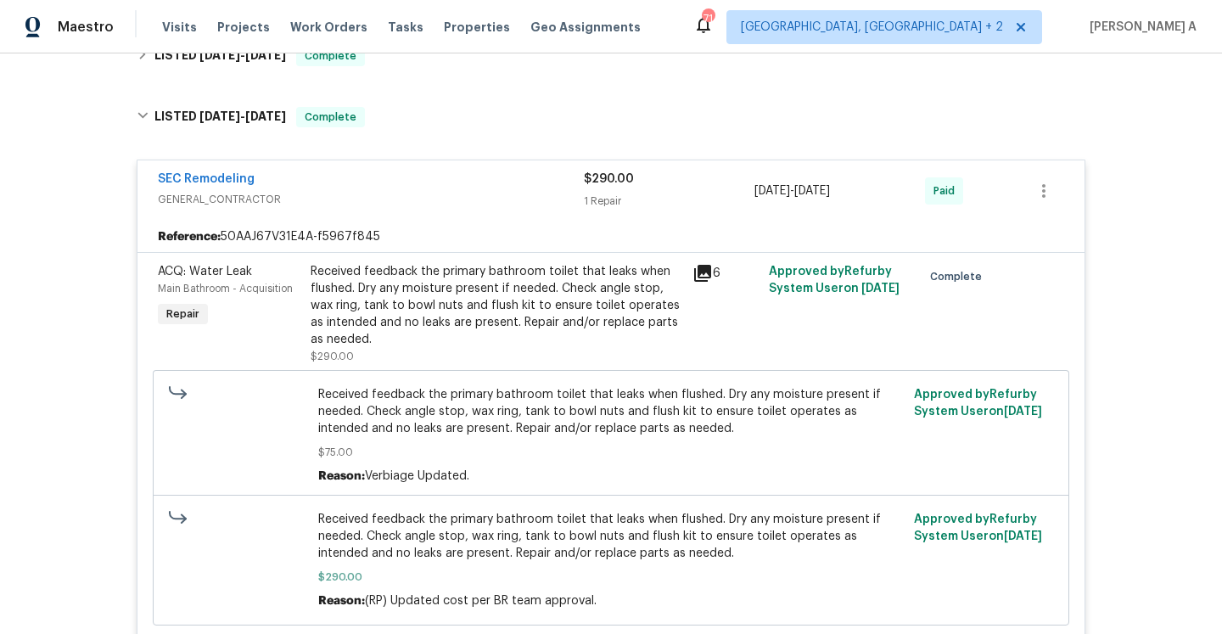
click at [457, 191] on span "GENERAL_CONTRACTOR" at bounding box center [371, 199] width 426 height 17
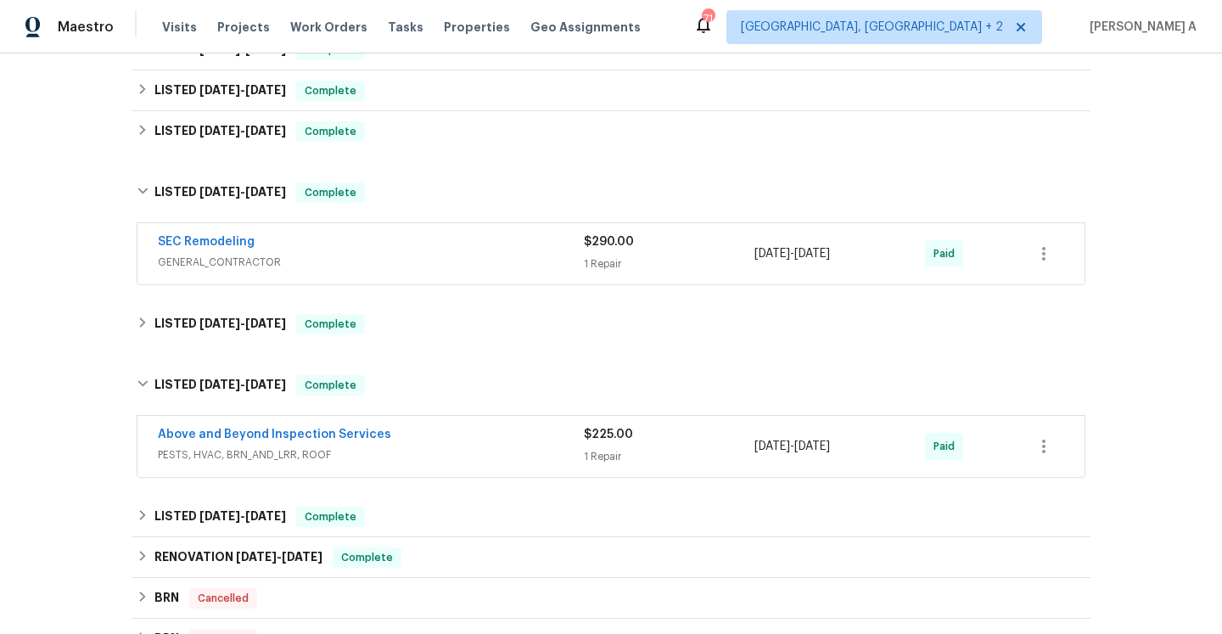
scroll to position [2317, 0]
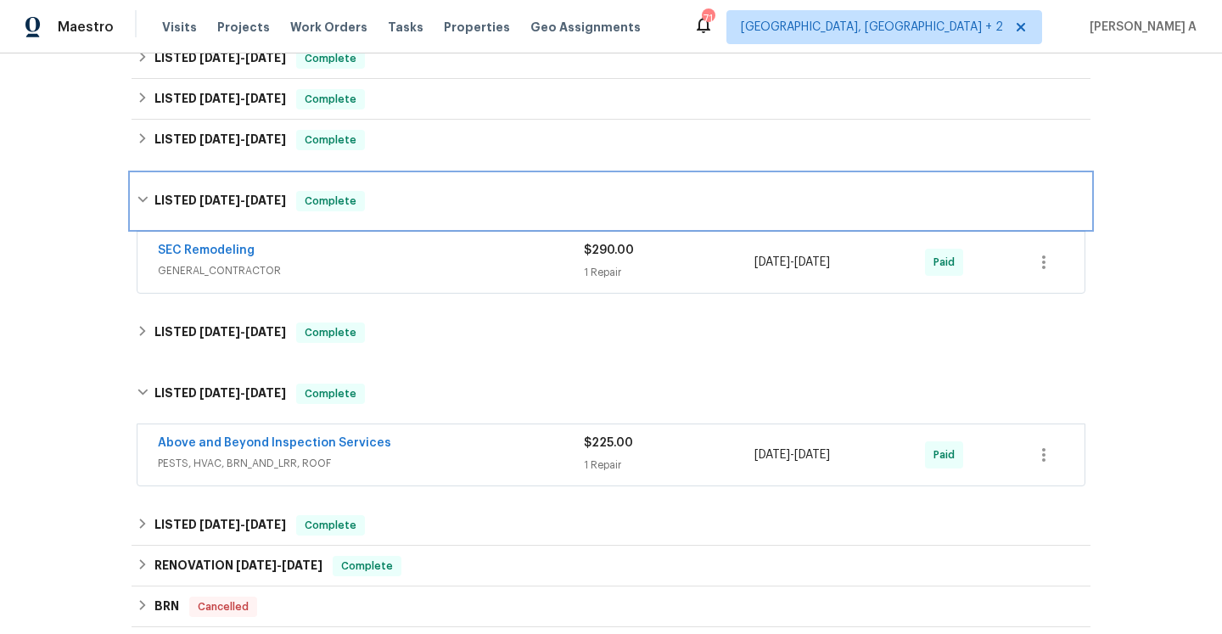
click at [448, 191] on div "LISTED 7/16/24 - 7/23/24 Complete" at bounding box center [611, 201] width 949 height 20
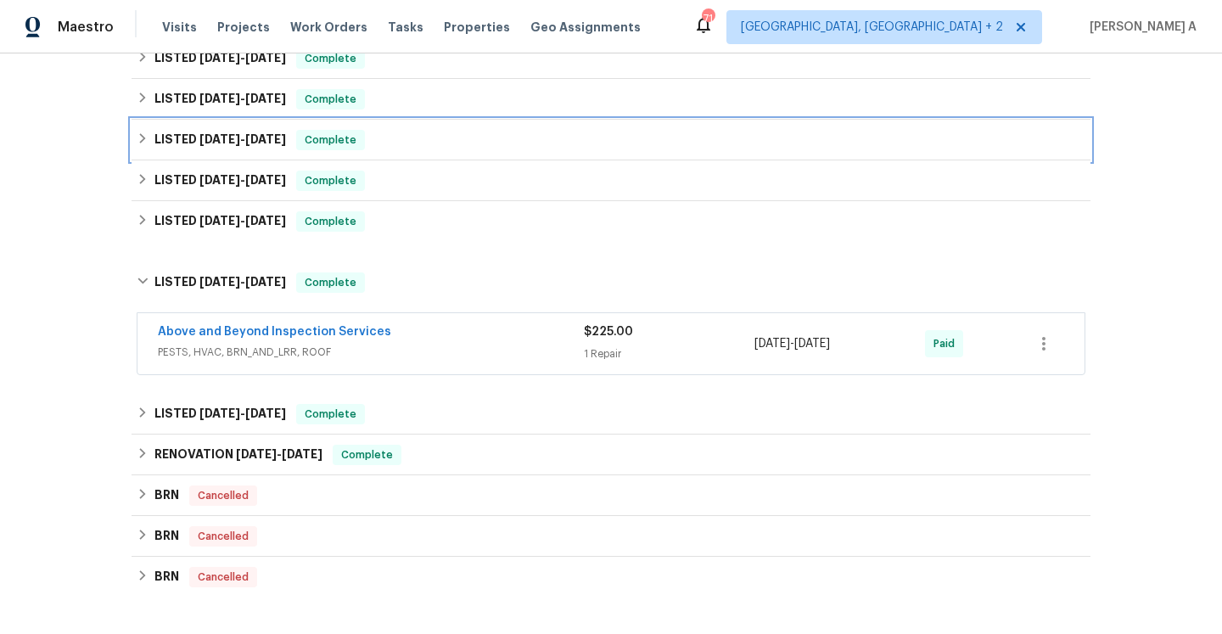
click at [419, 130] on div "LISTED 11/1/24 - 11/5/24 Complete" at bounding box center [611, 140] width 949 height 20
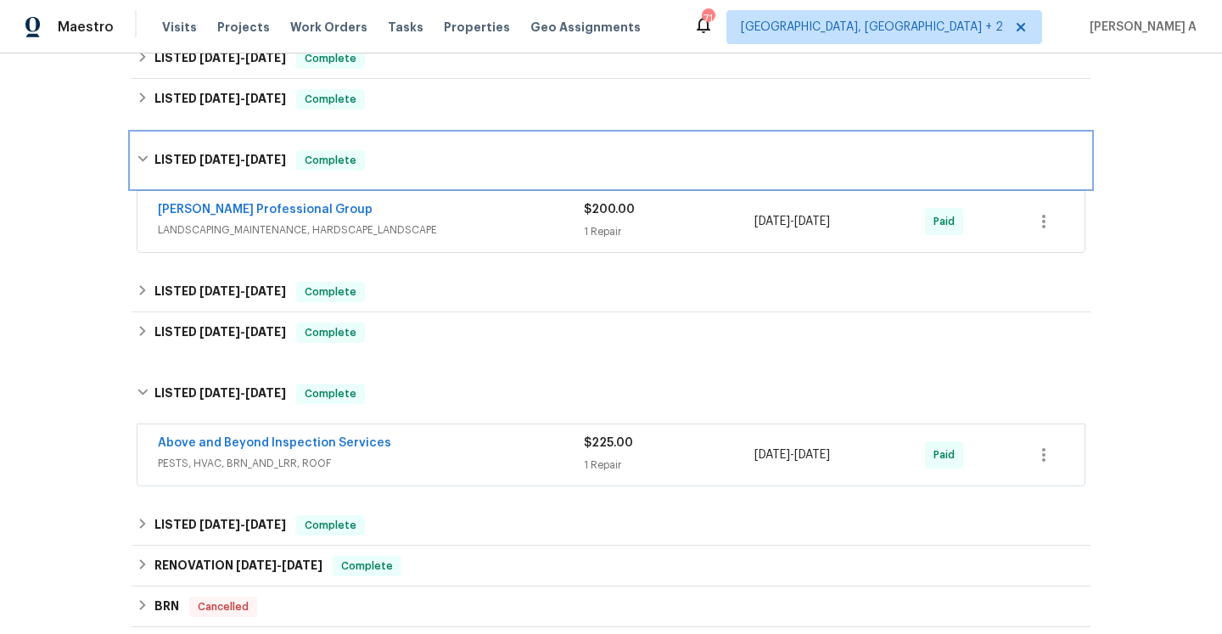
click at [435, 150] on div "LISTED 11/1/24 - 11/5/24 Complete" at bounding box center [611, 160] width 949 height 20
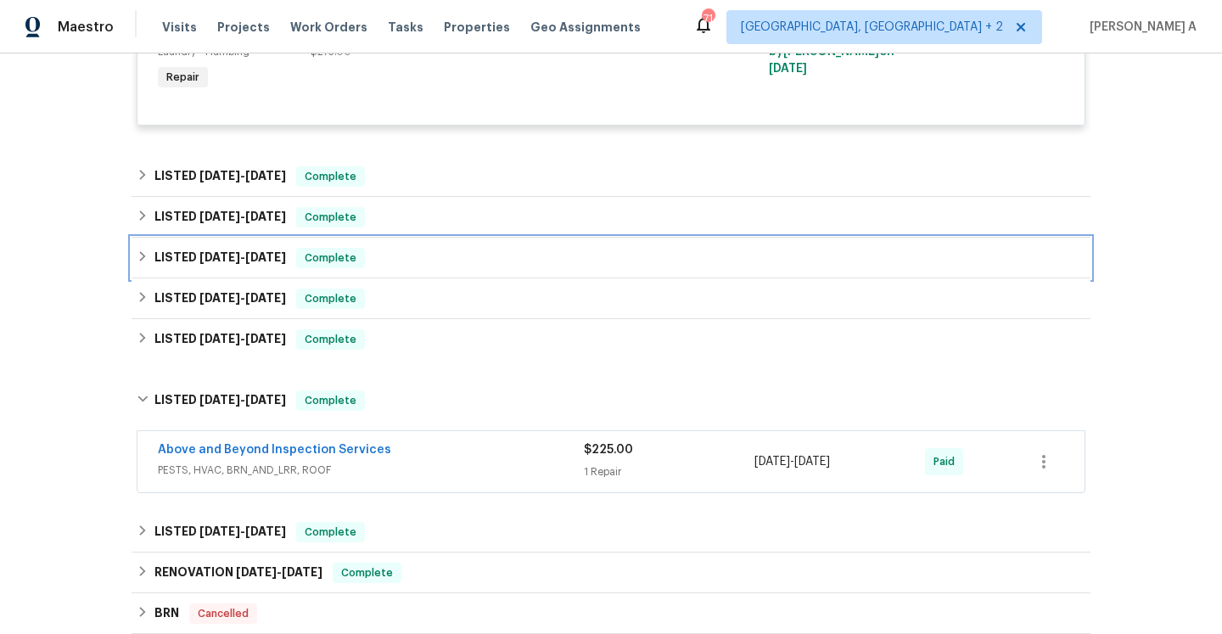
scroll to position [2183, 0]
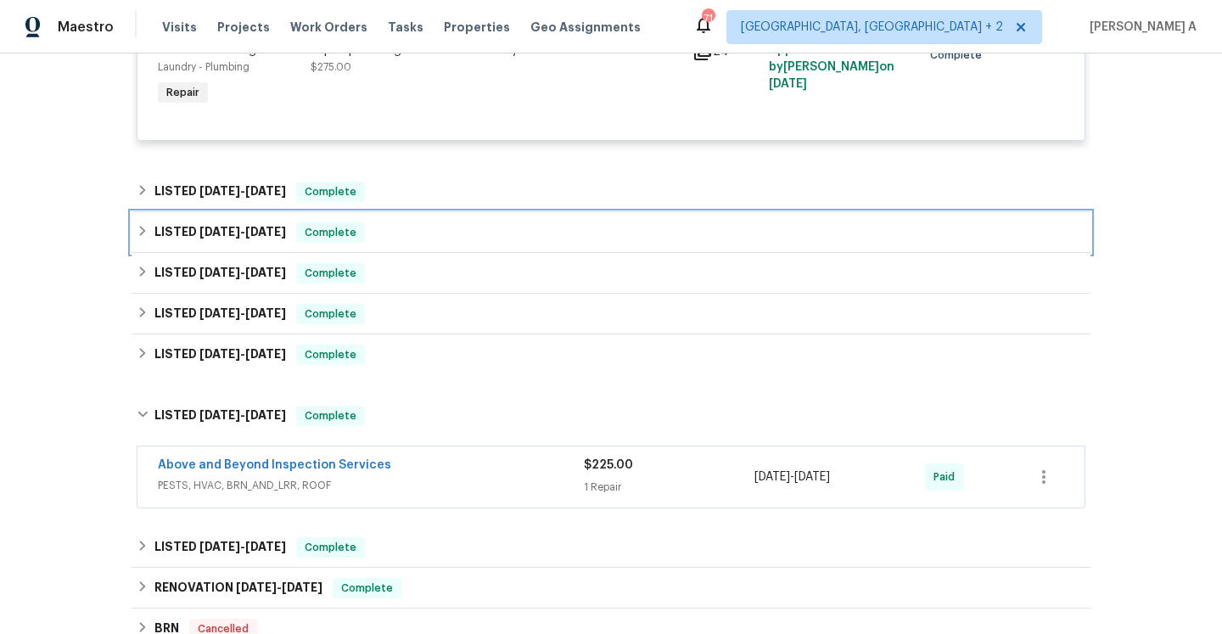
click at [448, 212] on div "LISTED 12/10/24 - 1/16/25 Complete" at bounding box center [611, 232] width 959 height 41
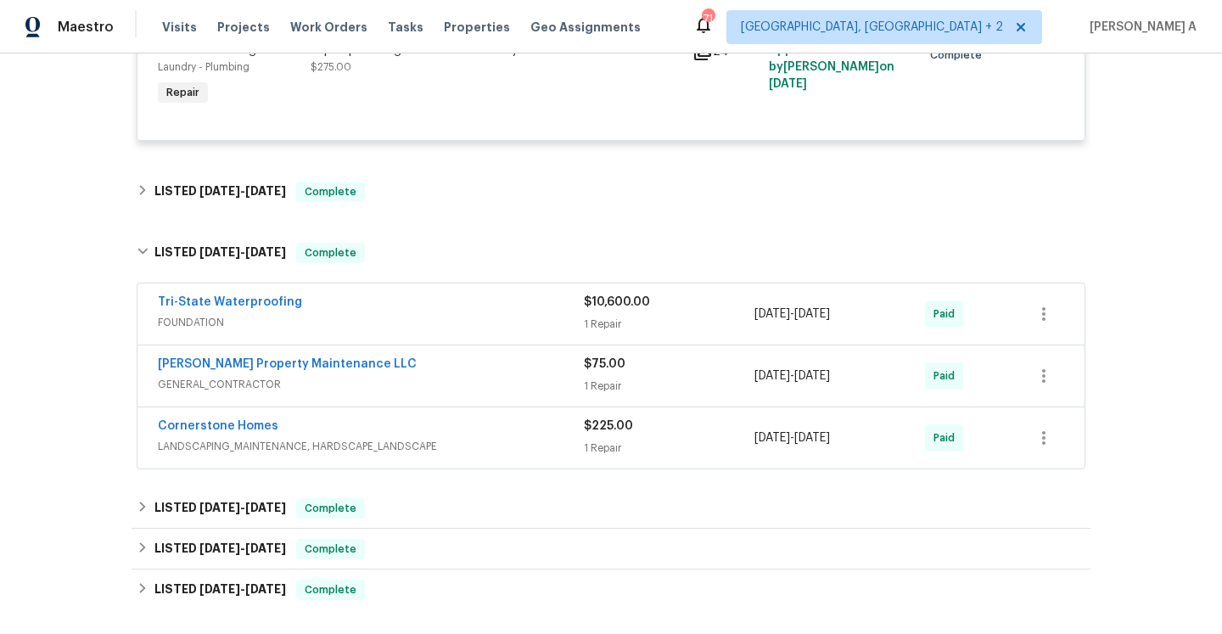
click at [503, 314] on span "FOUNDATION" at bounding box center [371, 322] width 426 height 17
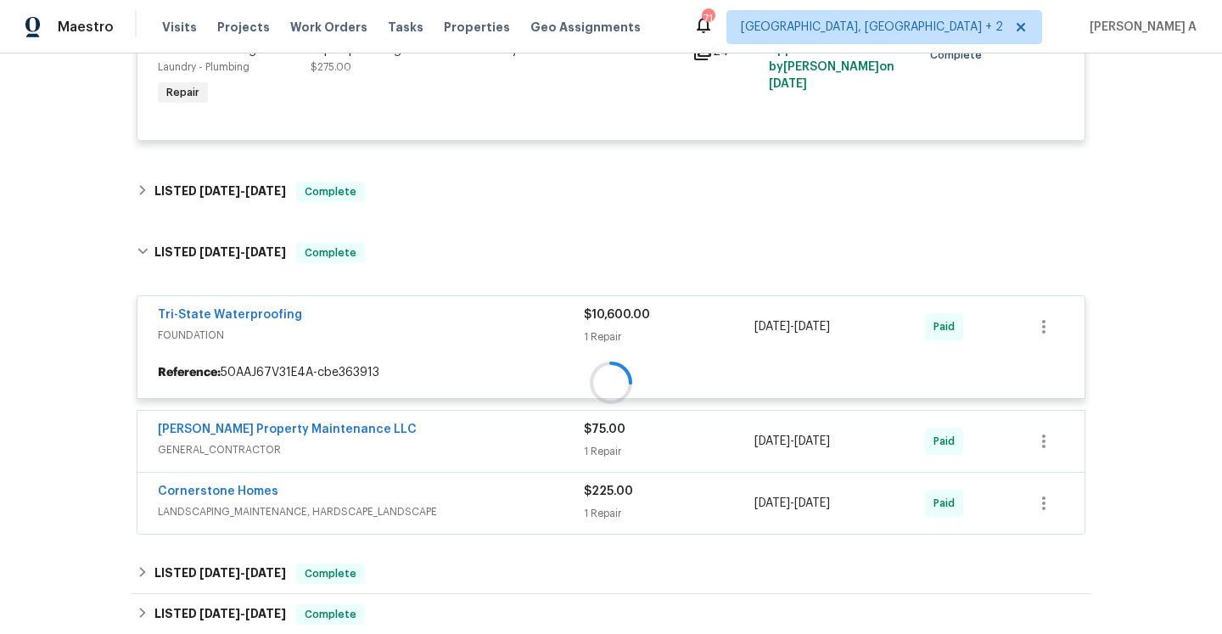
scroll to position [2166, 0]
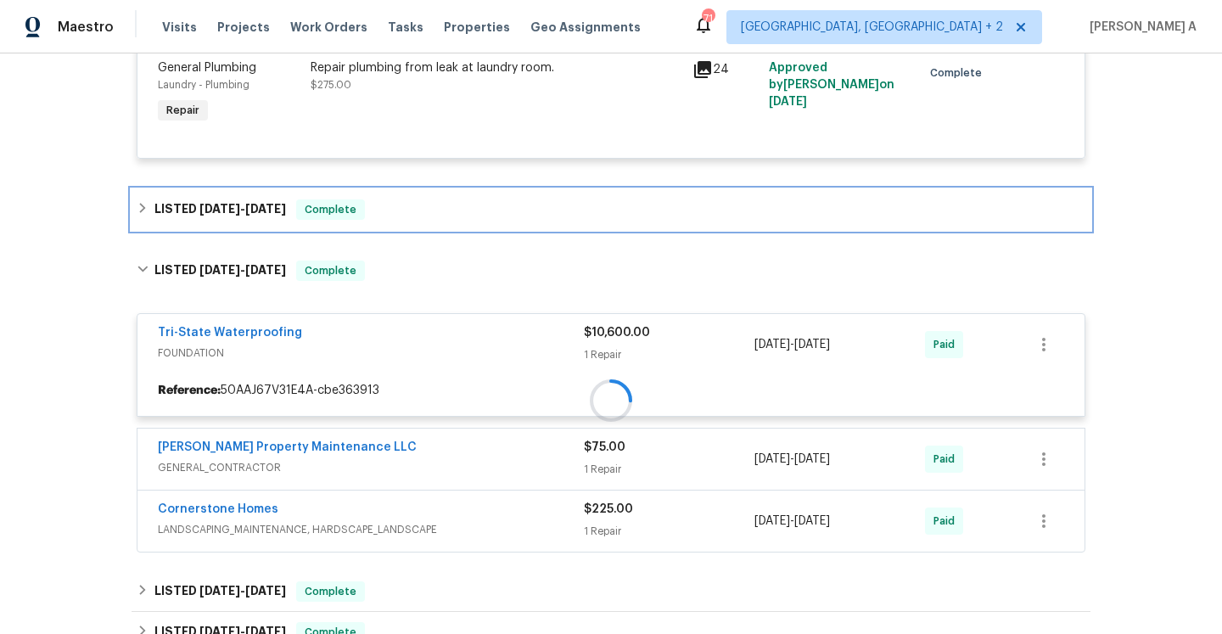
click at [278, 191] on div "LISTED 12/10/24 - 3/4/25 Complete" at bounding box center [611, 209] width 959 height 41
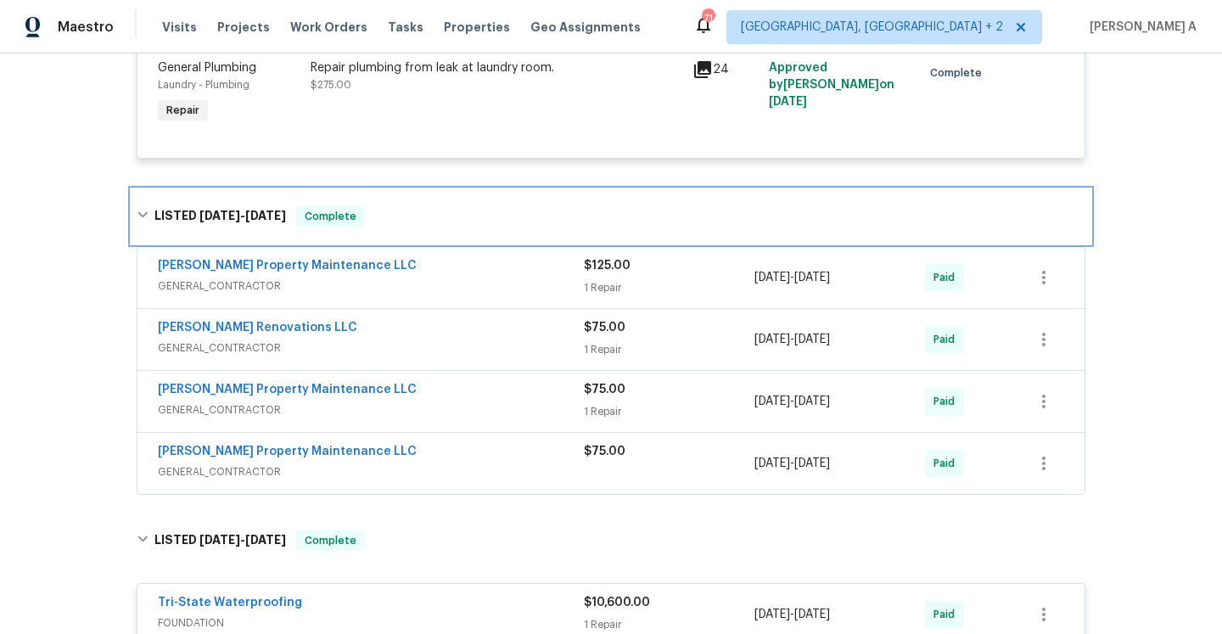
click at [278, 206] on h6 "LISTED 12/10/24 - 3/4/25" at bounding box center [220, 216] width 132 height 20
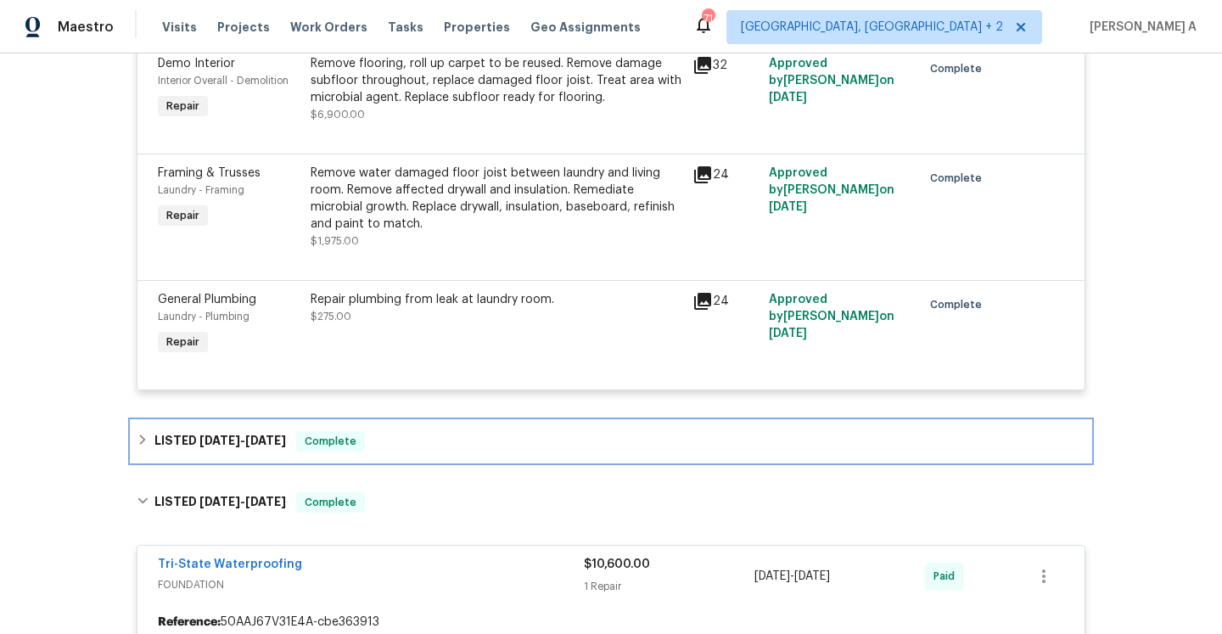
scroll to position [1926, 0]
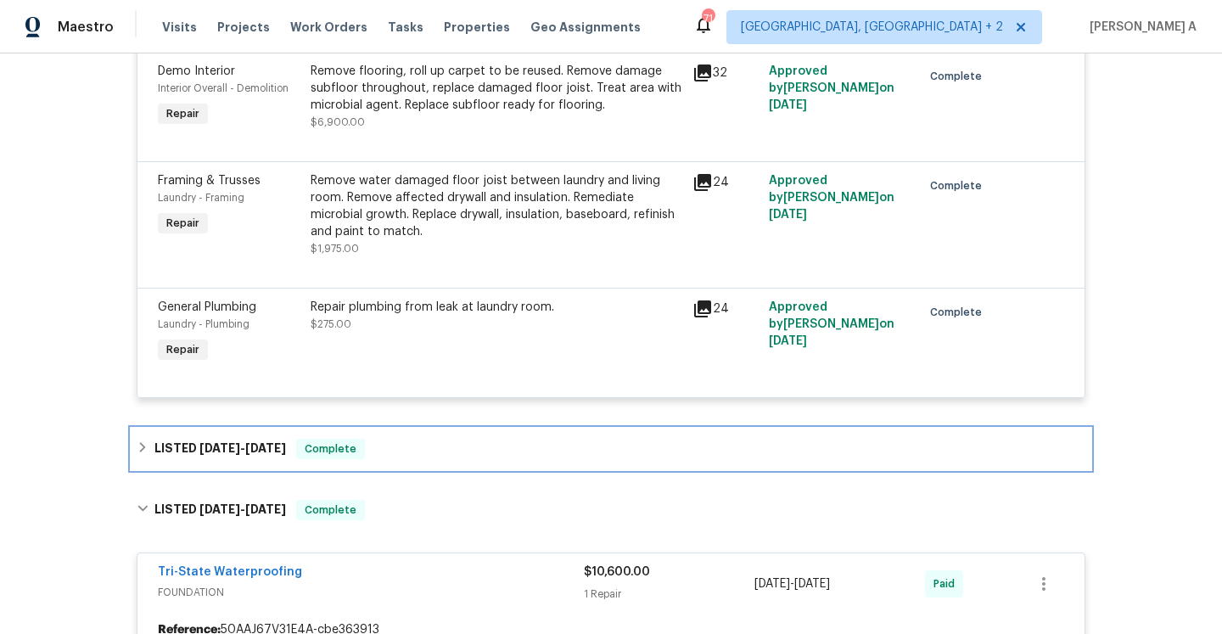
click at [434, 429] on div "LISTED 12/10/24 - 3/4/25 Complete" at bounding box center [611, 449] width 959 height 41
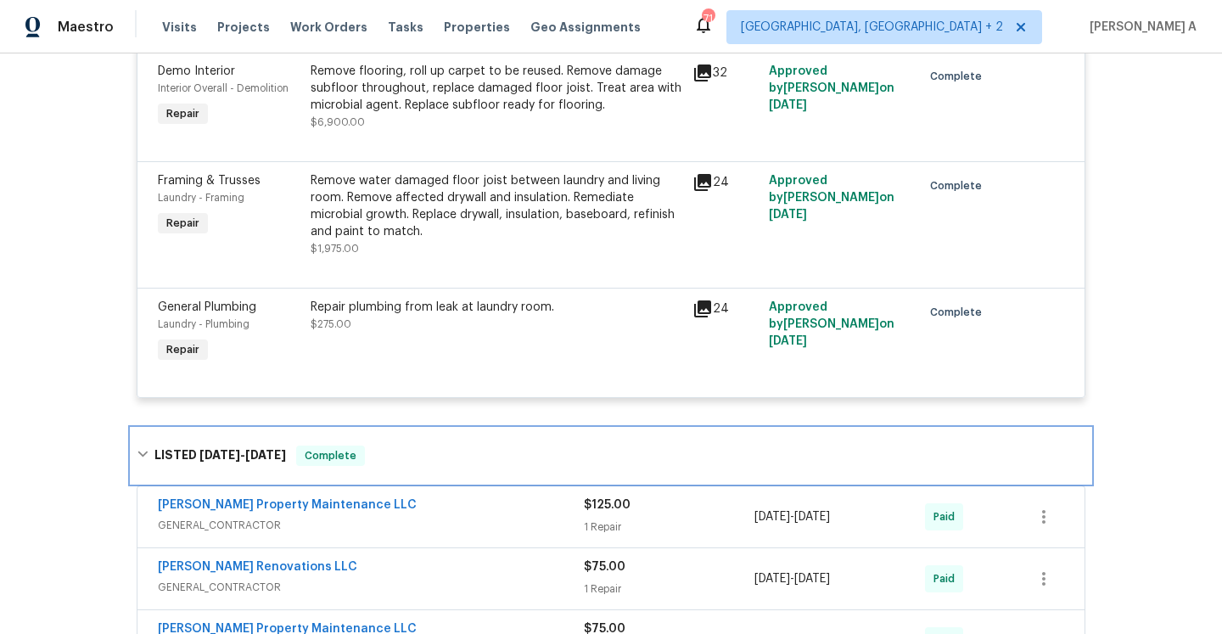
click at [434, 429] on div "LISTED 12/10/24 - 3/4/25 Complete" at bounding box center [611, 456] width 959 height 54
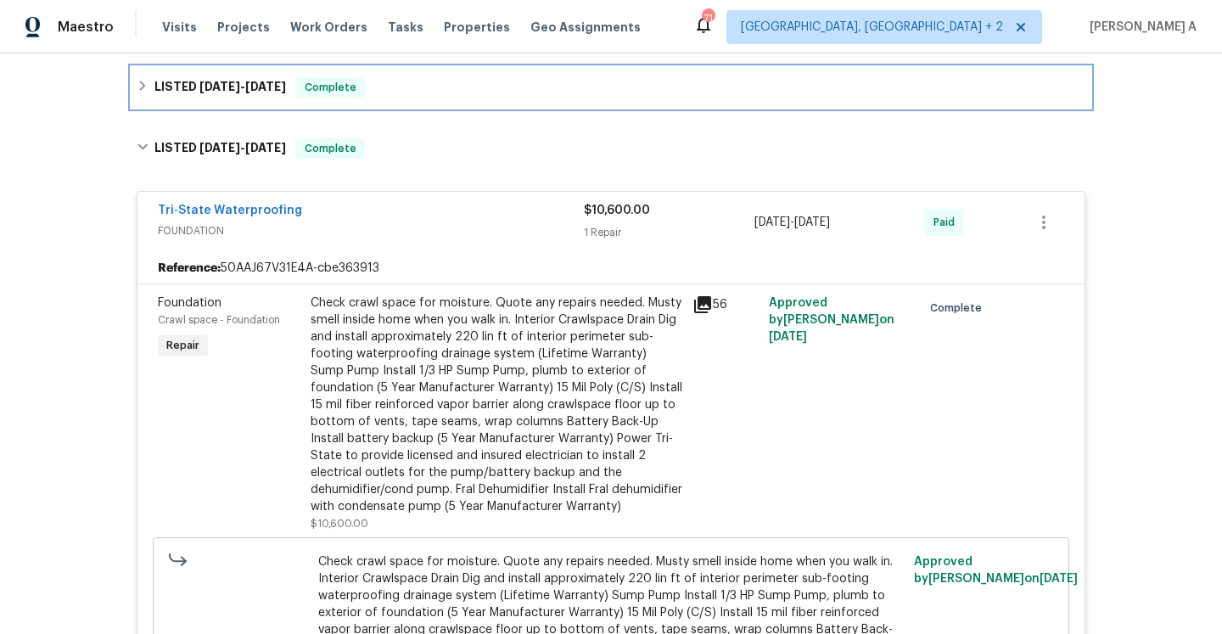
scroll to position [2293, 0]
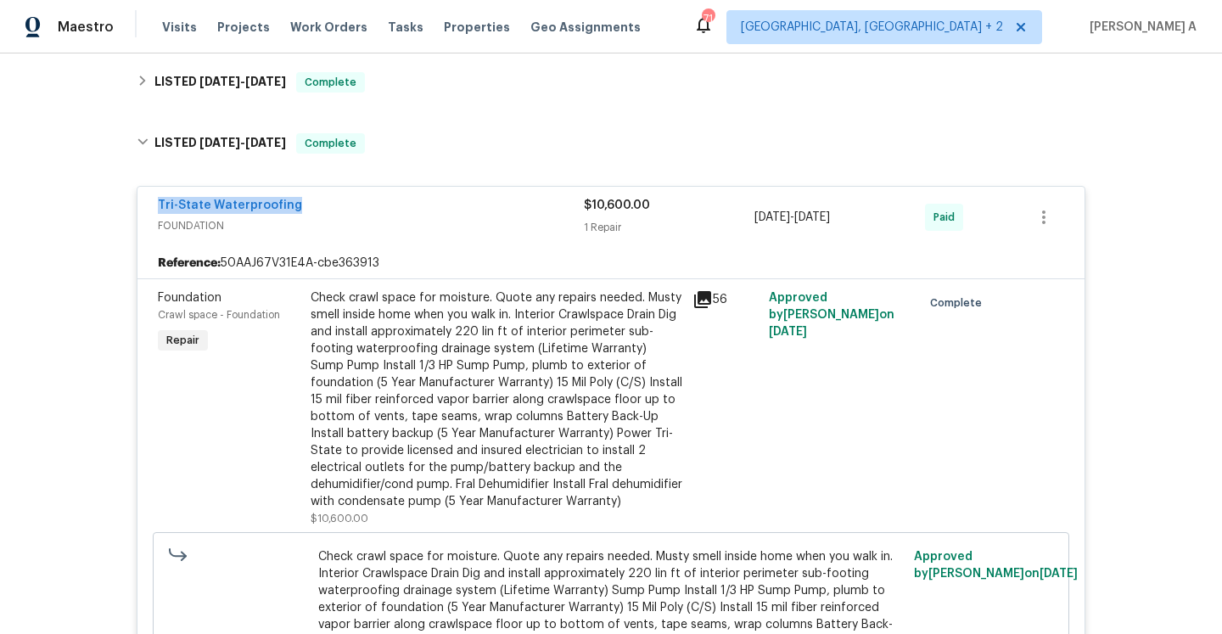
drag, startPoint x: 154, startPoint y: 174, endPoint x: 402, endPoint y: 174, distance: 247.8
click at [401, 187] on div "Tri-State Waterproofing FOUNDATION $10,600.00 1 Repair 12/16/2024 - 12/30/2024 …" at bounding box center [610, 217] width 947 height 61
copy link "Tri-State Waterproofing"
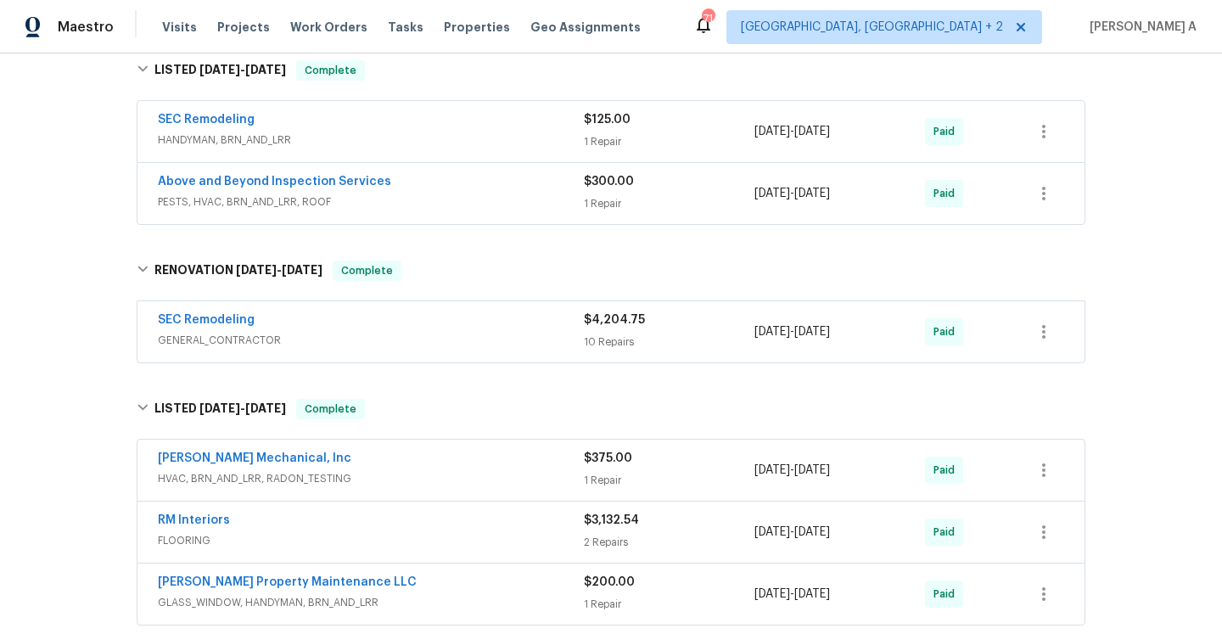
scroll to position [528, 0]
drag, startPoint x: 382, startPoint y: 160, endPoint x: 161, endPoint y: 169, distance: 220.8
click at [160, 172] on div "Above and Beyond Inspection Services" at bounding box center [371, 182] width 426 height 20
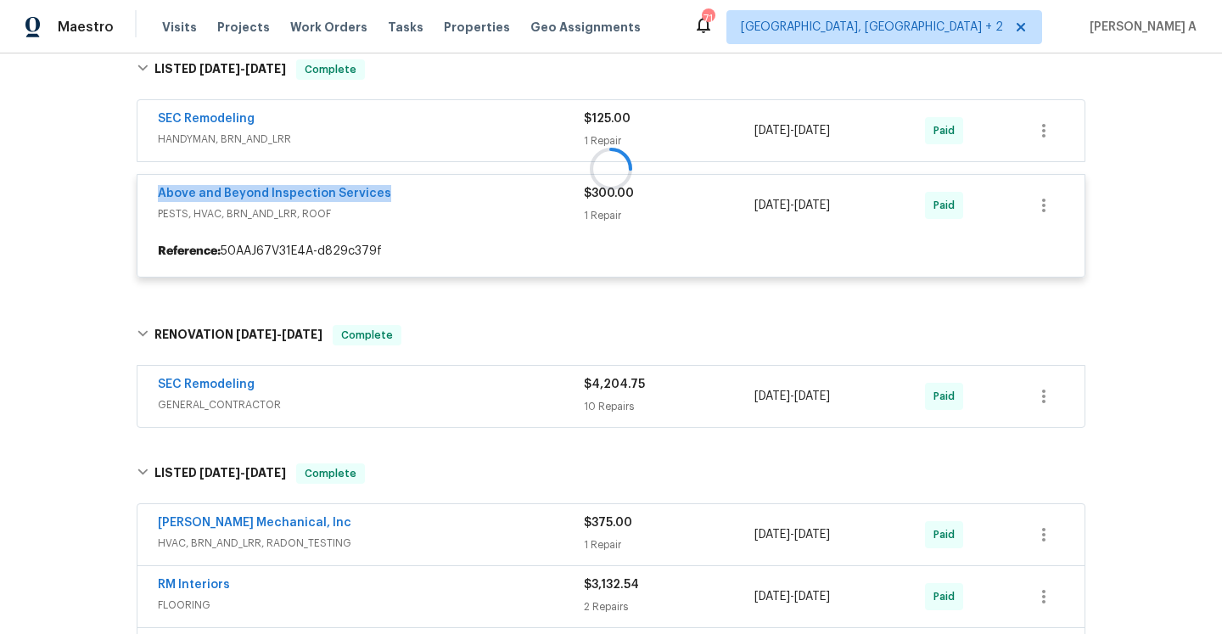
copy link "Above and Beyond Inspection Services"
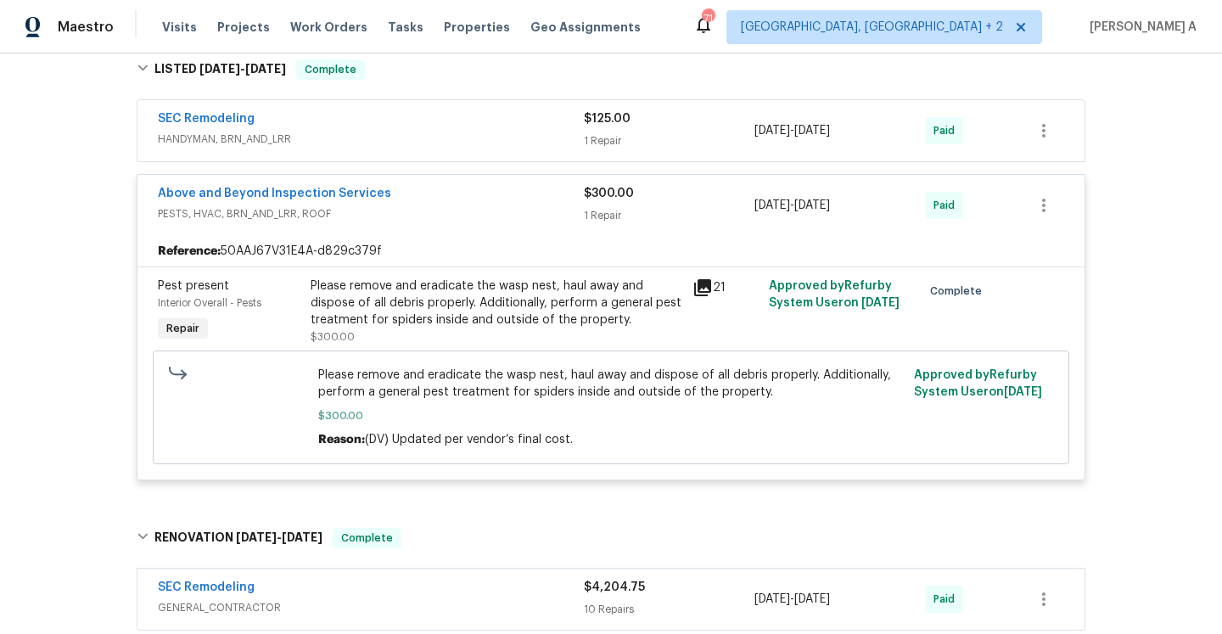
click at [473, 284] on div "Please remove and eradicate the wasp nest, haul away and dispose of all debris …" at bounding box center [497, 302] width 372 height 51
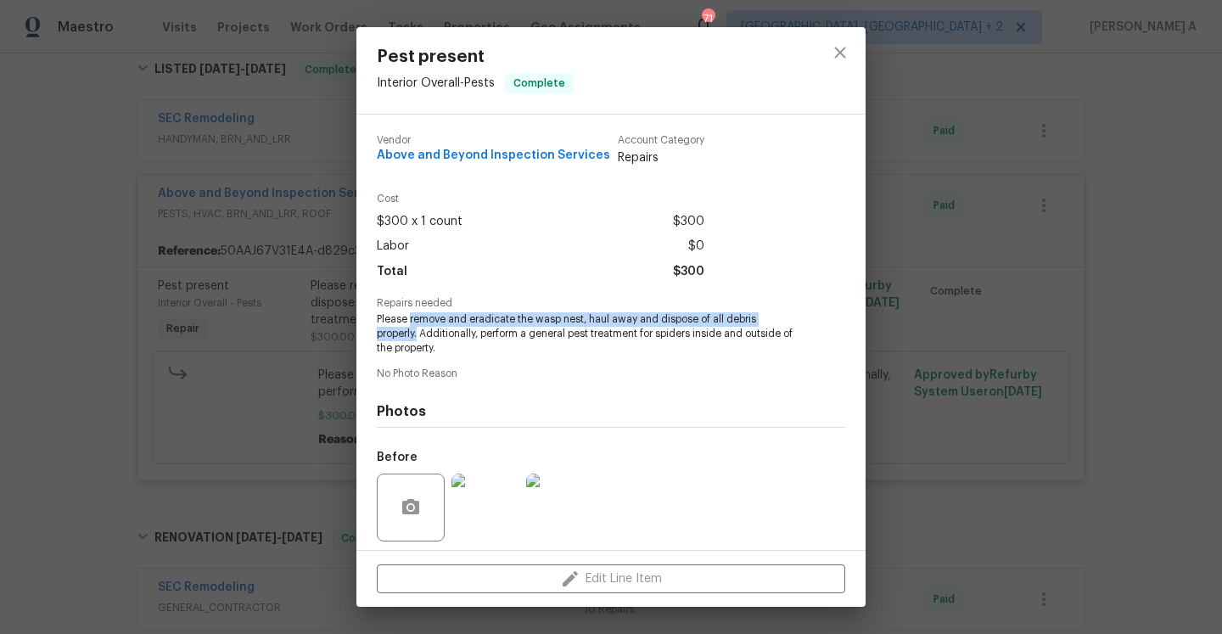
drag, startPoint x: 409, startPoint y: 317, endPoint x: 419, endPoint y: 333, distance: 18.4
click at [419, 333] on span "Please remove and eradicate the wasp nest, haul away and dispose of all debris …" at bounding box center [588, 333] width 422 height 42
copy span "remove and eradicate the wasp nest, haul away and dispose of all debris properl…"
click at [961, 322] on div "Pest present Interior Overall - Pests Complete Vendor Above and Beyond Inspecti…" at bounding box center [611, 317] width 1222 height 634
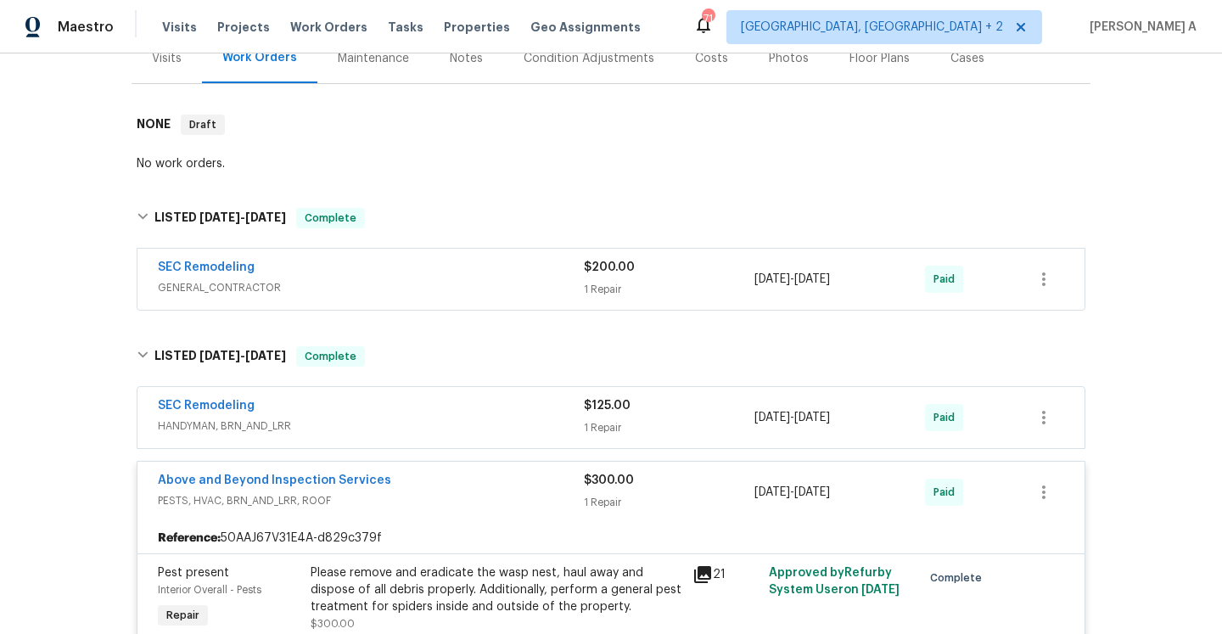
scroll to position [258, 0]
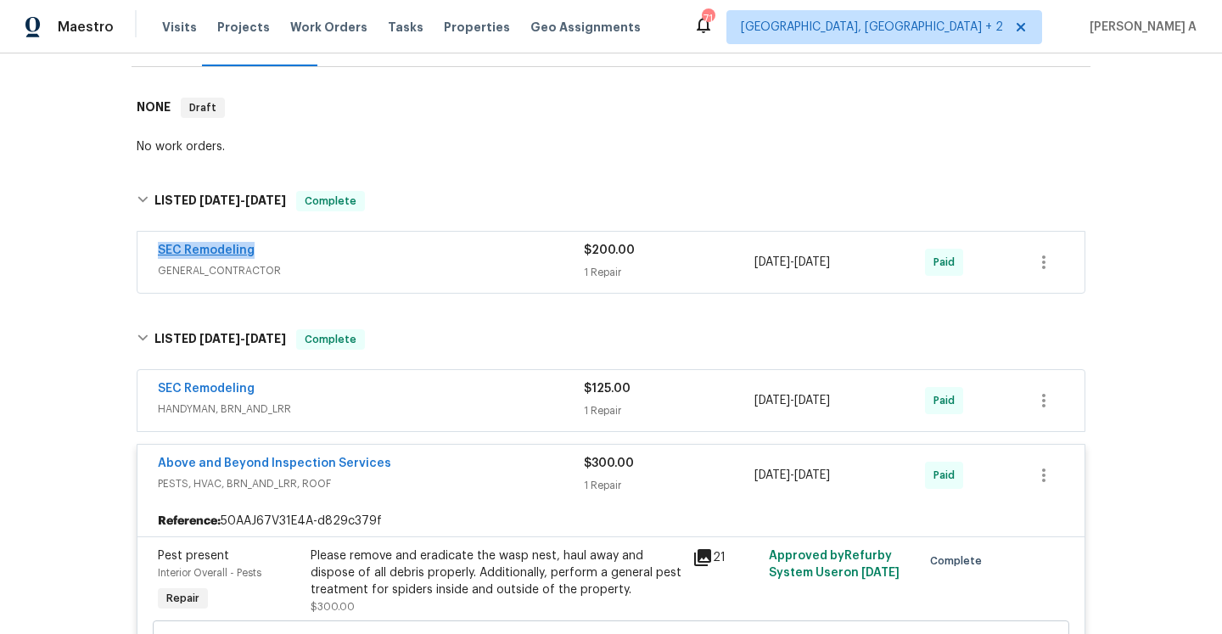
drag, startPoint x: 268, startPoint y: 244, endPoint x: 161, endPoint y: 238, distance: 107.1
click at [160, 242] on div "SEC Remodeling" at bounding box center [371, 252] width 426 height 20
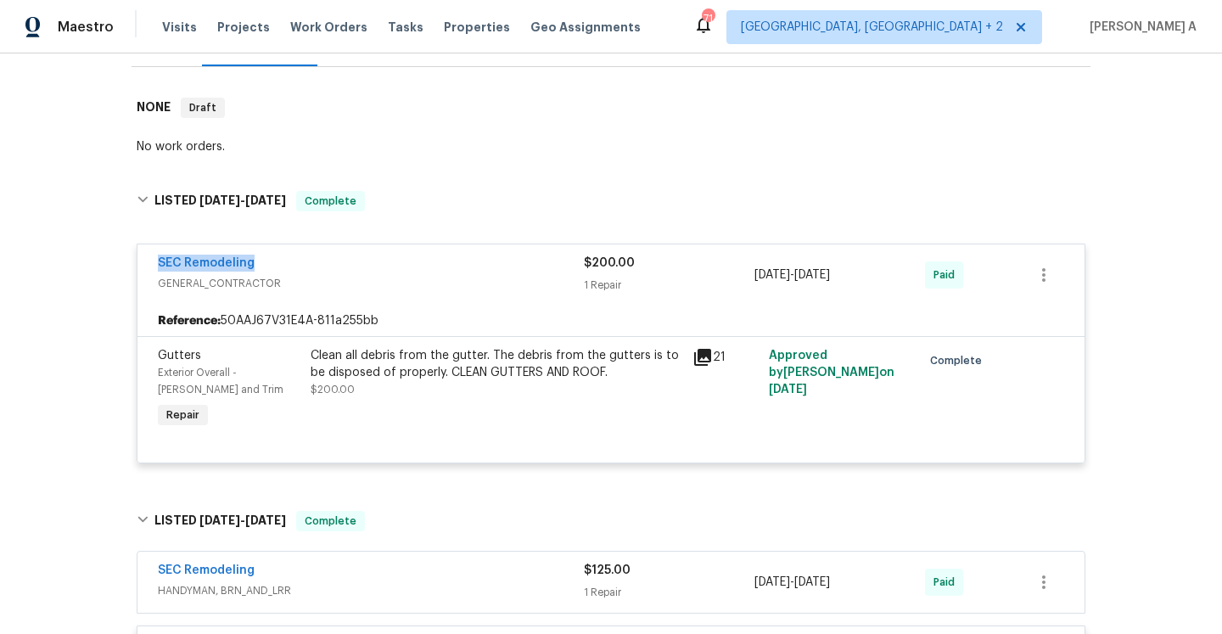
copy link "SEC Remodeling"
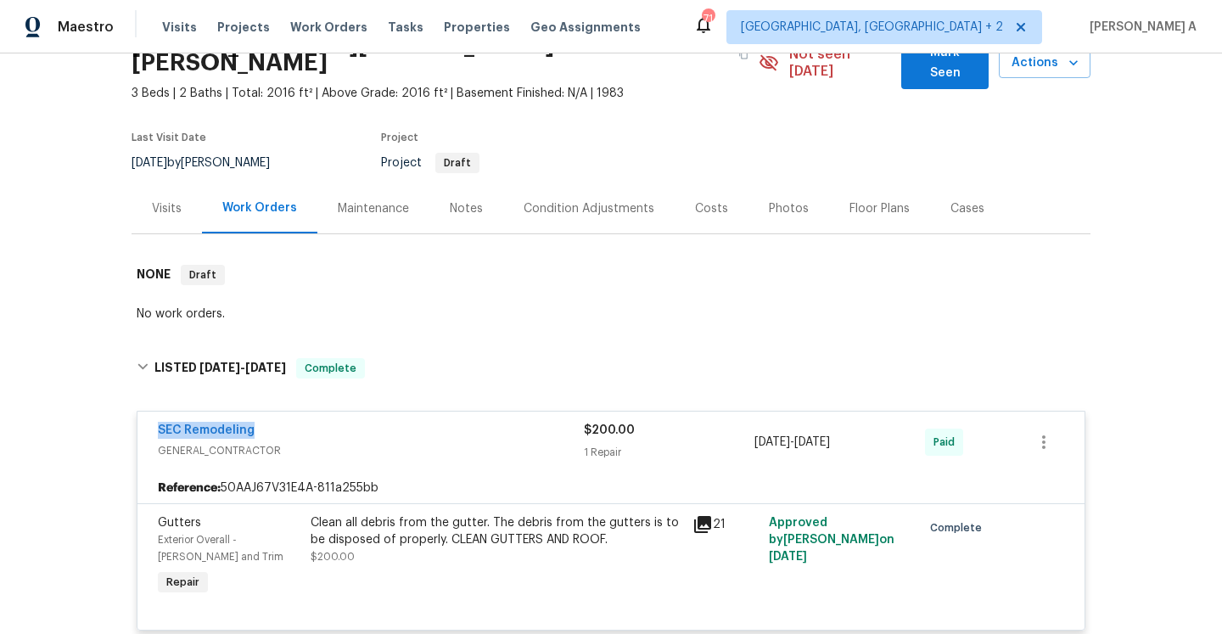
scroll to position [62, 0]
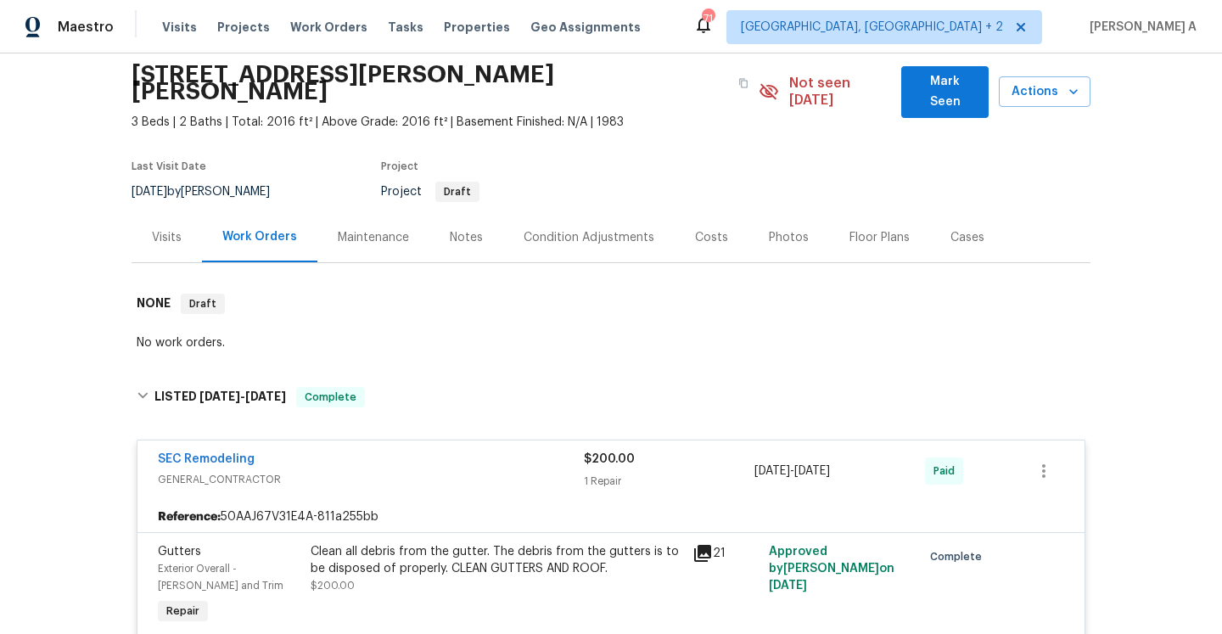
click at [163, 229] on div "Visits" at bounding box center [167, 237] width 30 height 17
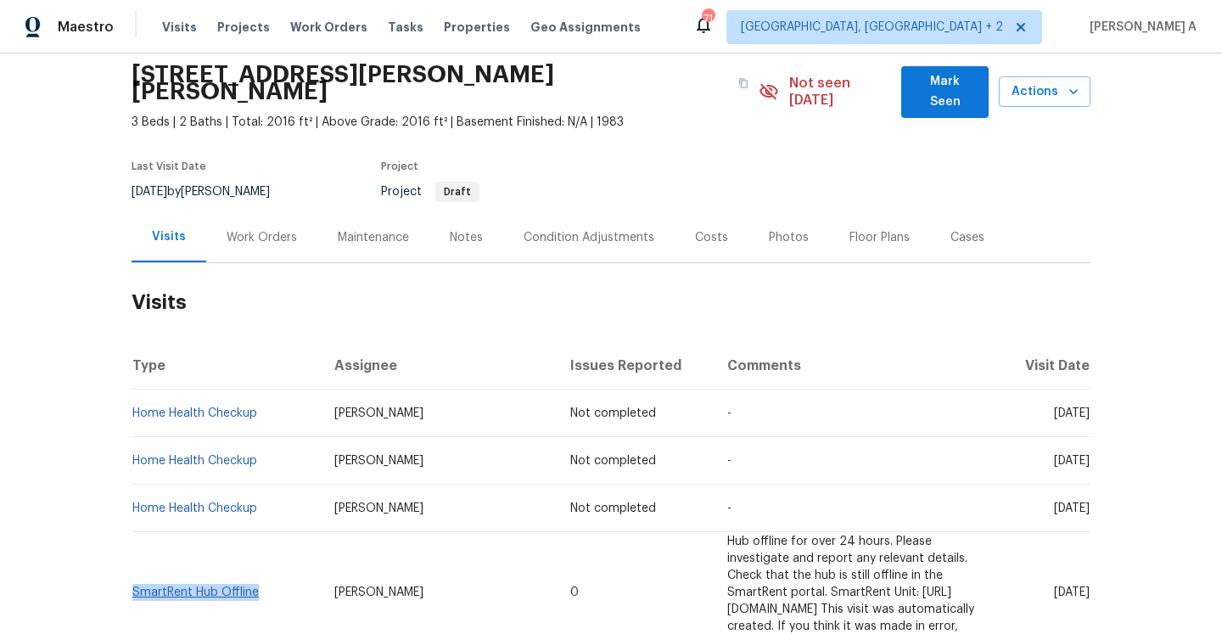
drag, startPoint x: 267, startPoint y: 580, endPoint x: 136, endPoint y: 586, distance: 131.6
click at [136, 586] on td "SmartRent Hub Offline" at bounding box center [226, 592] width 189 height 121
copy link "SmartRent Hub Offline"
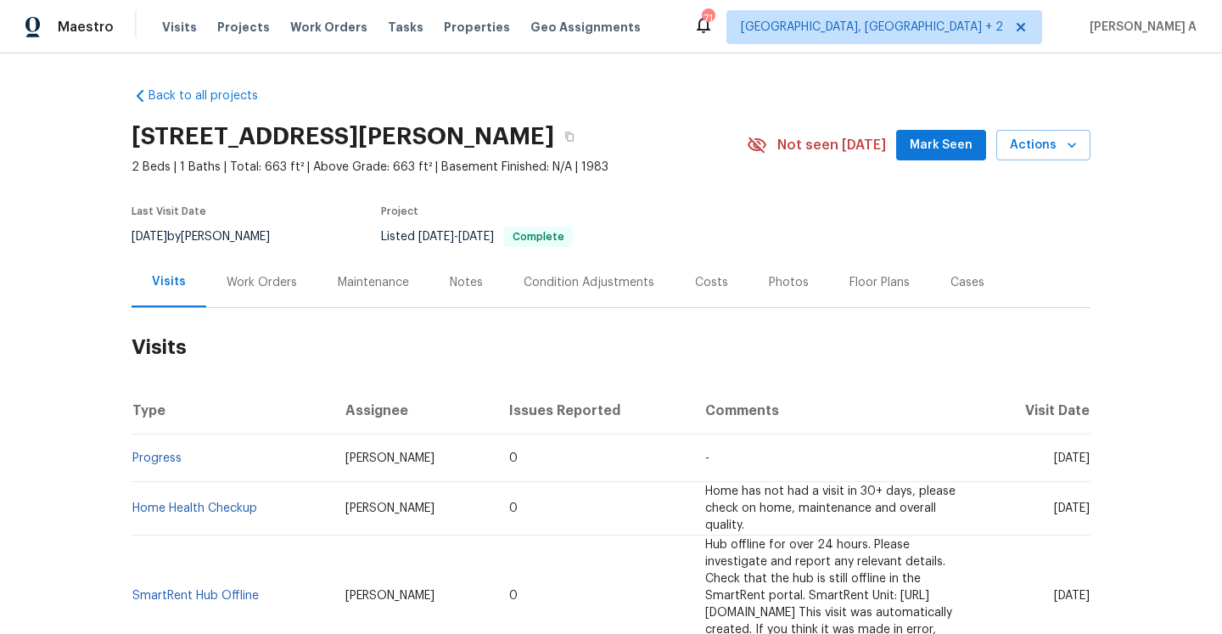
click at [247, 305] on div "Work Orders" at bounding box center [261, 282] width 111 height 50
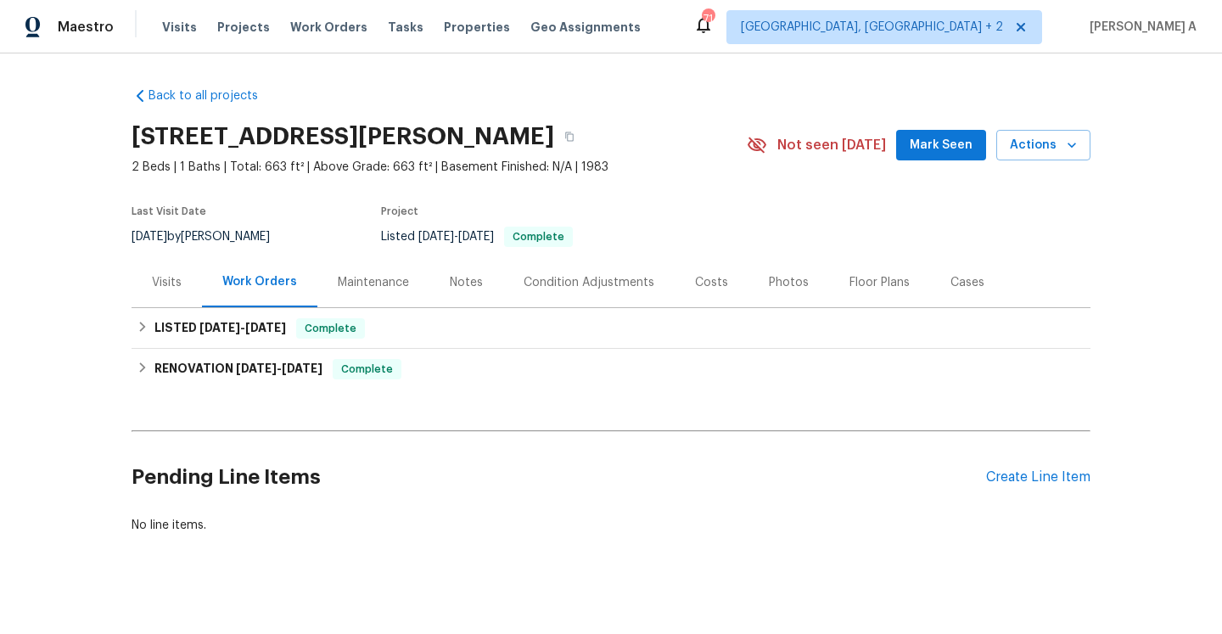
click at [152, 297] on div "Visits" at bounding box center [167, 282] width 70 height 50
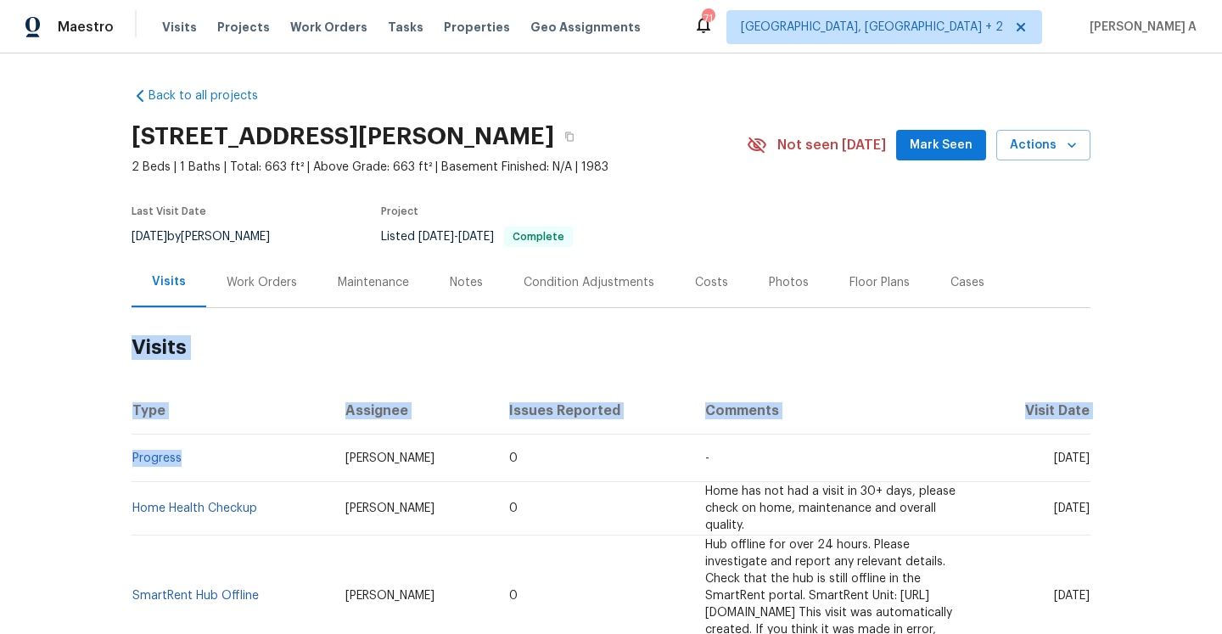
drag, startPoint x: 189, startPoint y: 462, endPoint x: 131, endPoint y: 459, distance: 58.7
click at [131, 459] on div "Back to all projects [STREET_ADDRESS][PERSON_NAME] 2 Beds | 1 Baths | Total: 66…" at bounding box center [611, 343] width 1222 height 580
click at [208, 406] on th "Type" at bounding box center [232, 411] width 200 height 48
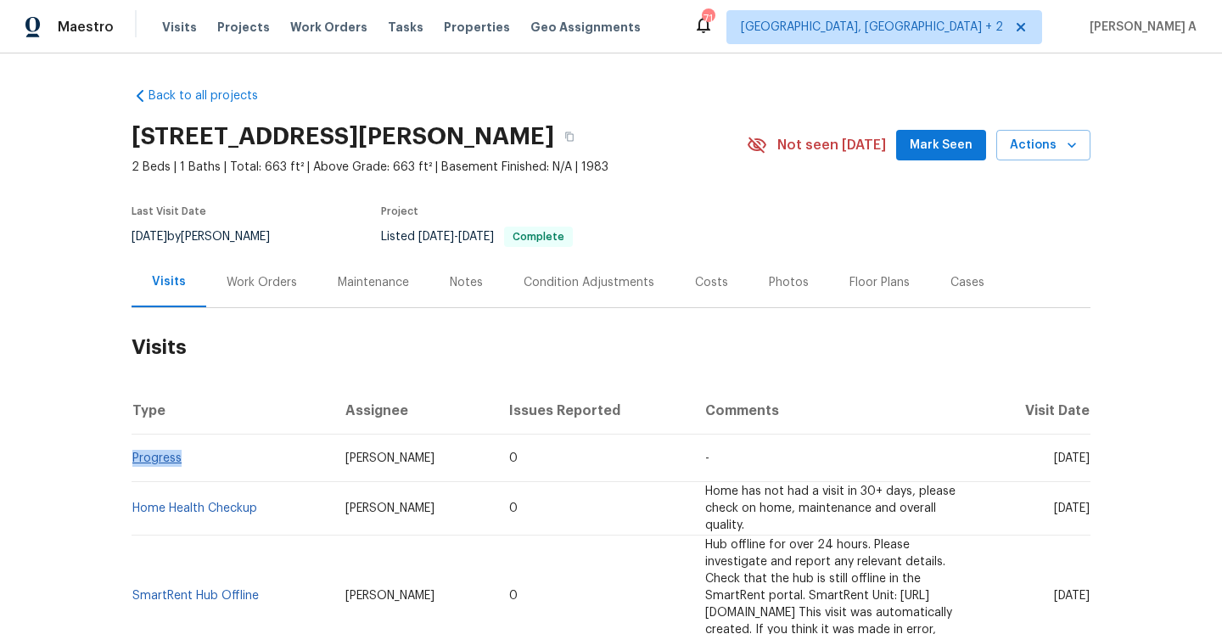
drag, startPoint x: 200, startPoint y: 457, endPoint x: 133, endPoint y: 457, distance: 67.0
click at [133, 457] on td "Progress" at bounding box center [232, 458] width 200 height 48
copy link "Progress"
click at [266, 276] on div "Work Orders" at bounding box center [262, 282] width 70 height 17
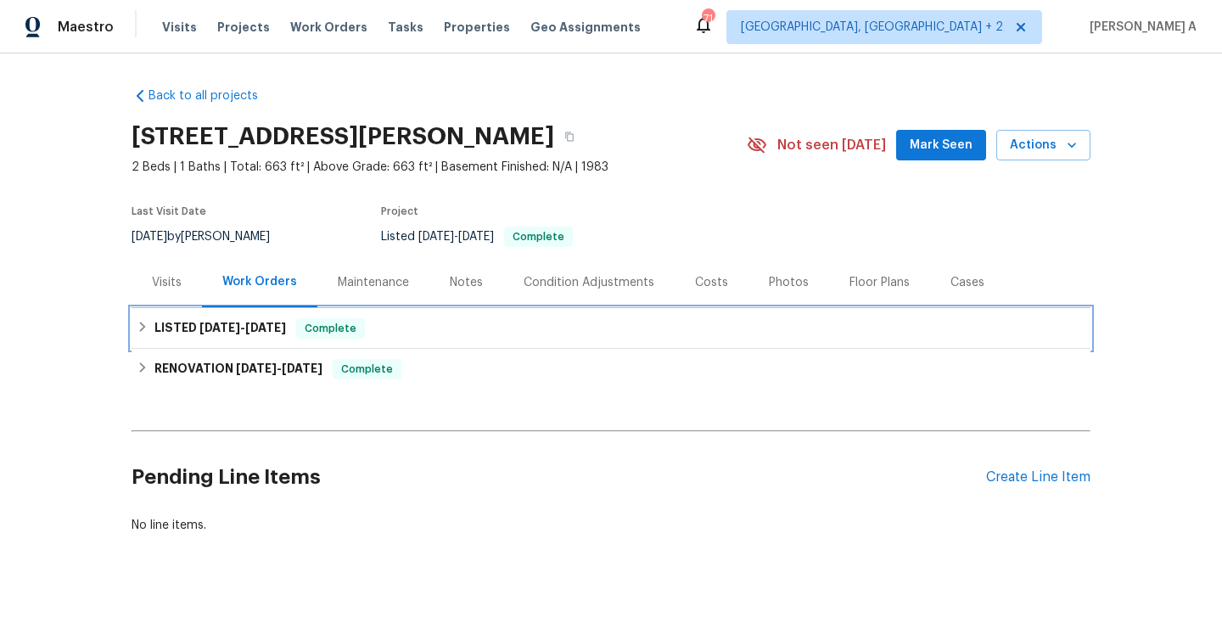
click at [281, 334] on h6 "LISTED [DATE] - [DATE]" at bounding box center [220, 328] width 132 height 20
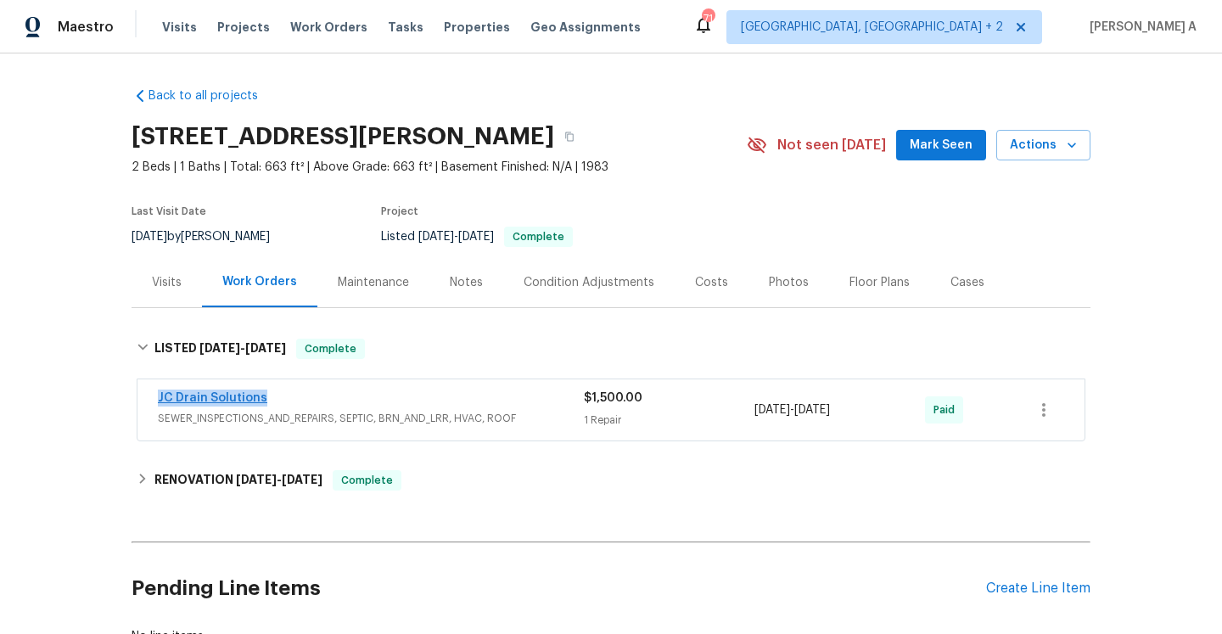
drag, startPoint x: 268, startPoint y: 402, endPoint x: 159, endPoint y: 399, distance: 109.5
click at [159, 399] on div "JC Drain Solutions" at bounding box center [371, 400] width 426 height 20
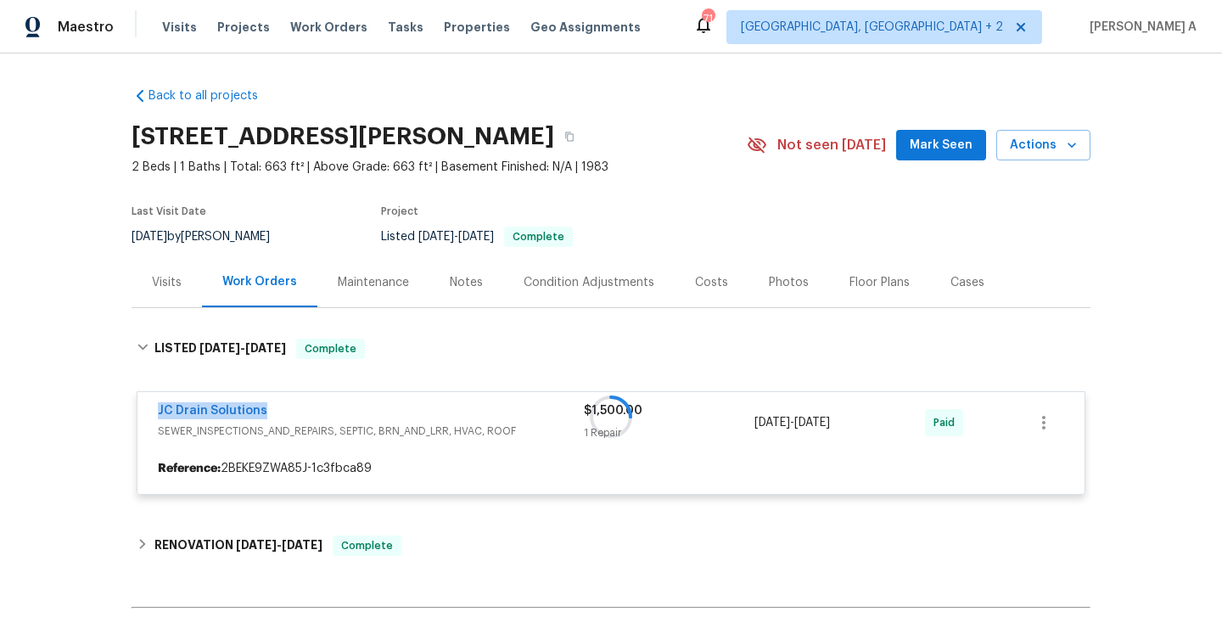
copy link "JC Drain Solutions"
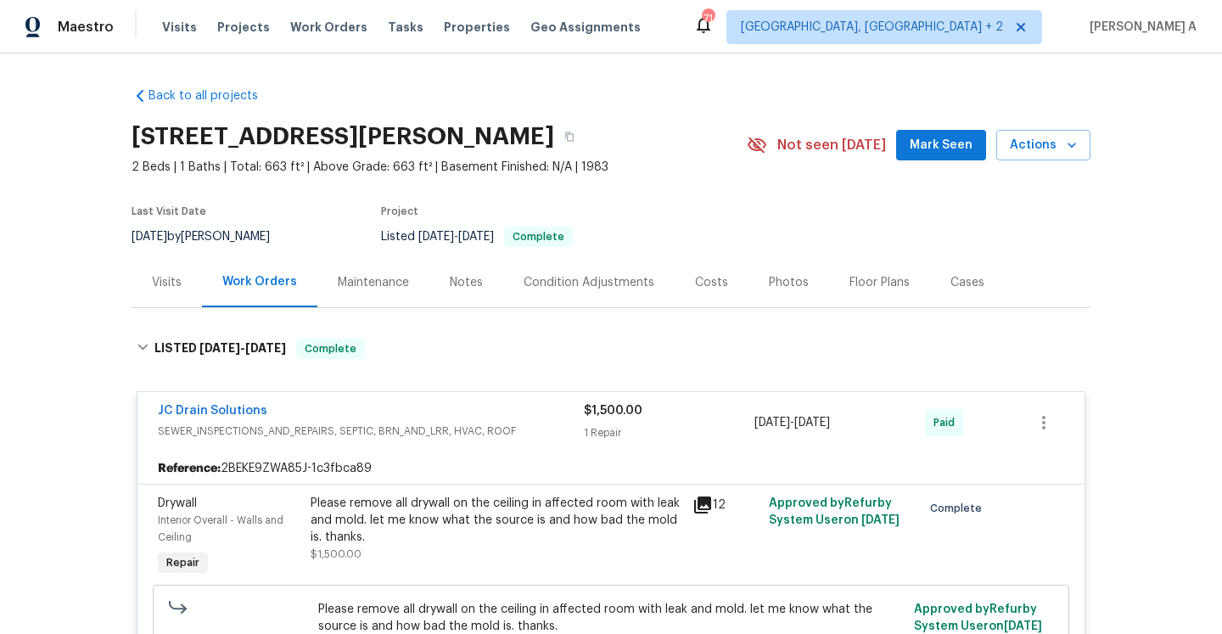
click at [177, 265] on div "Visits" at bounding box center [167, 282] width 70 height 50
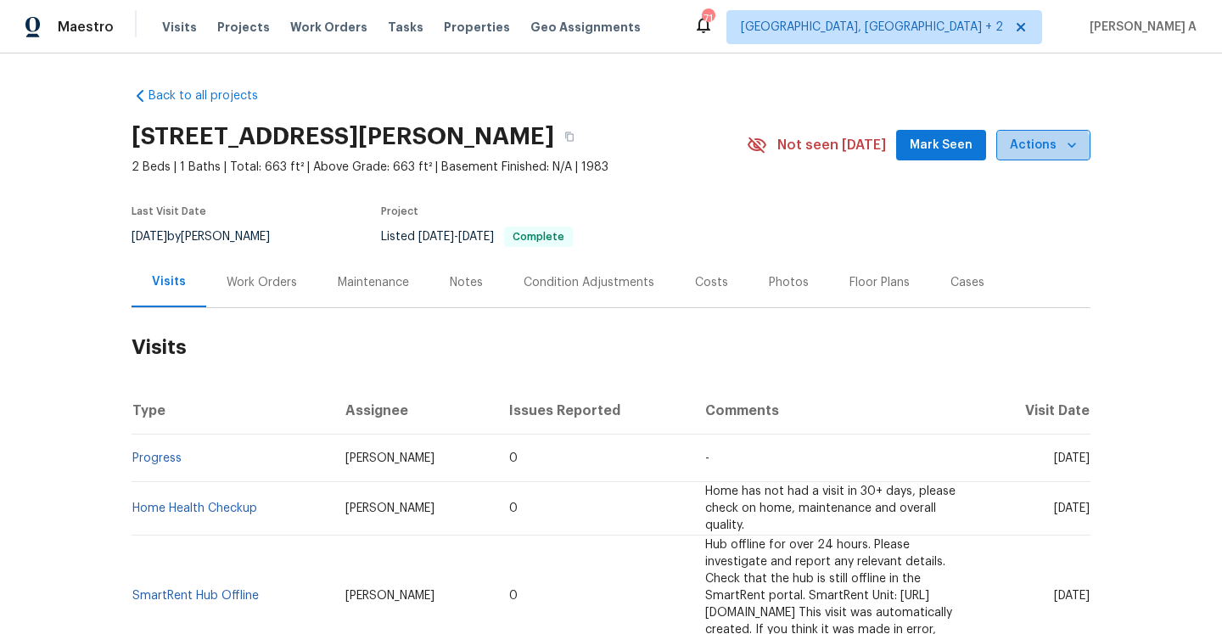
click at [1044, 154] on span "Actions" at bounding box center [1043, 145] width 67 height 21
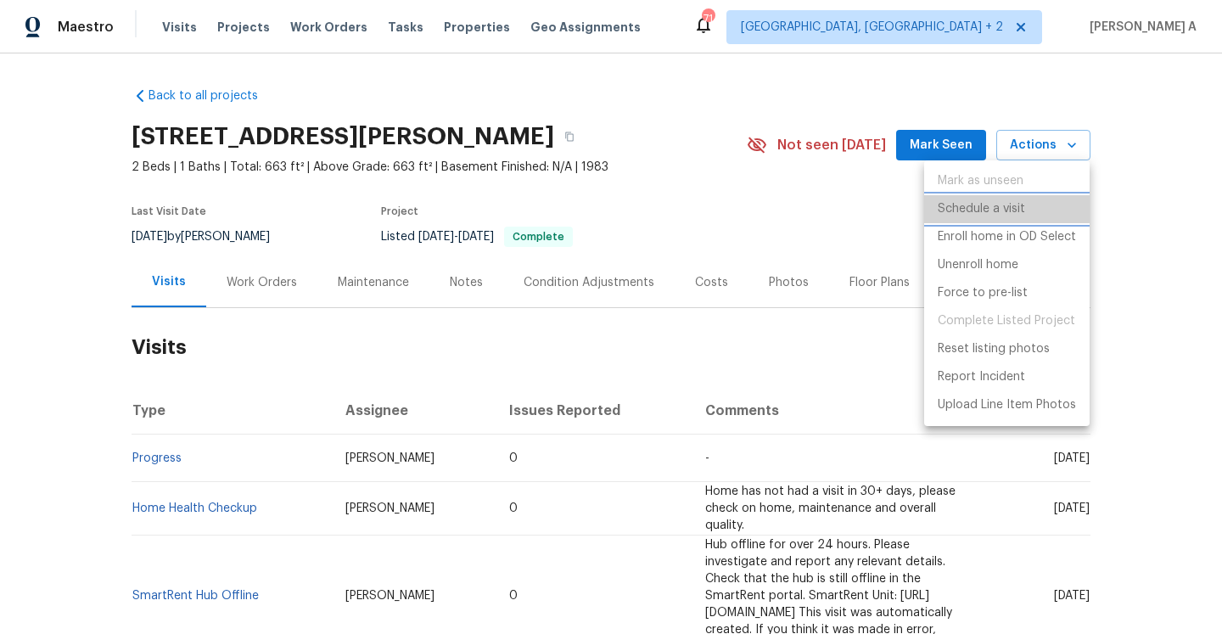
click at [1031, 212] on li "Schedule a visit" at bounding box center [1006, 209] width 165 height 28
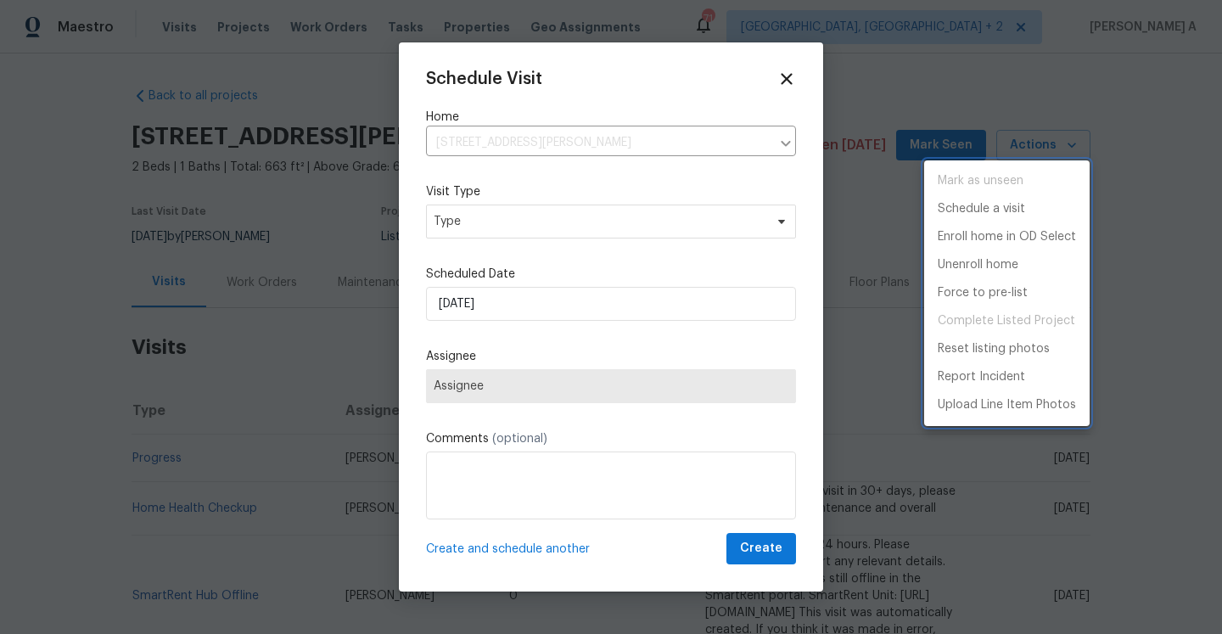
click at [614, 213] on div at bounding box center [611, 317] width 1222 height 634
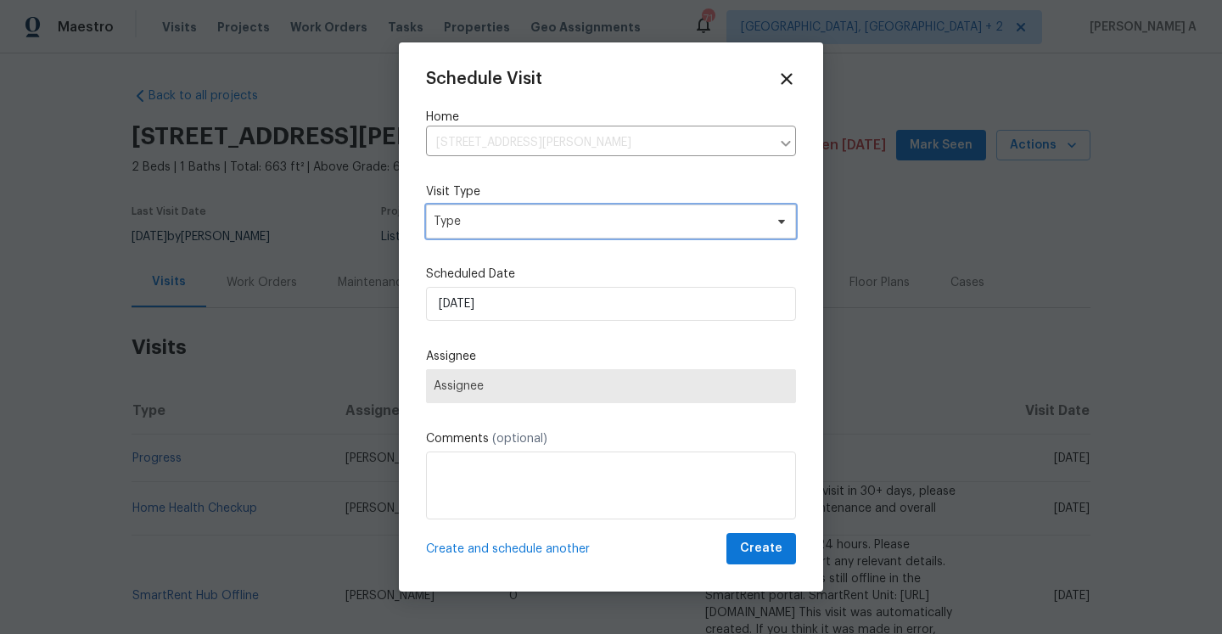
click at [614, 213] on span "Type" at bounding box center [599, 221] width 330 height 17
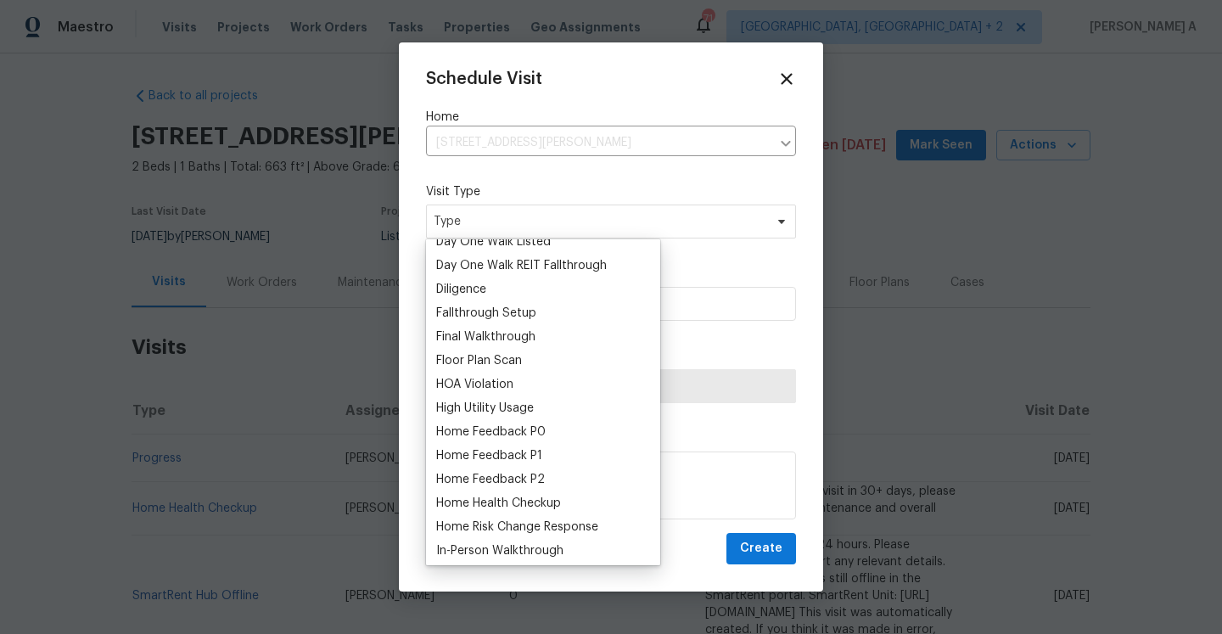
scroll to position [352, 0]
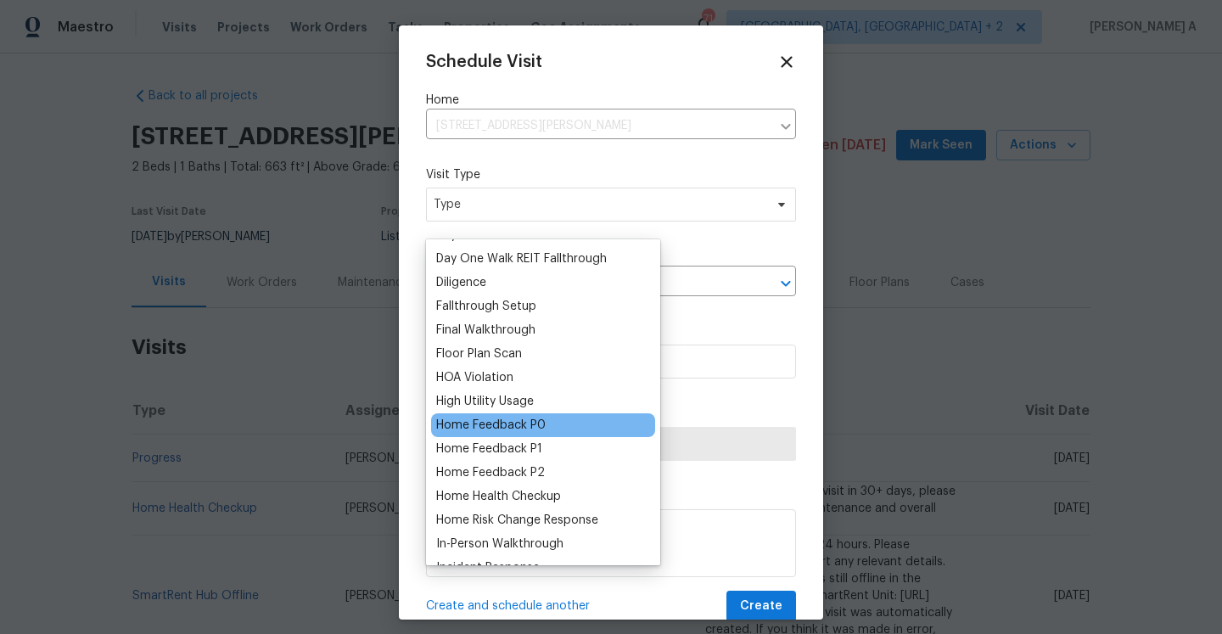
click at [542, 429] on div "Home Feedback P0" at bounding box center [490, 425] width 109 height 17
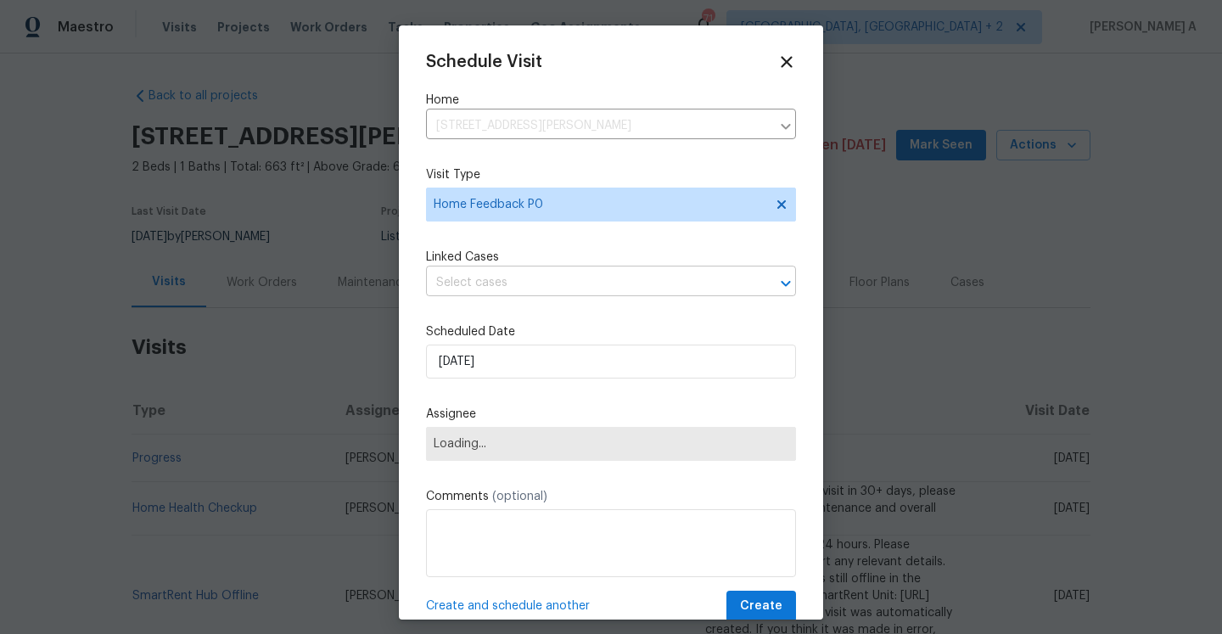
click at [528, 291] on input "text" at bounding box center [587, 283] width 322 height 26
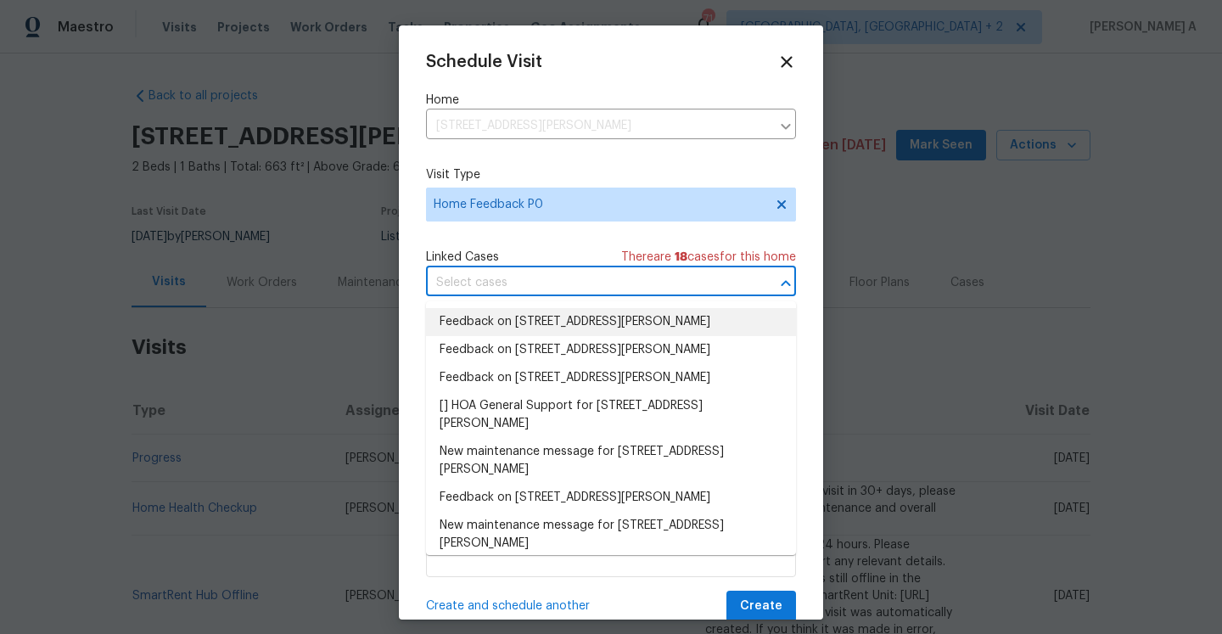
click at [529, 328] on li "Feedback on [STREET_ADDRESS][PERSON_NAME]" at bounding box center [611, 322] width 370 height 28
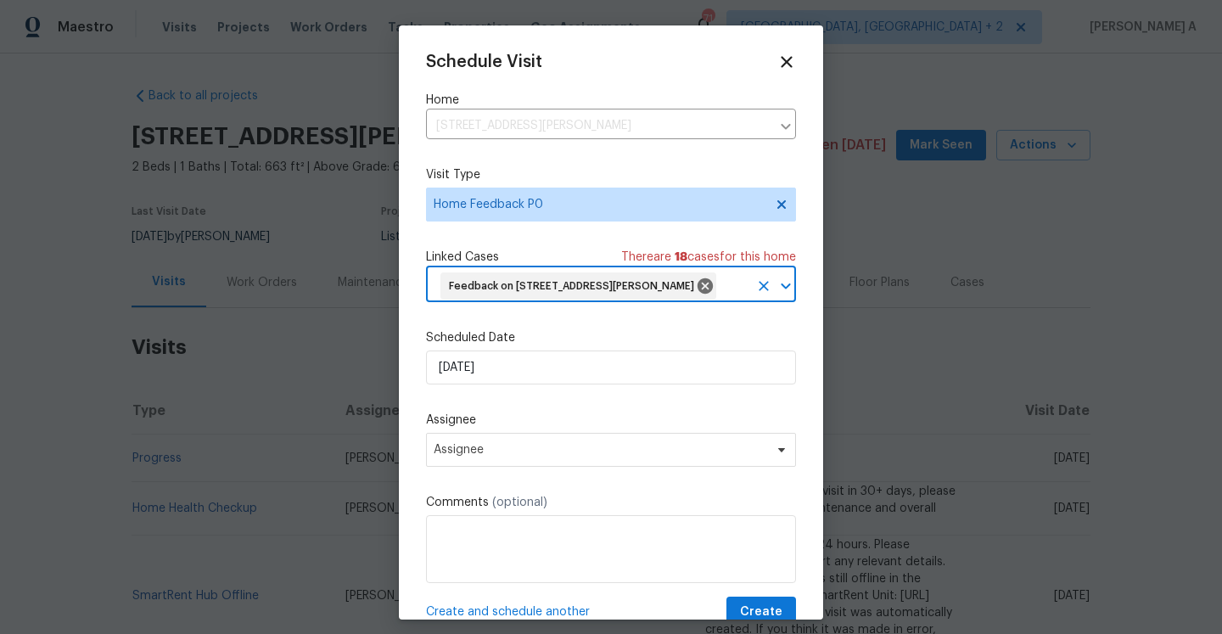
click at [719, 300] on input "text" at bounding box center [734, 286] width 30 height 26
click at [542, 384] on input "[DATE]" at bounding box center [611, 367] width 370 height 34
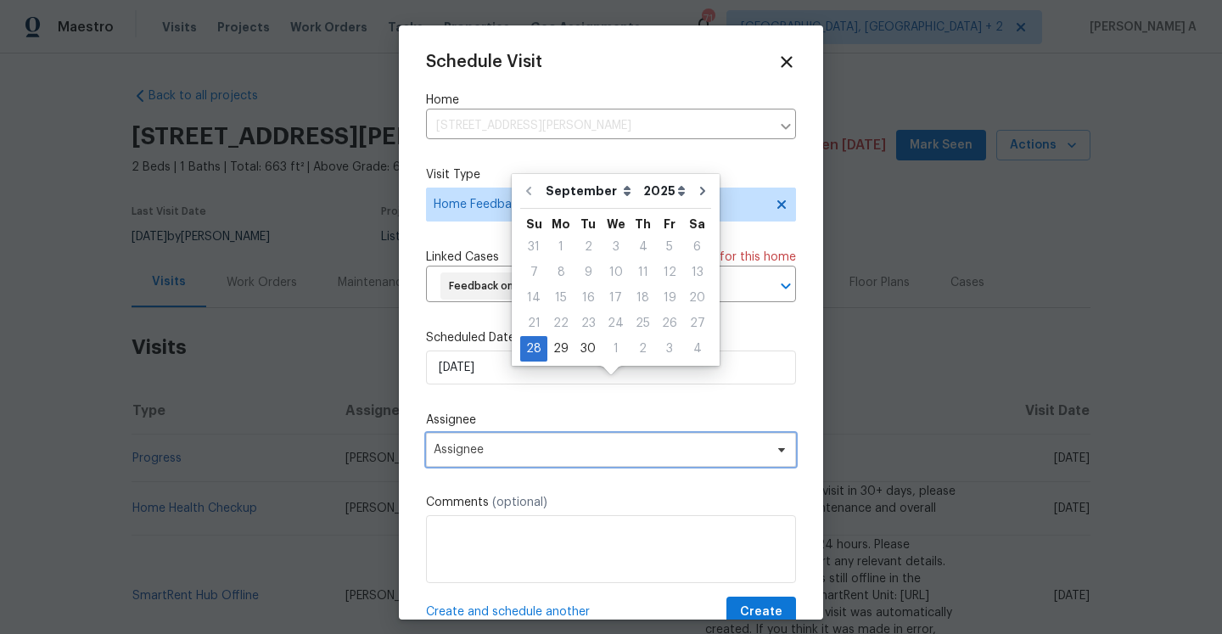
click at [534, 457] on span "Assignee" at bounding box center [600, 450] width 333 height 14
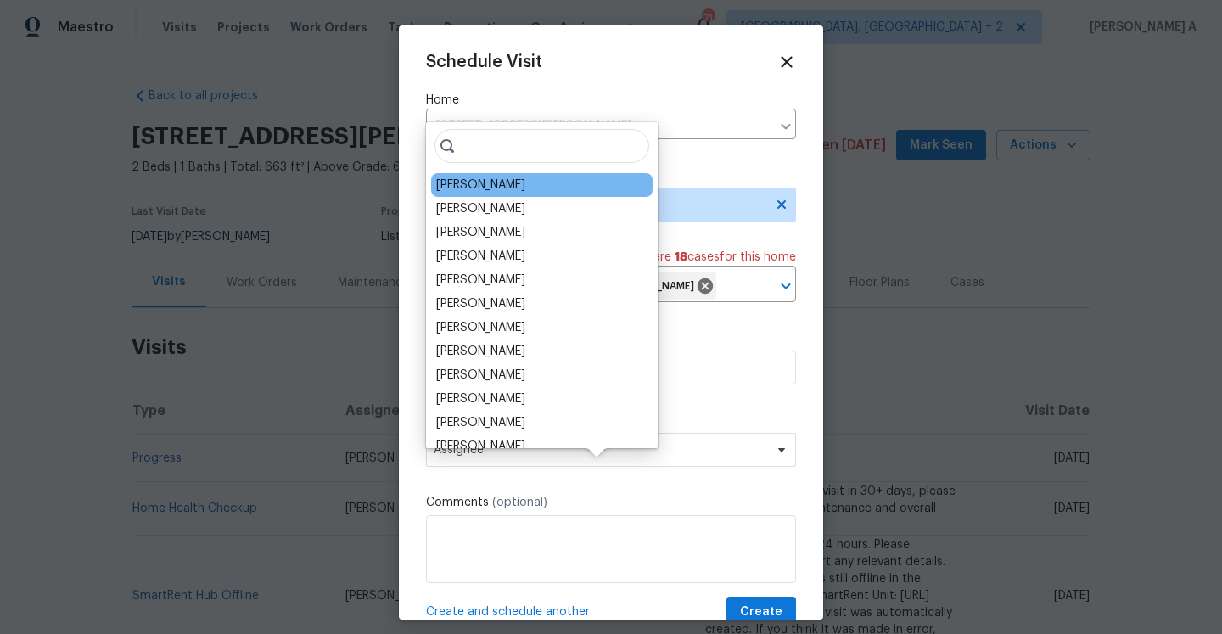
click at [474, 190] on div "[PERSON_NAME]" at bounding box center [480, 185] width 89 height 17
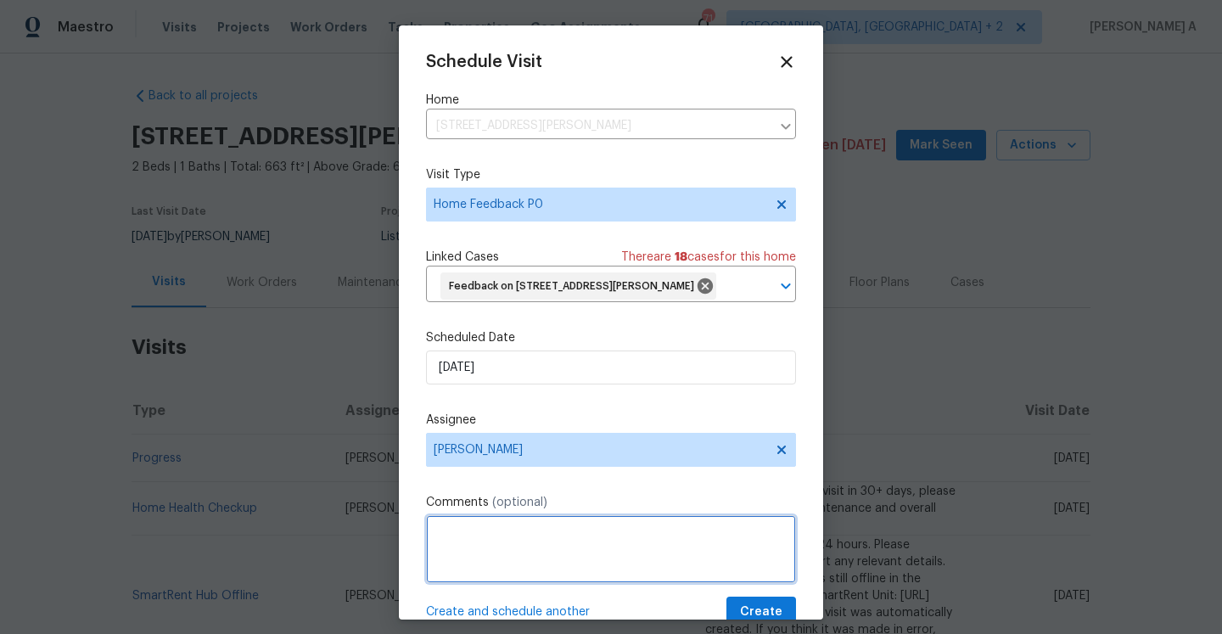
click at [552, 574] on textarea at bounding box center [611, 549] width 370 height 68
paste textarea "Property smelt of cigarette smoke."
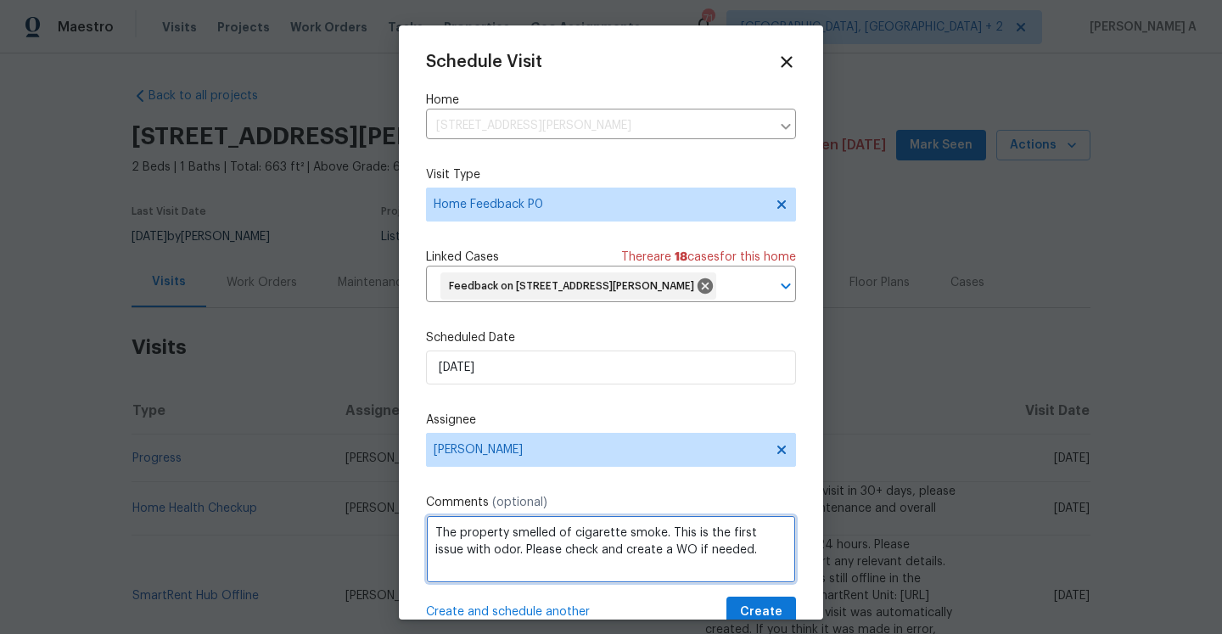
scroll to position [63, 0]
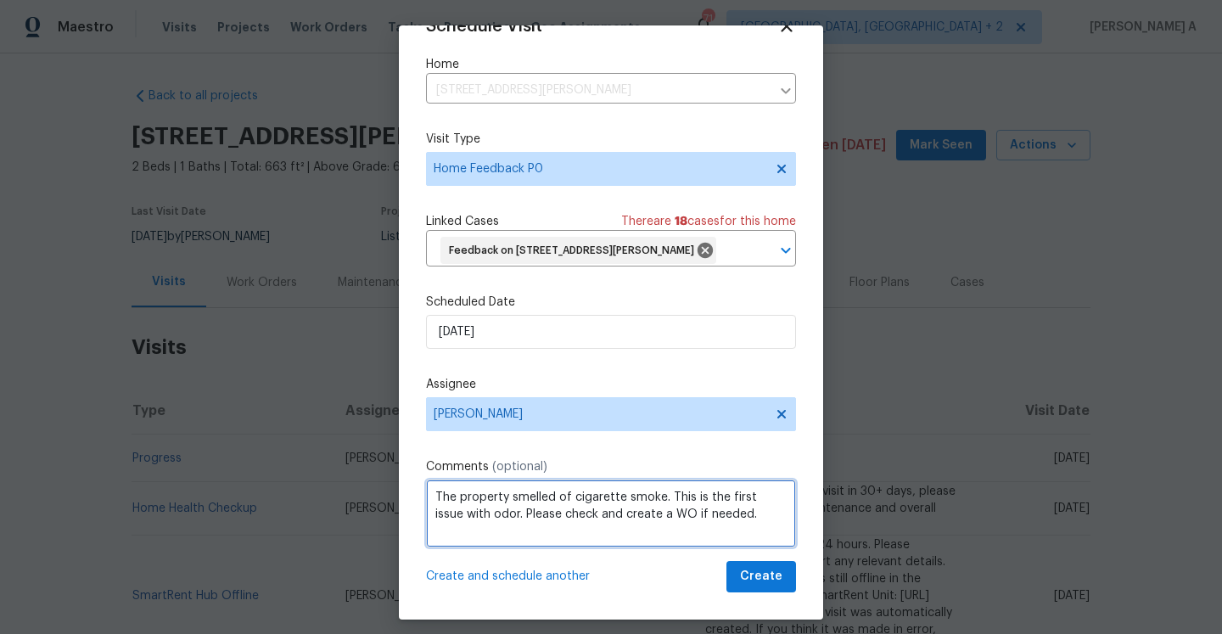
type textarea "The property smelled of cigarette smoke. This is the first issue with odor. Ple…"
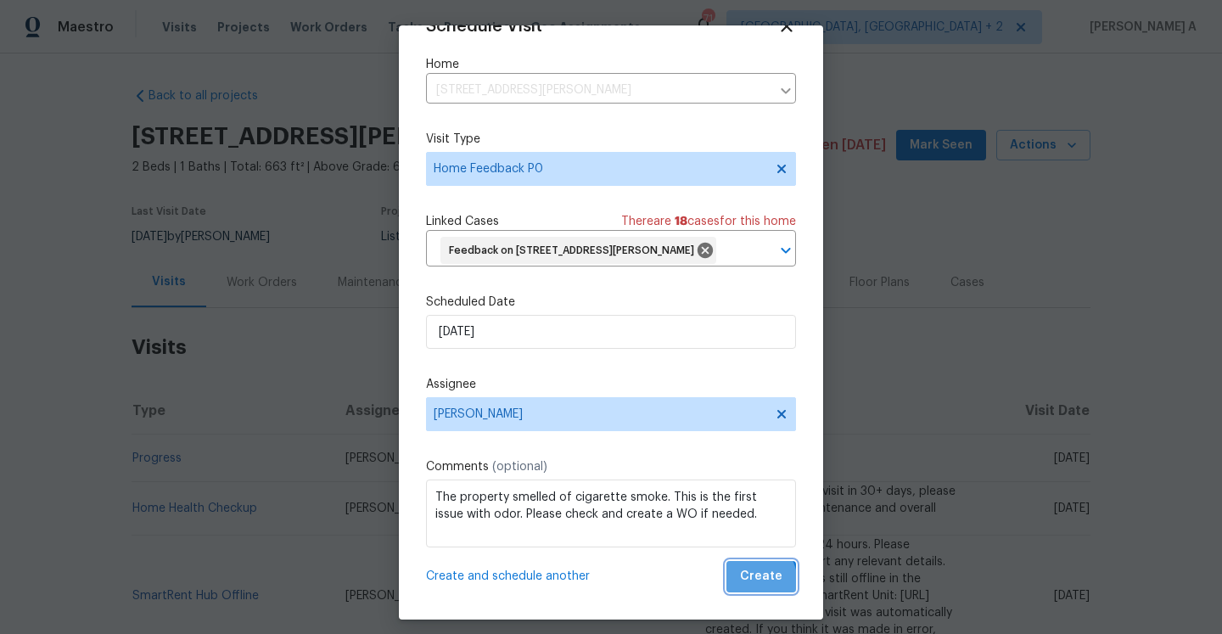
click at [748, 582] on span "Create" at bounding box center [761, 576] width 42 height 21
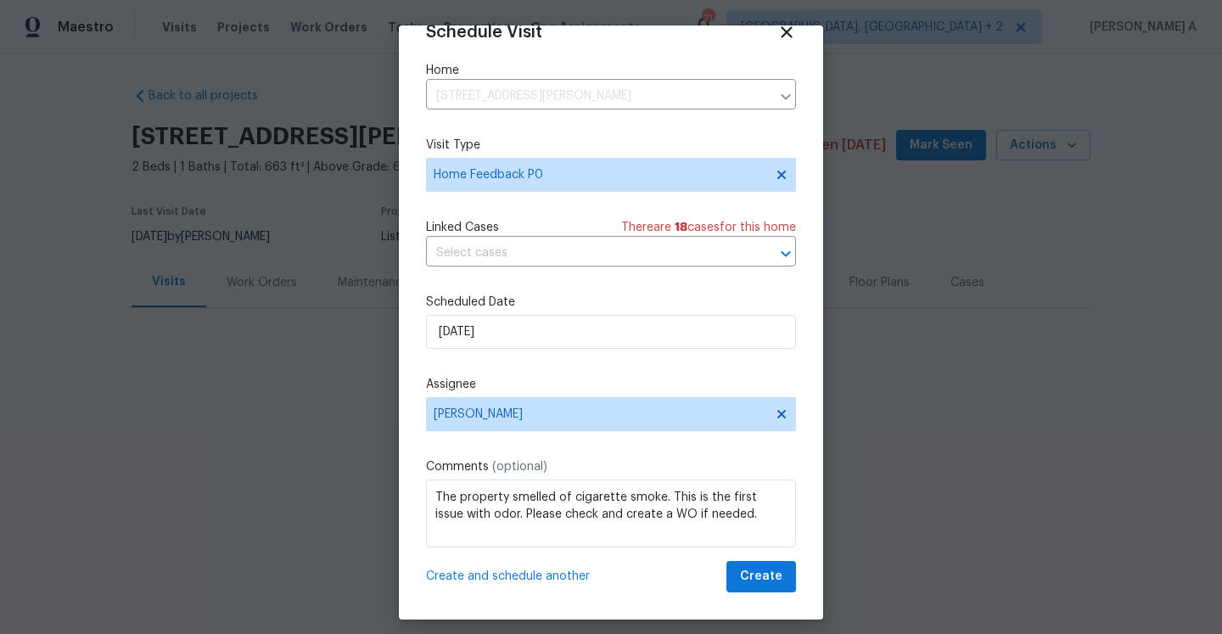
scroll to position [31, 0]
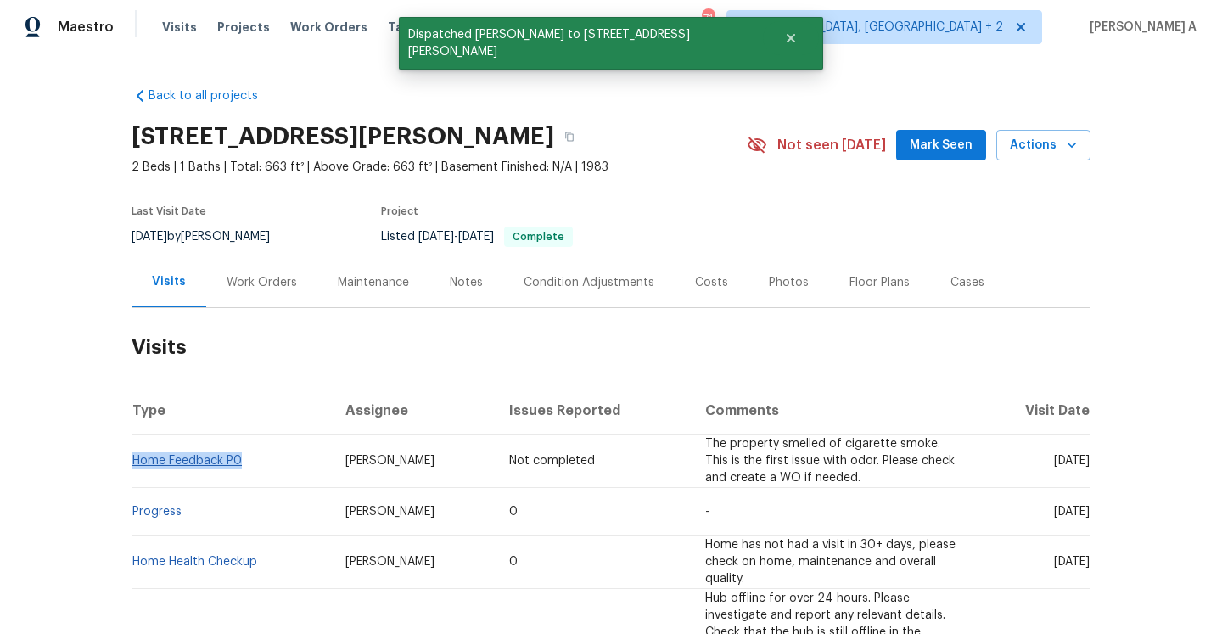
drag, startPoint x: 245, startPoint y: 460, endPoint x: 137, endPoint y: 461, distance: 108.6
click at [137, 461] on td "Home Feedback P0" at bounding box center [232, 460] width 200 height 53
copy link "Home Feedback P0"
